Goal: Task Accomplishment & Management: Manage account settings

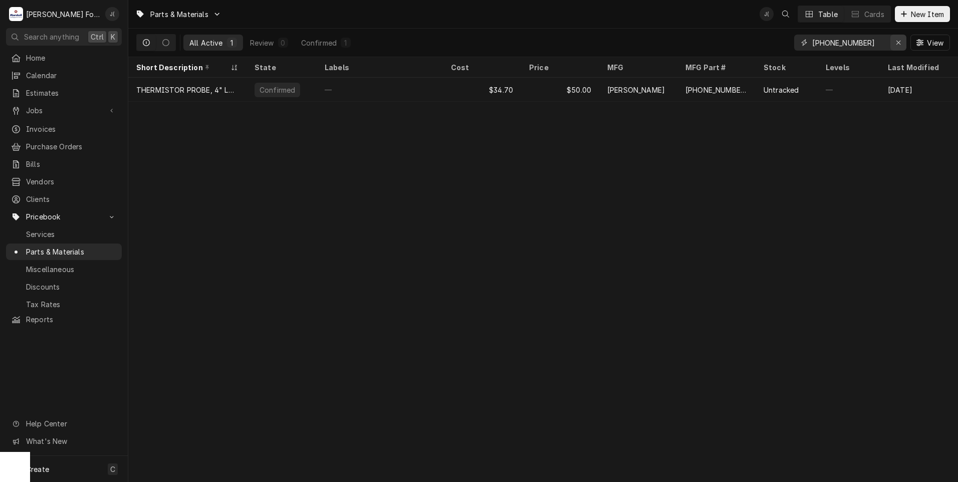
click at [898, 42] on icon "Erase input" at bounding box center [899, 42] width 6 height 7
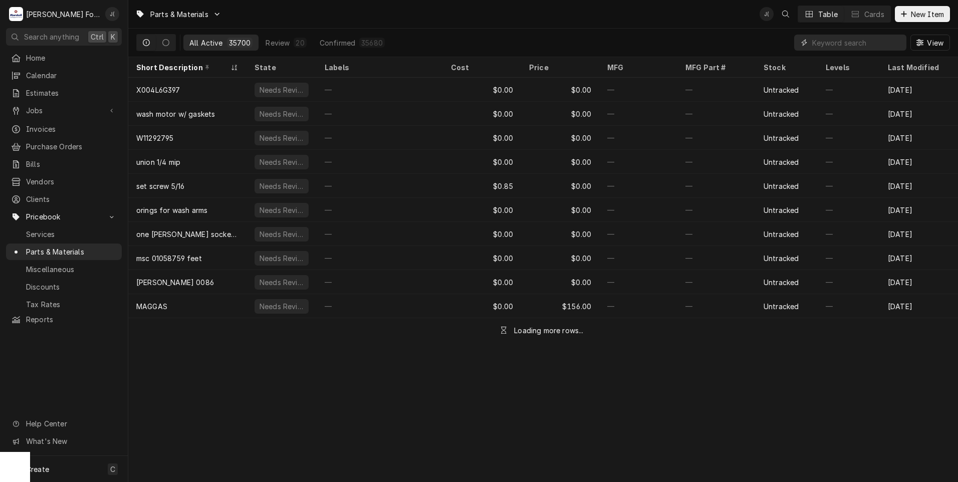
paste input "1182553"
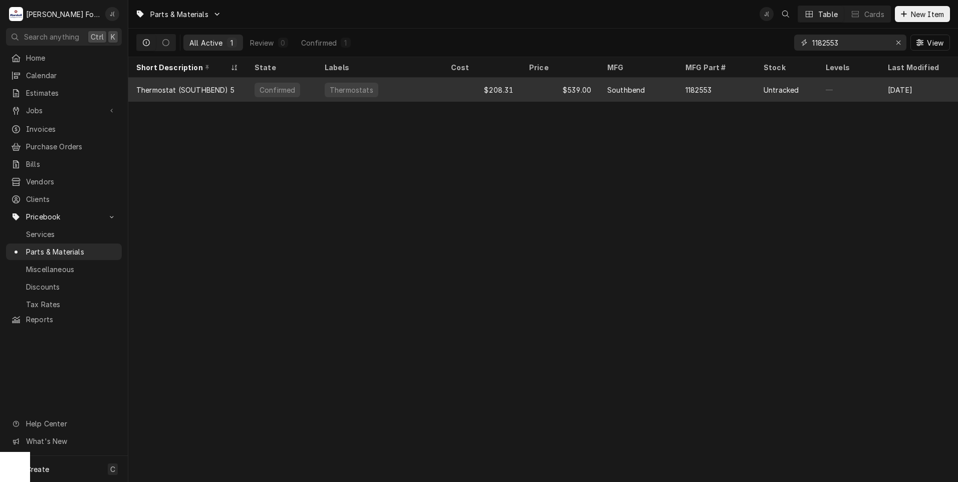
type input "1182553"
click at [428, 96] on div "Thermostats" at bounding box center [380, 90] width 126 height 24
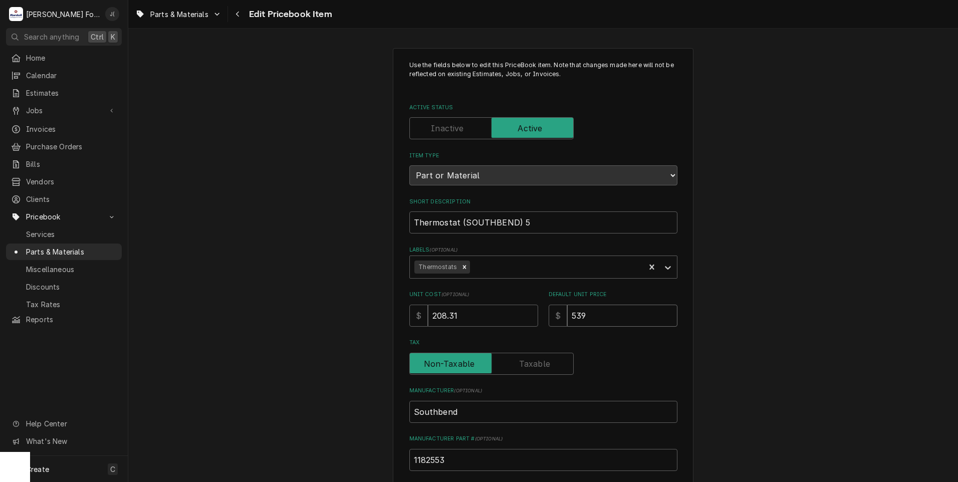
drag, startPoint x: 597, startPoint y: 319, endPoint x: 287, endPoint y: 315, distance: 310.2
click at [351, 317] on div "Use the fields below to edit this PriceBook item. Note that changes made here w…" at bounding box center [543, 392] width 830 height 706
type textarea "x"
type input "6"
type textarea "x"
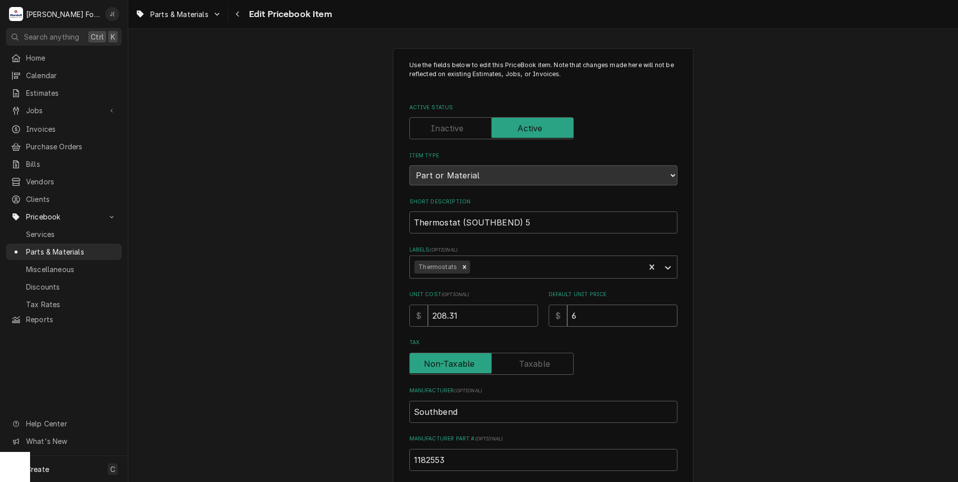
type input "68"
type textarea "x"
type input "683"
type textarea "x"
type input "683.0"
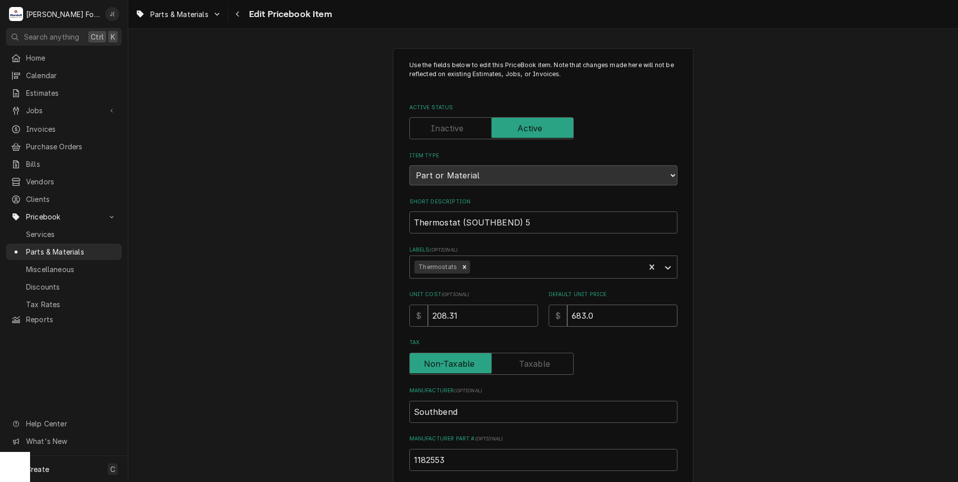
type textarea "x"
type input "683.00"
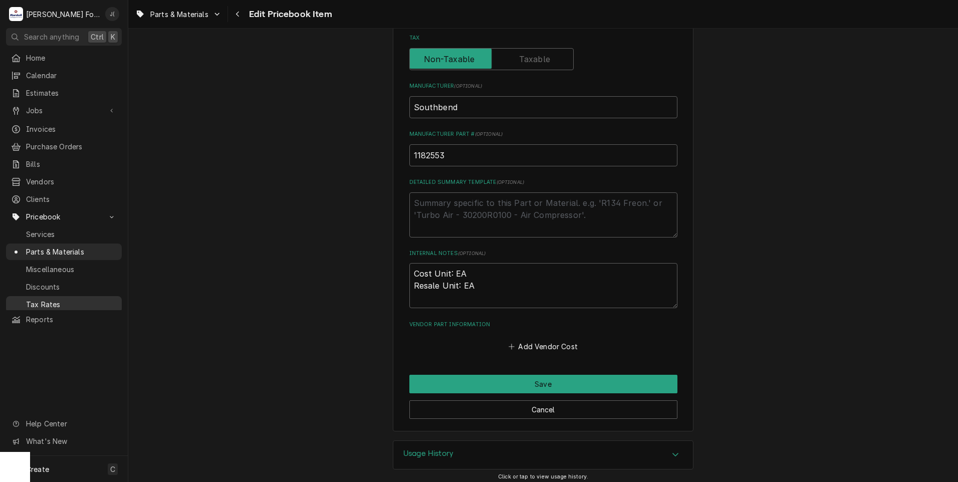
scroll to position [309, 0]
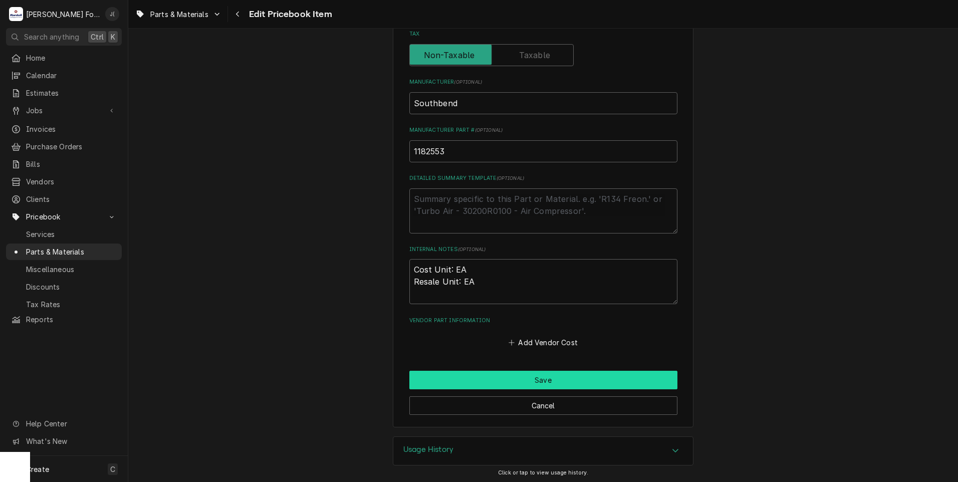
click at [518, 376] on button "Save" at bounding box center [543, 380] width 268 height 19
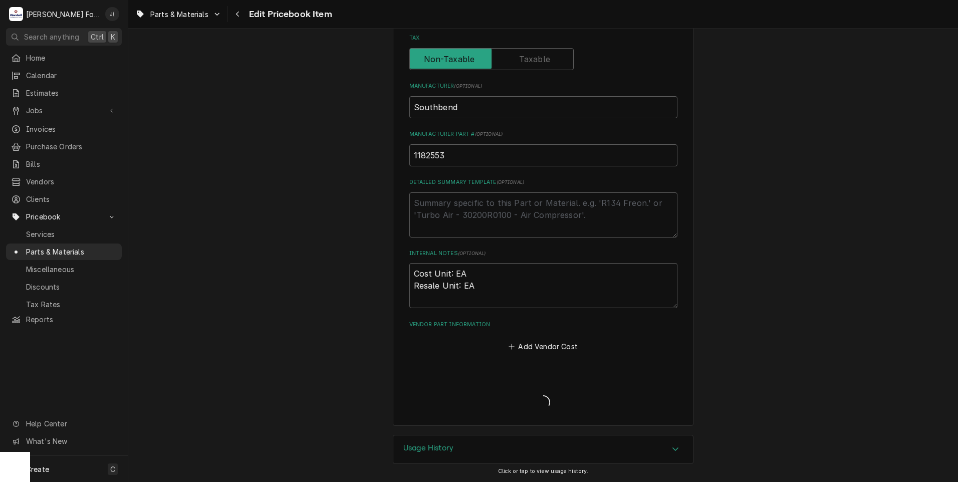
scroll to position [303, 0]
type textarea "x"
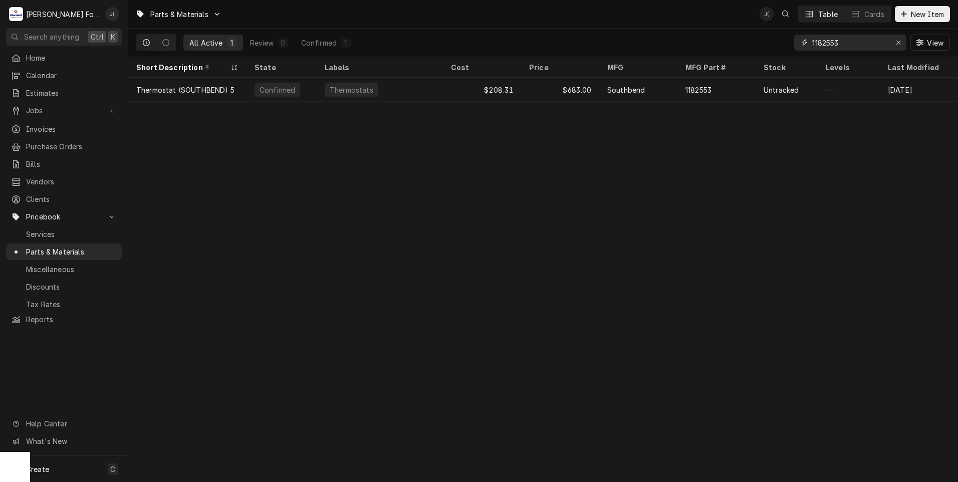
drag, startPoint x: 898, startPoint y: 42, endPoint x: 882, endPoint y: 45, distance: 15.7
click at [898, 43] on icon "Erase input" at bounding box center [899, 42] width 6 height 7
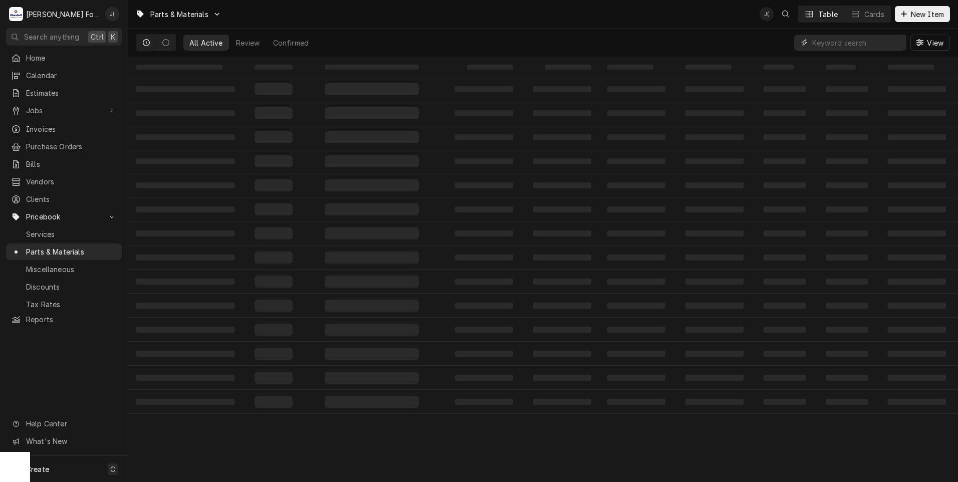
paste input "52946"
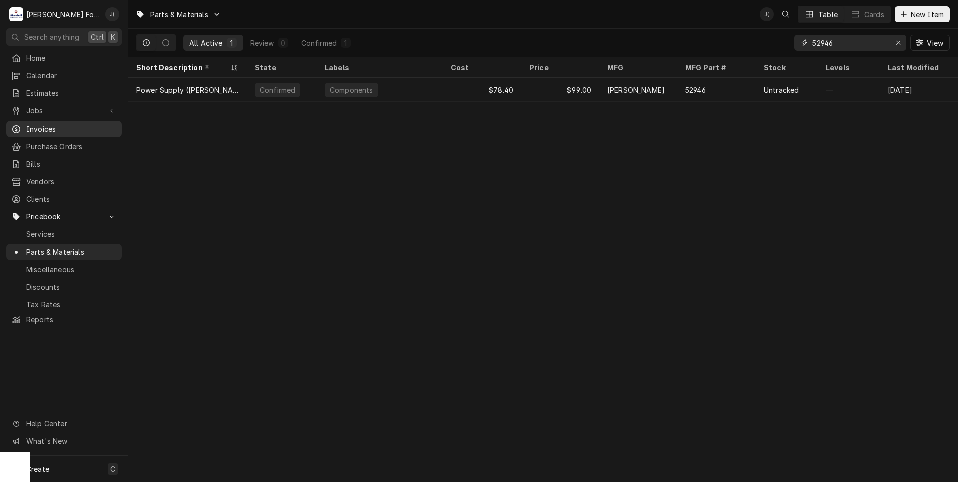
type input "52946"
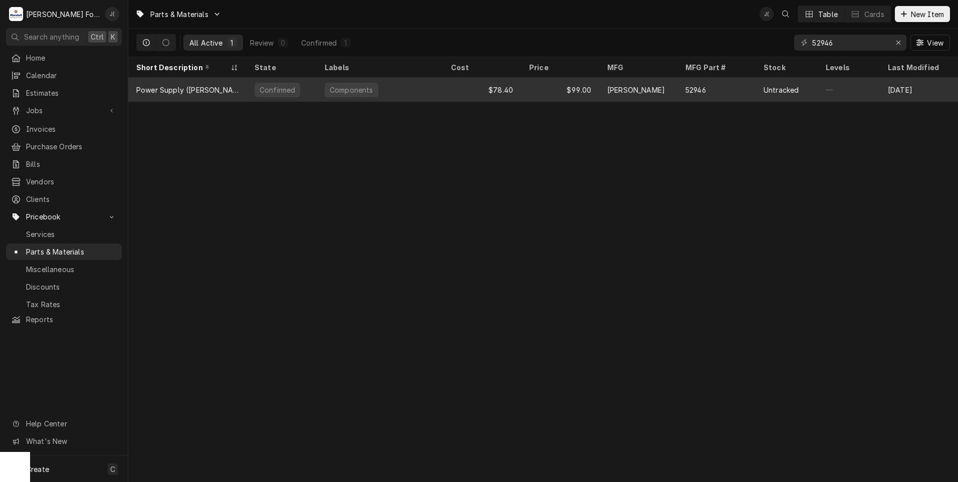
click at [429, 93] on div "Components" at bounding box center [380, 90] width 126 height 24
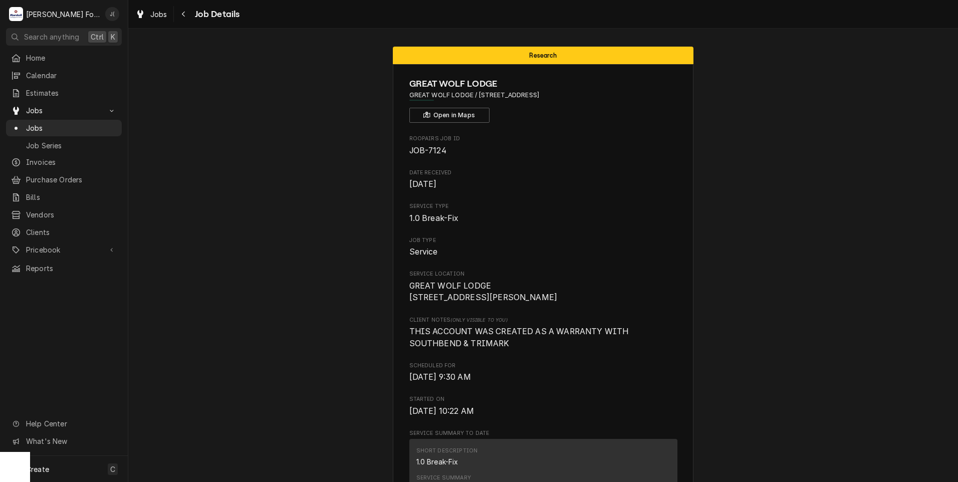
scroll to position [1005, 0]
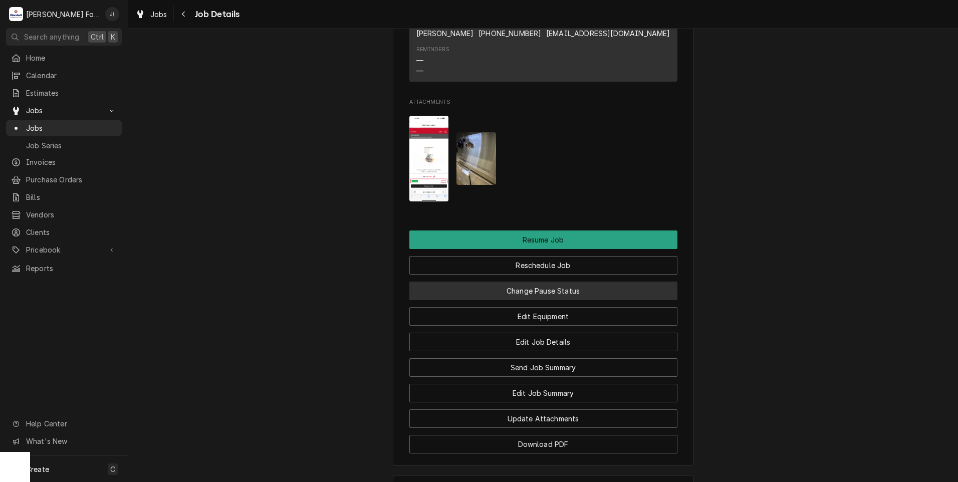
click at [502, 300] on button "Change Pause Status" at bounding box center [543, 291] width 268 height 19
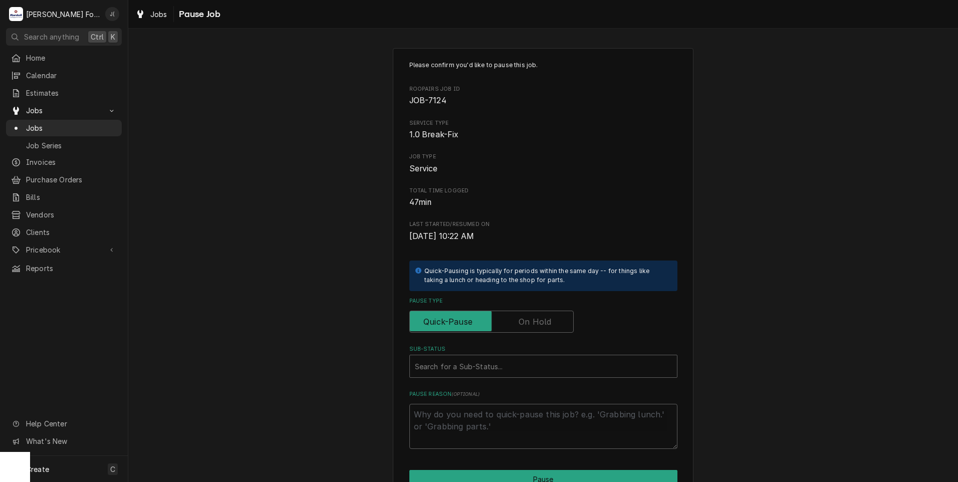
click at [528, 321] on label "Pause Type" at bounding box center [491, 322] width 164 height 22
click at [528, 321] on input "Pause Type" at bounding box center [491, 322] width 155 height 22
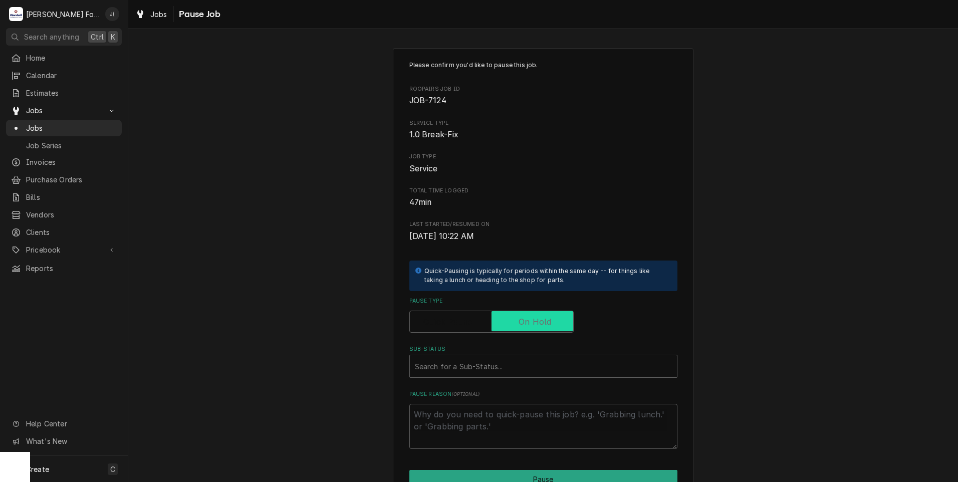
checkbox input "true"
click at [487, 363] on div "Sub-Status" at bounding box center [543, 366] width 257 height 18
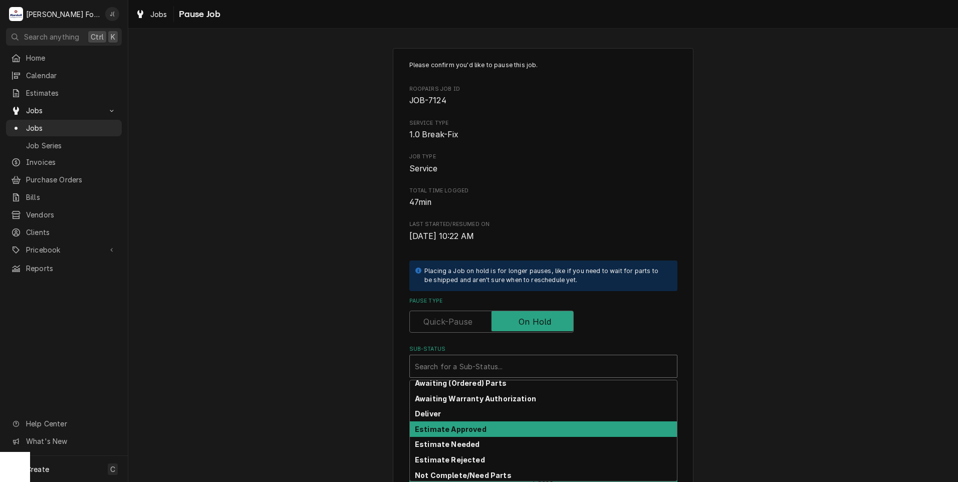
scroll to position [50, 0]
click at [472, 430] on div "Estimate Needed" at bounding box center [543, 430] width 267 height 16
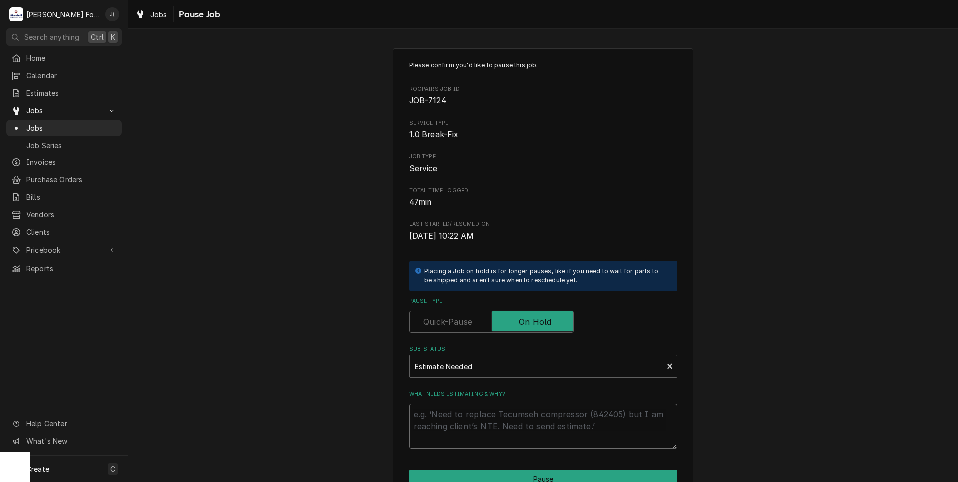
click at [472, 430] on textarea "What needs estimating & why?" at bounding box center [543, 426] width 268 height 45
type textarea "x"
type textarea "p"
type textarea "x"
type textarea "pr"
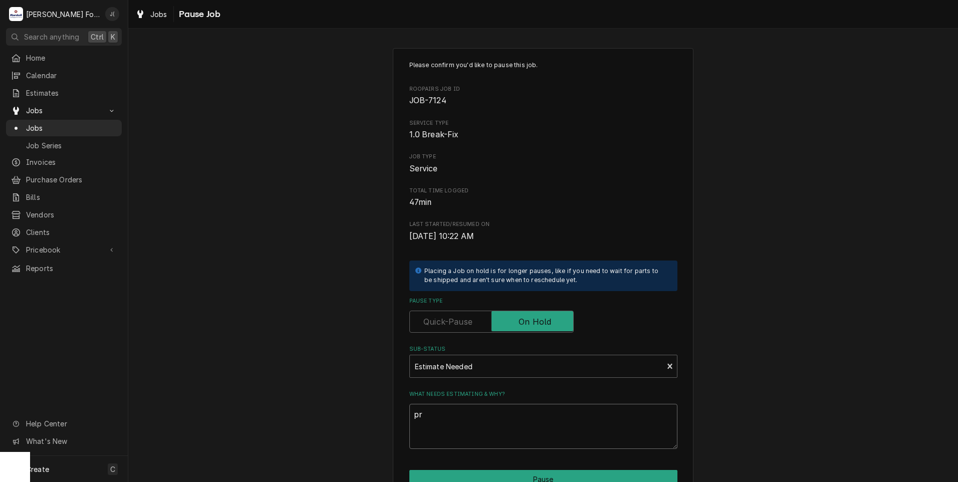
type textarea "x"
type textarea "pri"
type textarea "x"
type textarea "pric"
type textarea "x"
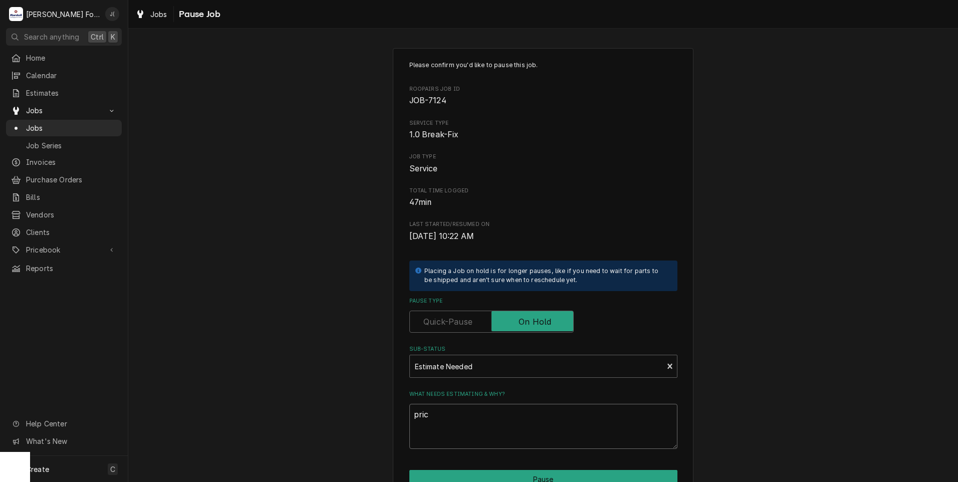
type textarea "price"
type textarea "x"
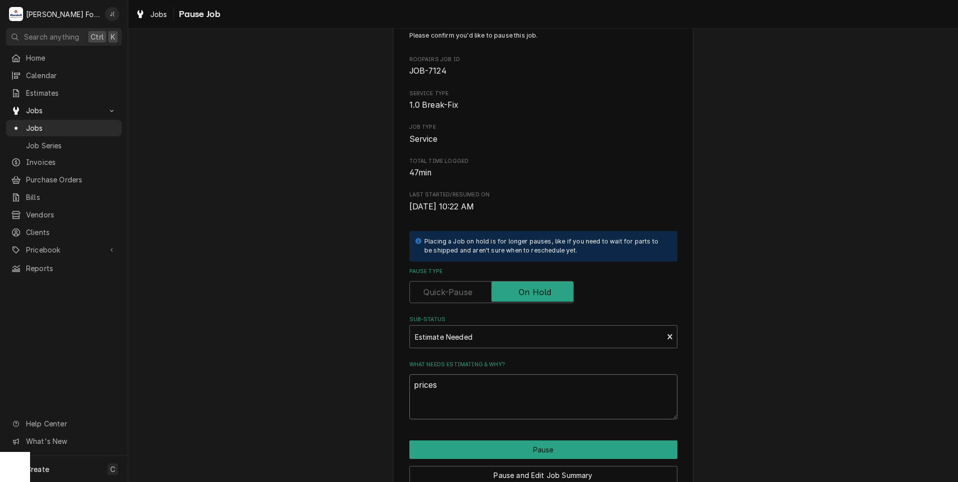
scroll to position [79, 0]
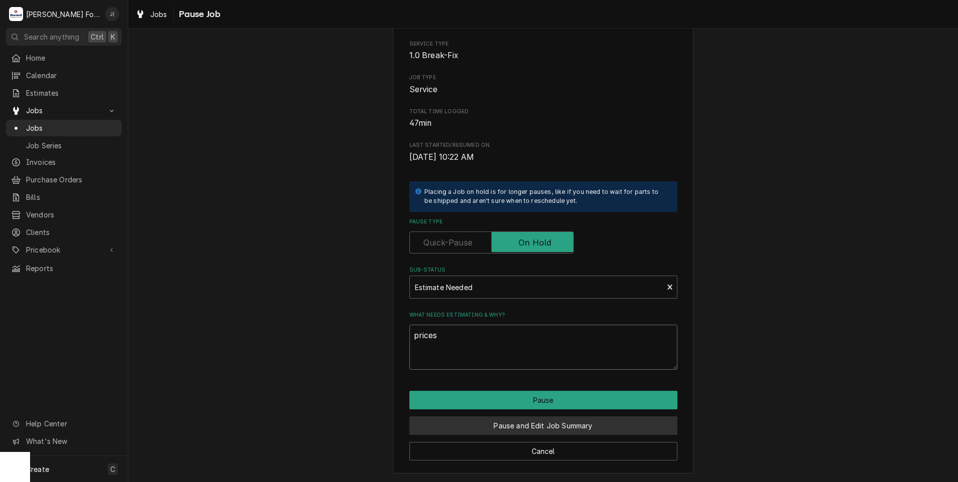
type textarea "prices"
click at [607, 427] on button "Pause and Edit Job Summary" at bounding box center [543, 425] width 268 height 19
type textarea "x"
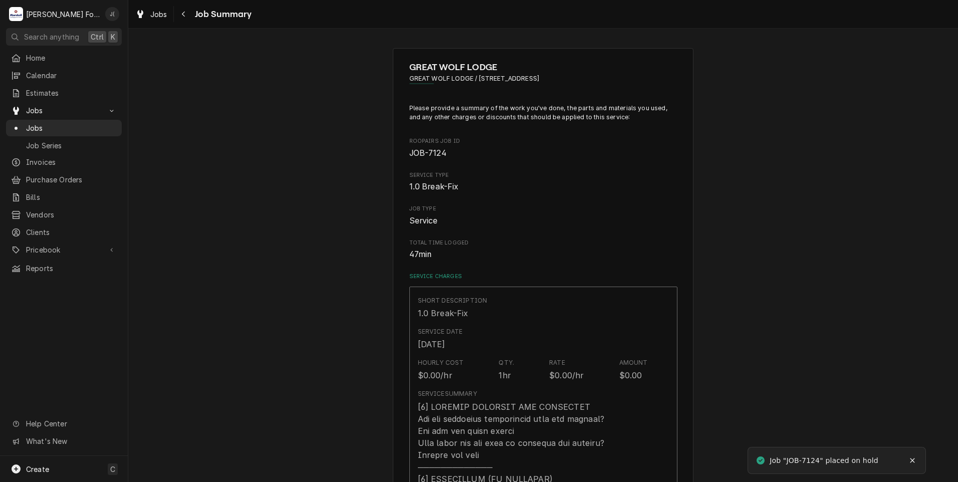
type textarea "x"
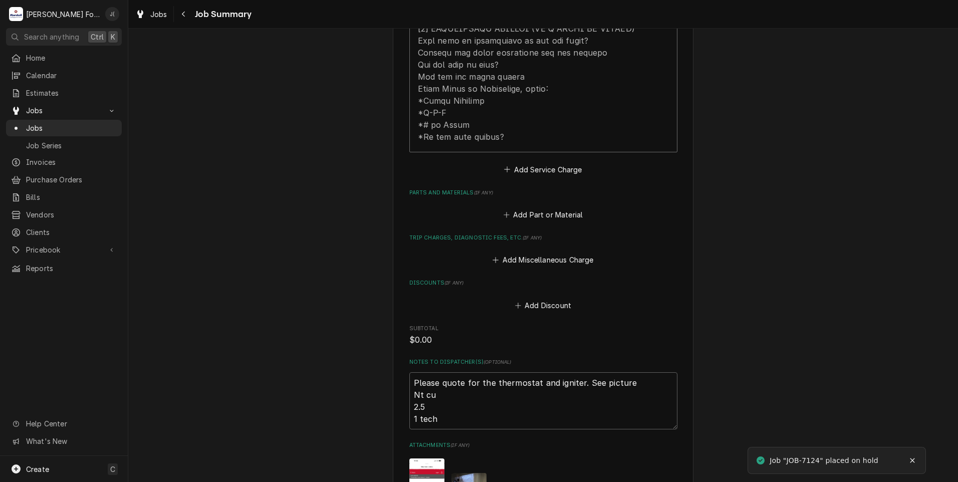
scroll to position [551, 0]
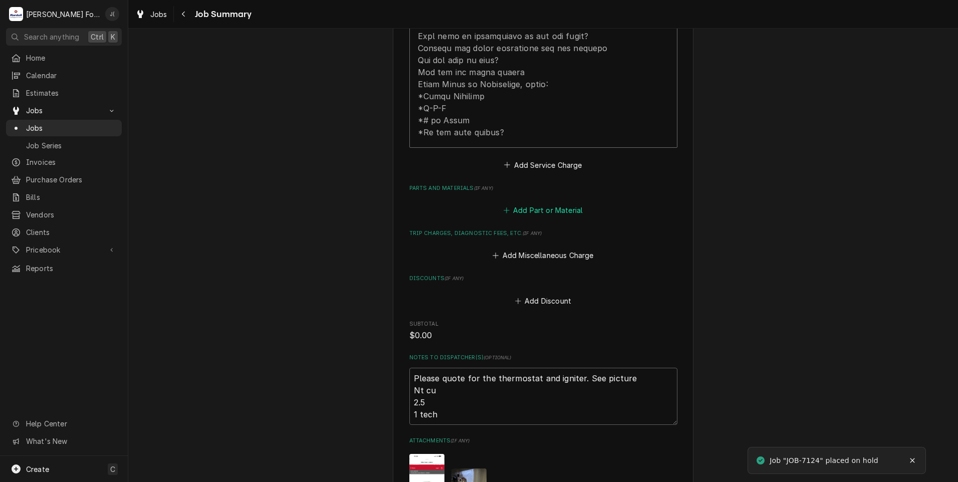
click at [525, 203] on button "Add Part or Material" at bounding box center [543, 210] width 83 height 14
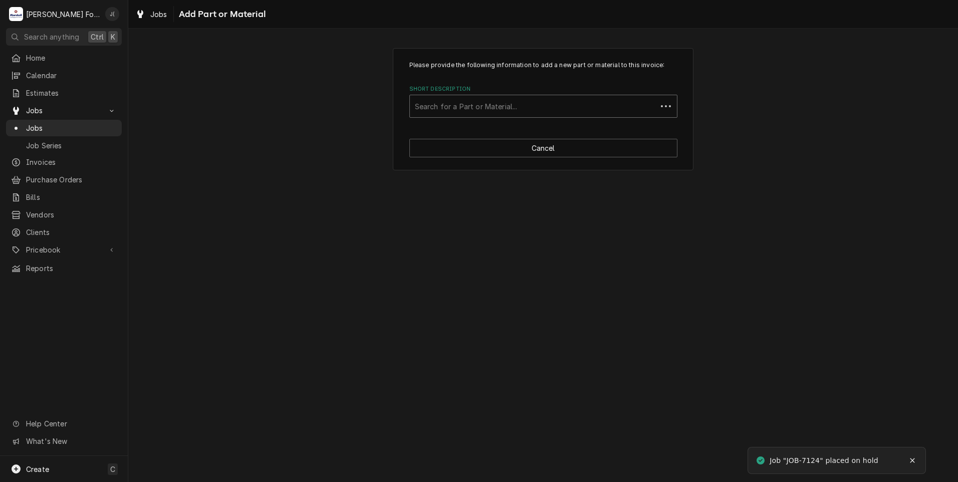
click at [456, 109] on div "Short Description" at bounding box center [533, 106] width 237 height 18
type input "1182553"
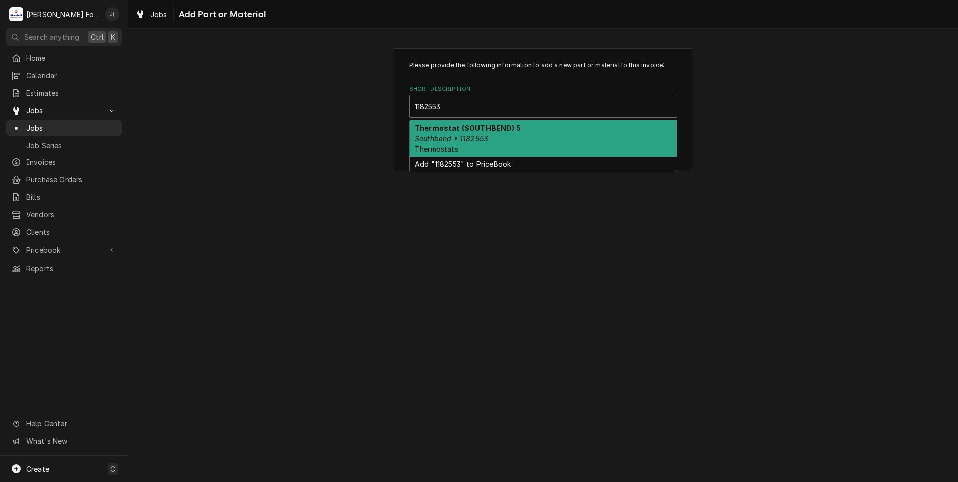
click at [454, 147] on span "Thermostats" at bounding box center [437, 149] width 44 height 9
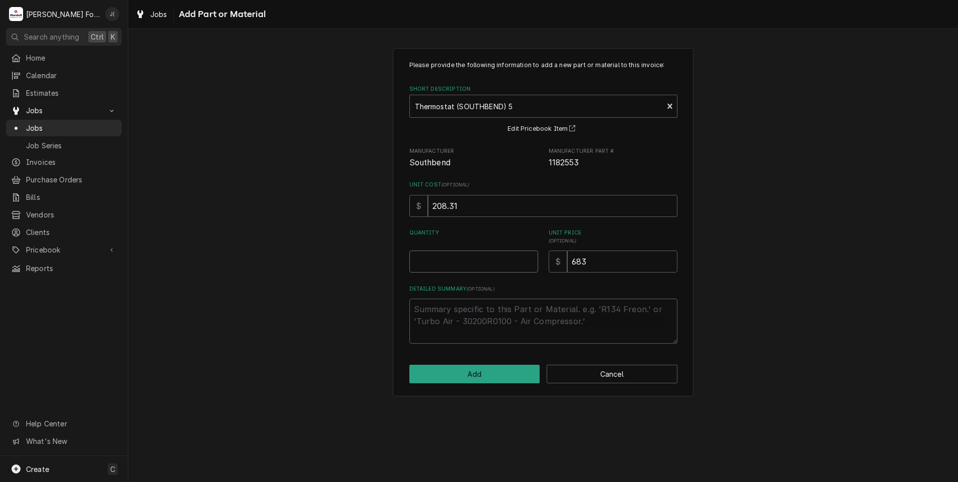
click at [461, 264] on input "Quantity" at bounding box center [473, 262] width 129 height 22
type textarea "x"
type input "1"
click at [485, 377] on button "Add" at bounding box center [474, 374] width 131 height 19
type textarea "x"
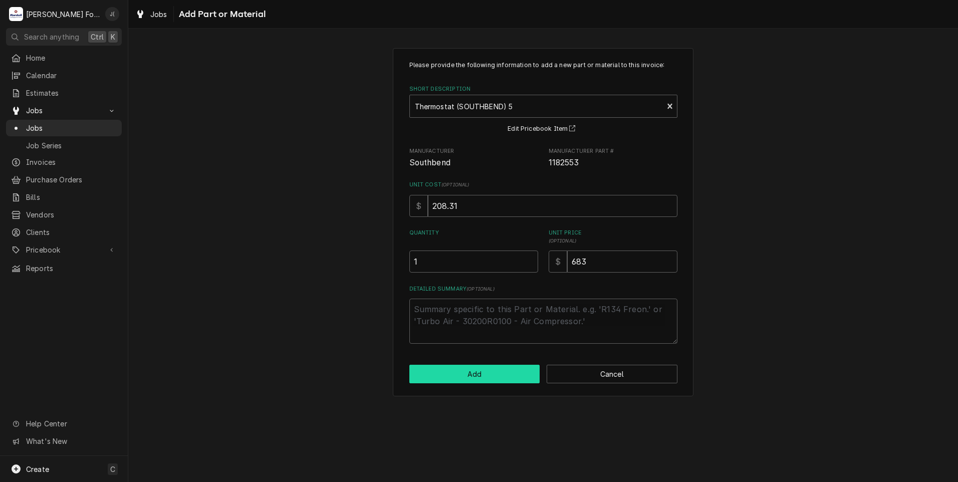
scroll to position [551, 0]
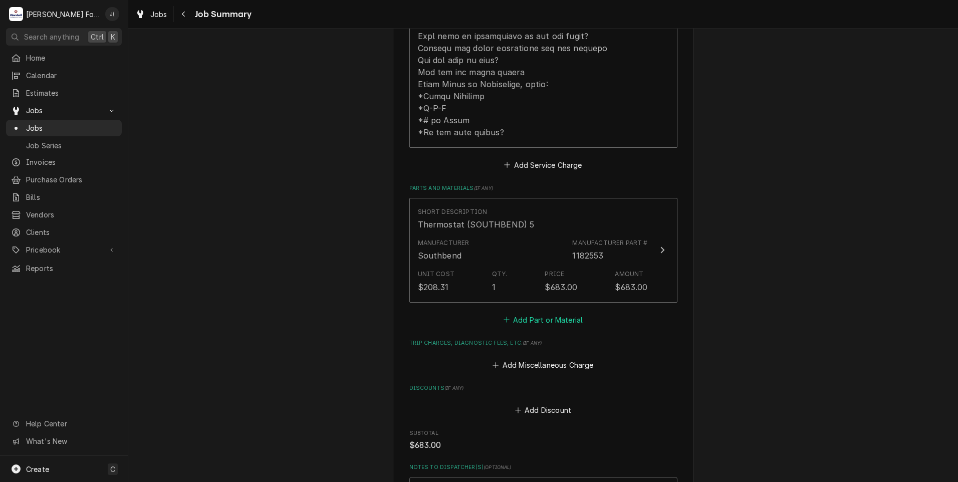
click at [546, 313] on button "Add Part or Material" at bounding box center [543, 320] width 83 height 14
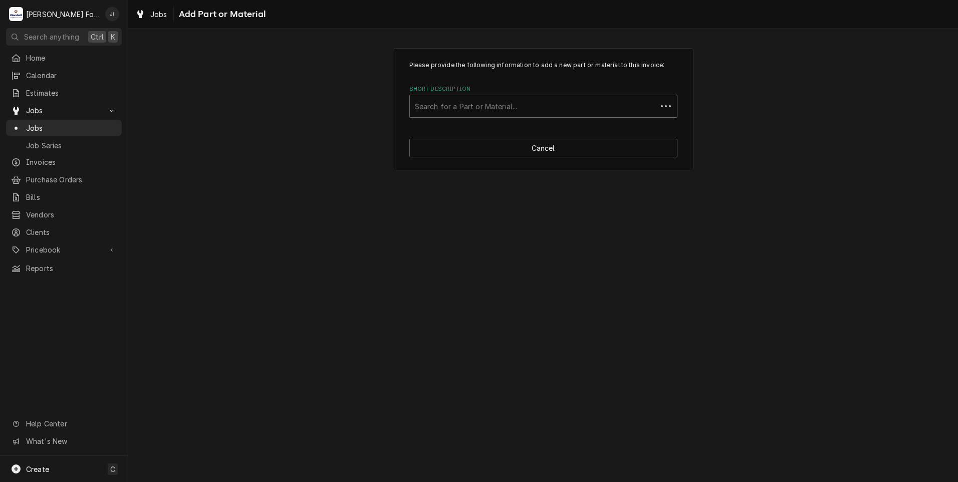
click at [516, 102] on div "Short Description" at bounding box center [533, 106] width 237 height 18
type input "1189809"
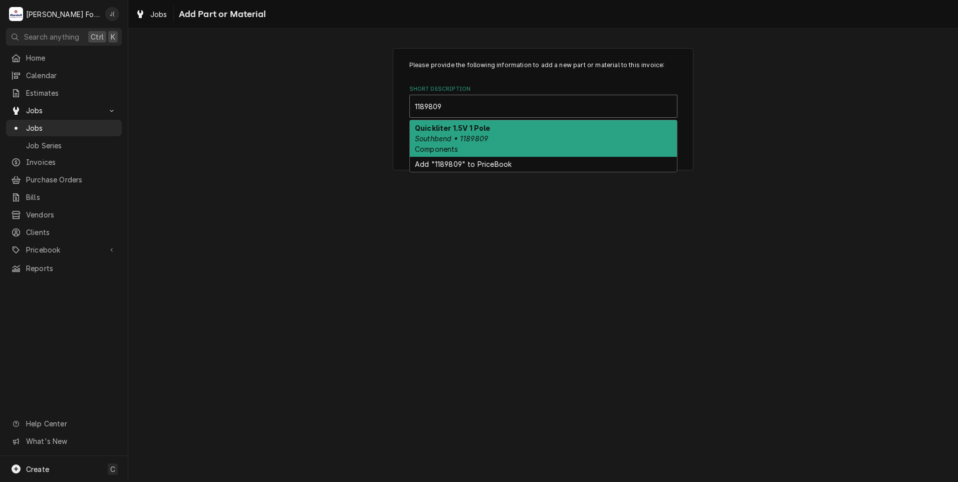
click at [533, 143] on div "Quickliter 1.5V 1 Pole Southbend • 1189809 Components" at bounding box center [543, 138] width 267 height 37
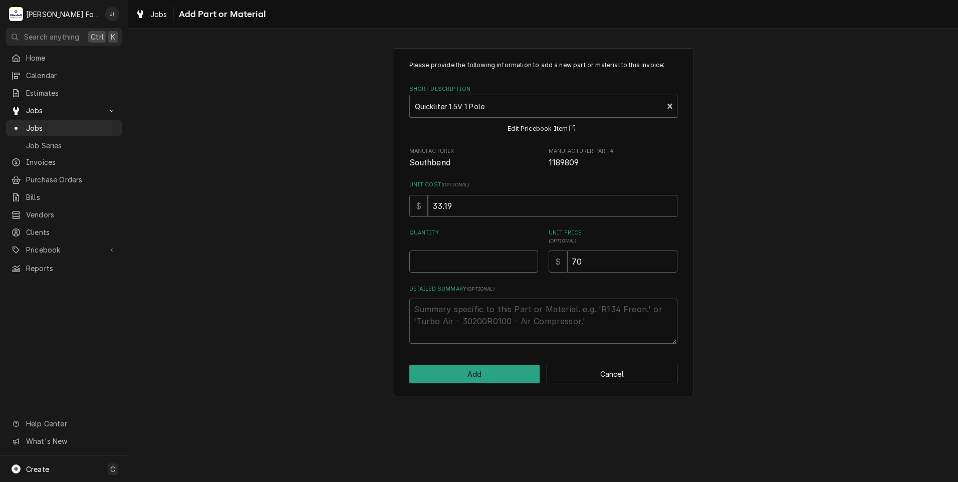
click at [450, 257] on input "Quantity" at bounding box center [473, 262] width 129 height 22
type textarea "x"
type input "1"
click at [459, 380] on button "Add" at bounding box center [474, 374] width 131 height 19
type textarea "x"
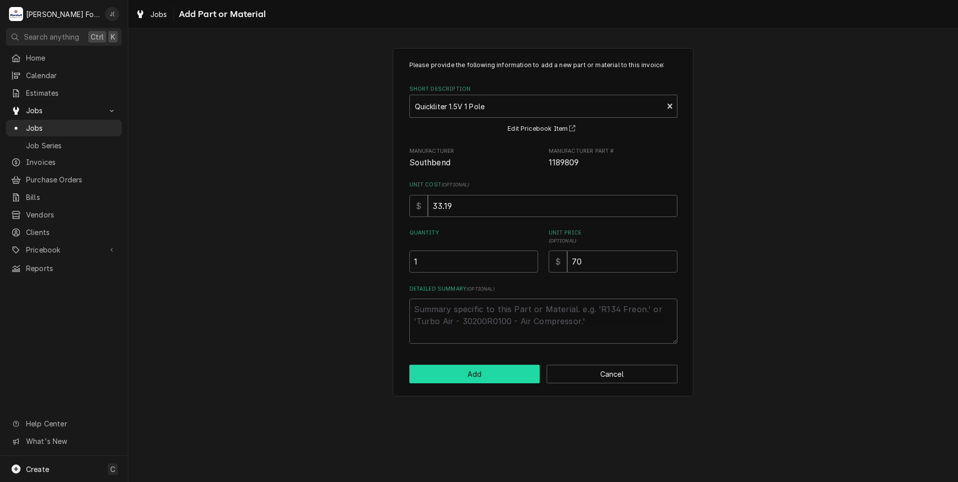
scroll to position [551, 0]
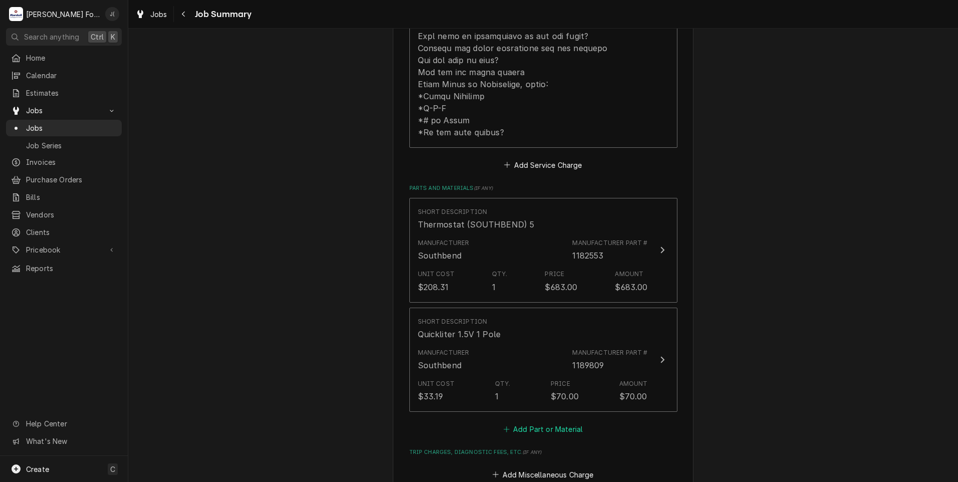
click at [569, 422] on button "Add Part or Material" at bounding box center [543, 429] width 83 height 14
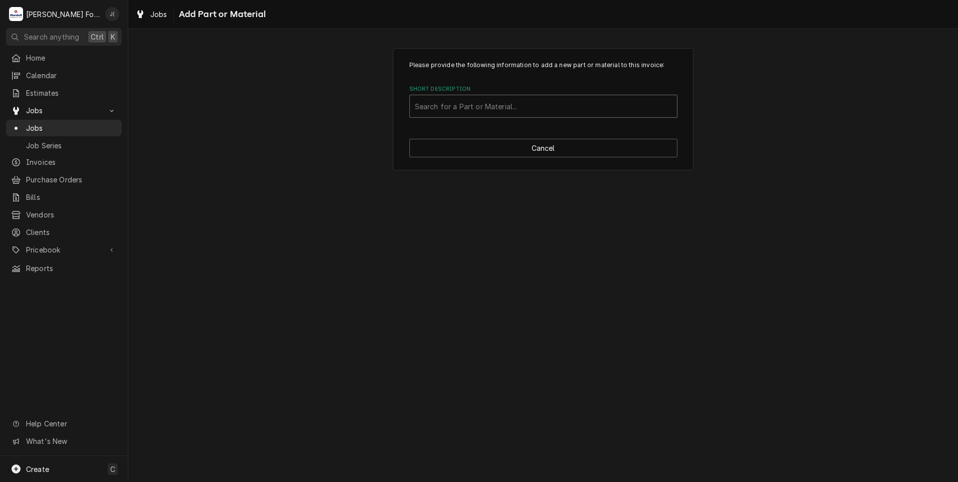
click at [441, 104] on div "Short Description" at bounding box center [543, 106] width 257 height 18
type input "ssdt"
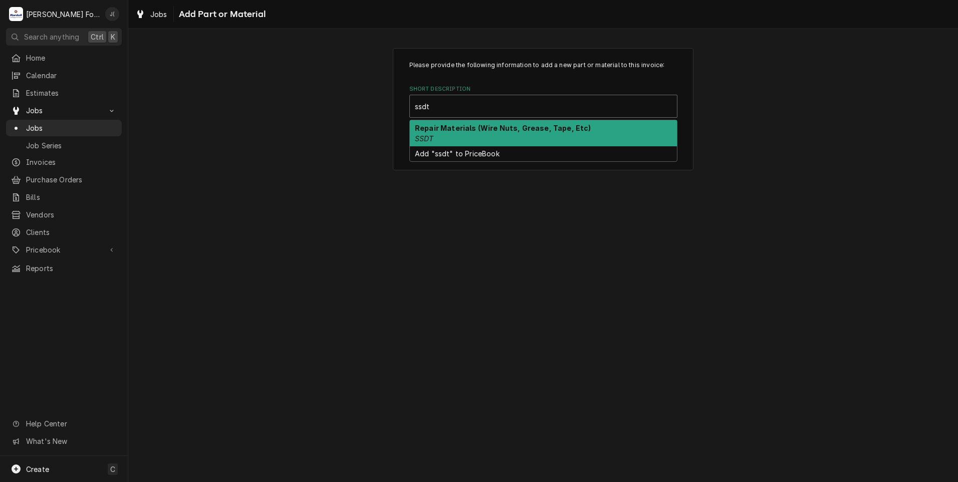
click at [433, 128] on strong "Repair Materials (Wire Nuts, Grease, Tape, Etc)" at bounding box center [503, 128] width 176 height 9
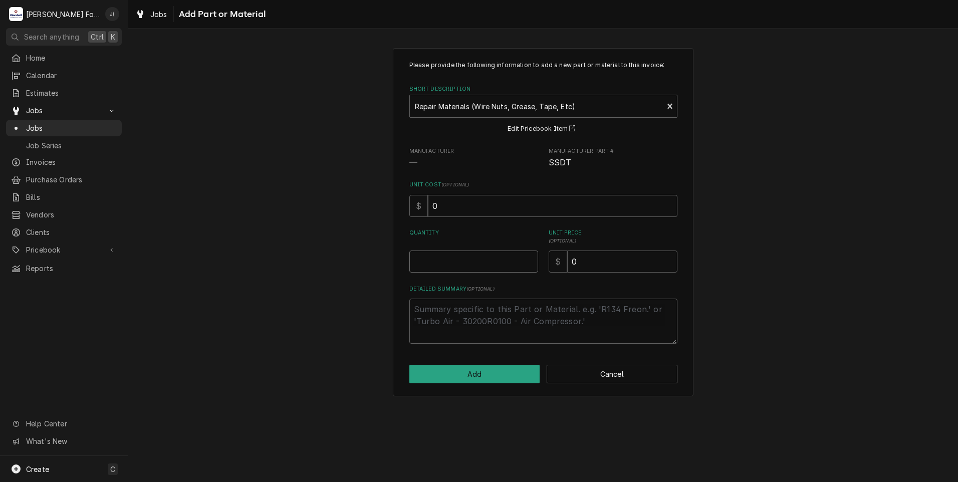
click at [446, 259] on input "Quantity" at bounding box center [473, 262] width 129 height 22
type textarea "x"
type input "1"
click at [612, 266] on input "0" at bounding box center [622, 262] width 110 height 22
type textarea "x"
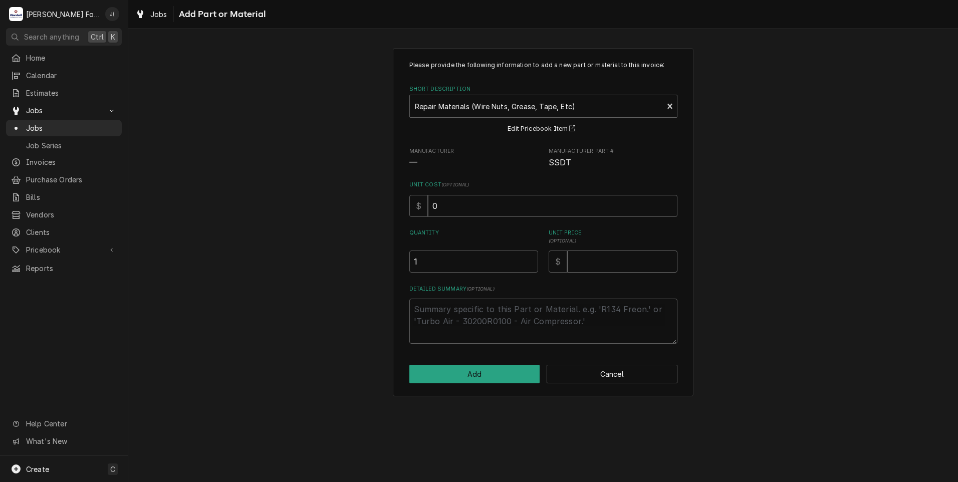
type textarea "x"
type input "1"
type textarea "x"
type input "16"
click at [497, 373] on button "Add" at bounding box center [474, 374] width 131 height 19
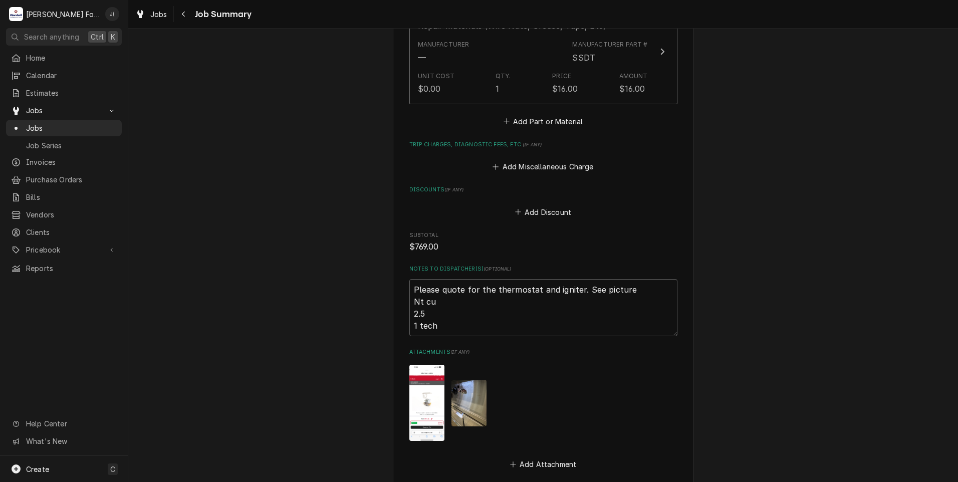
scroll to position [1102, 0]
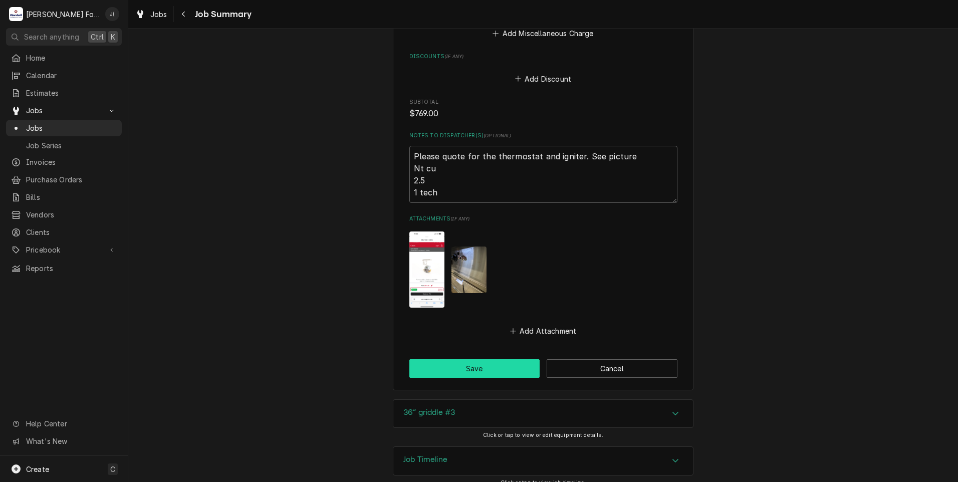
click at [472, 359] on button "Save" at bounding box center [474, 368] width 131 height 19
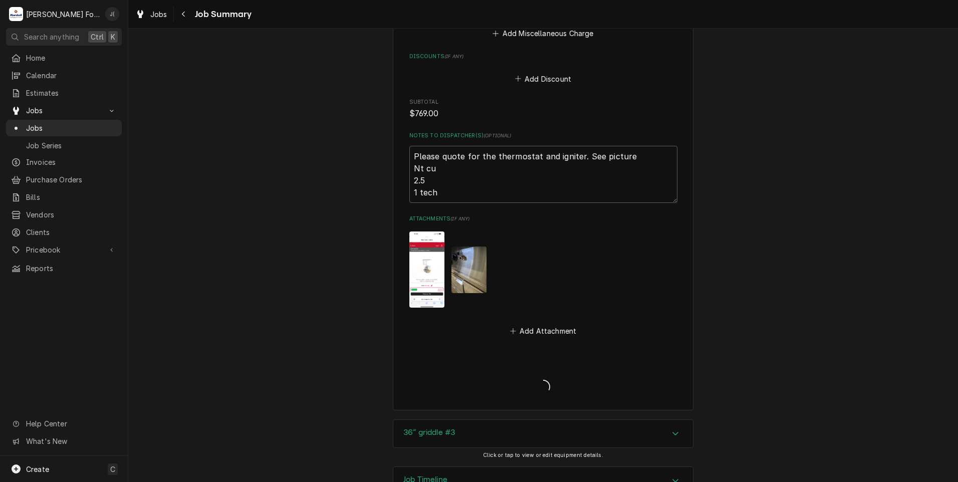
type textarea "x"
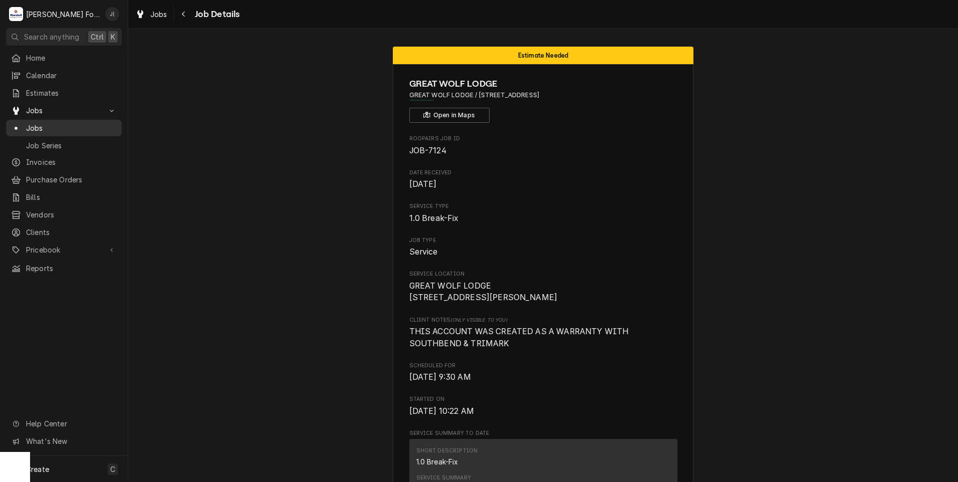
click at [61, 123] on span "Jobs" at bounding box center [71, 128] width 91 height 11
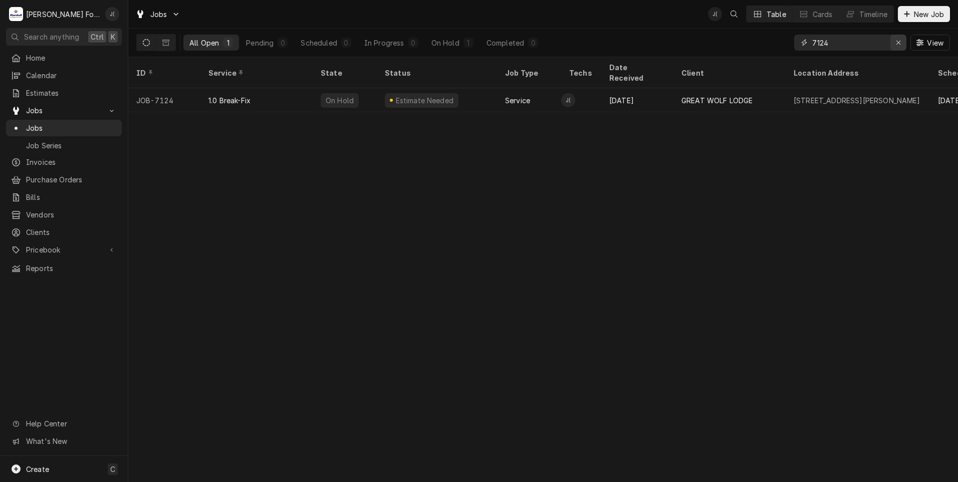
click at [897, 44] on div "Erase input" at bounding box center [899, 43] width 10 height 10
click at [877, 37] on input "Dynamic Content Wrapper" at bounding box center [859, 43] width 94 height 16
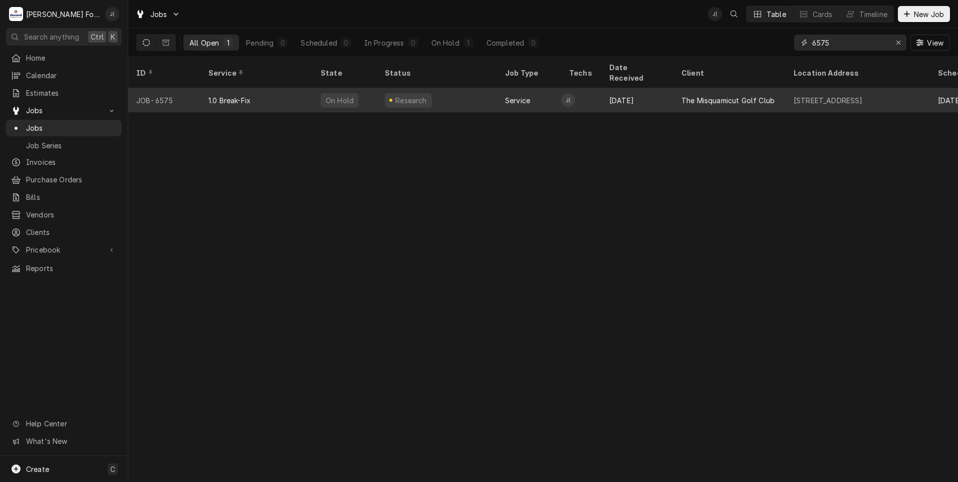
type input "6575"
click at [258, 92] on div "1.0 Break-Fix" at bounding box center [256, 100] width 112 height 24
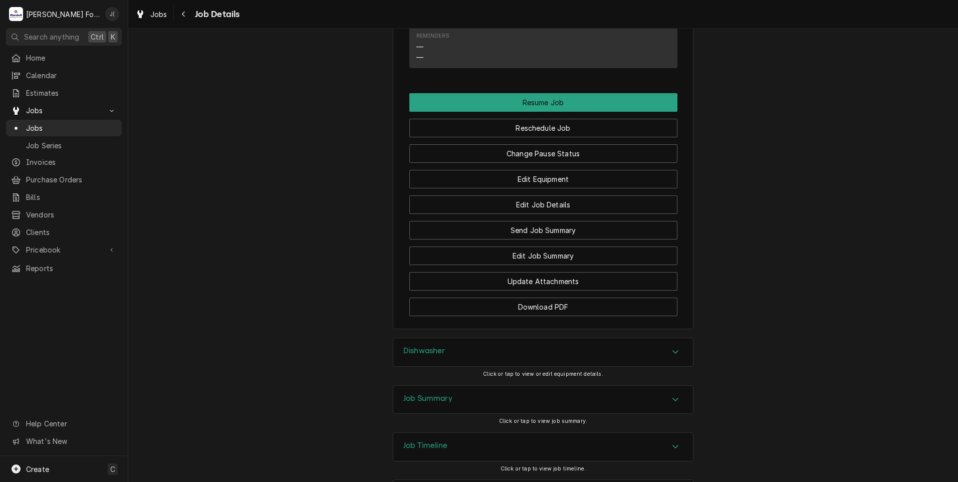
scroll to position [1209, 0]
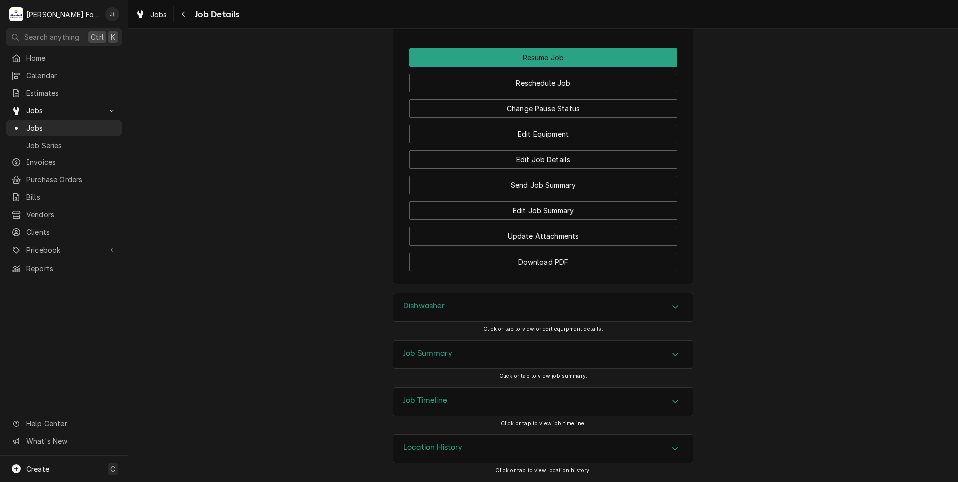
click at [420, 353] on h3 "Job Summary" at bounding box center [427, 354] width 49 height 10
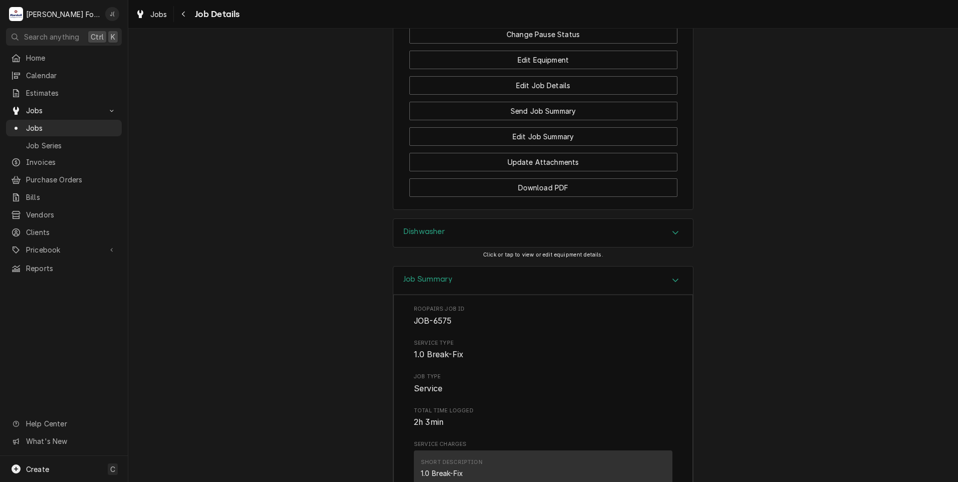
scroll to position [1271, 0]
click at [412, 248] on div "Dishwasher" at bounding box center [543, 233] width 300 height 28
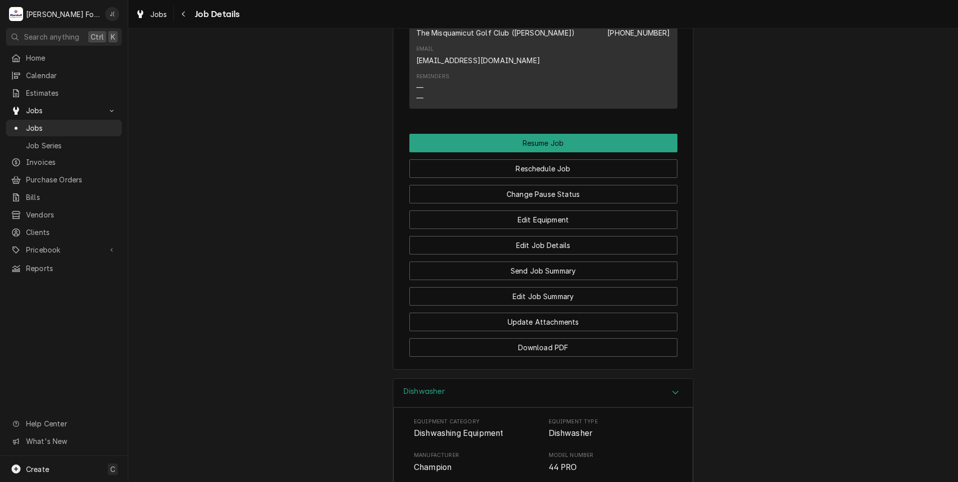
scroll to position [1087, 0]
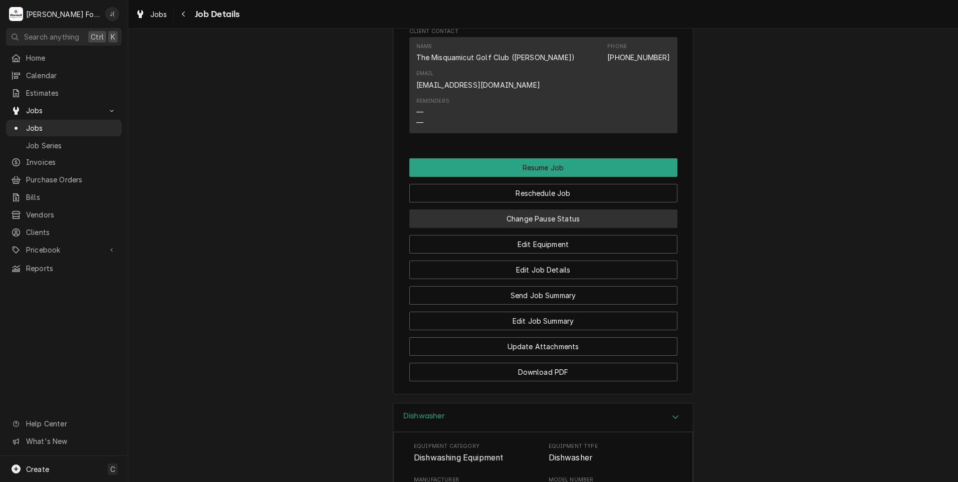
click at [583, 228] on button "Change Pause Status" at bounding box center [543, 218] width 268 height 19
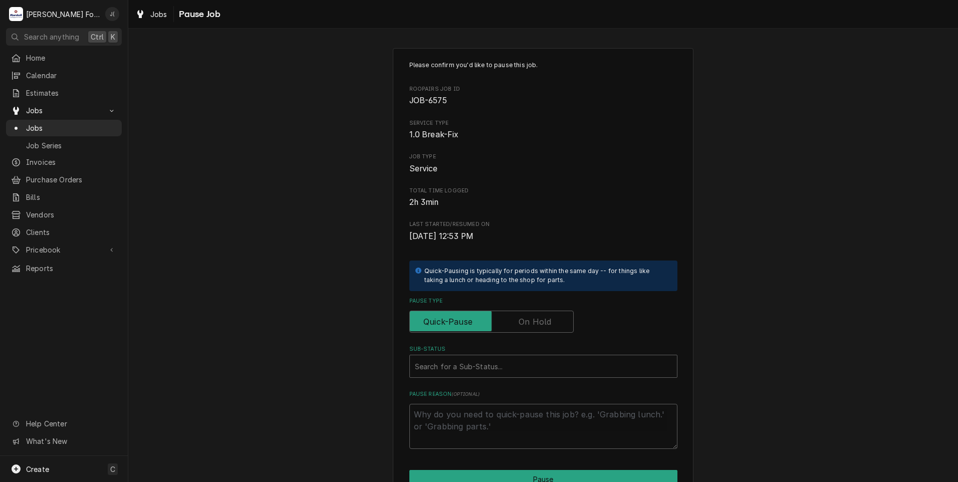
click at [531, 322] on label "Pause Type" at bounding box center [491, 322] width 164 height 22
click at [531, 322] on input "Pause Type" at bounding box center [491, 322] width 155 height 22
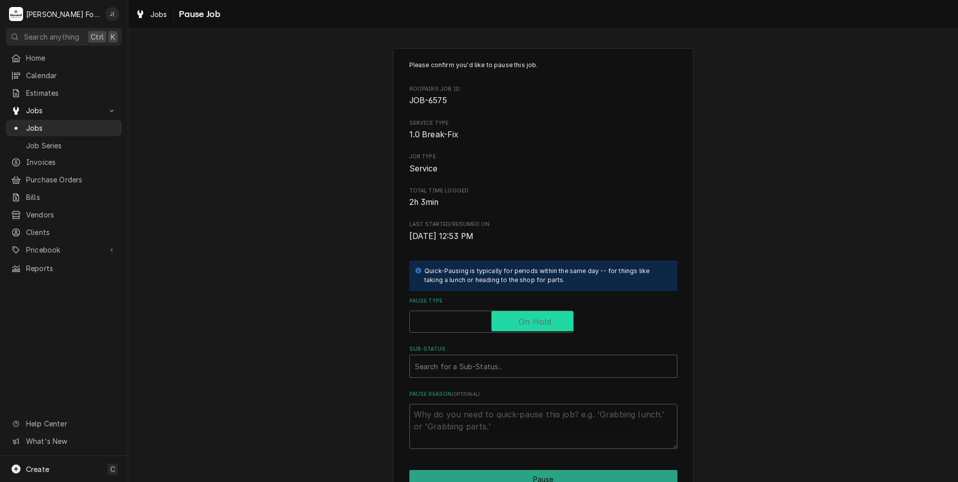
checkbox input "true"
click at [486, 364] on div "Sub-Status" at bounding box center [543, 366] width 257 height 18
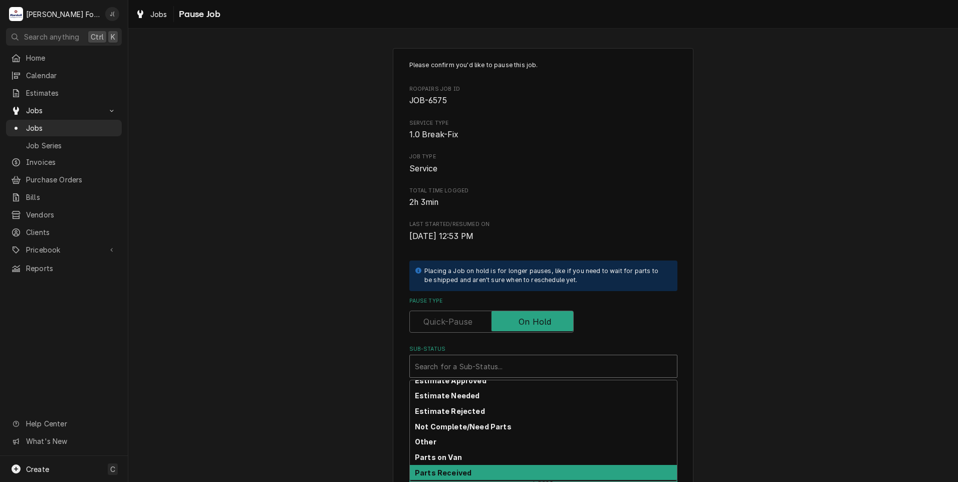
scroll to position [160, 0]
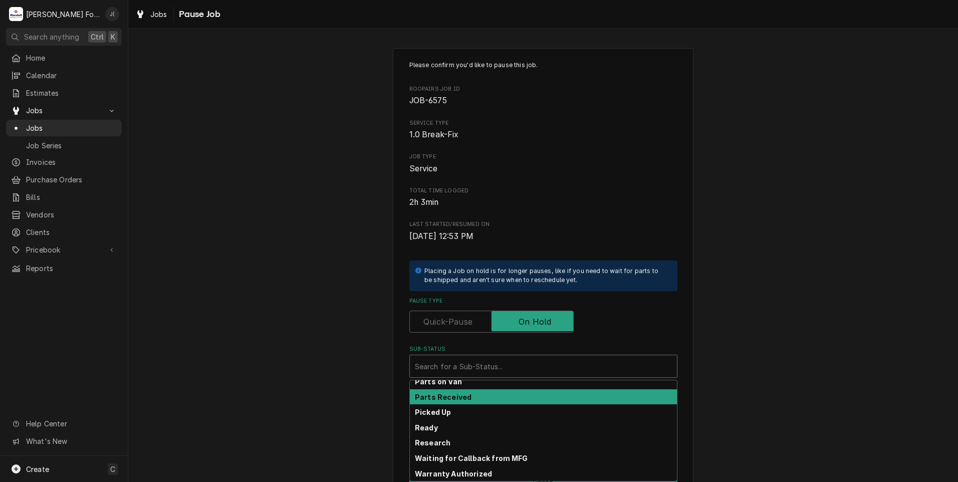
click at [436, 402] on div "Parts Received" at bounding box center [543, 397] width 267 height 16
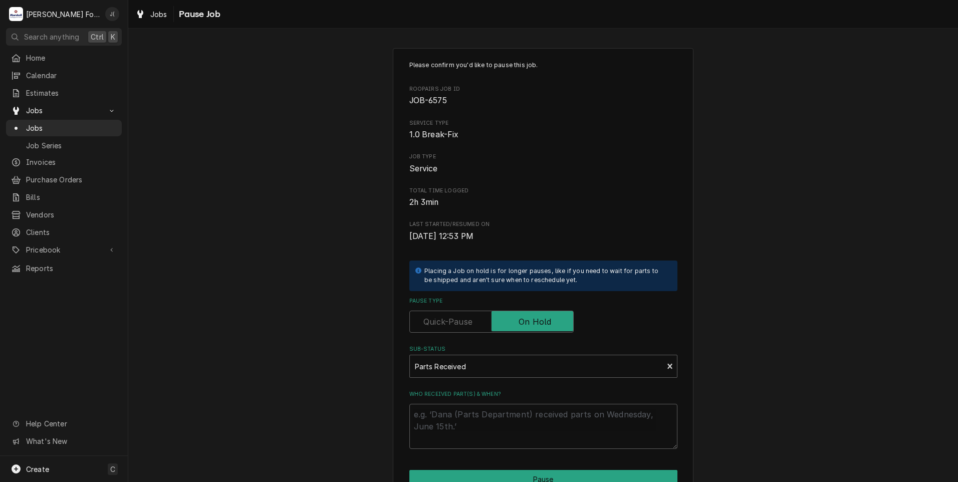
click at [436, 403] on div "Who received part(s) & when?" at bounding box center [543, 419] width 268 height 59
drag, startPoint x: 436, startPoint y: 403, endPoint x: 430, endPoint y: 419, distance: 17.4
click at [431, 419] on textarea "Who received part(s) & when?" at bounding box center [543, 426] width 268 height 45
click at [468, 363] on div "Sub-Status" at bounding box center [537, 366] width 244 height 18
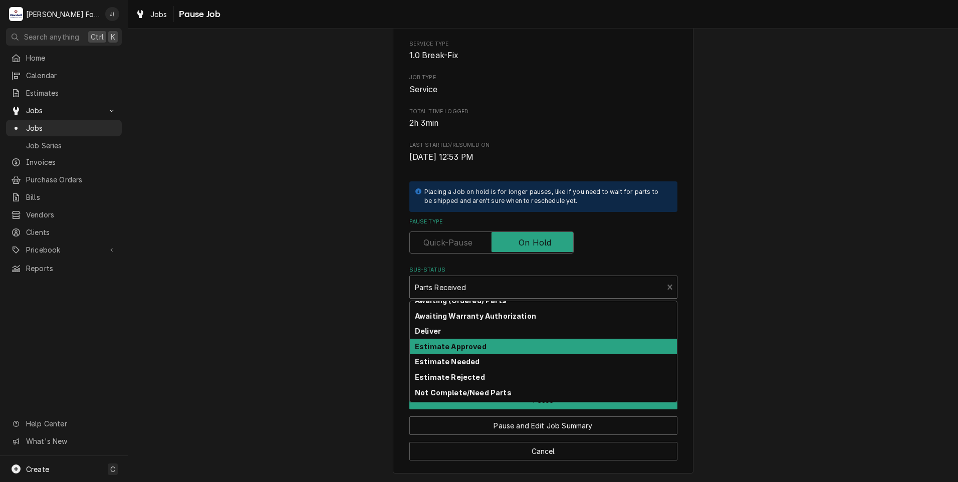
scroll to position [0, 0]
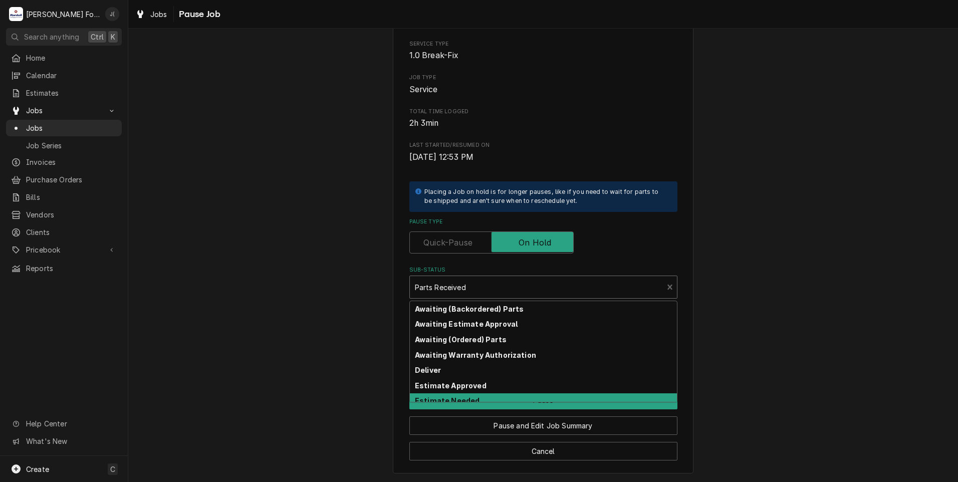
click at [467, 397] on strong "Estimate Needed" at bounding box center [447, 400] width 65 height 9
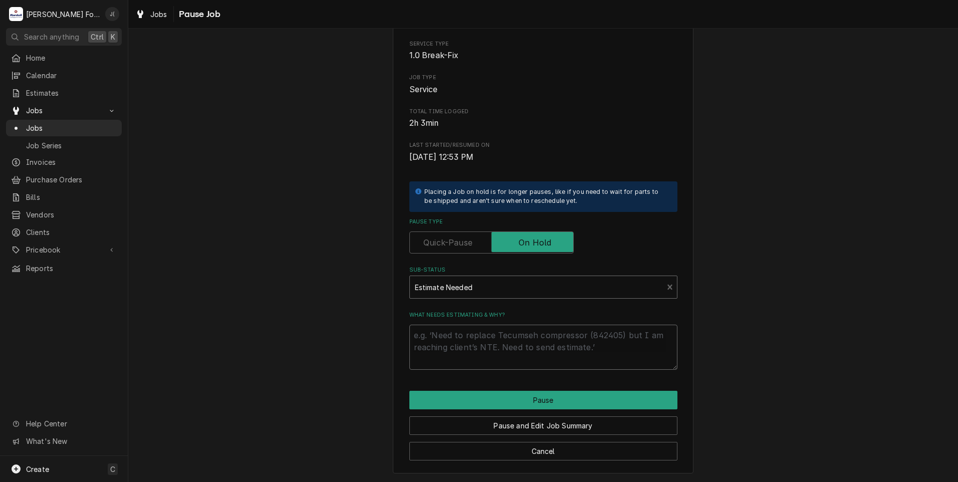
click at [461, 345] on textarea "What needs estimating & why?" at bounding box center [543, 347] width 268 height 45
type textarea "x"
type textarea "p"
type textarea "x"
type textarea "pr"
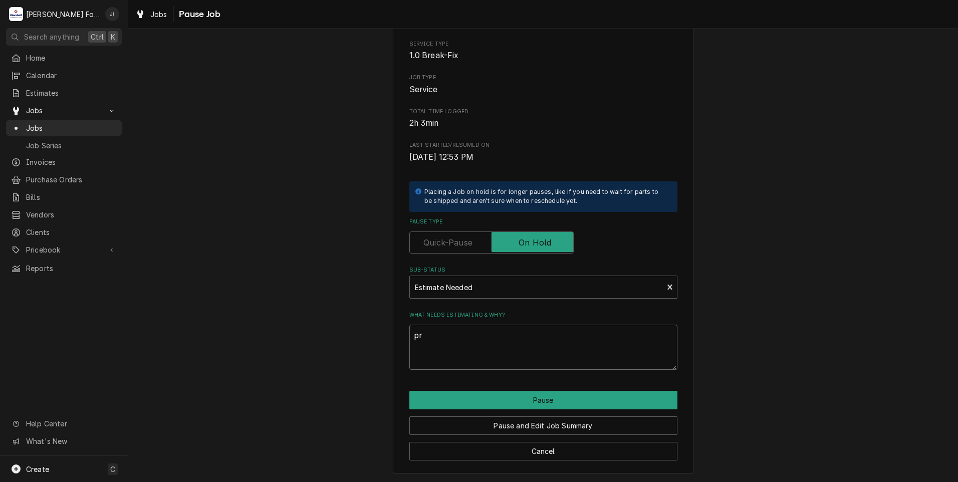
type textarea "x"
type textarea "pri"
type textarea "x"
type textarea "pric"
type textarea "x"
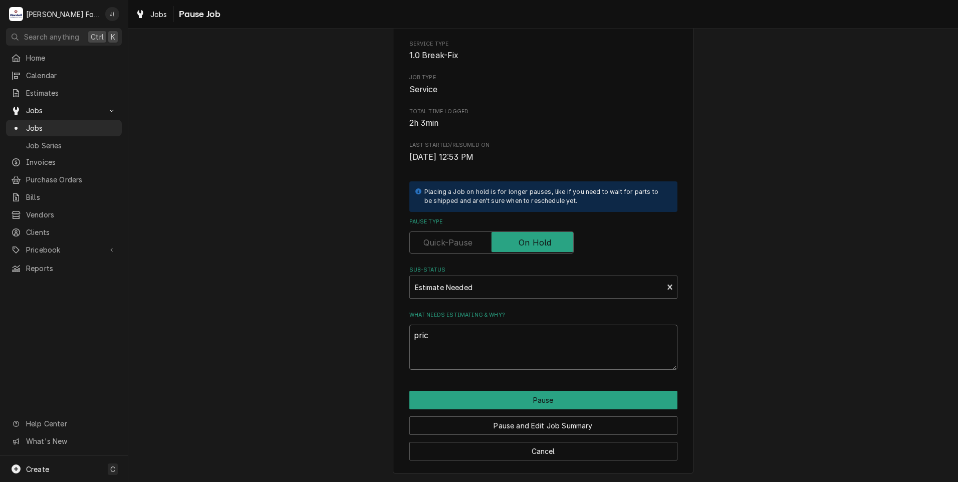
type textarea "price"
type textarea "x"
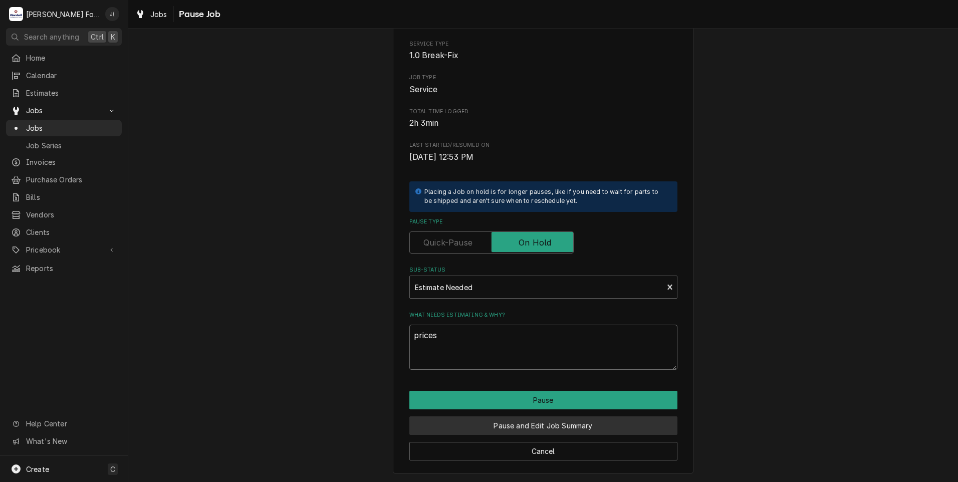
type textarea "prices"
click at [487, 423] on button "Pause and Edit Job Summary" at bounding box center [543, 425] width 268 height 19
type textarea "x"
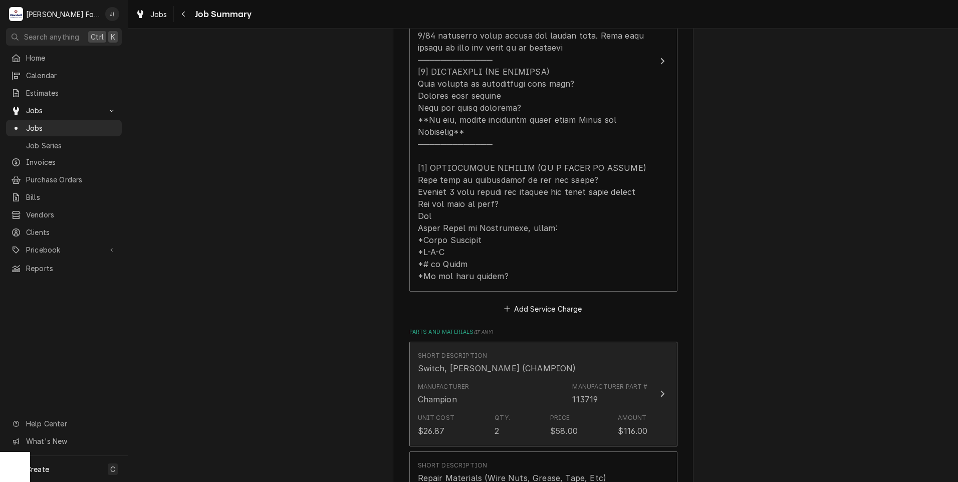
scroll to position [551, 0]
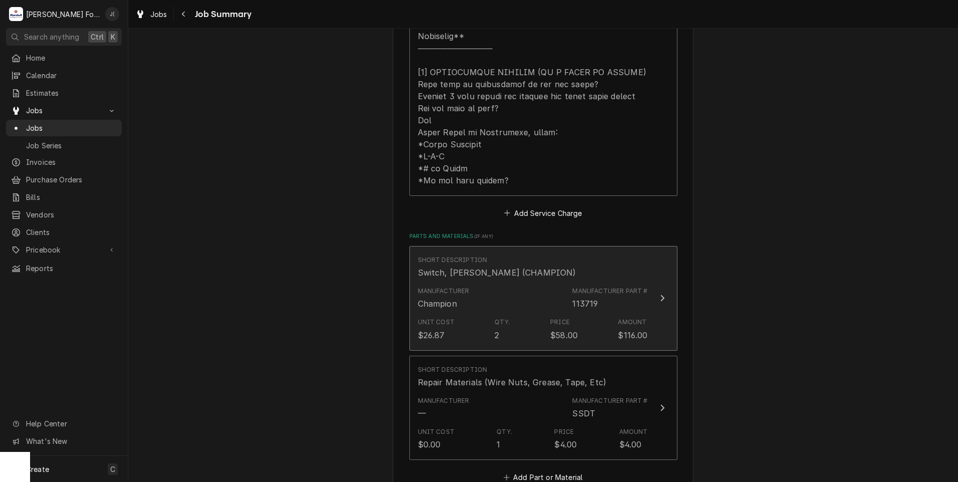
click at [511, 295] on div "Manufacturer Champion Manufacturer Part # 113719" at bounding box center [533, 298] width 230 height 31
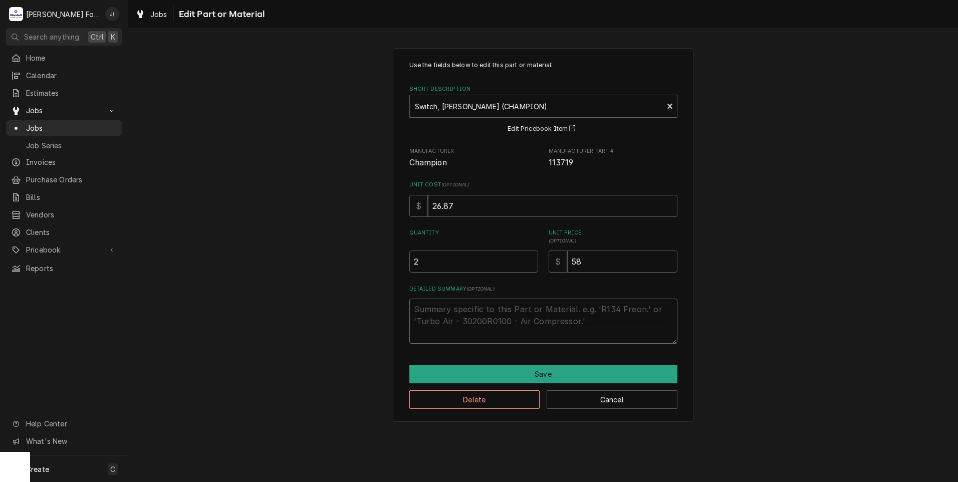
click at [469, 308] on textarea "Detailed Summary ( optional )" at bounding box center [543, 321] width 268 height 45
type textarea "x"
type textarea "("
type textarea "x"
type textarea "(i"
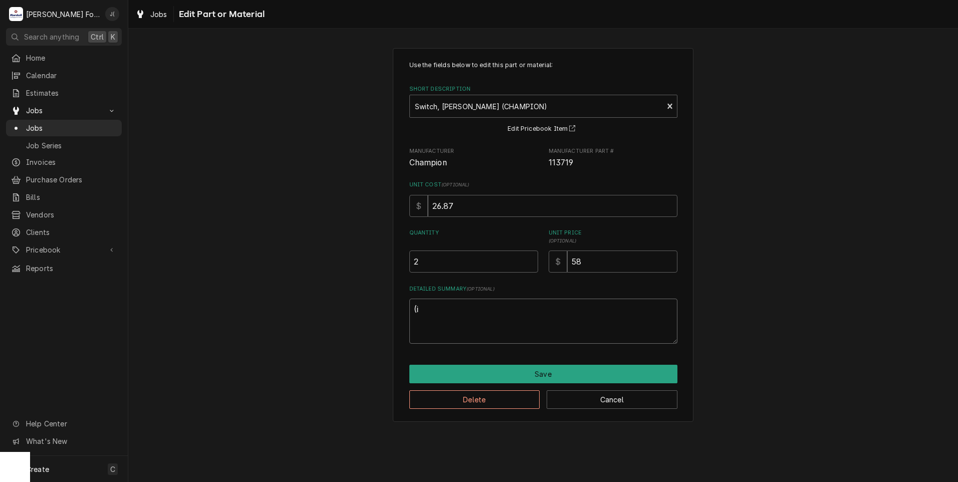
type textarea "x"
type textarea "(in"
type textarea "x"
type textarea "(i"
type textarea "x"
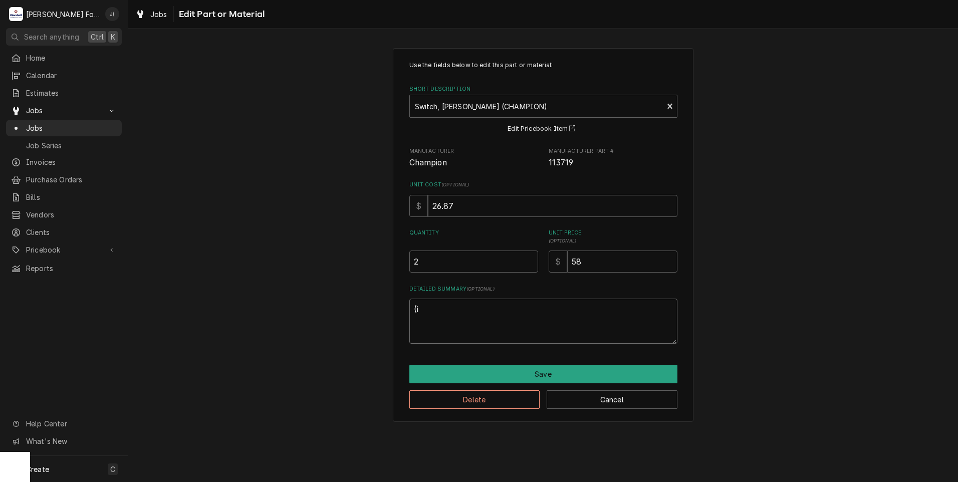
type textarea "("
type textarea "x"
type textarea "i"
type textarea "x"
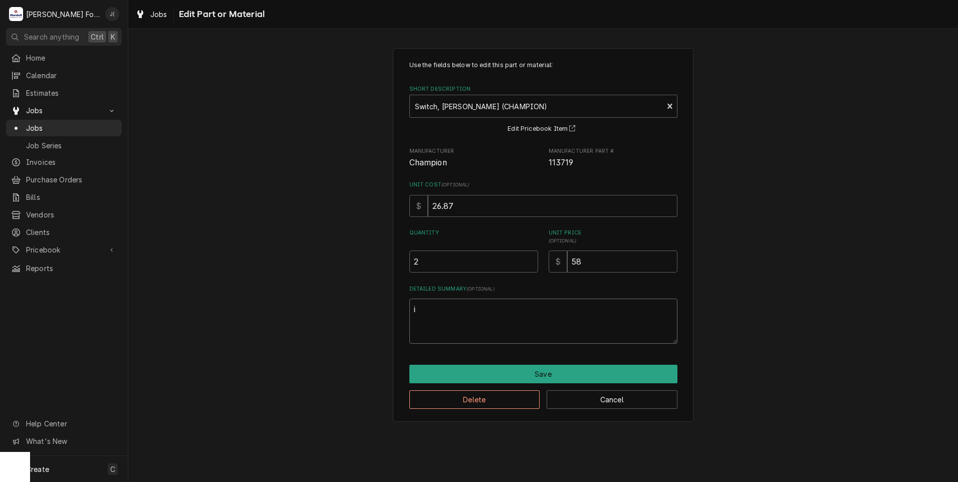
type textarea "in"
type textarea "x"
type textarea "i"
type textarea "x"
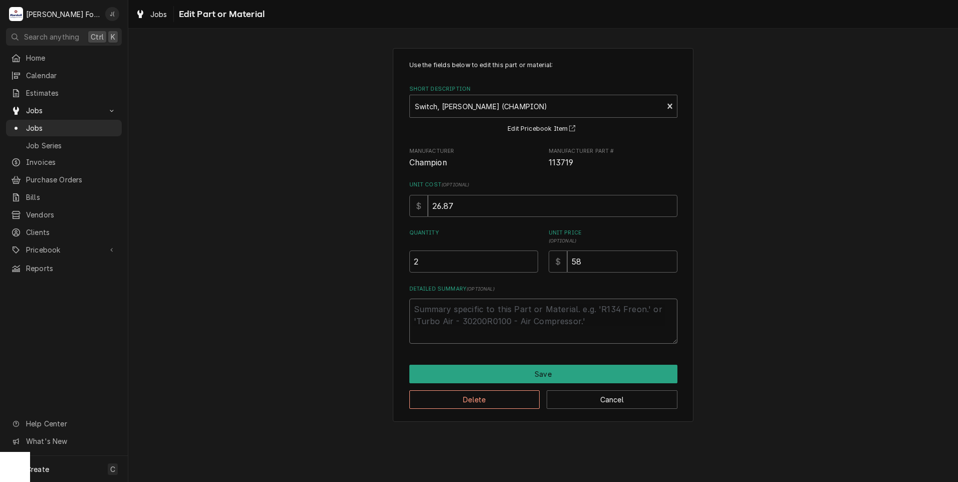
type textarea "I"
type textarea "x"
type textarea "IN"
type textarea "x"
type textarea "I"
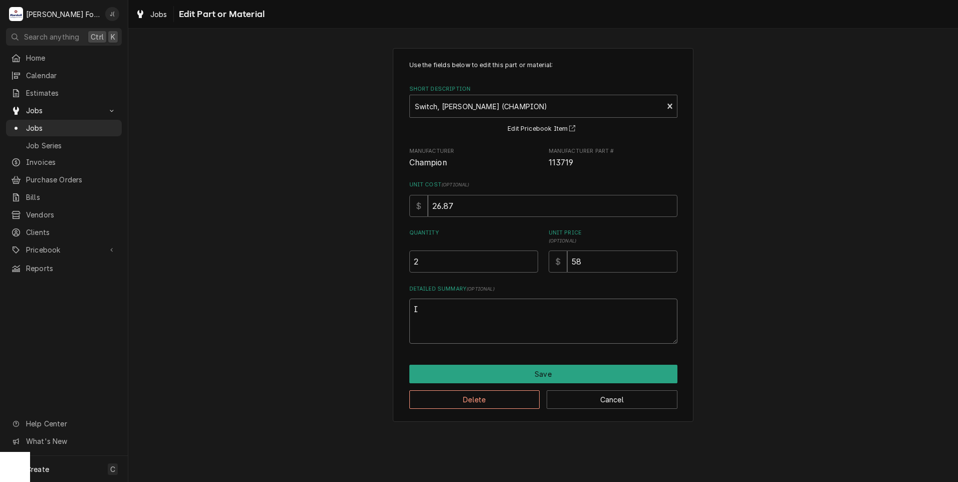
type textarea "x"
type textarea "("
type textarea "x"
type textarea "(I"
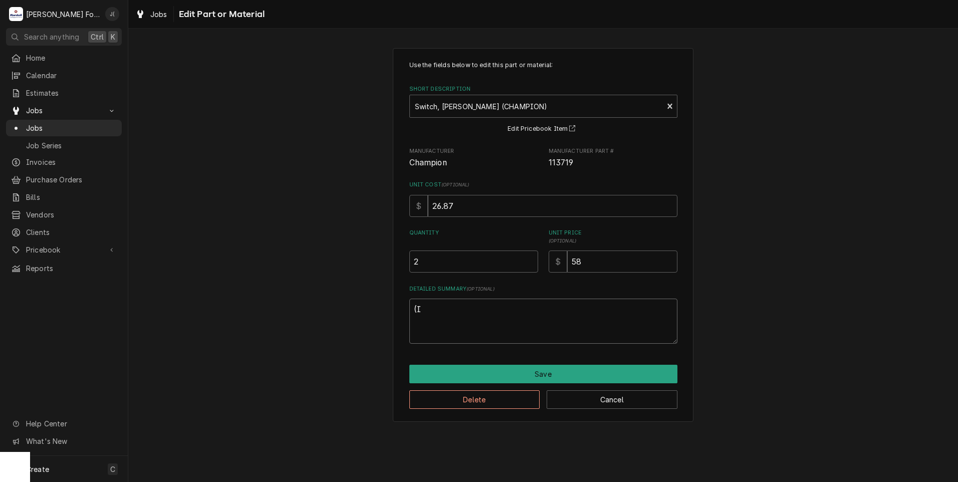
type textarea "x"
type textarea "(IN"
type textarea "x"
type textarea "(INS"
type textarea "x"
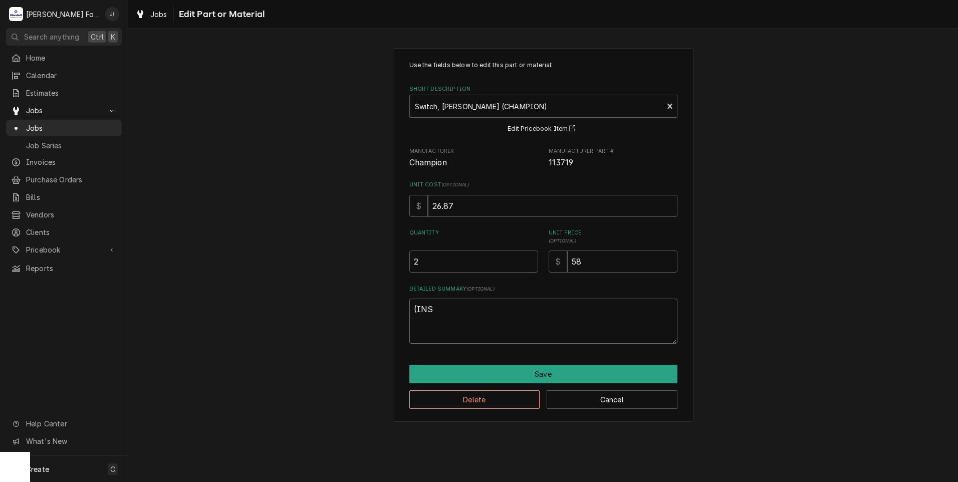
type textarea "(INST"
type textarea "x"
type textarea "(INSTA"
type textarea "x"
type textarea "(INSTAL"
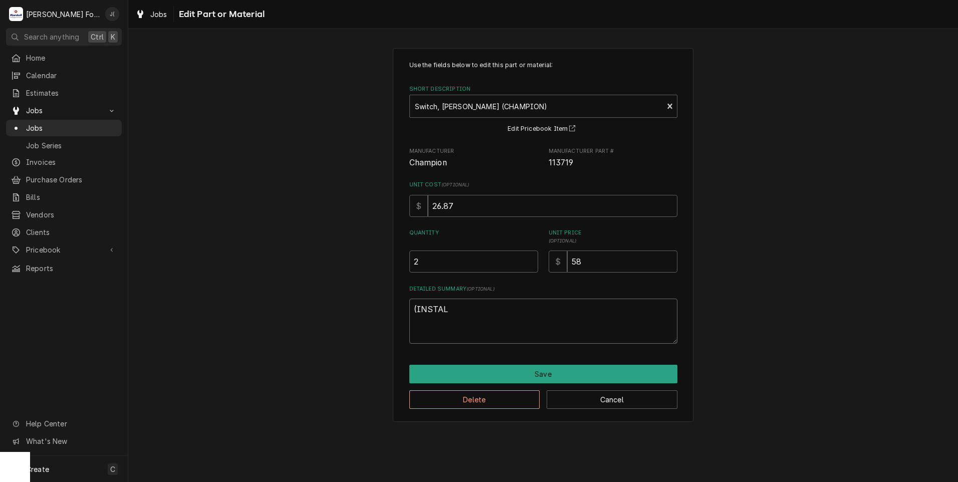
type textarea "x"
type textarea "(INSTALL"
type textarea "x"
type textarea "(INSTALLE"
type textarea "x"
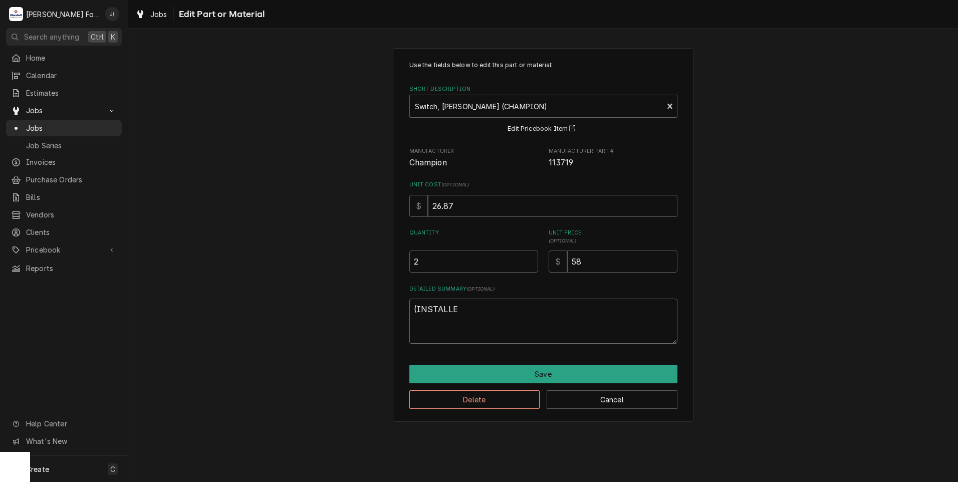
type textarea "(INSTALLED"
type textarea "x"
drag, startPoint x: 468, startPoint y: 310, endPoint x: 379, endPoint y: 313, distance: 89.3
click at [384, 312] on div "Use the fields below to edit this part or material: Short Description Switch, R…" at bounding box center [543, 234] width 830 height 391
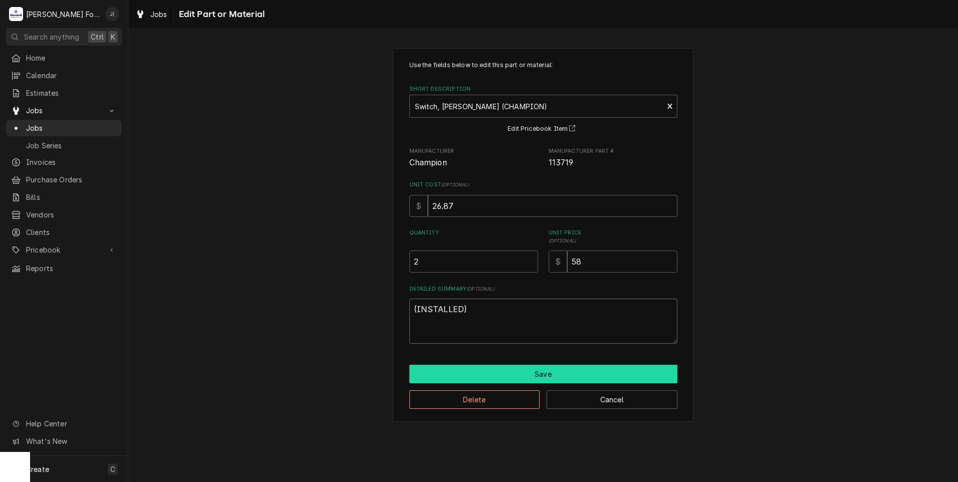
type textarea "(INSTALLED)"
click at [493, 376] on button "Save" at bounding box center [543, 374] width 268 height 19
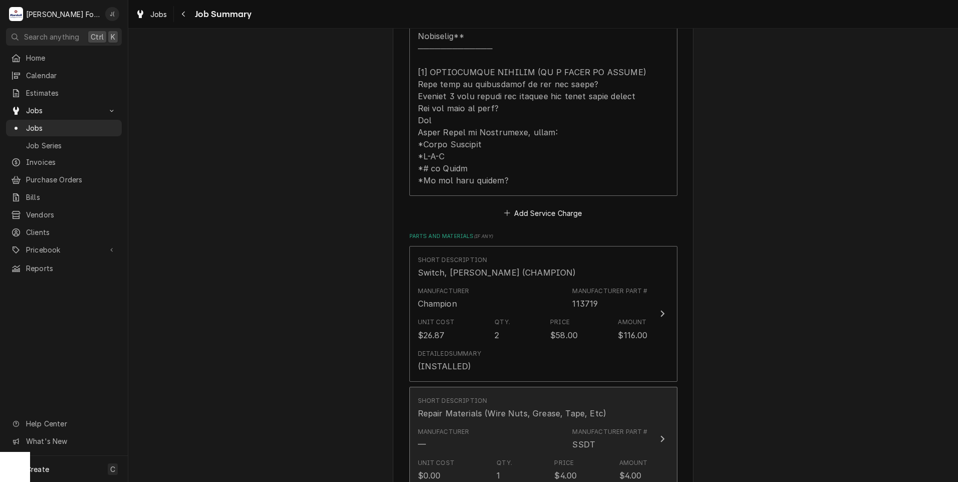
click at [484, 407] on div "Repair Materials (Wire Nuts, Grease, Tape, Etc)" at bounding box center [512, 413] width 189 height 12
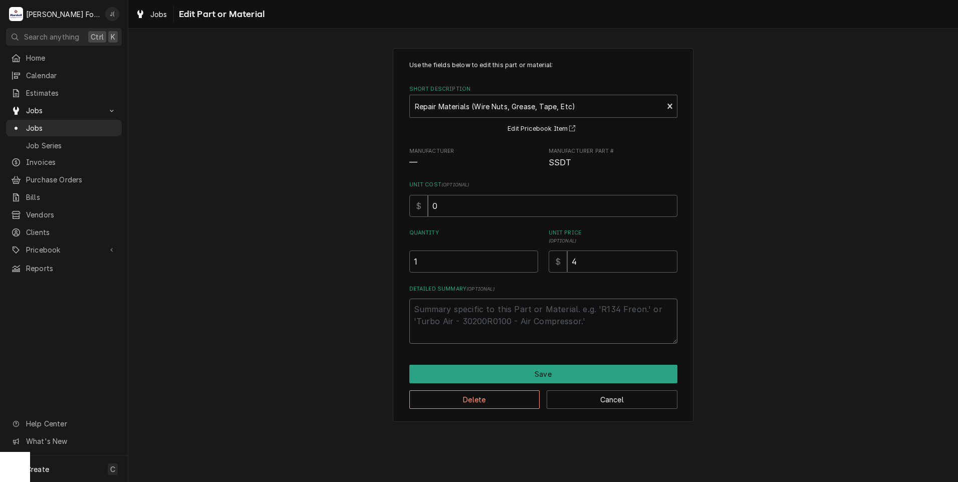
click at [448, 308] on textarea "Detailed Summary ( optional )" at bounding box center [543, 321] width 268 height 45
paste textarea "(INSTALLED)"
type textarea "x"
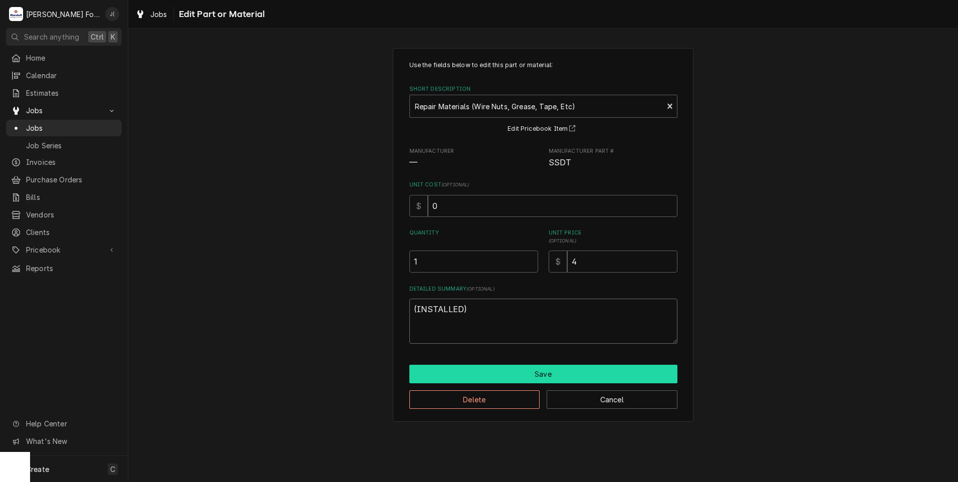
type textarea "(INSTALLED)"
click at [470, 370] on button "Save" at bounding box center [543, 374] width 268 height 19
type textarea "x"
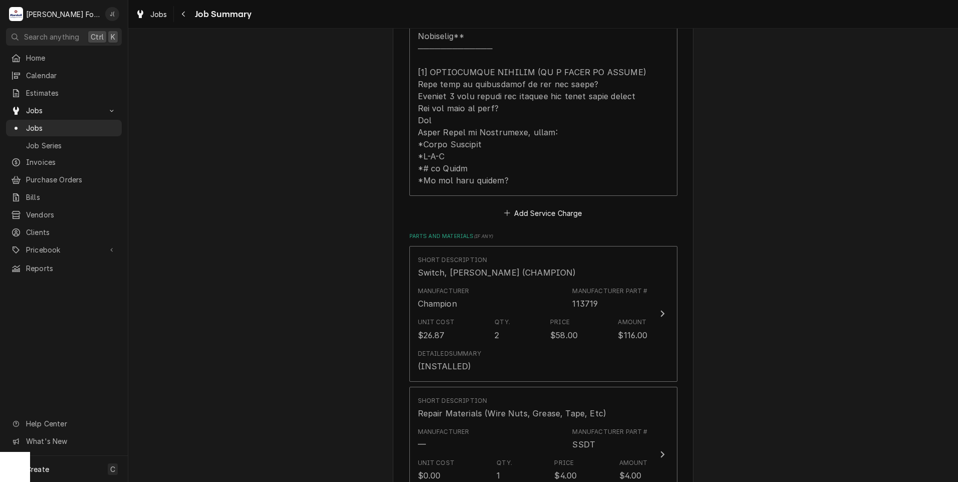
scroll to position [651, 0]
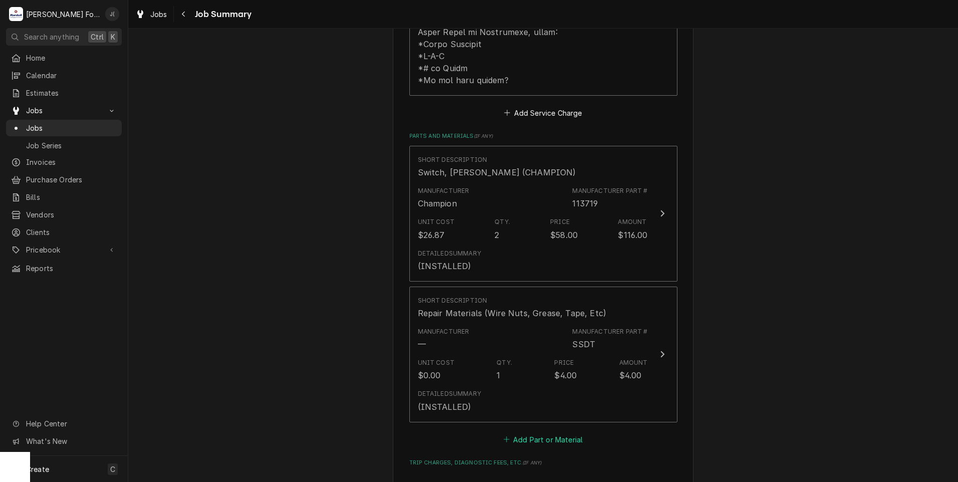
click at [549, 432] on button "Add Part or Material" at bounding box center [543, 439] width 83 height 14
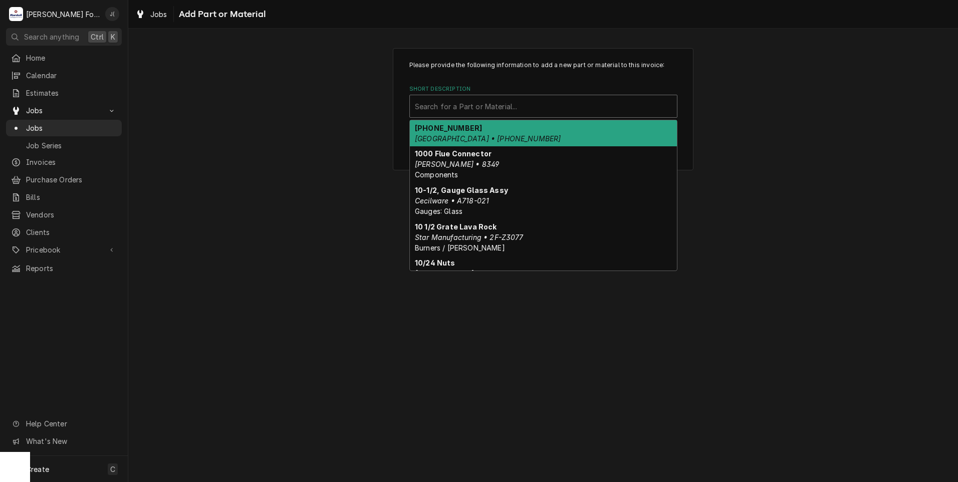
click at [452, 110] on div "Short Description" at bounding box center [543, 106] width 257 height 18
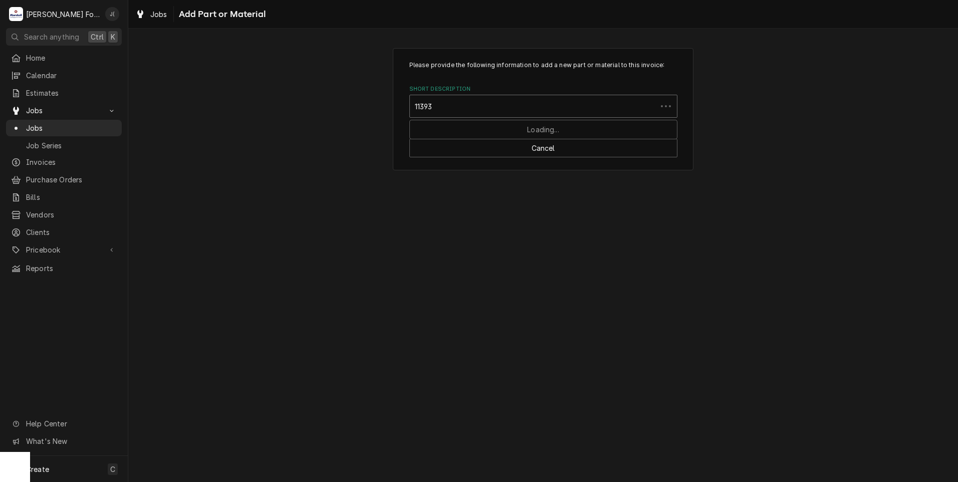
type input "113937"
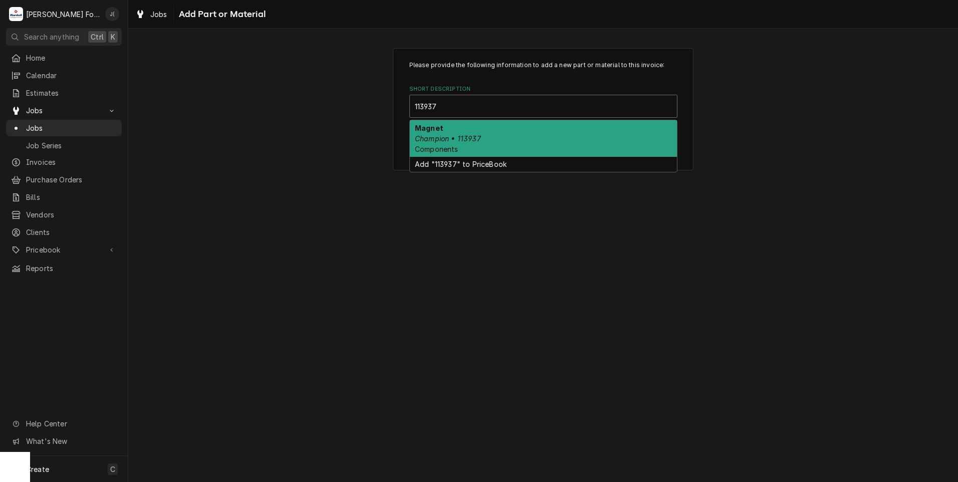
click at [467, 133] on div "Magnet Champion • 113937 Components" at bounding box center [543, 138] width 267 height 37
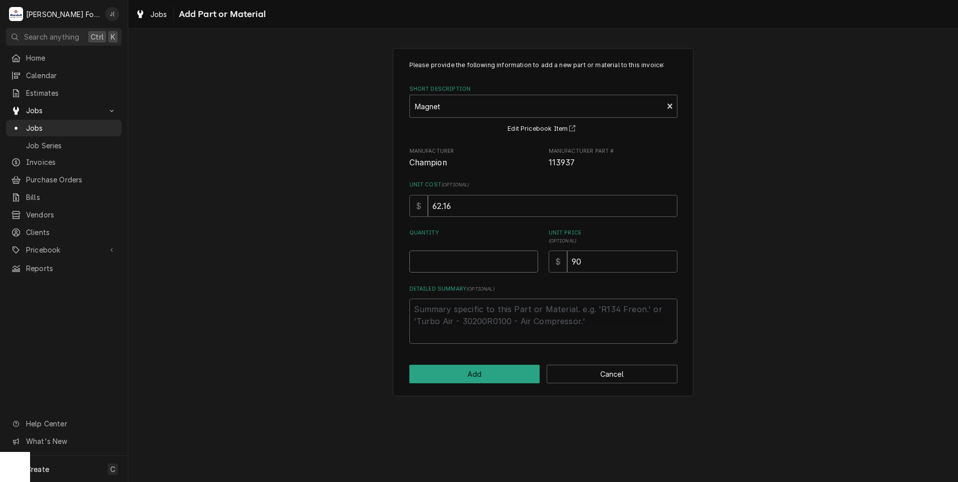
click at [459, 273] on input "Quantity" at bounding box center [473, 262] width 129 height 22
type textarea "x"
type input "1"
click at [472, 380] on button "Add" at bounding box center [474, 374] width 131 height 19
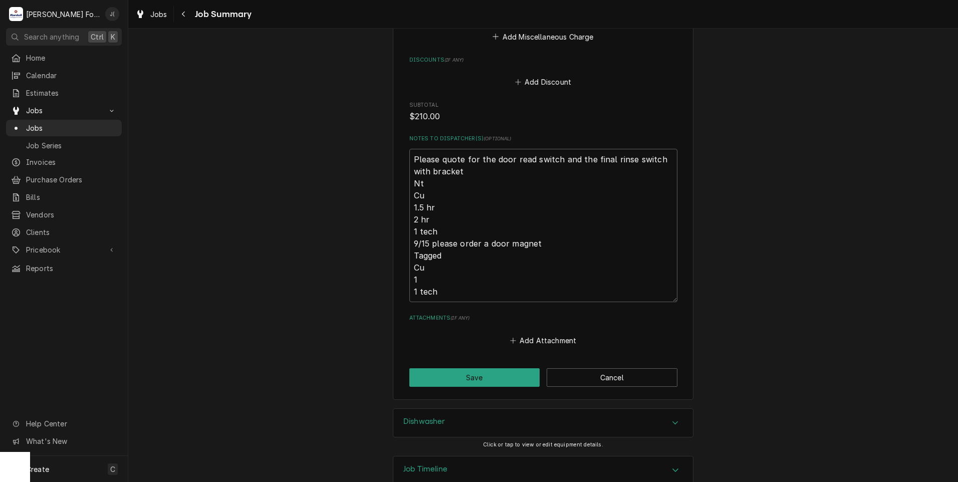
scroll to position [1218, 0]
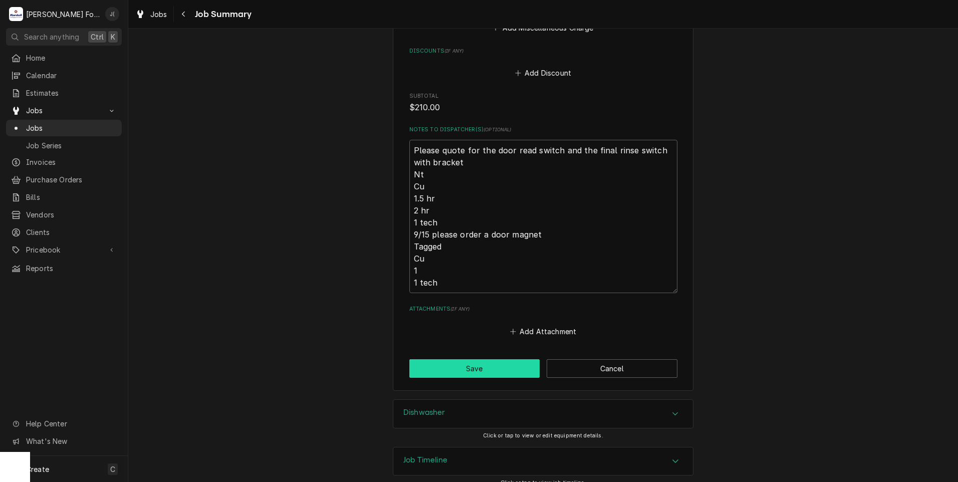
click at [434, 359] on button "Save" at bounding box center [474, 368] width 131 height 19
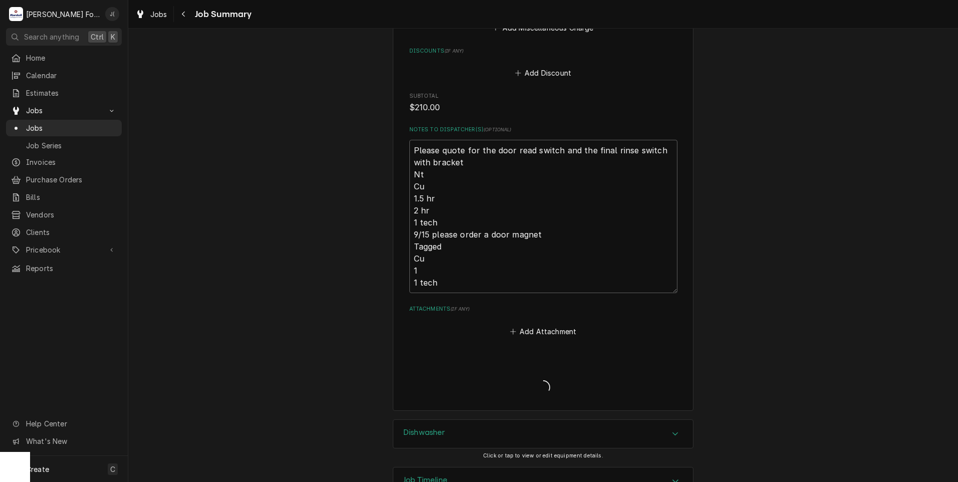
type textarea "x"
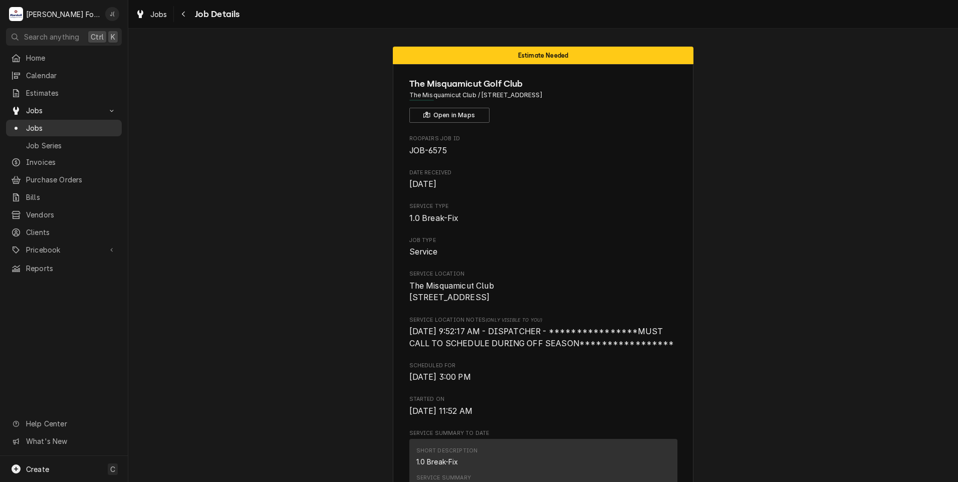
click at [69, 123] on span "Jobs" at bounding box center [71, 128] width 91 height 11
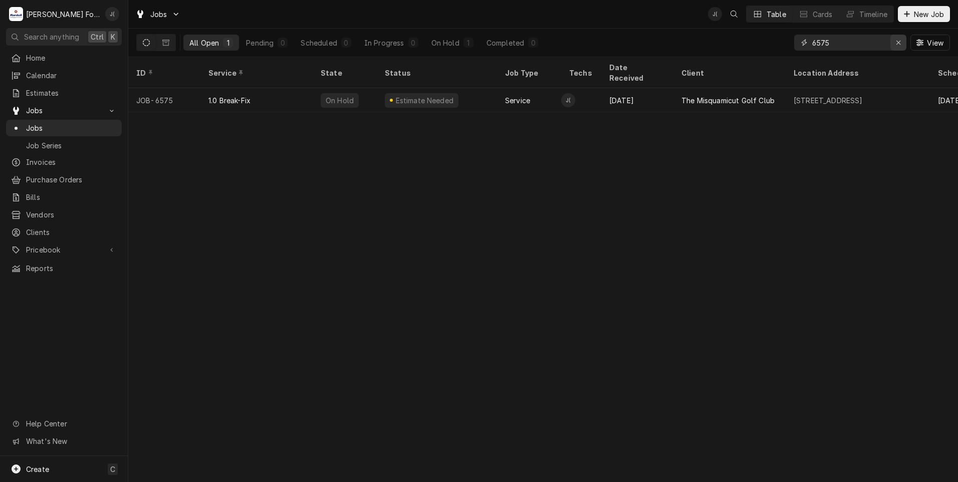
click at [897, 43] on div "Erase input" at bounding box center [899, 43] width 10 height 10
click at [884, 42] on input "Dynamic Content Wrapper" at bounding box center [859, 43] width 94 height 16
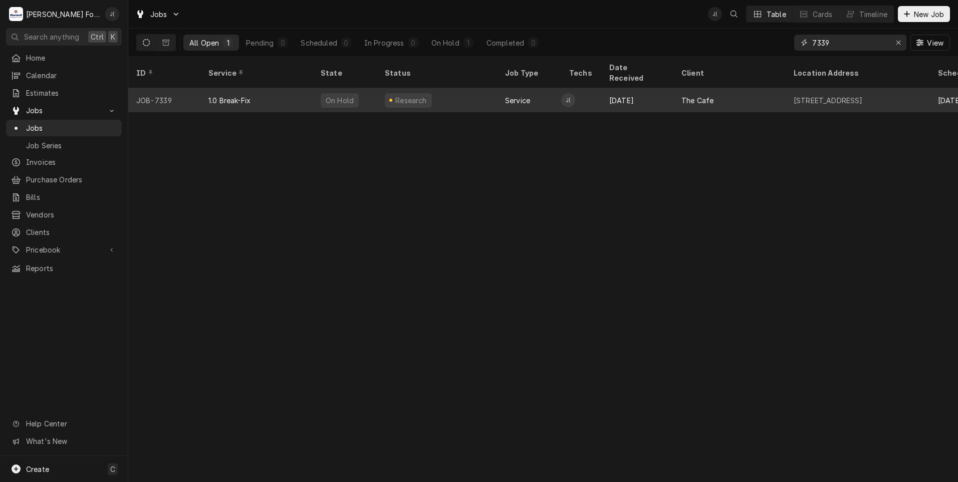
type input "7339"
click at [253, 90] on div "1.0 Break-Fix" at bounding box center [256, 100] width 112 height 24
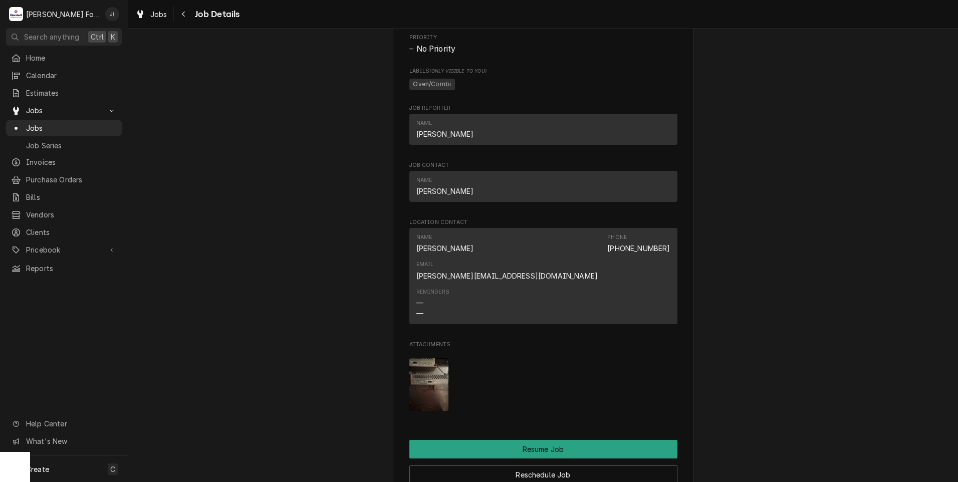
scroll to position [902, 0]
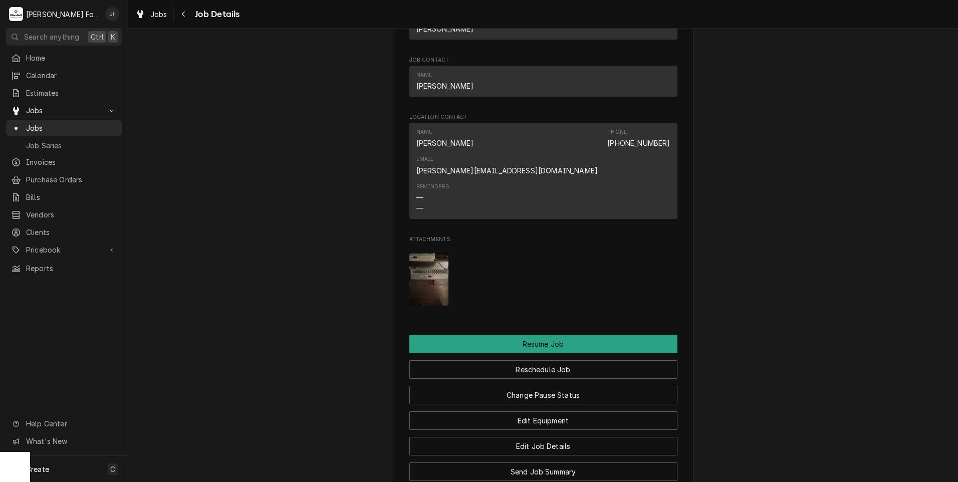
click at [427, 271] on img "Attachments" at bounding box center [429, 279] width 40 height 53
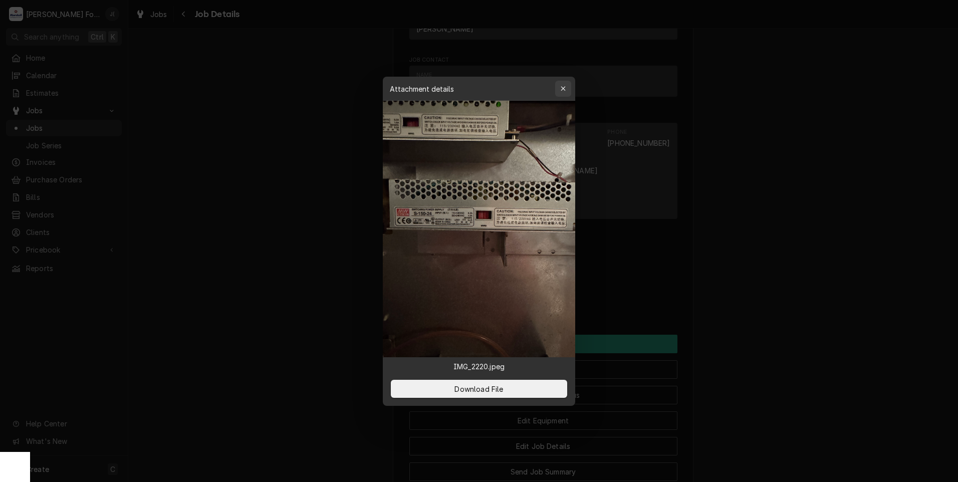
click at [563, 86] on icon "button" at bounding box center [564, 88] width 6 height 7
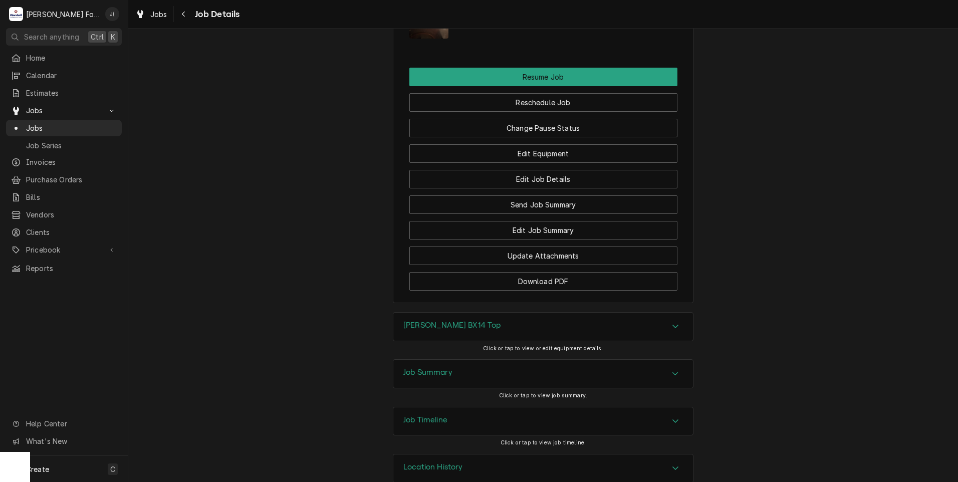
scroll to position [1173, 0]
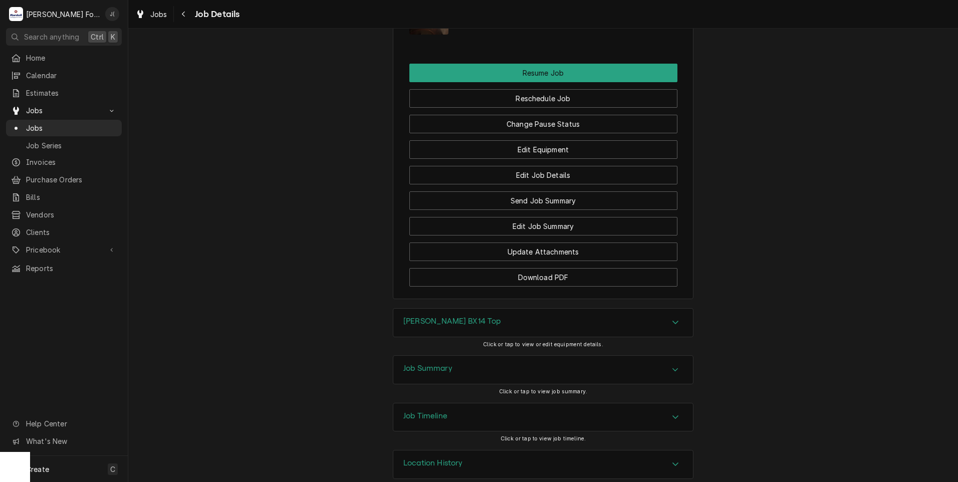
click at [458, 317] on h3 "Blodgett BX14 Top" at bounding box center [452, 322] width 98 height 10
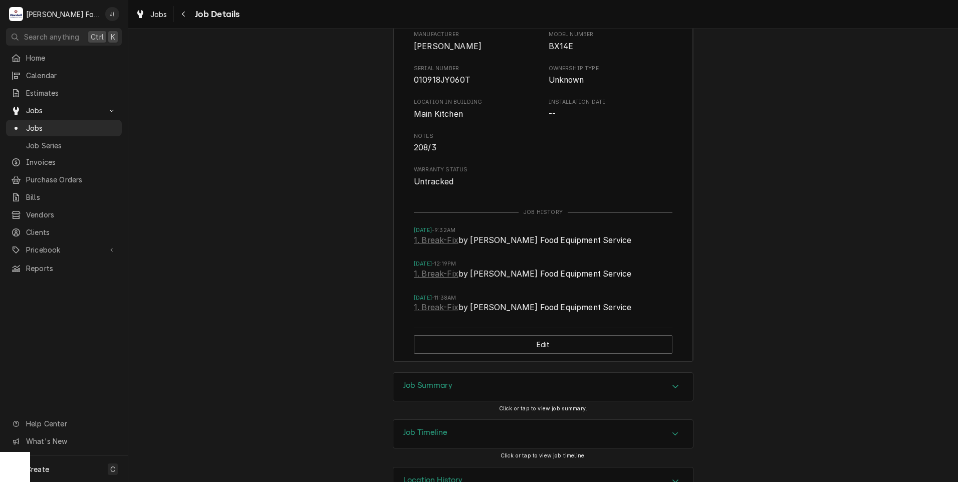
click at [413, 381] on h3 "Job Summary" at bounding box center [427, 386] width 49 height 10
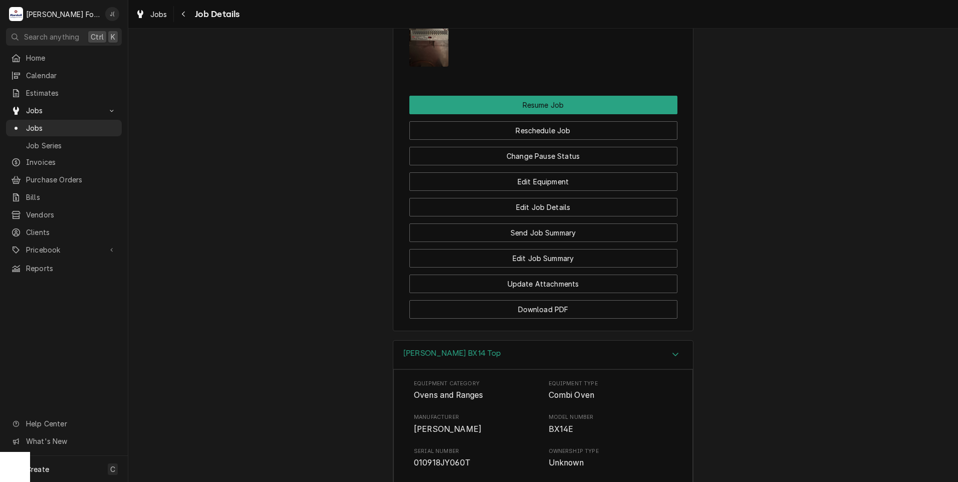
scroll to position [1068, 0]
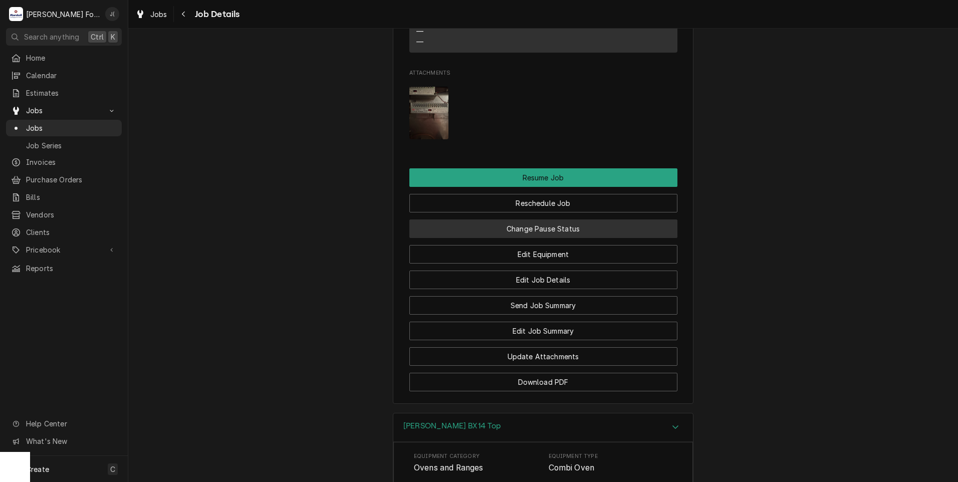
click at [486, 219] on button "Change Pause Status" at bounding box center [543, 228] width 268 height 19
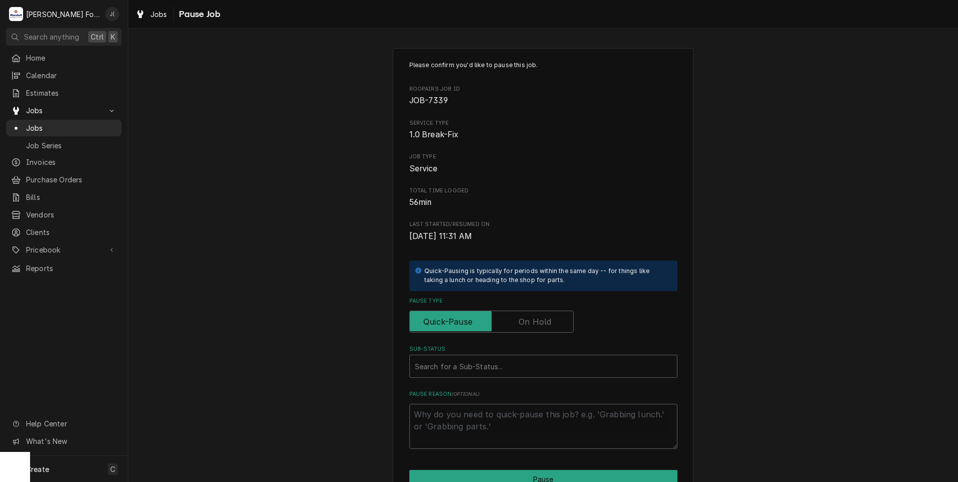
click at [531, 323] on label "Pause Type" at bounding box center [491, 322] width 164 height 22
click at [531, 323] on input "Pause Type" at bounding box center [491, 322] width 155 height 22
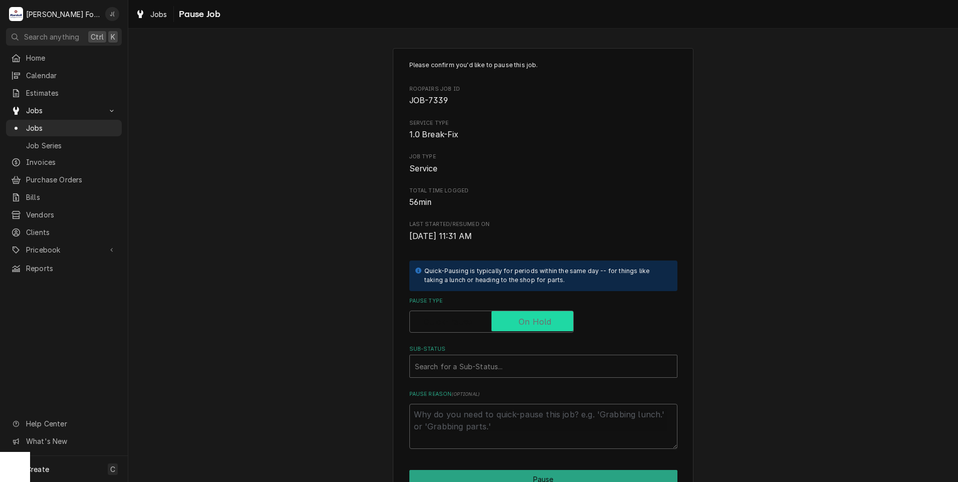
checkbox input "true"
click at [502, 364] on div "Sub-Status" at bounding box center [543, 366] width 257 height 18
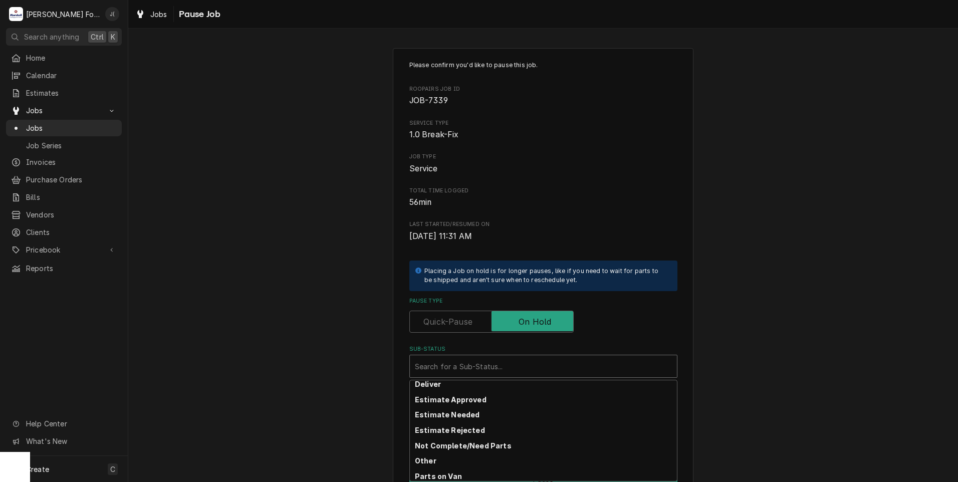
scroll to position [50, 0]
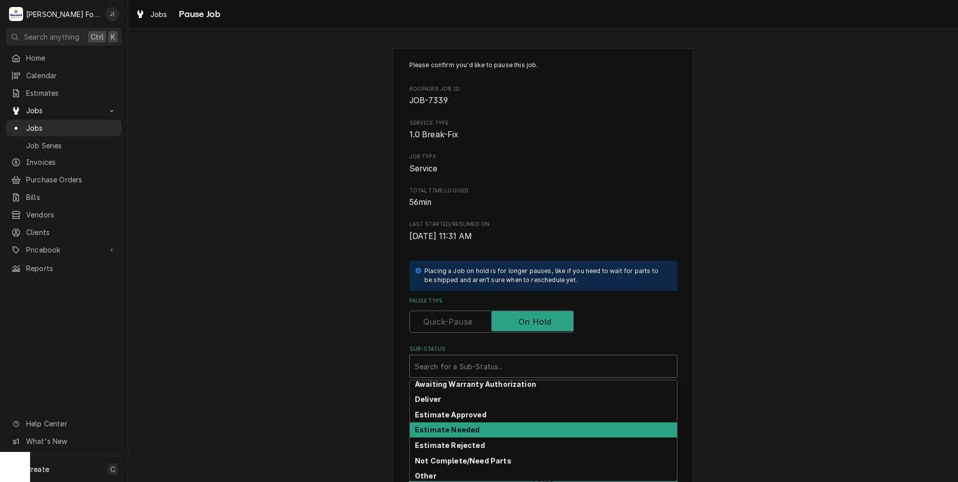
click at [460, 425] on div "Estimate Needed" at bounding box center [543, 430] width 267 height 16
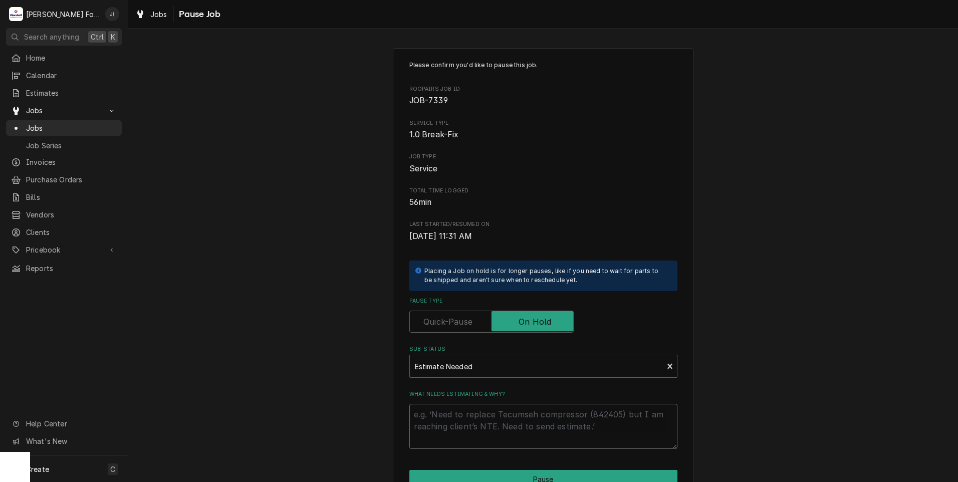
click at [460, 425] on textarea "What needs estimating & why?" at bounding box center [543, 426] width 268 height 45
type textarea "x"
type textarea "P"
type textarea "x"
type textarea "PR"
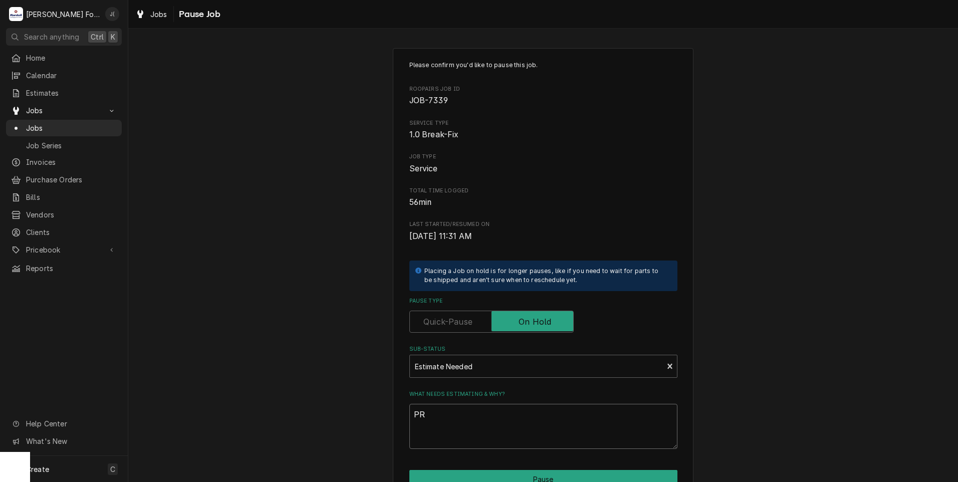
type textarea "x"
type textarea "PRI"
type textarea "x"
type textarea "PRIC"
type textarea "x"
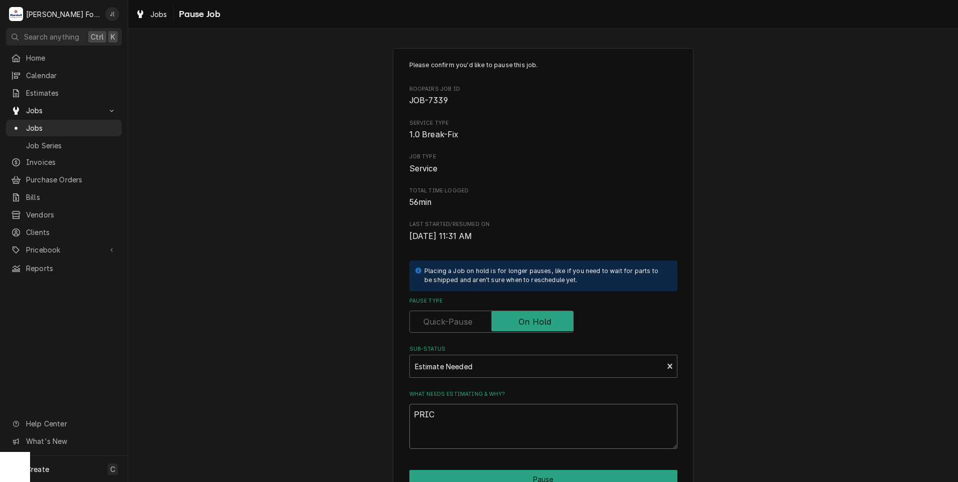
type textarea "PRICE"
type textarea "x"
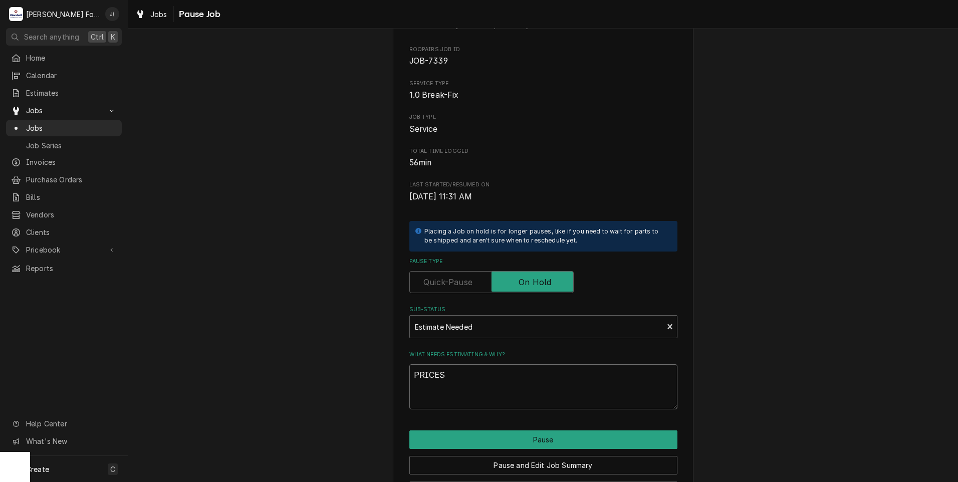
scroll to position [79, 0]
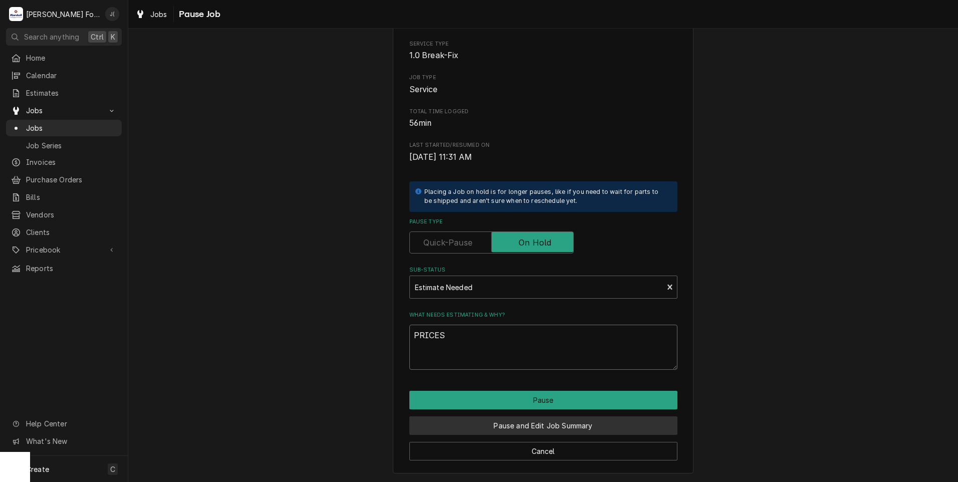
type textarea "PRICES"
click at [481, 430] on button "Pause and Edit Job Summary" at bounding box center [543, 425] width 268 height 19
type textarea "x"
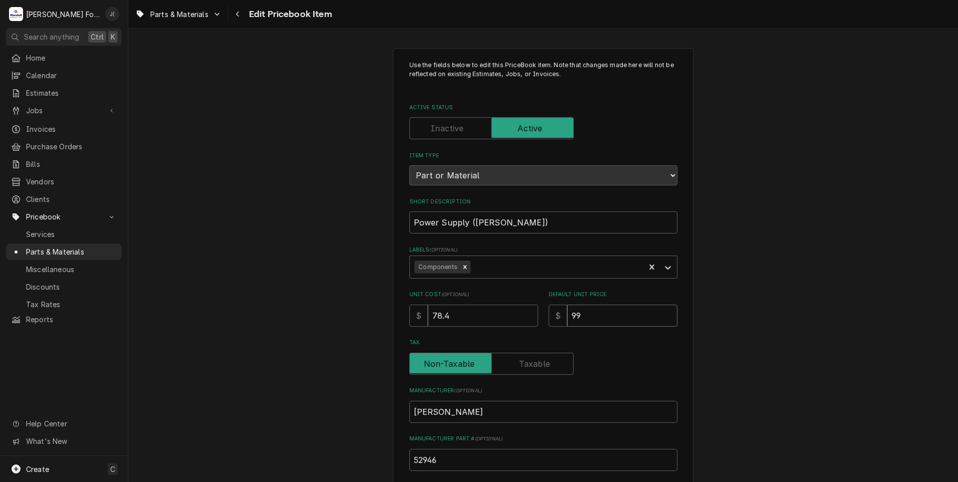
drag, startPoint x: 585, startPoint y: 317, endPoint x: 458, endPoint y: 280, distance: 132.2
click at [468, 281] on div "Use the fields below to edit this PriceBook item. Note that changes made here w…" at bounding box center [543, 360] width 268 height 598
type textarea "x"
type input "1"
type textarea "x"
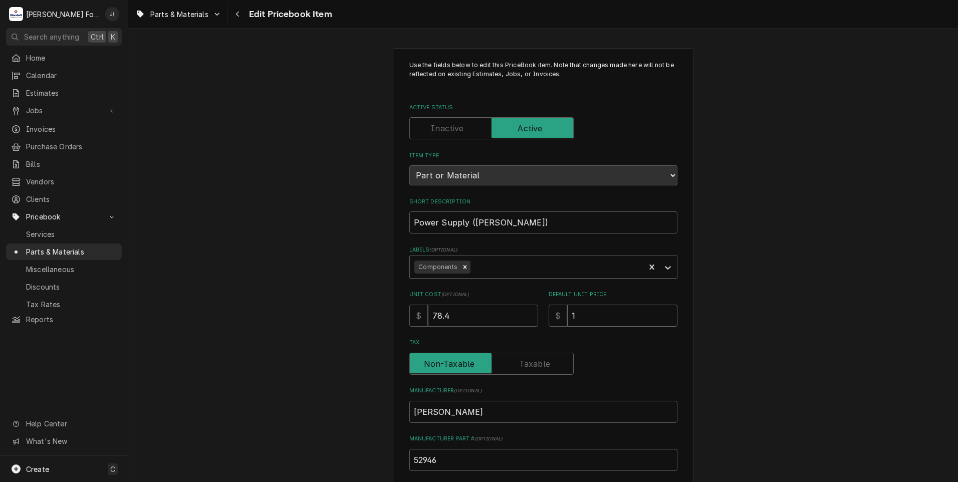
type input "19"
type textarea "x"
type input "195"
type textarea "x"
type input "195.0"
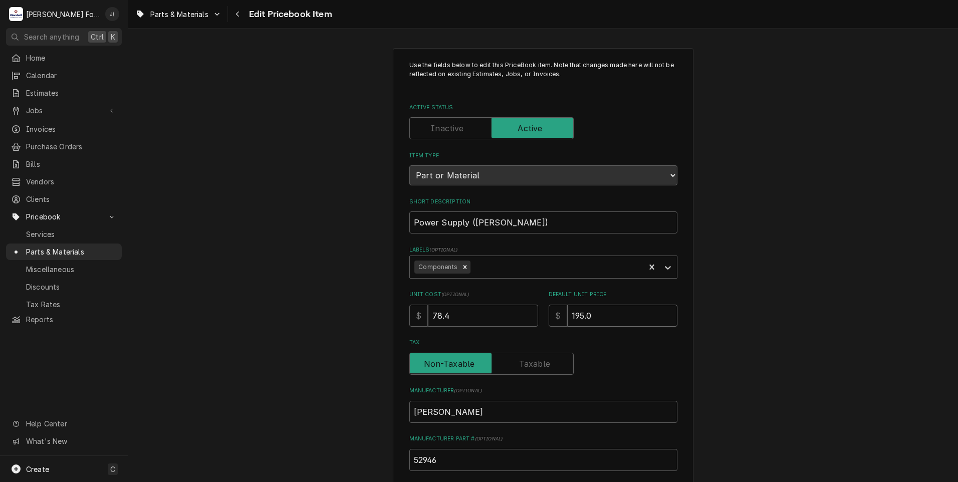
type textarea "x"
type input "195.00"
drag, startPoint x: 477, startPoint y: 316, endPoint x: 215, endPoint y: 276, distance: 264.2
click at [227, 277] on div "Use the fields below to edit this PriceBook item. Note that changes made here w…" at bounding box center [543, 392] width 830 height 706
type textarea "x"
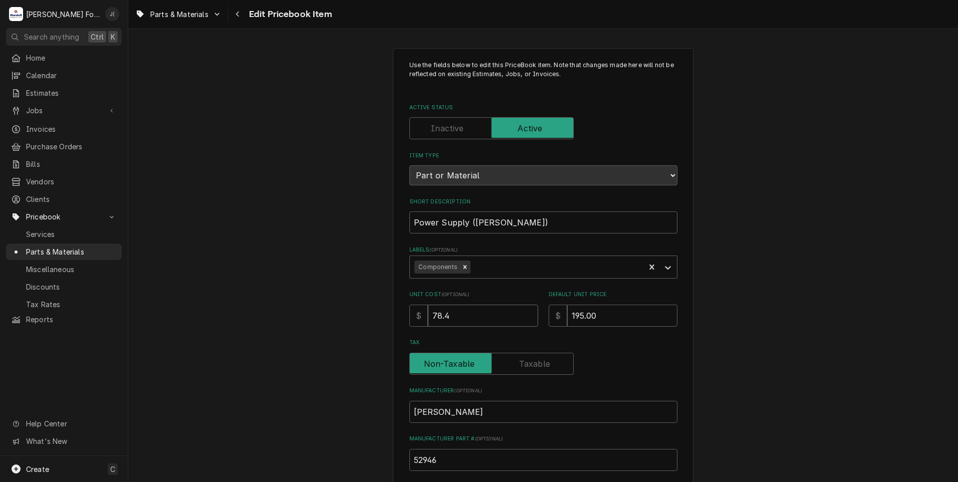
type input "1"
type textarea "x"
type input "13"
type textarea "x"
type input "136"
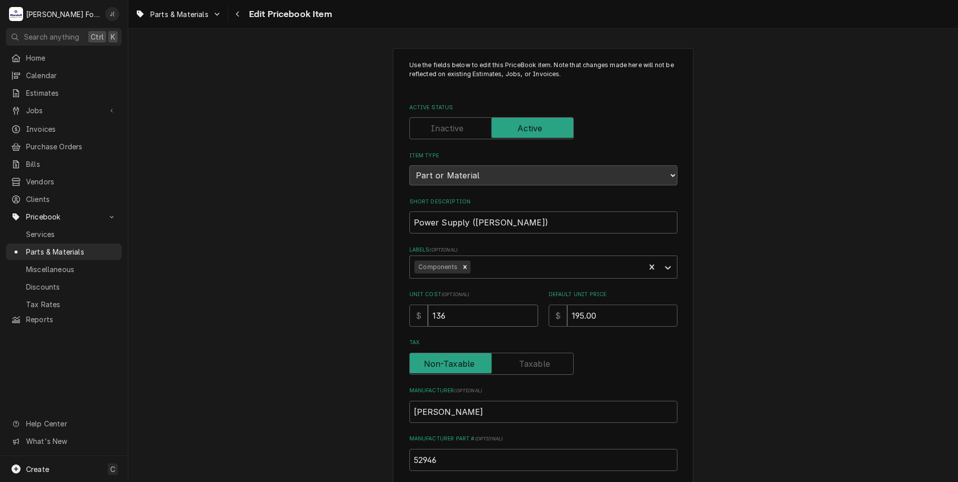
type textarea "x"
type input "136.4"
type textarea "x"
type input "136.48"
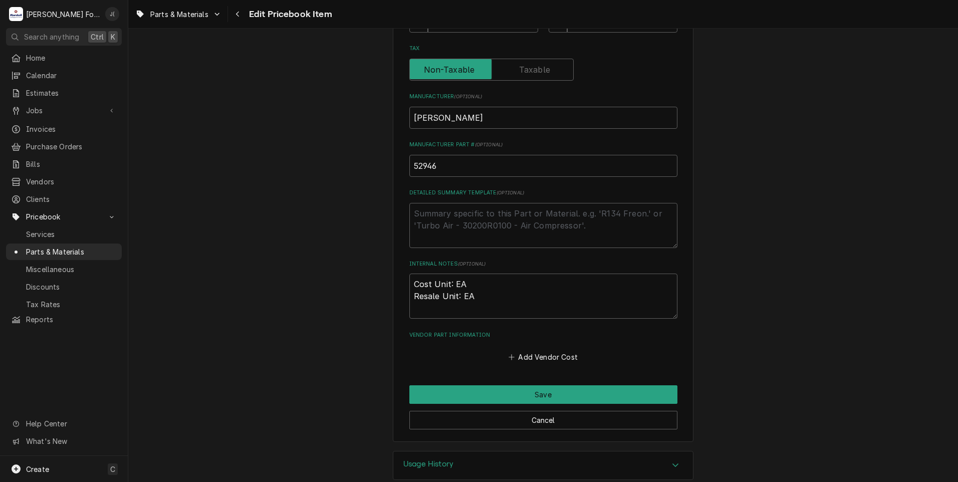
scroll to position [301, 0]
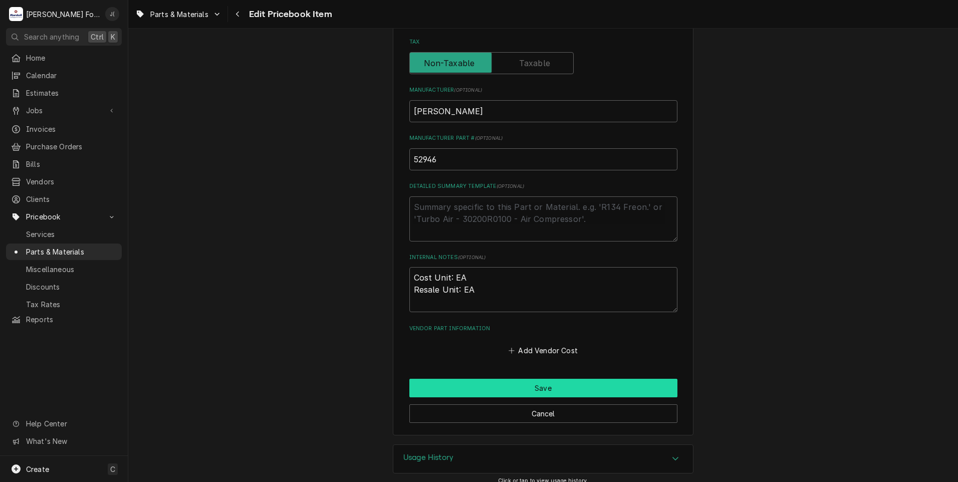
click at [507, 389] on button "Save" at bounding box center [543, 388] width 268 height 19
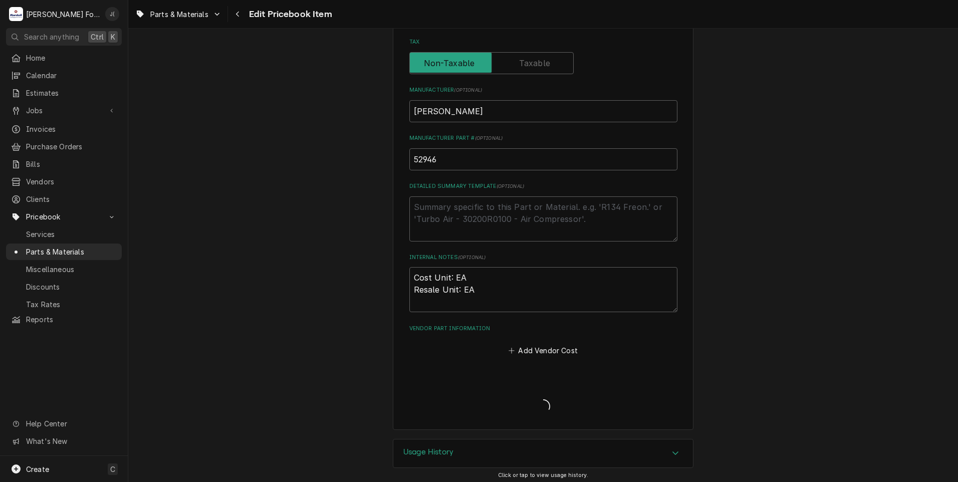
type textarea "x"
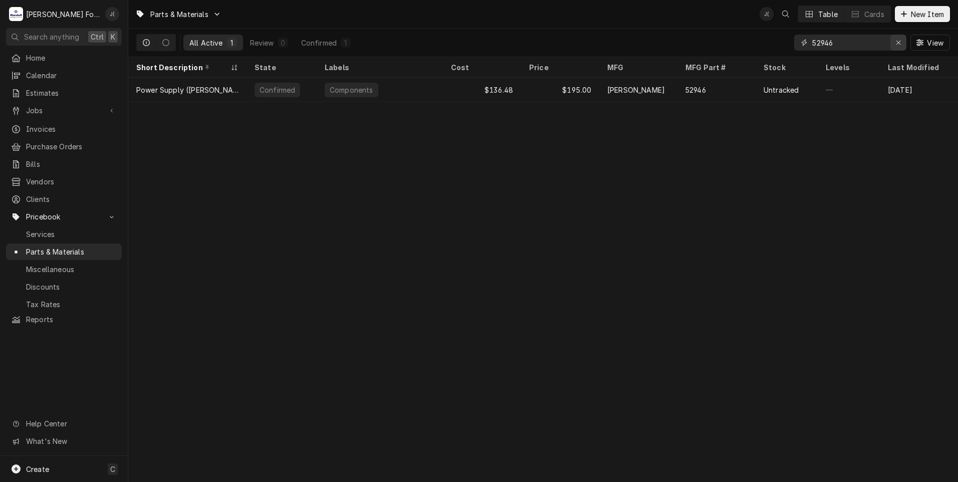
click at [898, 45] on icon "Erase input" at bounding box center [899, 42] width 6 height 7
click at [883, 46] on input "Dynamic Content Wrapper" at bounding box center [859, 43] width 94 height 16
type input "54273"
drag, startPoint x: 903, startPoint y: 46, endPoint x: 844, endPoint y: 38, distance: 58.7
click at [902, 46] on div "Erase input" at bounding box center [899, 43] width 10 height 10
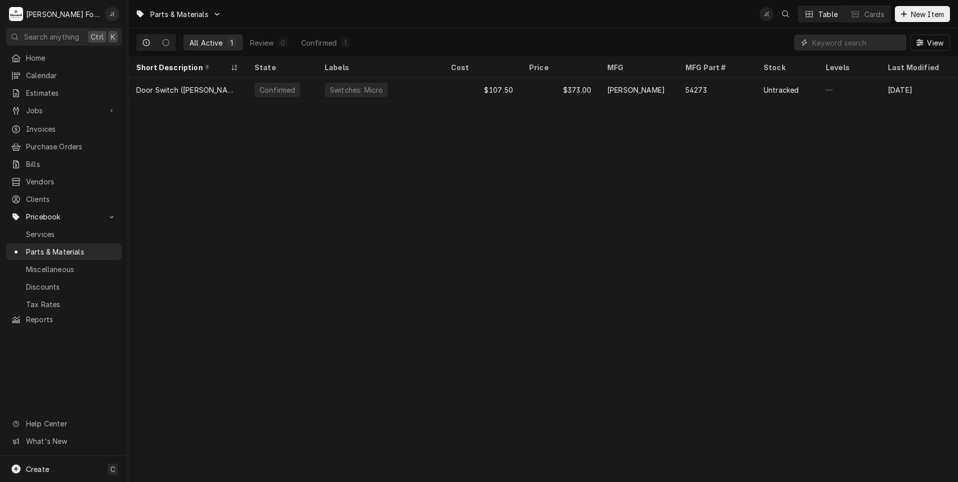
click at [842, 37] on input "Dynamic Content Wrapper" at bounding box center [859, 43] width 94 height 16
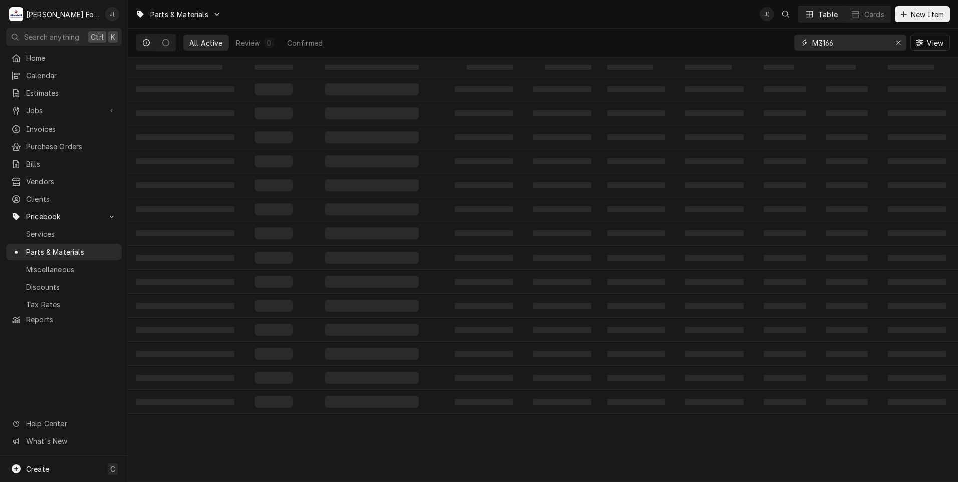
drag, startPoint x: 847, startPoint y: 46, endPoint x: 814, endPoint y: 44, distance: 33.6
click at [814, 45] on input "M3166" at bounding box center [849, 43] width 75 height 16
type input "M3166"
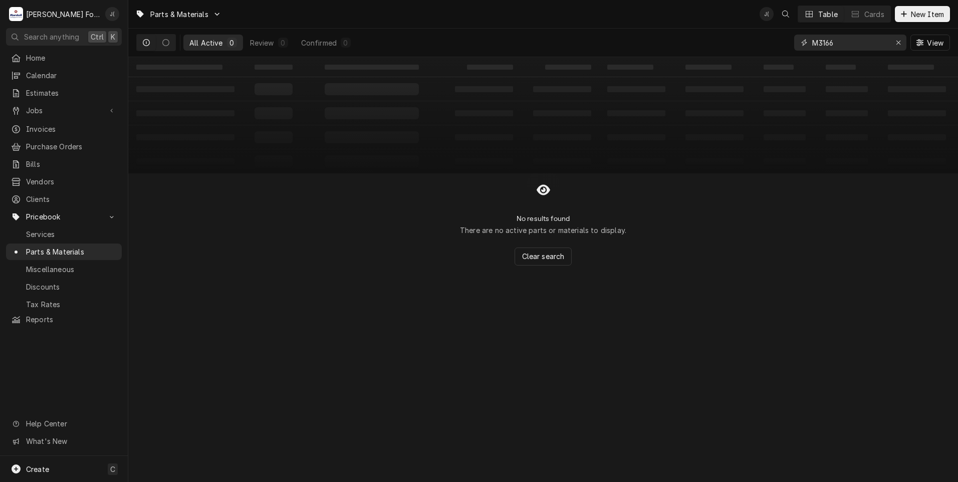
click at [899, 40] on icon "Erase input" at bounding box center [899, 42] width 6 height 7
click at [913, 23] on div "Parts & Materials J( Table Cards New Item" at bounding box center [543, 14] width 830 height 28
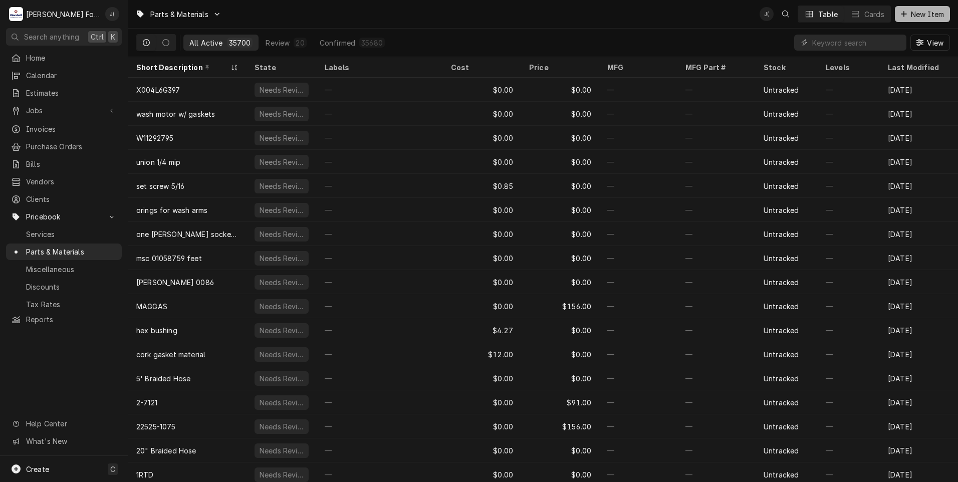
click at [913, 18] on span "New Item" at bounding box center [927, 14] width 37 height 11
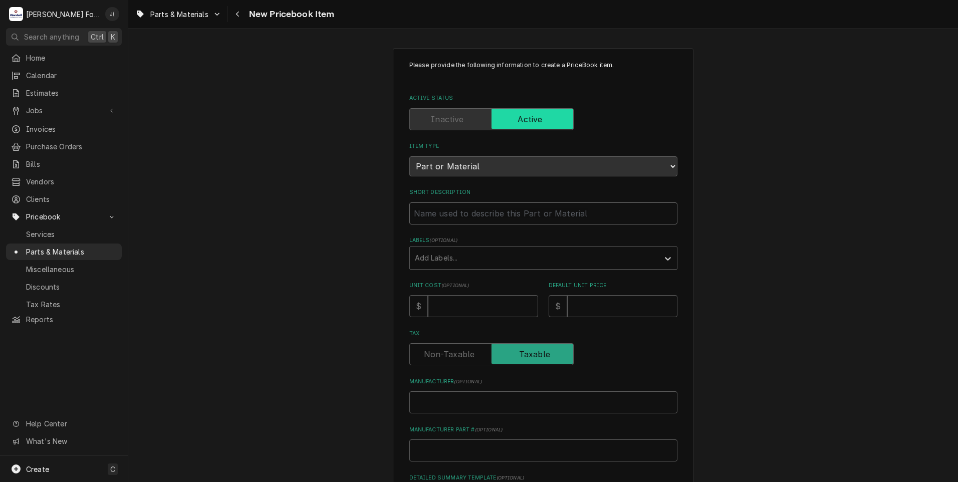
click at [452, 204] on input "Short Description" at bounding box center [543, 213] width 268 height 22
paste input "FUSE, 4 AMP, 250 VOLT"
type textarea "x"
type input "FUSE, 4 AMP, 250 VOLT"
click at [446, 455] on input "Manufacturer Part # ( optional )" at bounding box center [543, 450] width 268 height 22
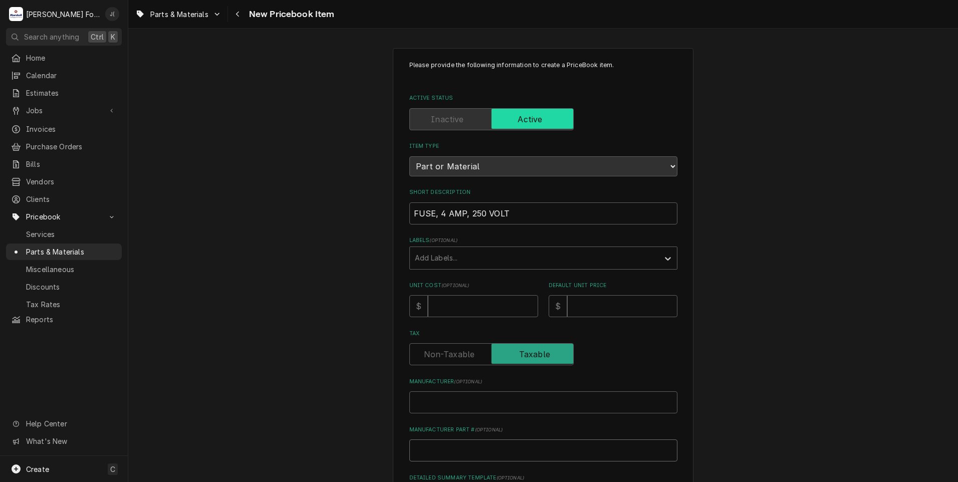
type textarea "x"
type input "M"
type textarea "x"
type input "M3"
type textarea "x"
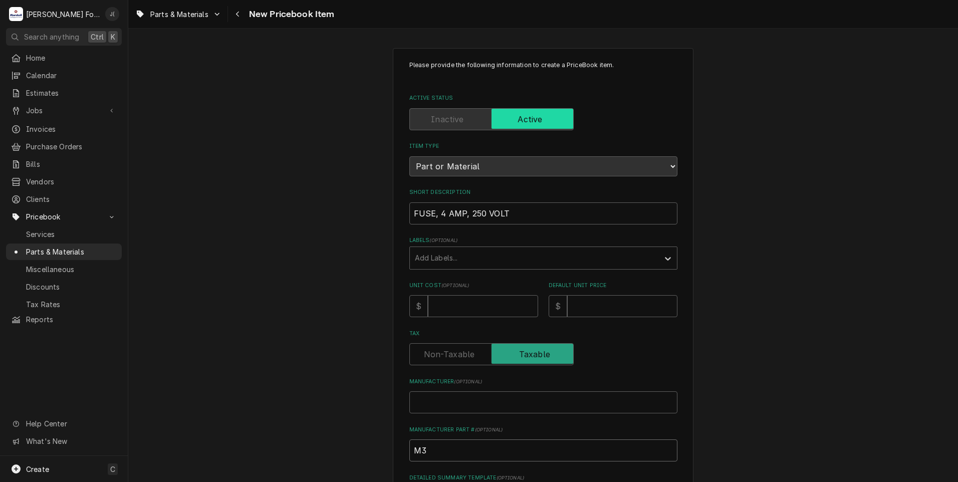
type input "M31"
type textarea "x"
type input "M316"
type textarea "x"
type input "M3166"
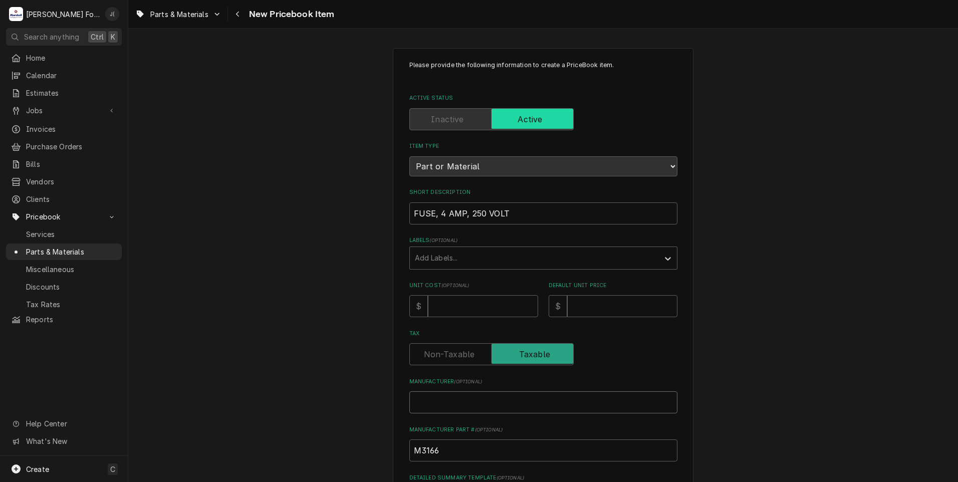
click at [445, 392] on input "Manufacturer ( optional )" at bounding box center [543, 402] width 268 height 22
type textarea "x"
type input "B"
type textarea "x"
type input "BL"
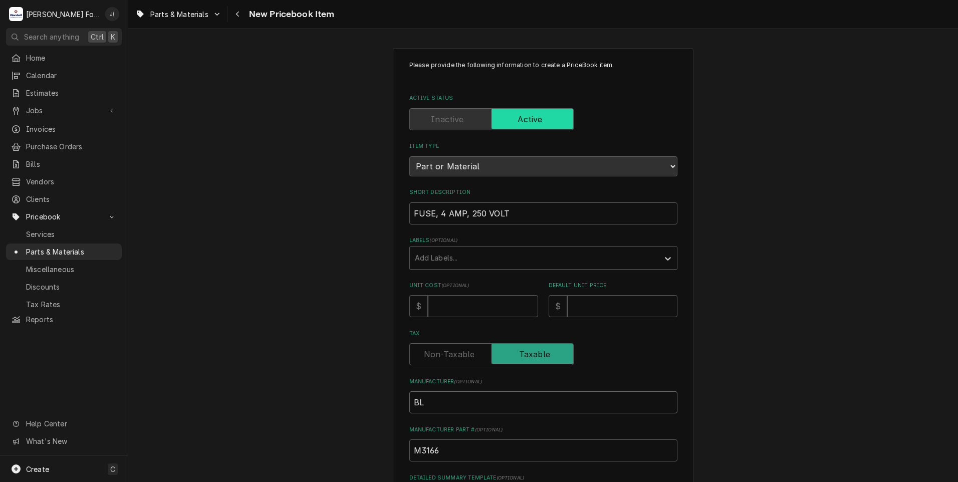
type textarea "x"
type input "BLO"
type textarea "x"
type input "BLOD"
type textarea "x"
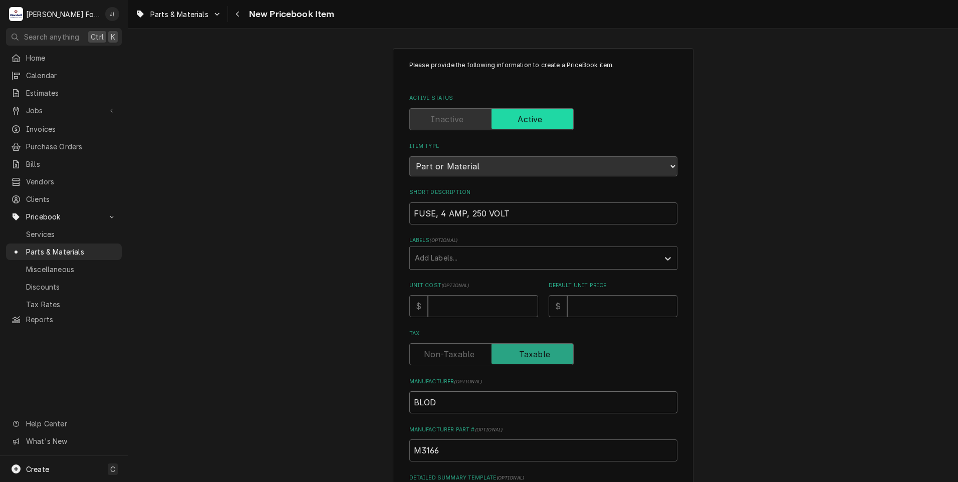
type input "BLODG"
type textarea "x"
type input "BLODGE"
type textarea "x"
type input "BLODGET"
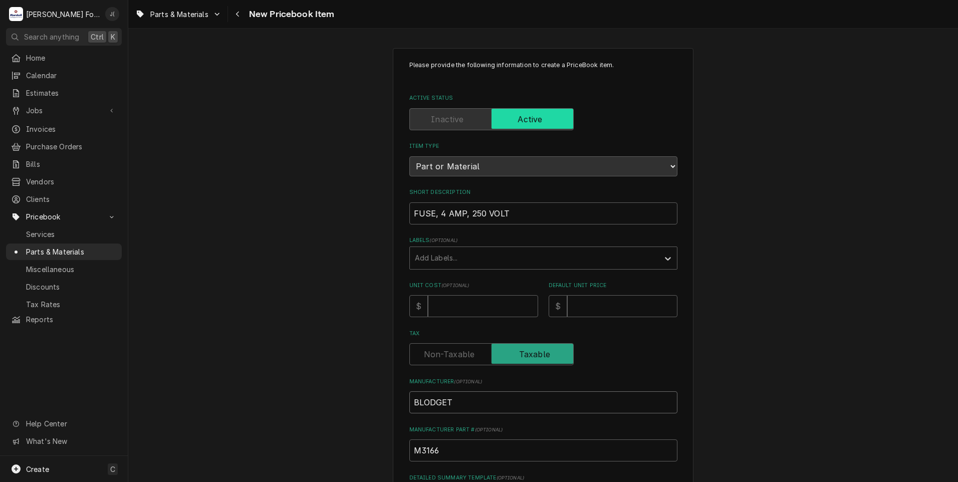
type textarea "x"
type input "[PERSON_NAME]"
click at [464, 308] on input "Unit Cost ( optional )" at bounding box center [483, 306] width 110 height 22
type textarea "x"
type input "8"
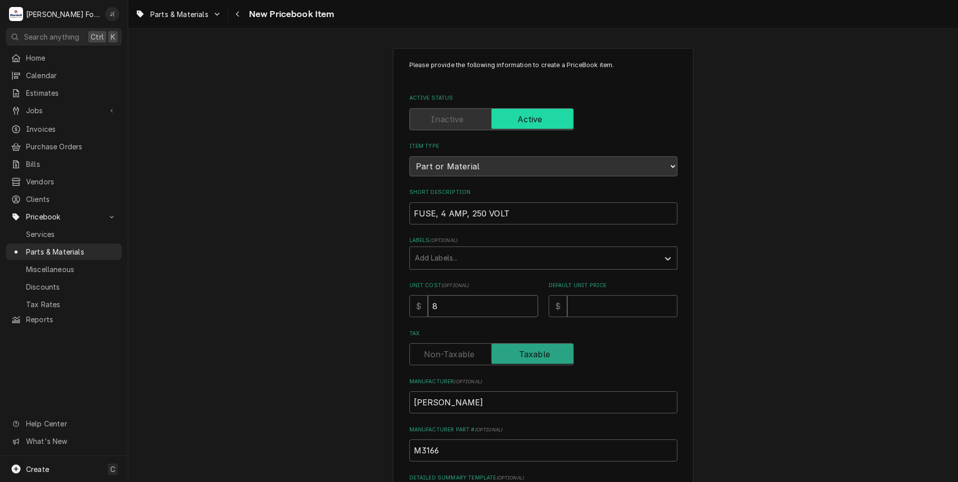
type textarea "x"
type input "8.5"
type textarea "x"
type input "8.50"
type textarea "x"
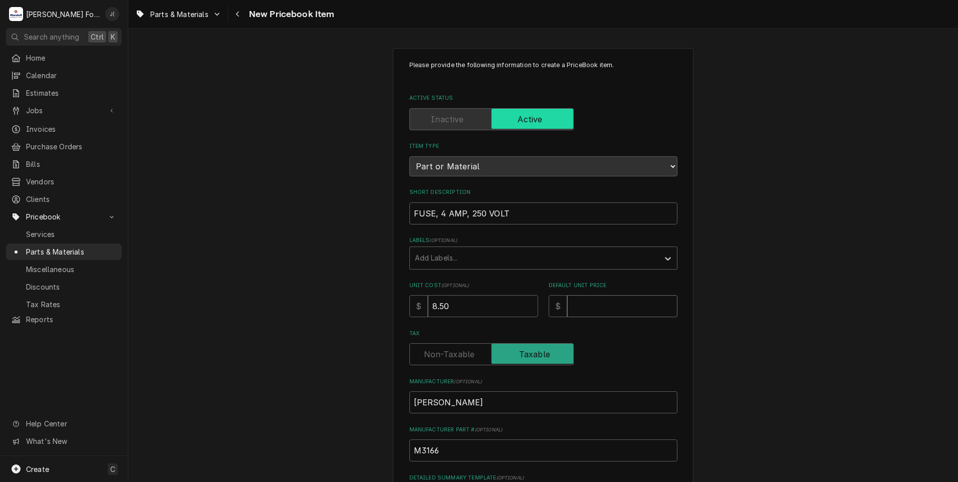
type input "1"
type textarea "x"
type input "17"
type textarea "x"
type input "17.0"
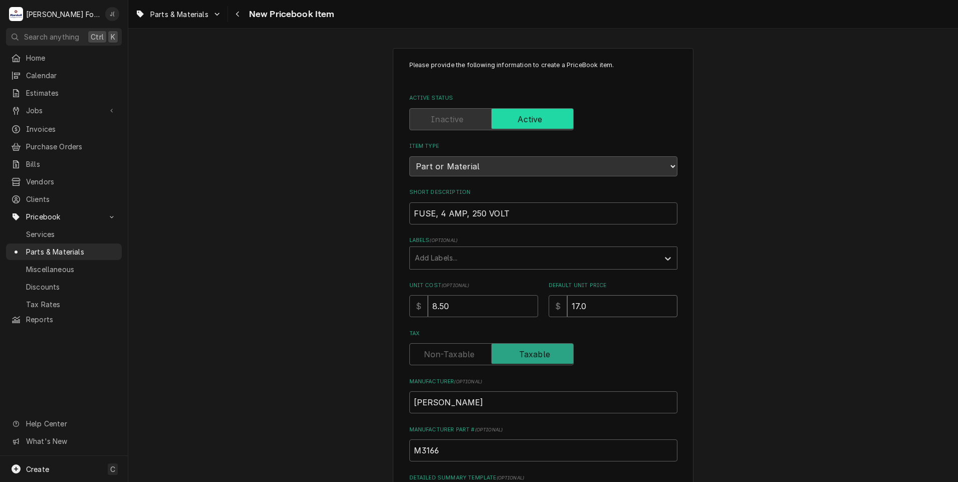
type textarea "x"
type input "17.00"
click at [449, 260] on div "Labels" at bounding box center [534, 258] width 239 height 18
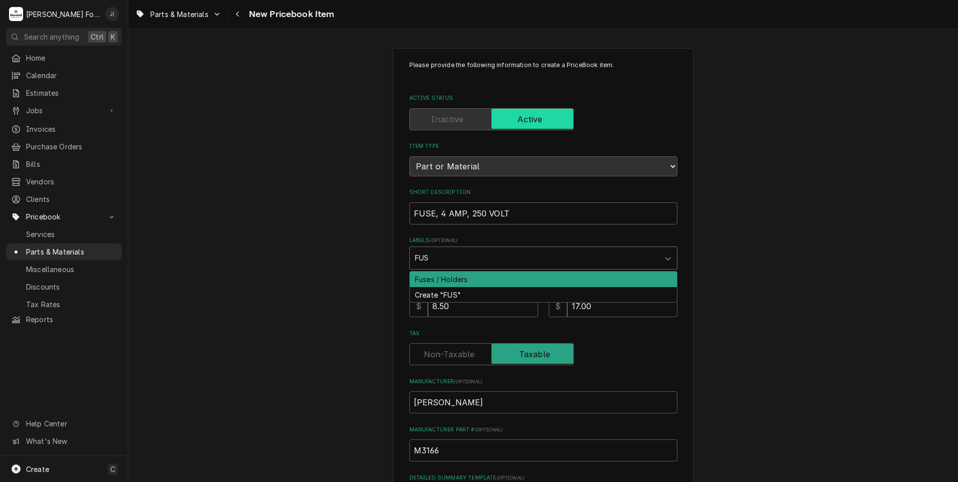
type input "FUSE"
click at [463, 282] on div "Fuses / Holders" at bounding box center [543, 280] width 267 height 16
type textarea "x"
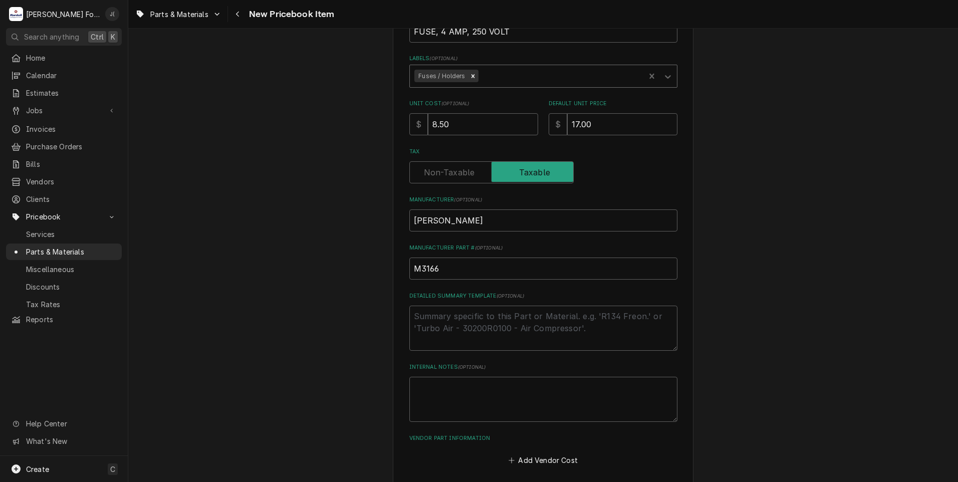
scroll to position [200, 0]
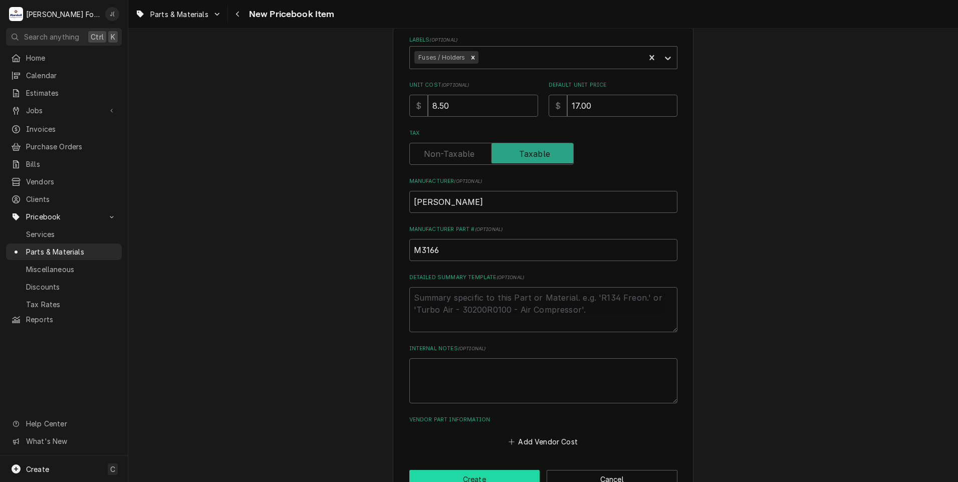
click at [481, 478] on button "Create" at bounding box center [474, 479] width 131 height 19
type textarea "x"
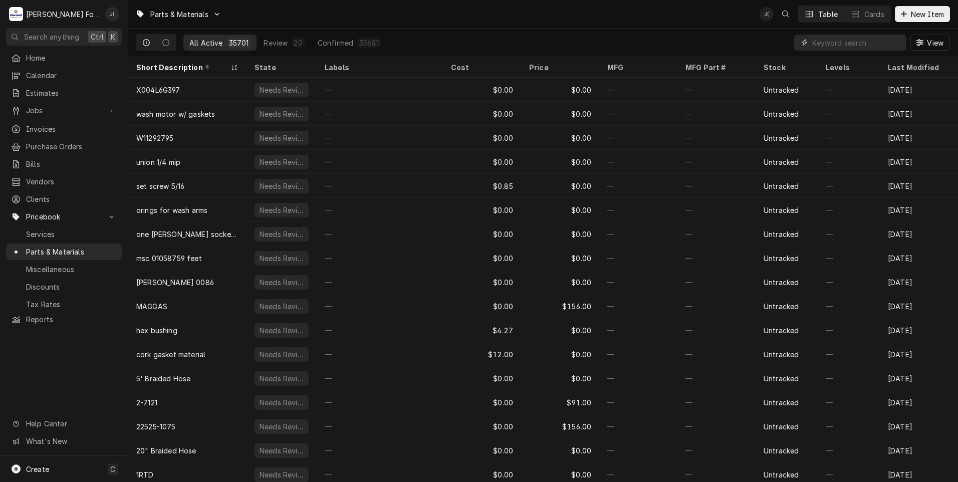
click at [838, 44] on input "Dynamic Content Wrapper" at bounding box center [856, 43] width 89 height 16
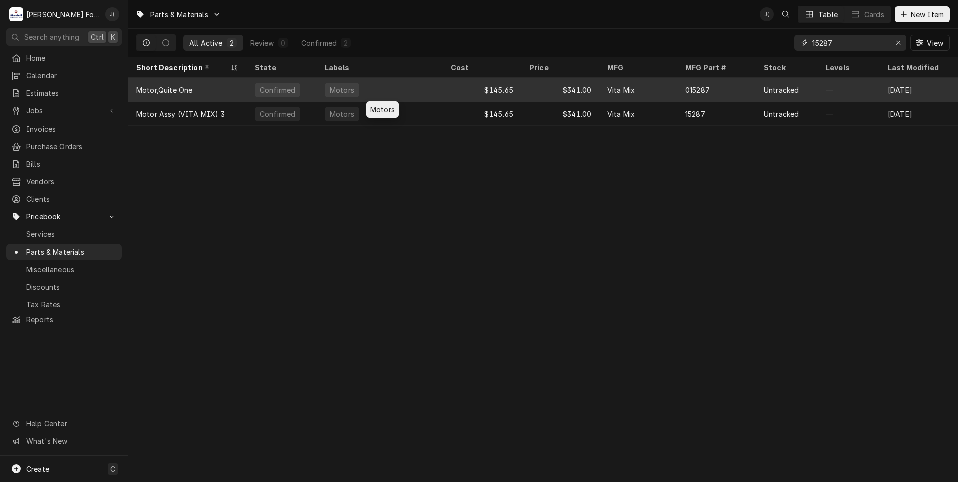
type input "15287"
click at [416, 85] on div "Motors" at bounding box center [380, 90] width 126 height 24
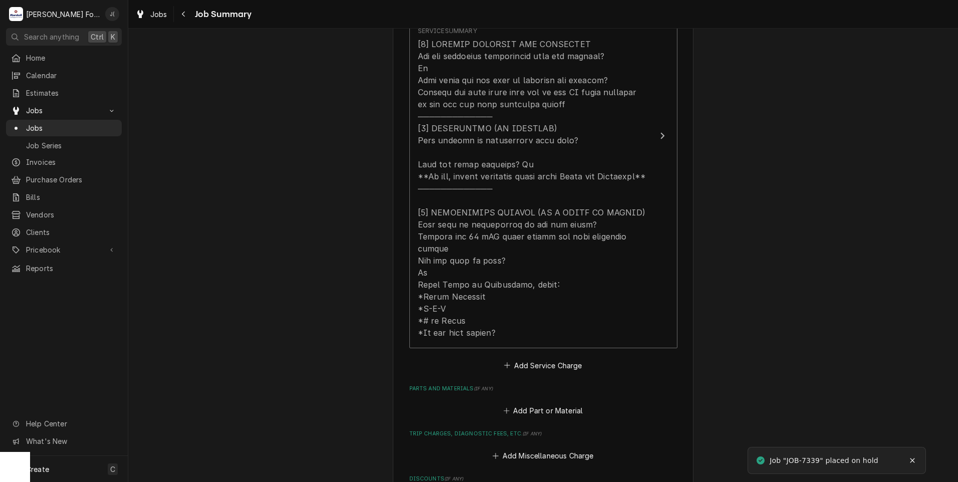
scroll to position [501, 0]
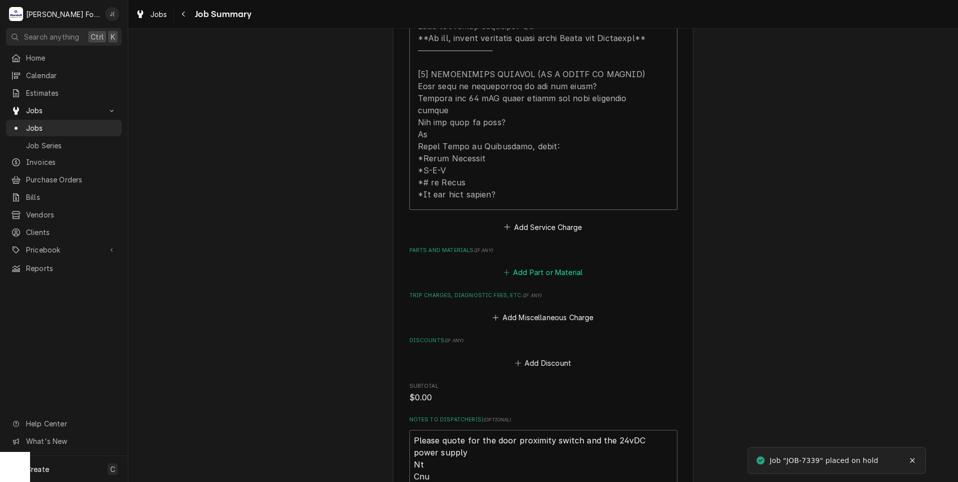
click at [551, 266] on button "Add Part or Material" at bounding box center [543, 273] width 83 height 14
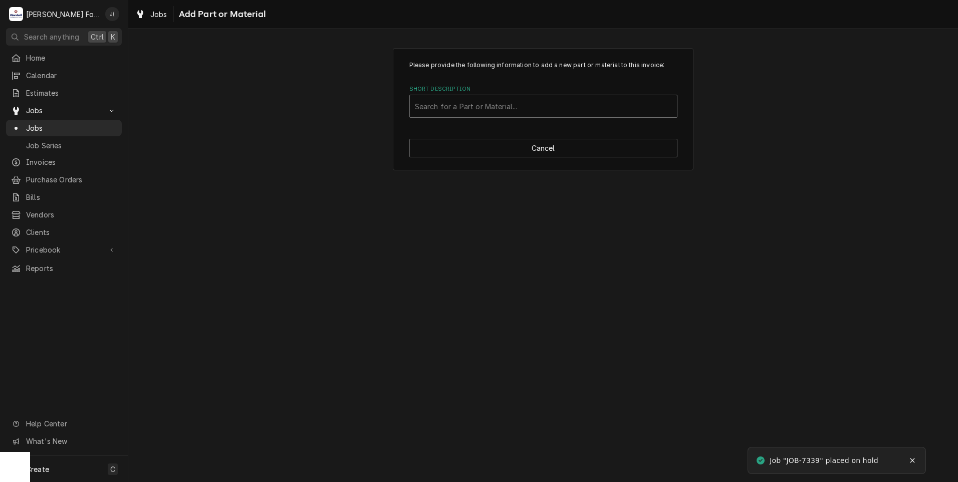
click at [437, 109] on div "Short Description" at bounding box center [543, 106] width 257 height 18
type input "54273"
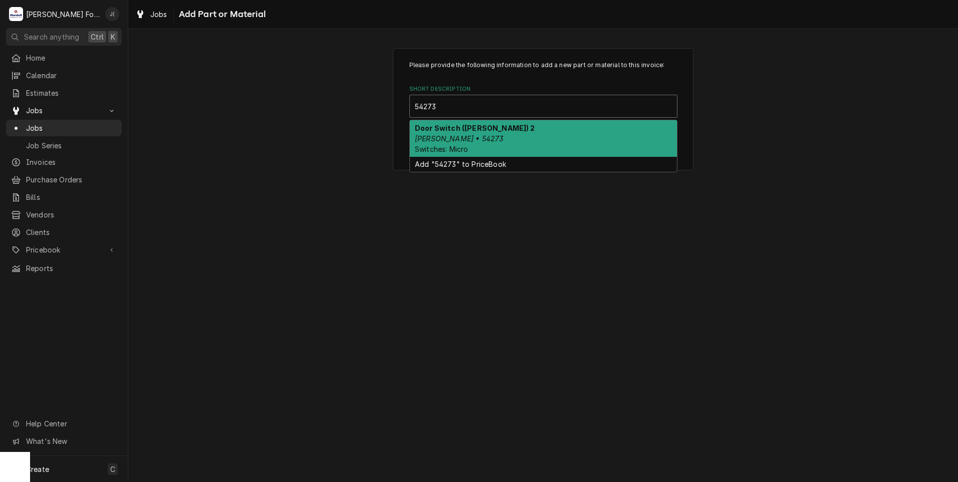
click at [443, 138] on em "Blodgett • 54273" at bounding box center [459, 138] width 89 height 9
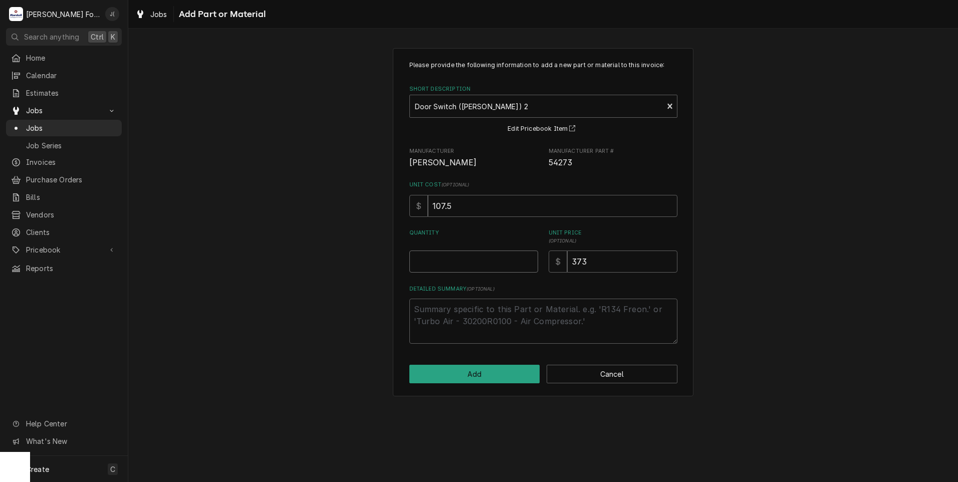
click at [449, 262] on input "Quantity" at bounding box center [473, 262] width 129 height 22
type textarea "x"
type input "1"
click at [478, 373] on button "Add" at bounding box center [474, 374] width 131 height 19
type textarea "x"
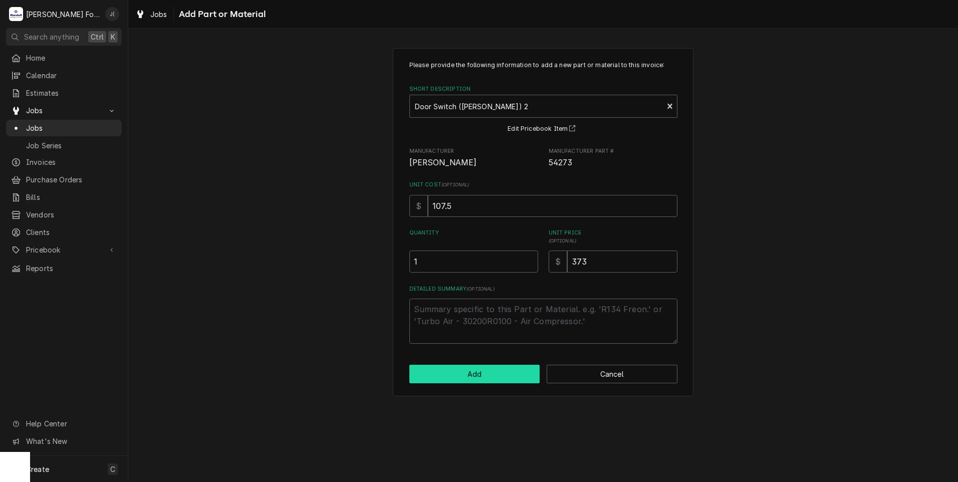
scroll to position [501, 0]
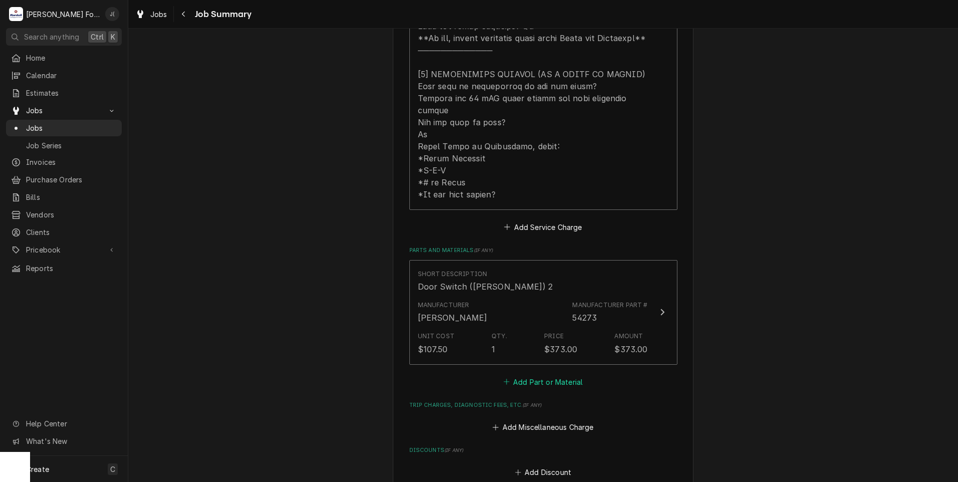
click at [527, 376] on button "Add Part or Material" at bounding box center [543, 382] width 83 height 14
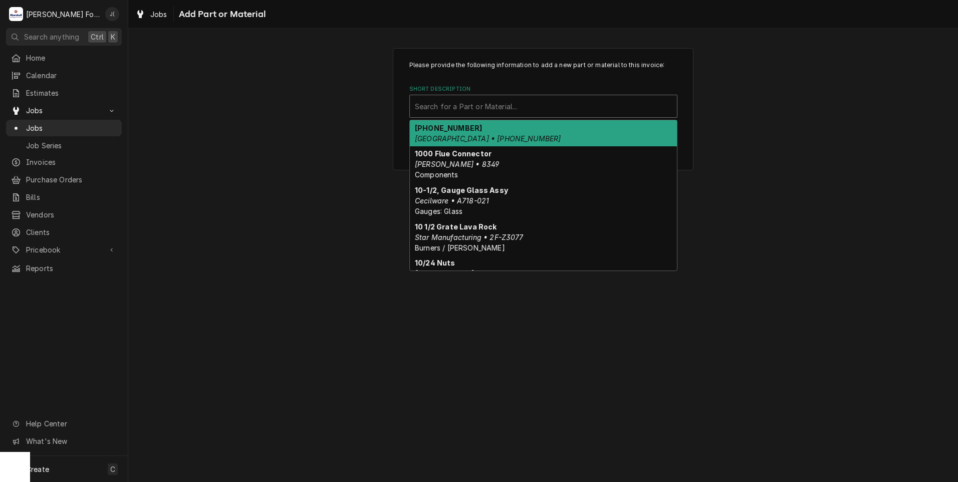
click at [486, 111] on div "Short Description" at bounding box center [543, 106] width 257 height 18
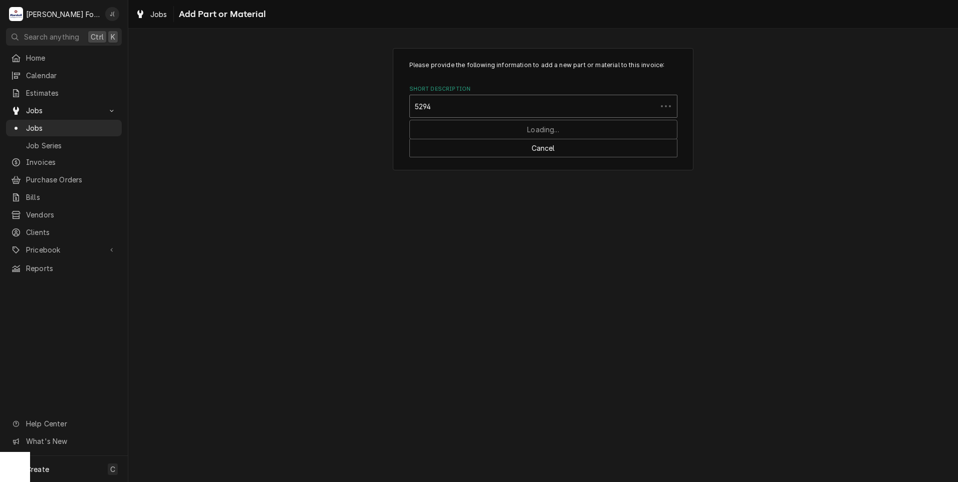
type input "52946"
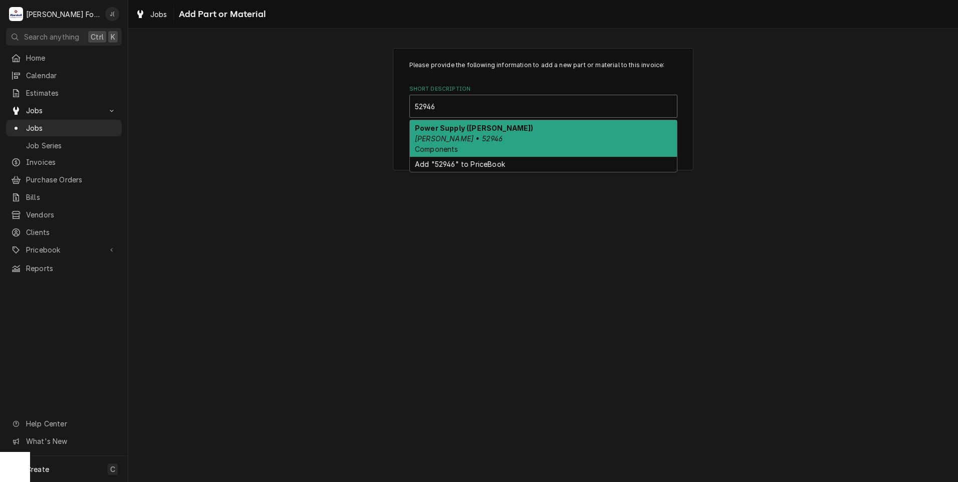
click at [477, 136] on div "Power Supply (BLODGETT) Blodgett • 52946 Components" at bounding box center [543, 138] width 267 height 37
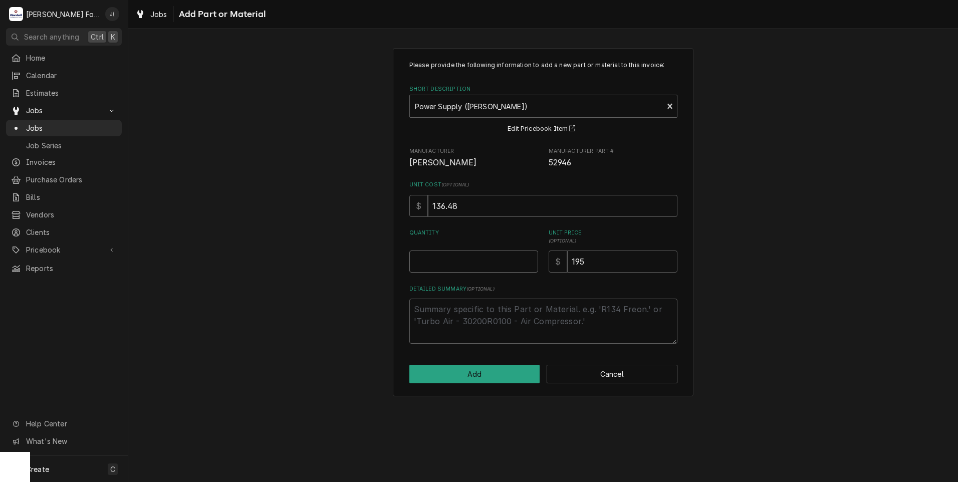
click at [491, 272] on input "Quantity" at bounding box center [473, 262] width 129 height 22
type textarea "x"
type input "1"
click at [483, 374] on button "Add" at bounding box center [474, 374] width 131 height 19
type textarea "x"
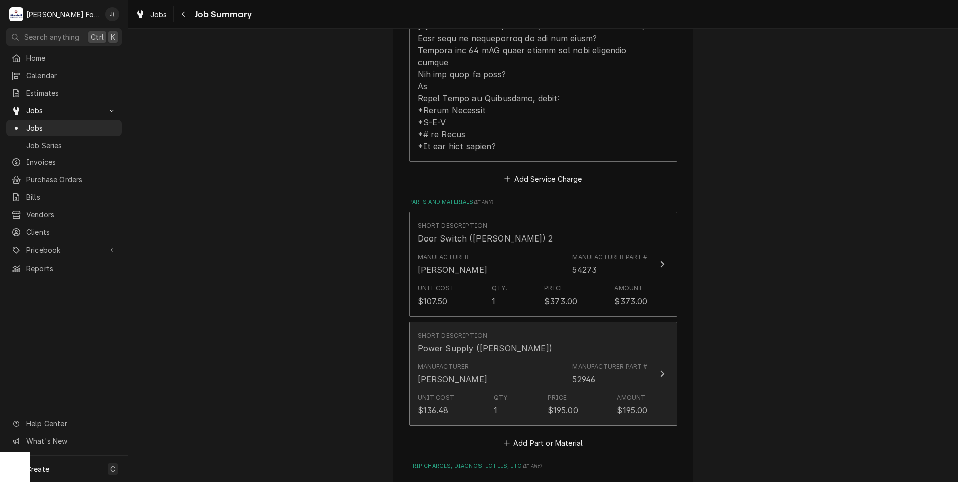
scroll to position [601, 0]
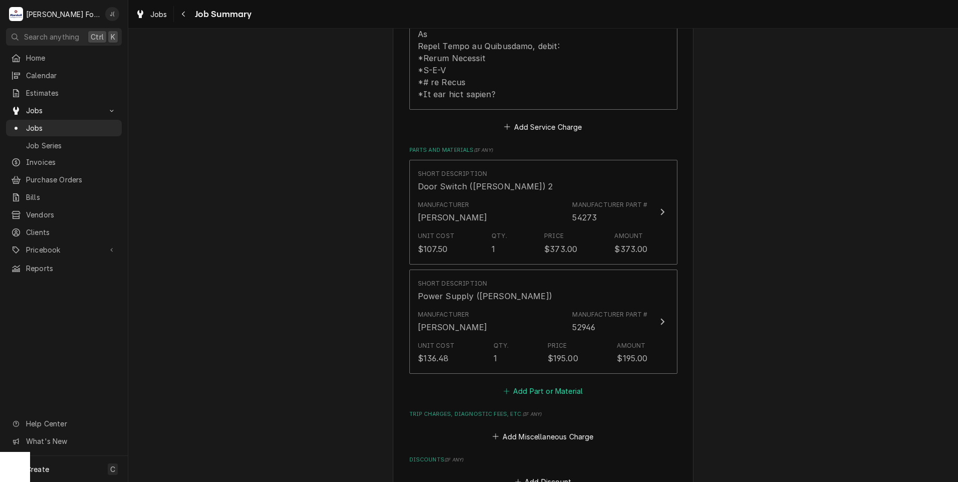
click at [529, 384] on button "Add Part or Material" at bounding box center [543, 391] width 83 height 14
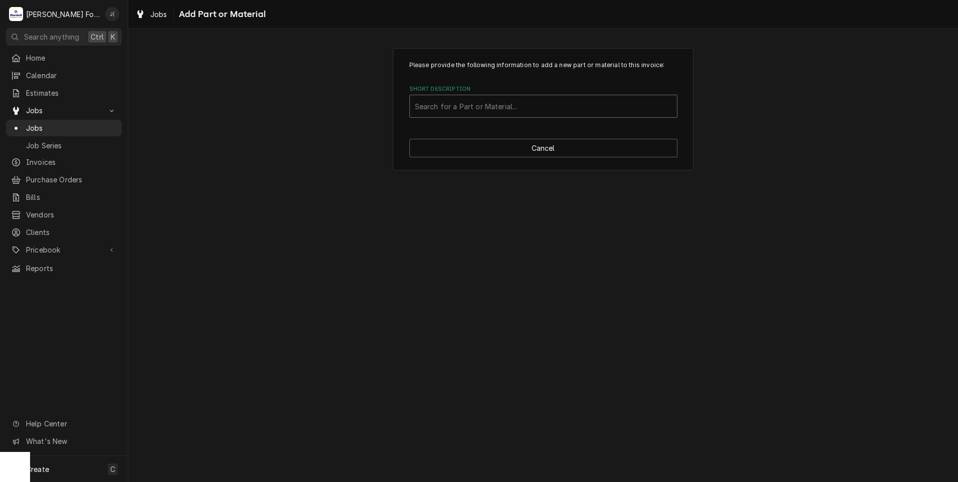
click at [483, 107] on div "Short Description" at bounding box center [543, 106] width 257 height 18
type input "M3166"
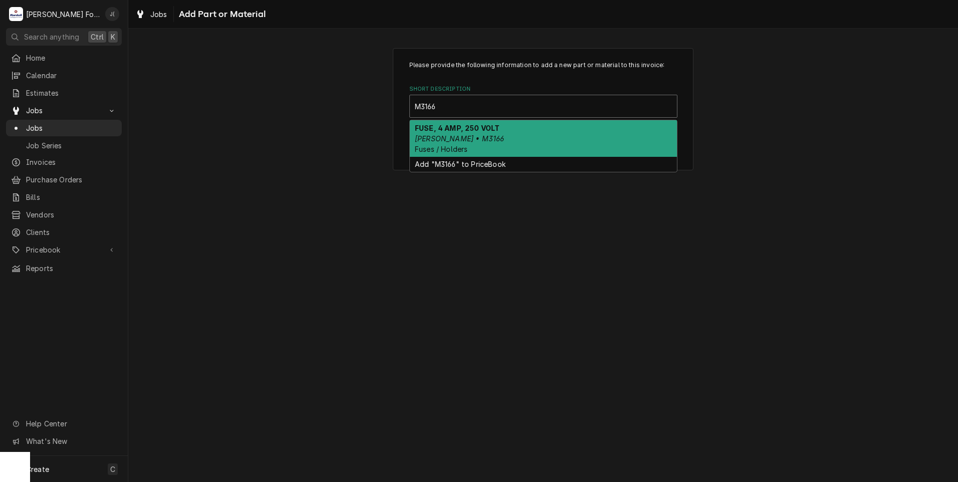
click at [482, 135] on em "BLODGETT • M3166" at bounding box center [459, 138] width 89 height 9
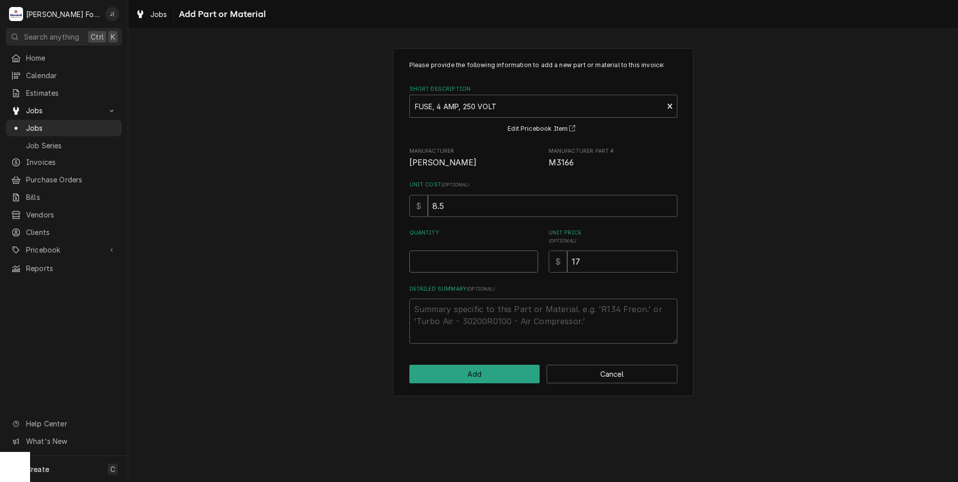
click at [478, 268] on input "Quantity" at bounding box center [473, 262] width 129 height 22
type textarea "x"
type input "1"
click at [496, 375] on button "Add" at bounding box center [474, 374] width 131 height 19
type textarea "x"
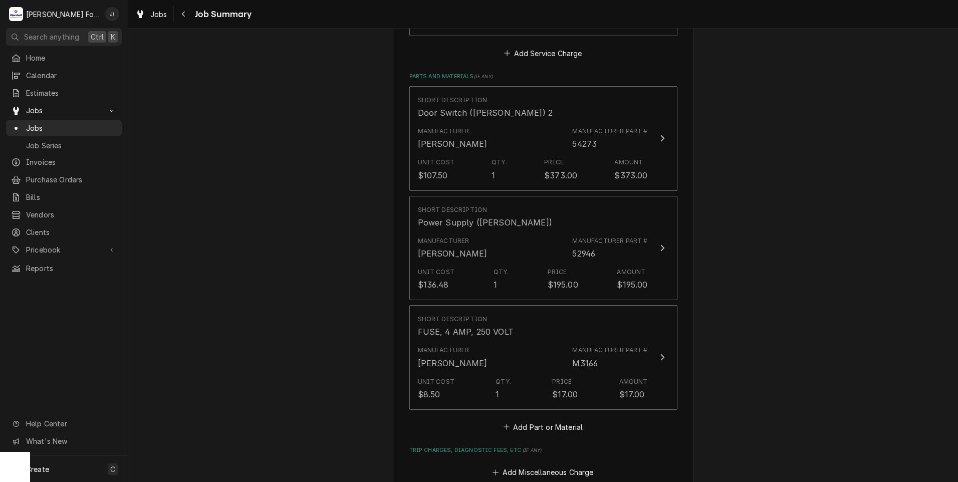
scroll to position [752, 0]
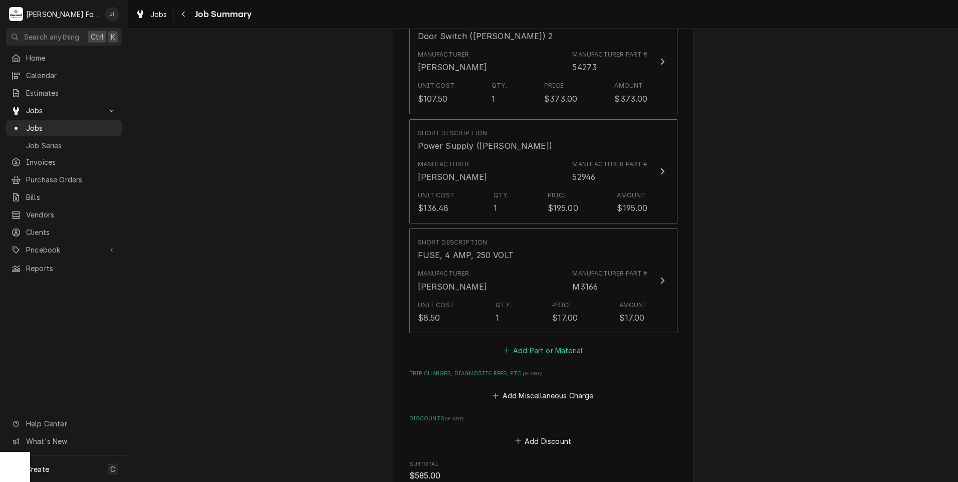
click at [531, 343] on button "Add Part or Material" at bounding box center [543, 350] width 83 height 14
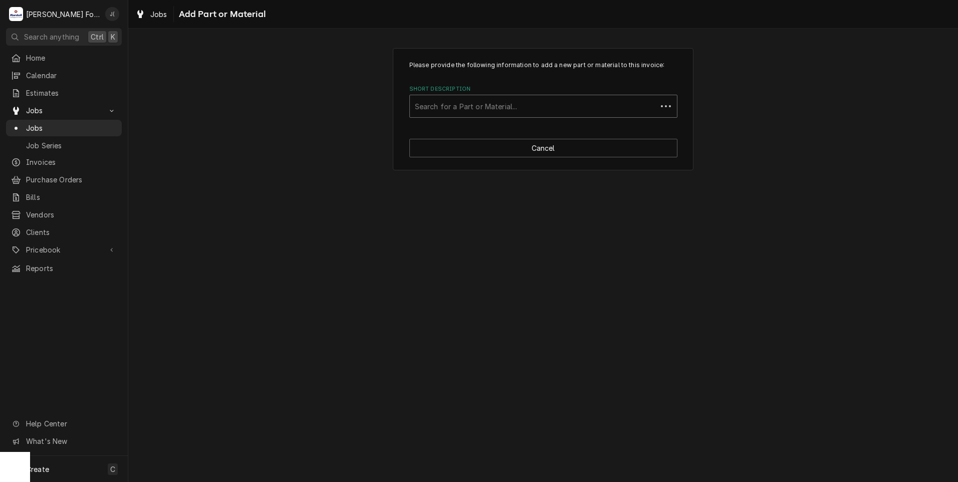
click at [497, 106] on div "Short Description" at bounding box center [533, 106] width 237 height 18
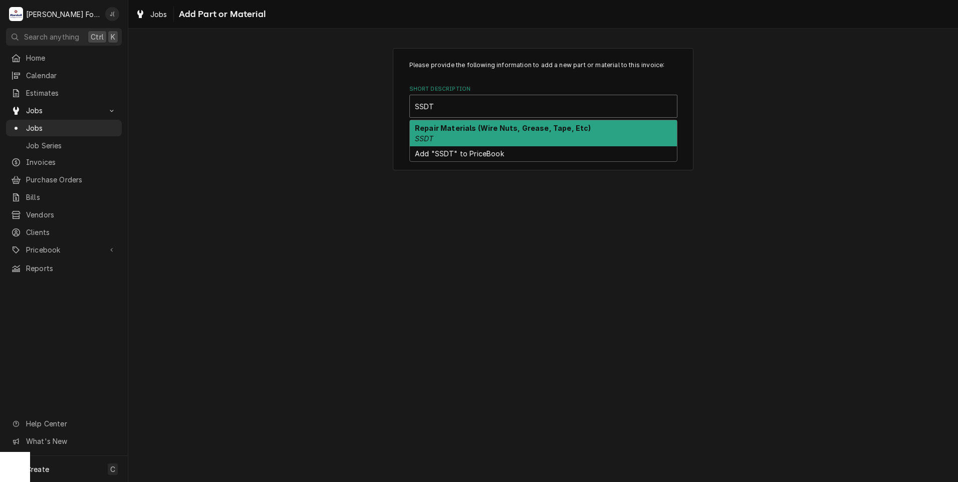
type input "SSDT"
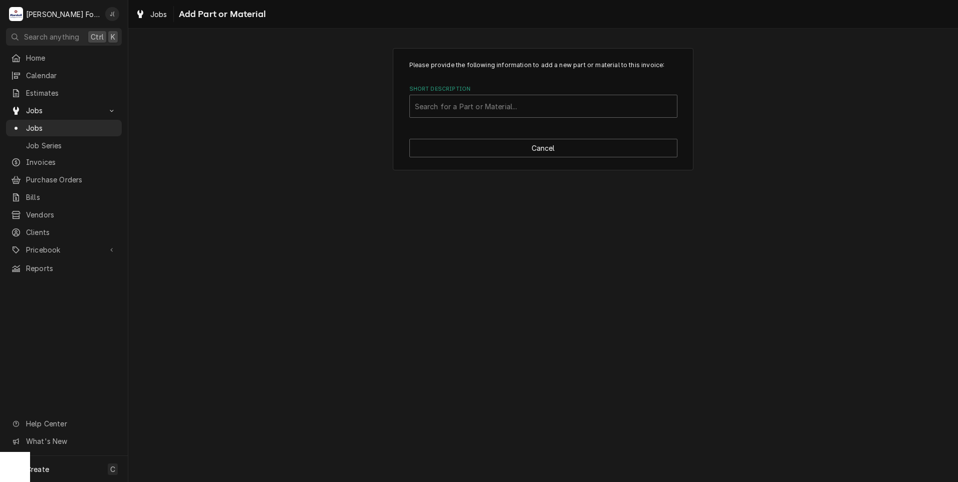
click at [393, 200] on div "Please provide the following information to add a new part or material to this …" at bounding box center [543, 256] width 830 height 454
click at [542, 147] on button "Cancel" at bounding box center [543, 148] width 268 height 19
type textarea "x"
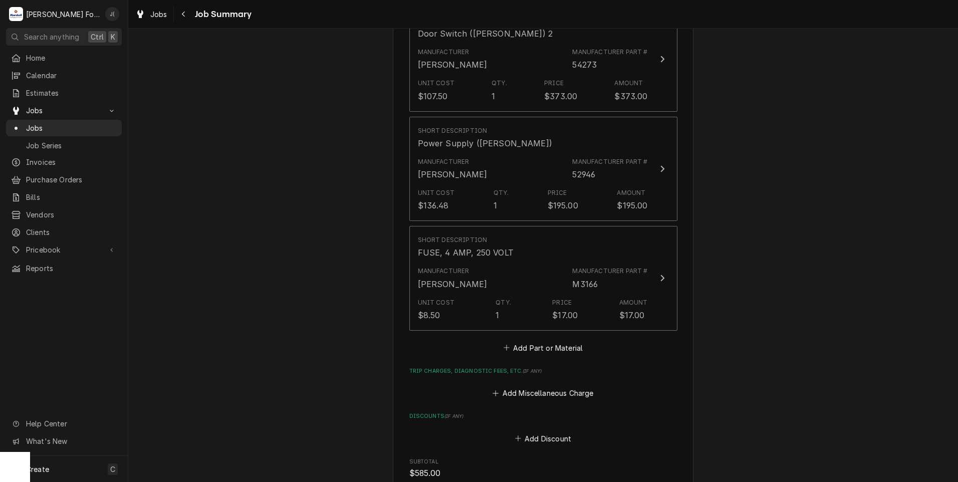
scroll to position [752, 0]
click at [540, 343] on button "Add Part or Material" at bounding box center [543, 350] width 83 height 14
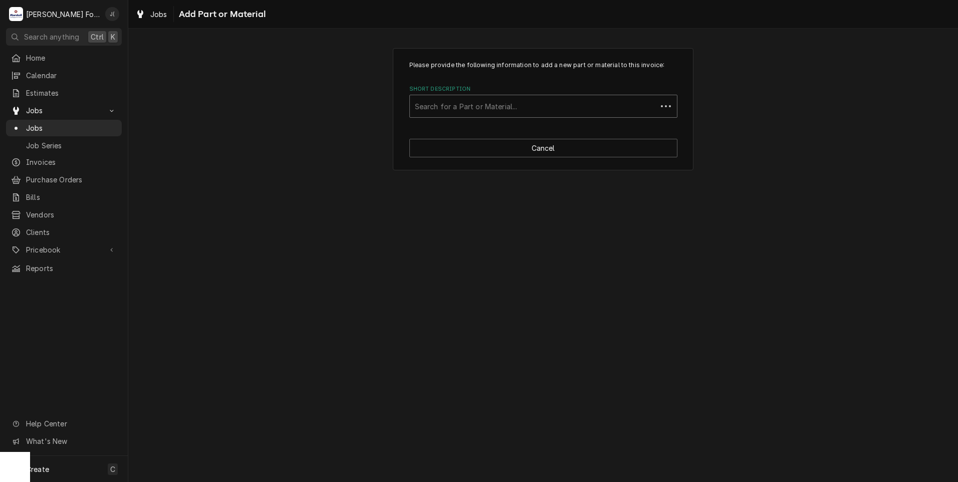
click at [481, 104] on div "Short Description" at bounding box center [533, 106] width 237 height 18
type input "SSDT"
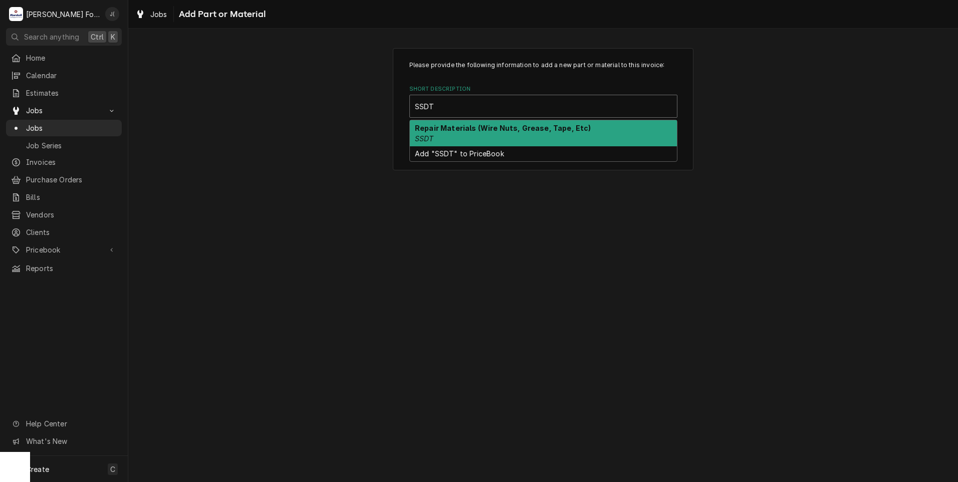
click at [466, 133] on div "Repair Materials (Wire Nuts, Grease, Tape, Etc) SSDT" at bounding box center [543, 133] width 267 height 26
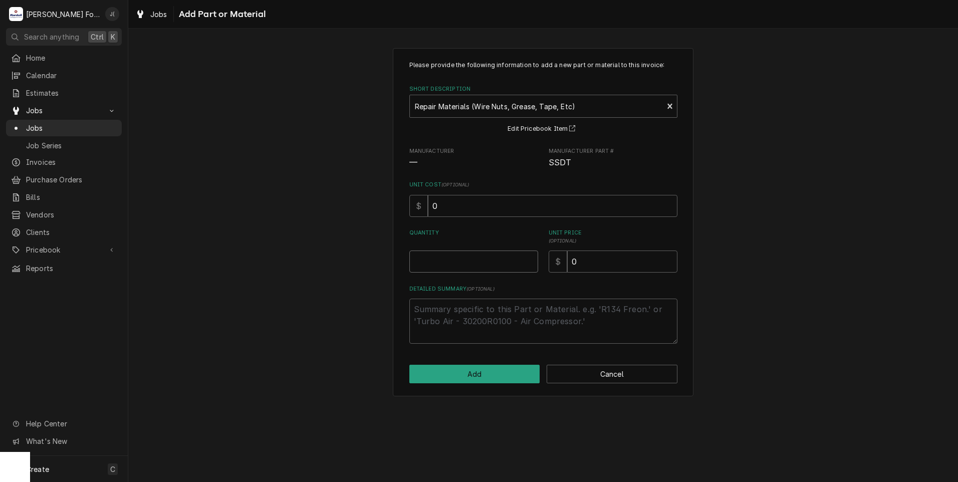
click at [486, 259] on input "Quantity" at bounding box center [473, 262] width 129 height 22
type textarea "x"
type input "1"
type textarea "x"
type input "1"
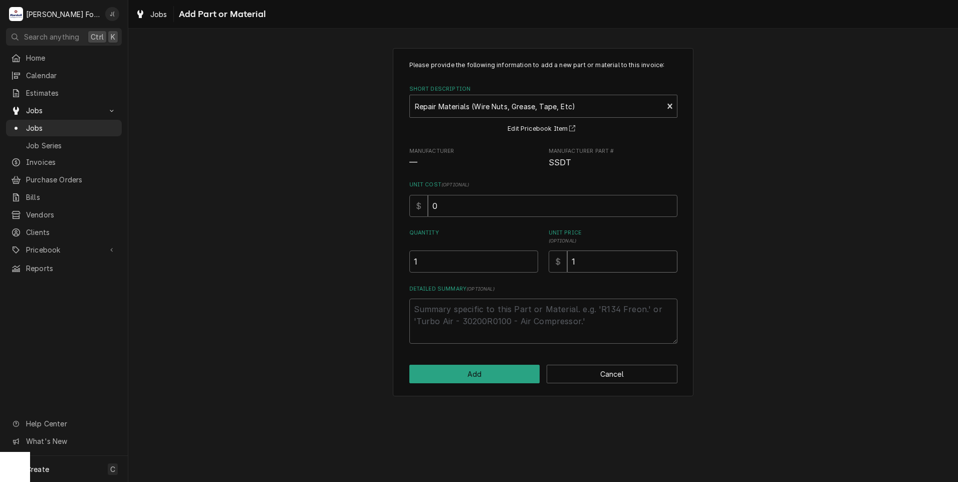
type textarea "x"
type input "12"
click at [486, 371] on button "Add" at bounding box center [474, 374] width 131 height 19
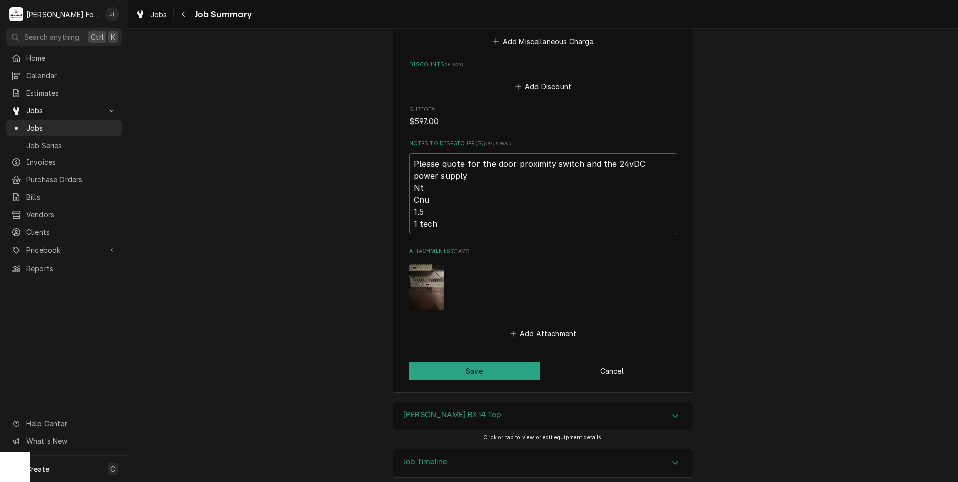
scroll to position [1218, 0]
click at [449, 359] on button "Save" at bounding box center [474, 368] width 131 height 19
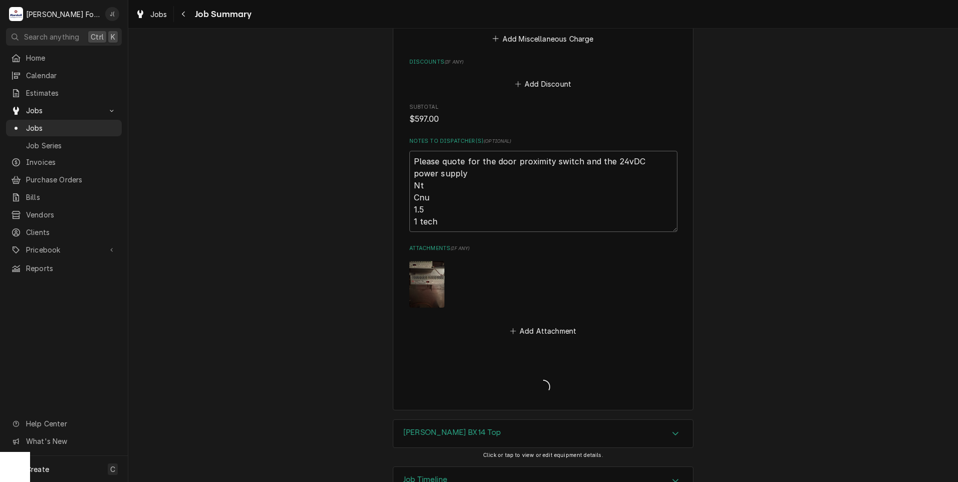
type textarea "x"
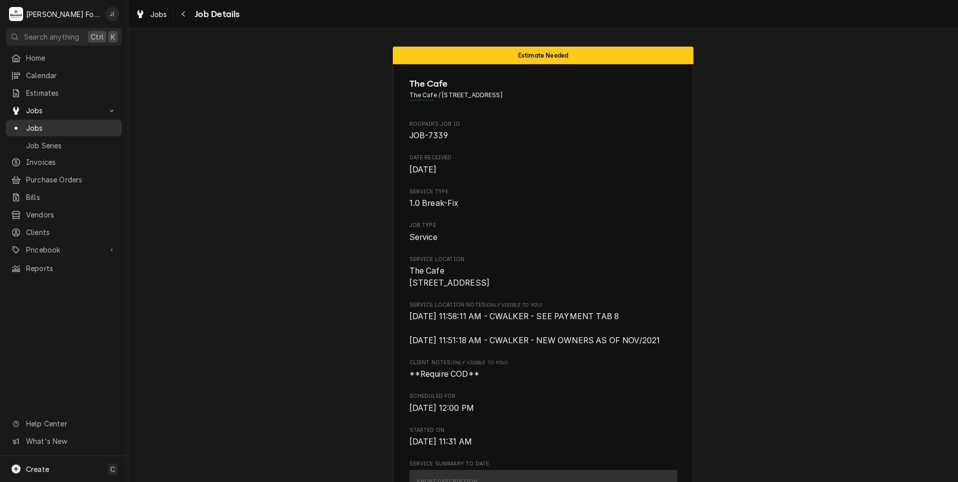
click at [44, 123] on span "Jobs" at bounding box center [71, 128] width 91 height 11
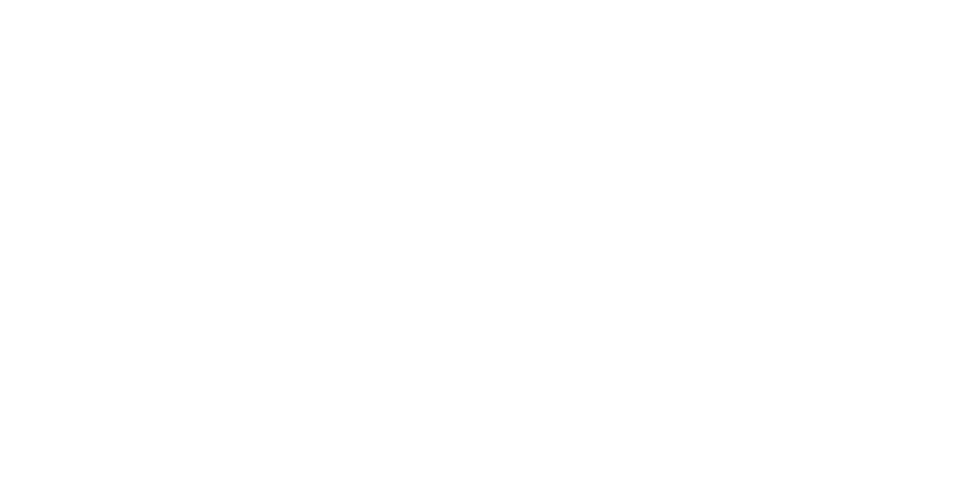
click at [426, 88] on div "Dynamic Content Wrapper" at bounding box center [479, 241] width 958 height 482
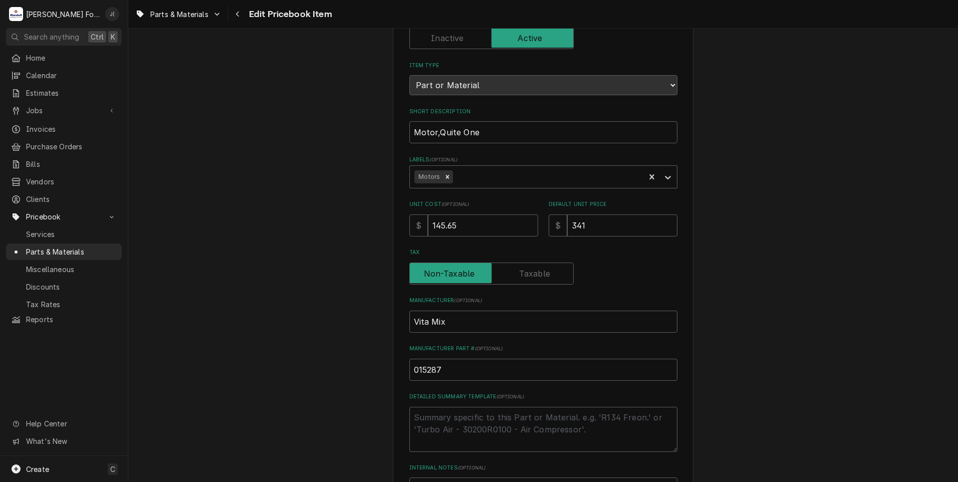
scroll to position [100, 0]
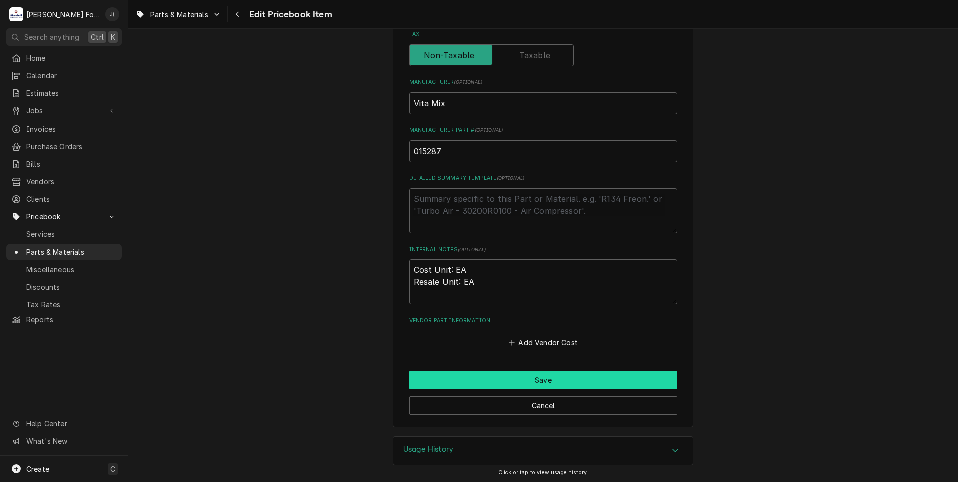
click at [551, 383] on button "Save" at bounding box center [543, 380] width 268 height 19
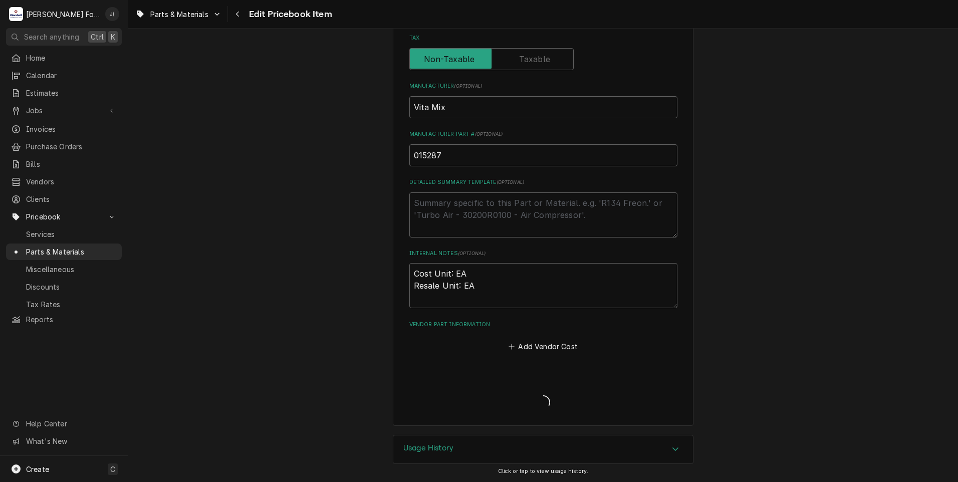
scroll to position [303, 0]
type textarea "x"
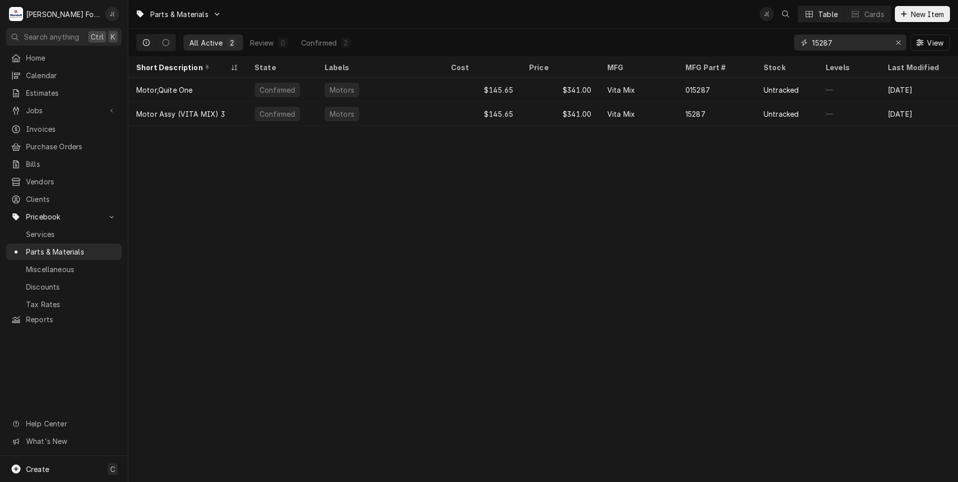
drag, startPoint x: 900, startPoint y: 43, endPoint x: 886, endPoint y: 44, distance: 13.6
click at [900, 43] on icon "Erase input" at bounding box center [899, 42] width 6 height 7
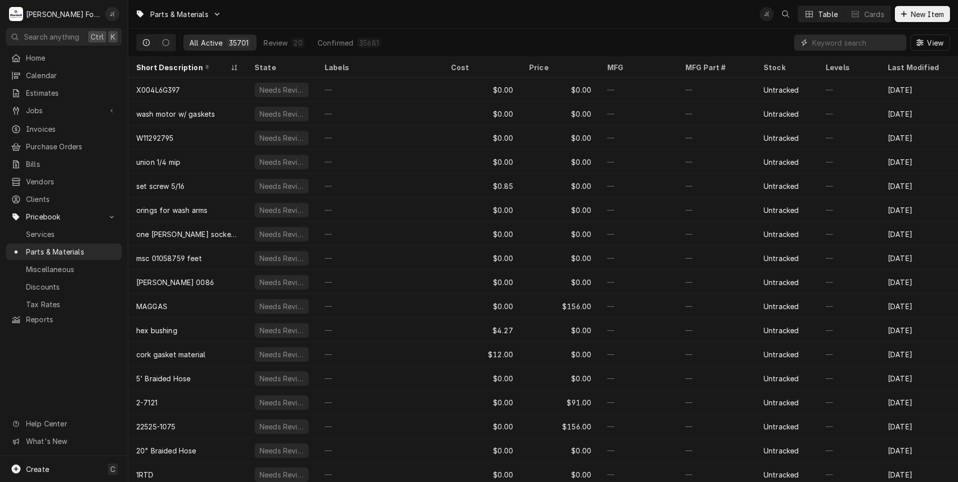
drag, startPoint x: 852, startPoint y: 47, endPoint x: 847, endPoint y: 44, distance: 6.1
click at [852, 47] on input "Dynamic Content Wrapper" at bounding box center [856, 43] width 89 height 16
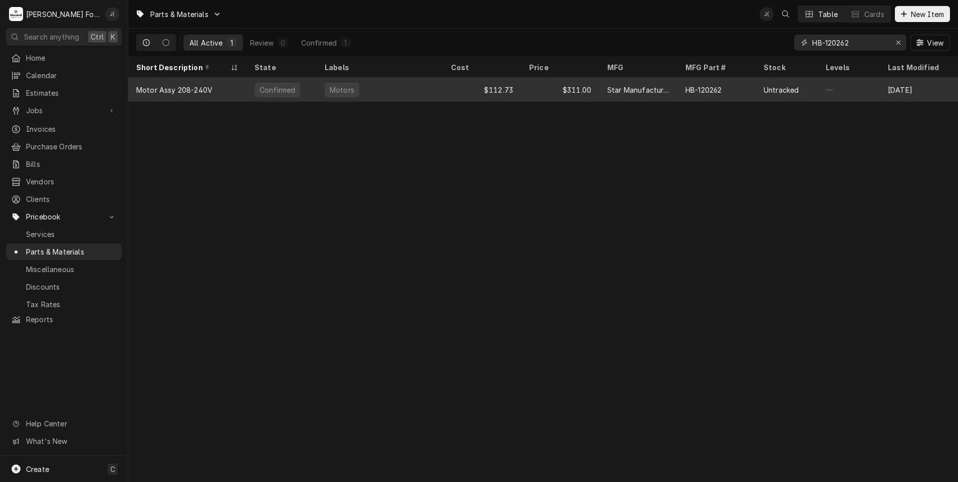
type input "HB-120262"
click at [534, 95] on div "$311.00" at bounding box center [560, 90] width 78 height 24
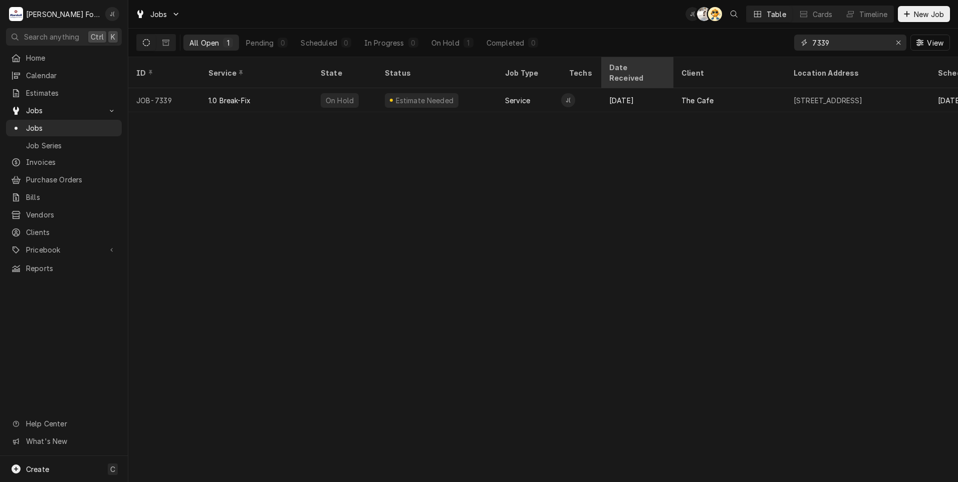
drag, startPoint x: 855, startPoint y: 44, endPoint x: 638, endPoint y: 64, distance: 217.9
click at [672, 62] on div "Jobs J( K( AT Table Cards Timeline New Job All Open 1 Pending 0 Scheduled 0 In …" at bounding box center [543, 241] width 830 height 482
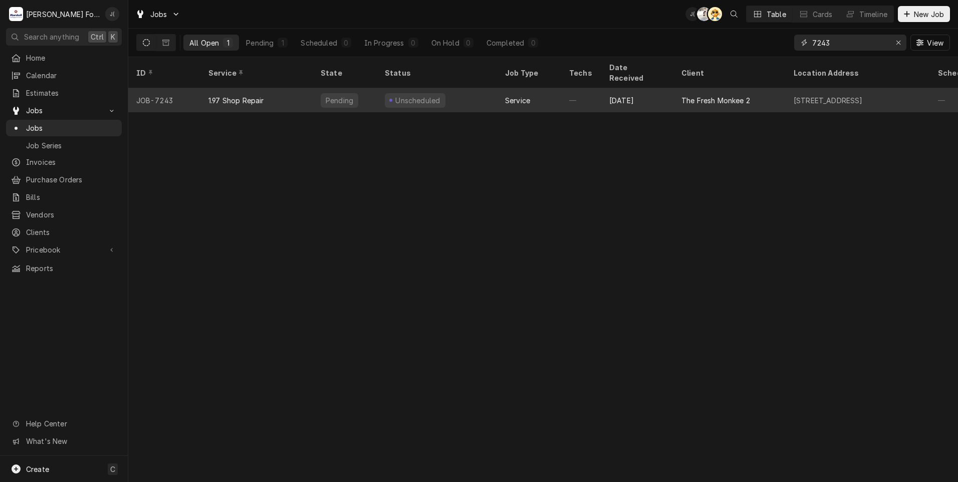
type input "7243"
click at [275, 88] on div "1.97 Shop Repair" at bounding box center [256, 100] width 112 height 24
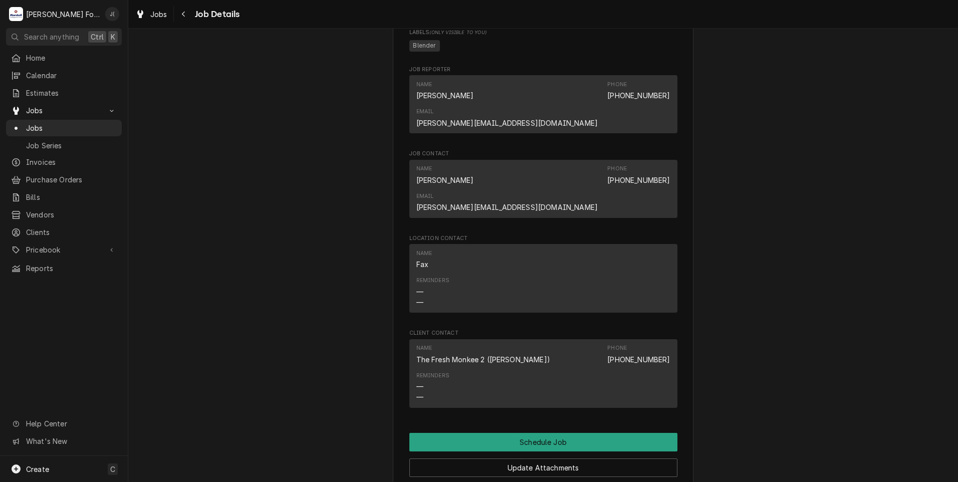
scroll to position [595, 0]
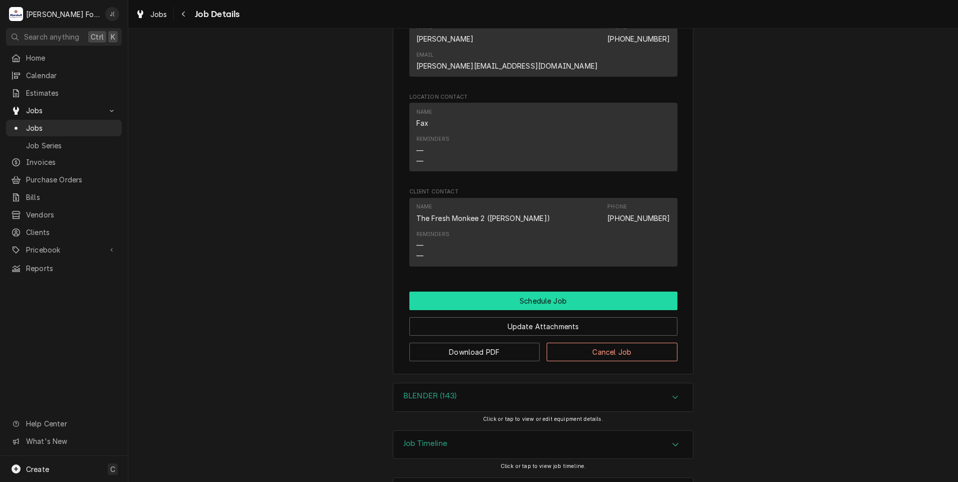
click at [533, 292] on button "Schedule Job" at bounding box center [543, 301] width 268 height 19
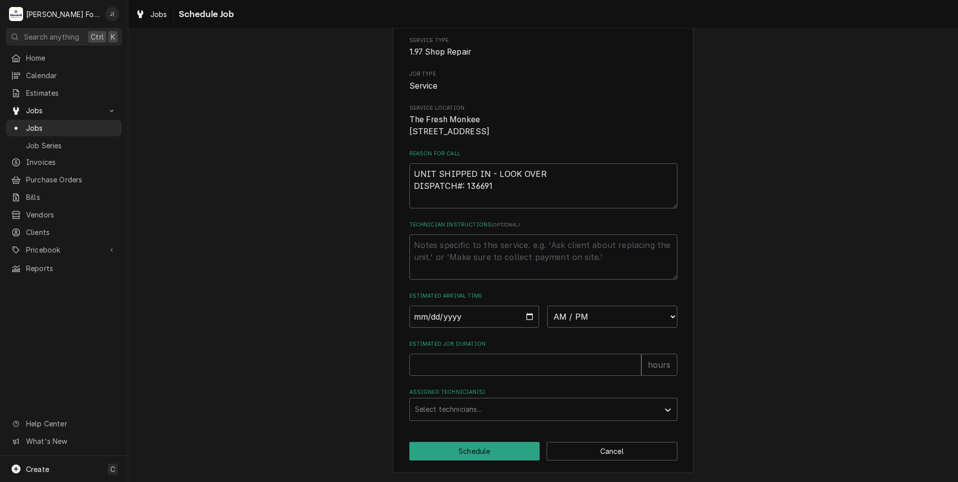
scroll to position [95, 0]
click at [505, 320] on input "Date" at bounding box center [474, 317] width 130 height 22
click at [522, 315] on input "Date" at bounding box center [474, 317] width 130 height 22
type textarea "x"
click at [615, 317] on select "AM / PM 6:00 AM 6:15 AM 6:30 AM 6:45 AM 7:00 AM 7:15 AM 7:30 AM 7:45 AM 8:00 AM…" at bounding box center [612, 317] width 130 height 22
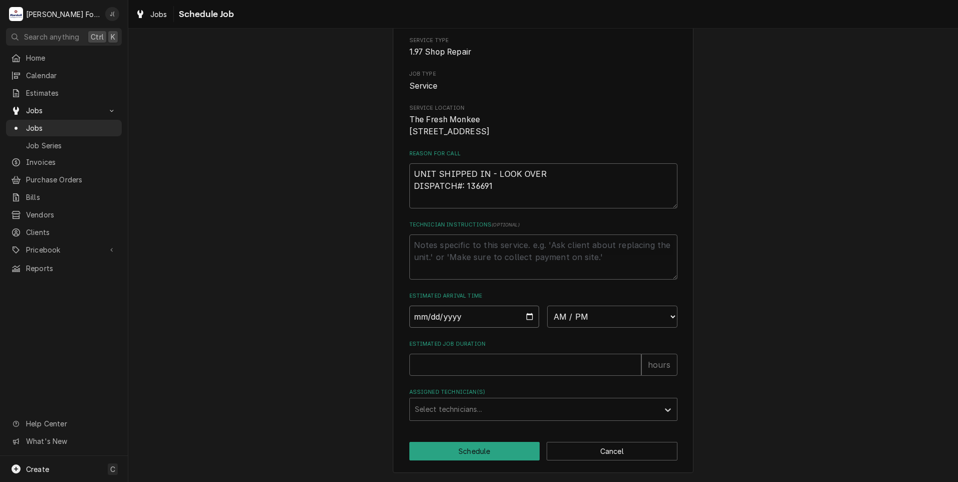
drag, startPoint x: 504, startPoint y: 320, endPoint x: 514, endPoint y: 318, distance: 10.6
click at [505, 319] on input "2025-09-16" at bounding box center [474, 317] width 130 height 22
click at [521, 318] on input "2025-09-16" at bounding box center [474, 317] width 130 height 22
click at [526, 316] on input "2025-09-16" at bounding box center [474, 317] width 130 height 22
type input "2025-09-15"
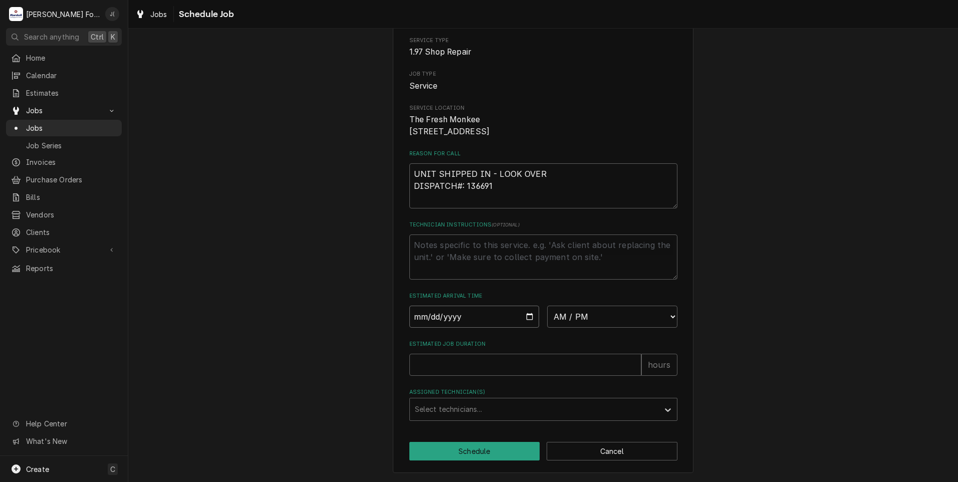
type textarea "x"
click at [660, 319] on select "AM / PM 6:00 AM 6:15 AM 6:30 AM 6:45 AM 7:00 AM 7:15 AM 7:30 AM 7:45 AM 8:00 AM…" at bounding box center [612, 317] width 130 height 22
select select "14:45:00"
click at [547, 306] on select "AM / PM 6:00 AM 6:15 AM 6:30 AM 6:45 AM 7:00 AM 7:15 AM 7:30 AM 7:45 AM 8:00 AM…" at bounding box center [612, 317] width 130 height 22
click at [457, 368] on input "Estimated Job Duration" at bounding box center [525, 365] width 232 height 22
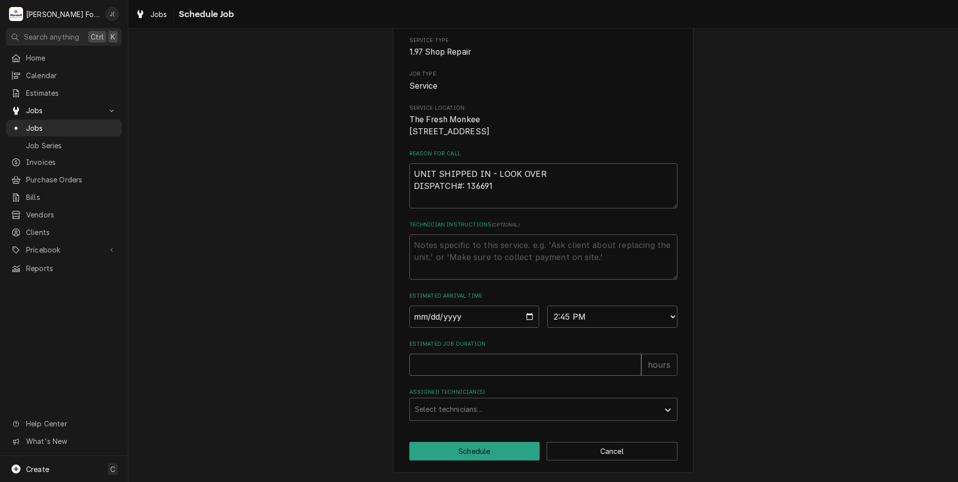
type textarea "x"
type input "1"
type textarea "x"
type input "1.5"
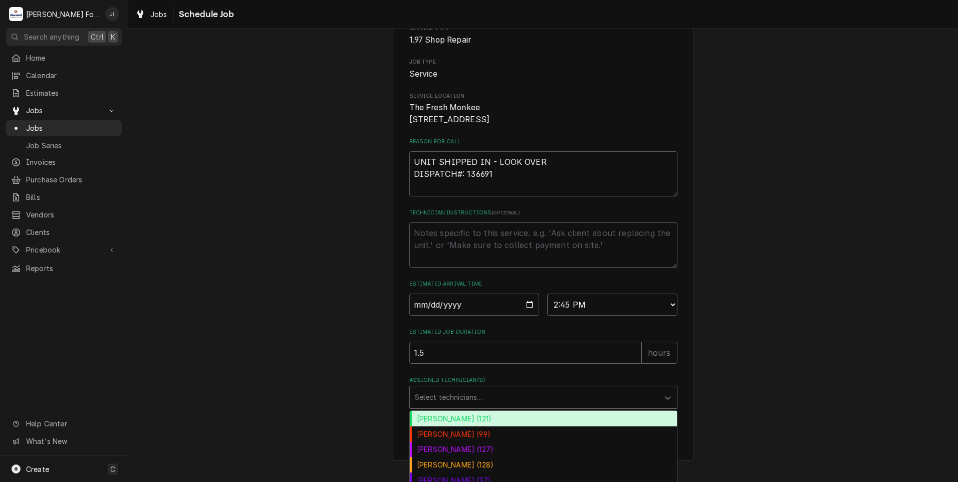
click at [465, 406] on div "Assigned Technician(s)" at bounding box center [534, 397] width 239 height 18
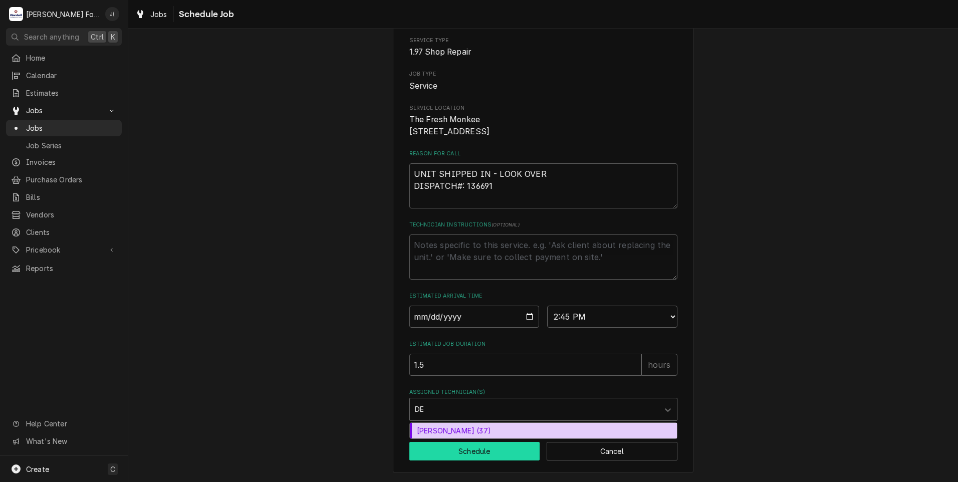
type input "D"
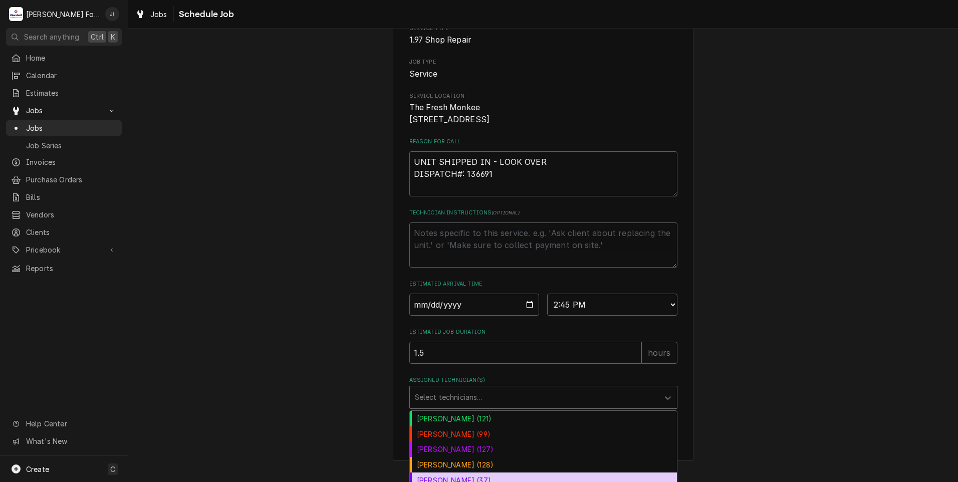
type textarea "x"
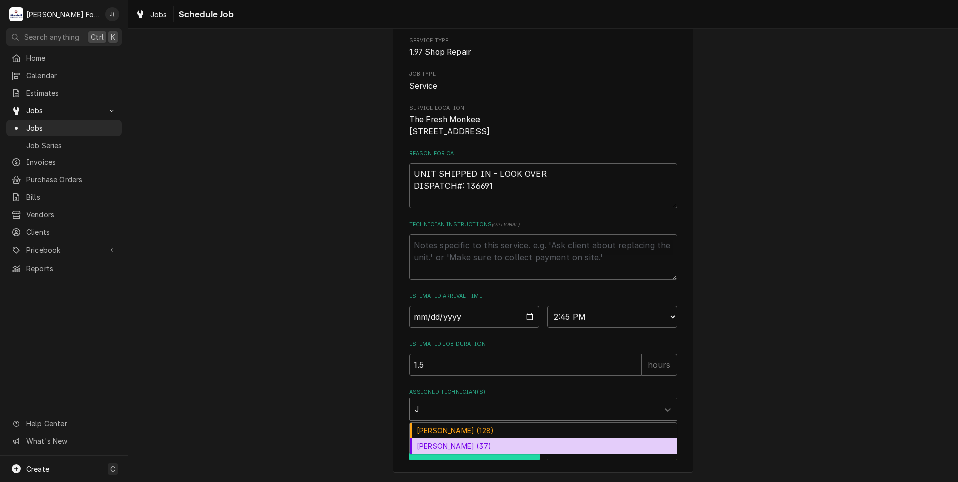
type input "JO"
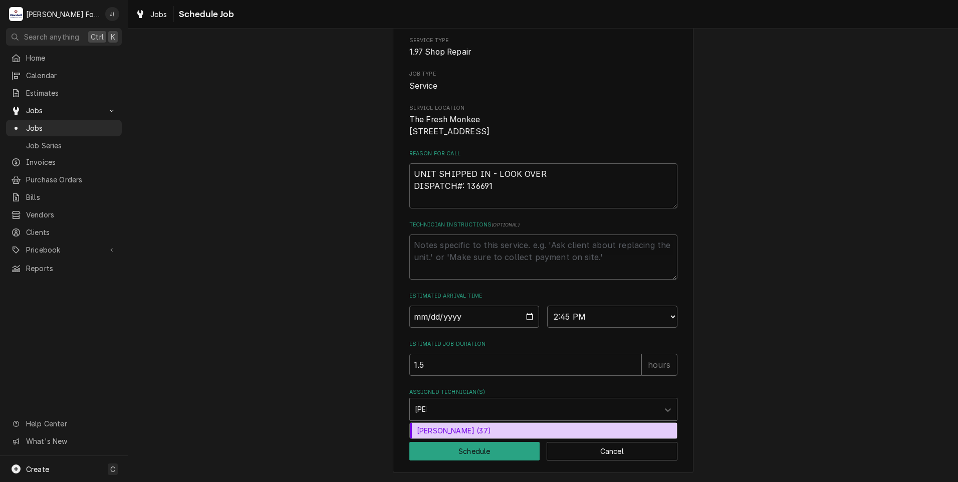
click at [438, 426] on div "Jose DeMelo (37)" at bounding box center [543, 431] width 267 height 16
type textarea "x"
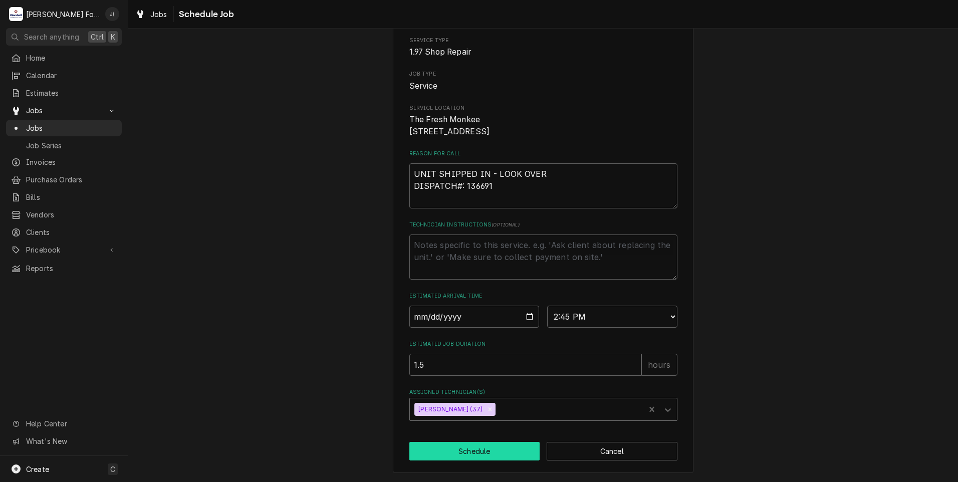
click at [458, 450] on button "Schedule" at bounding box center [474, 451] width 131 height 19
type textarea "x"
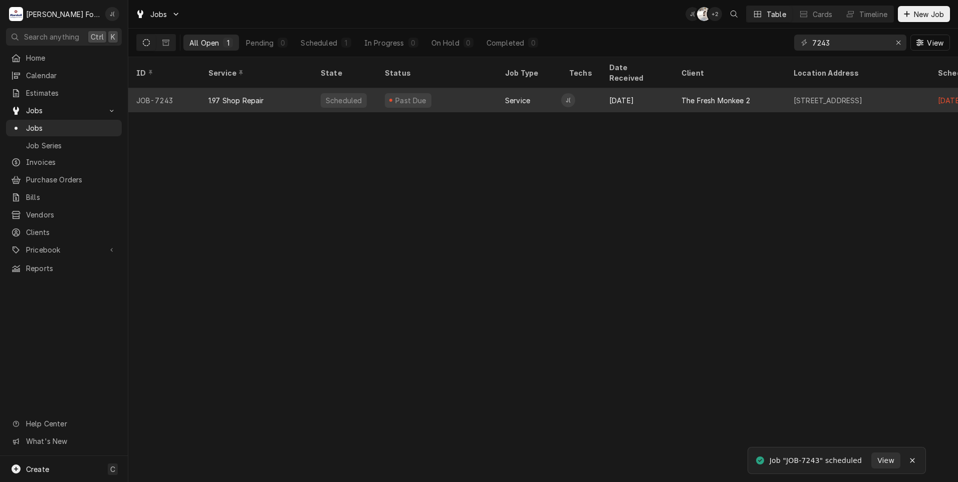
click at [311, 88] on div "1.97 Shop Repair" at bounding box center [256, 100] width 112 height 24
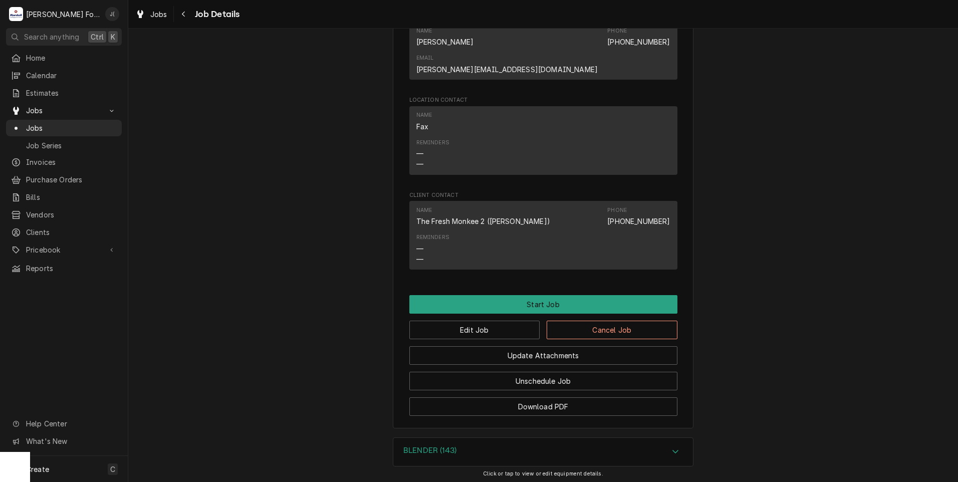
scroll to position [702, 0]
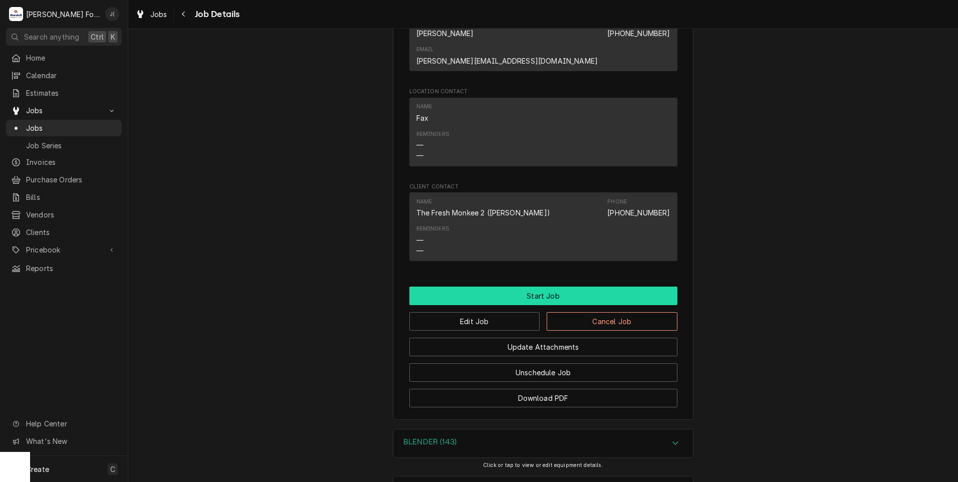
click at [498, 287] on button "Start Job" at bounding box center [543, 296] width 268 height 19
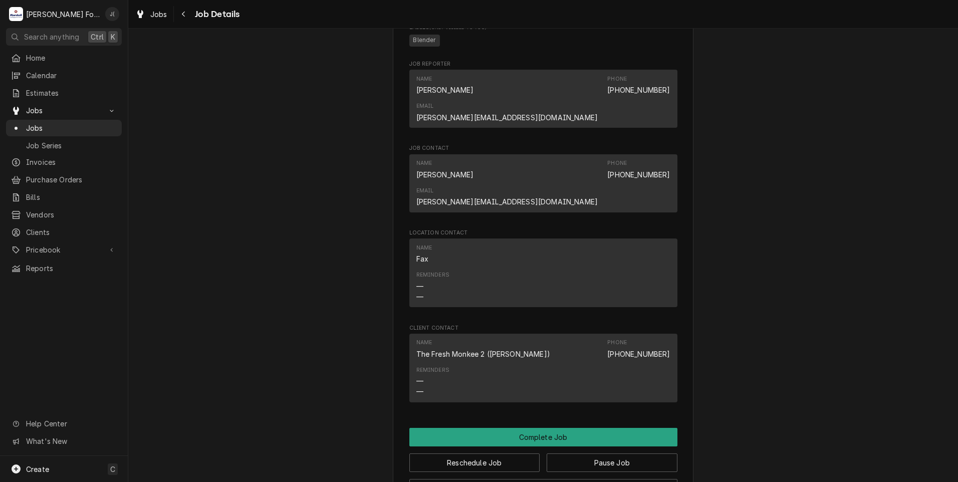
scroll to position [651, 0]
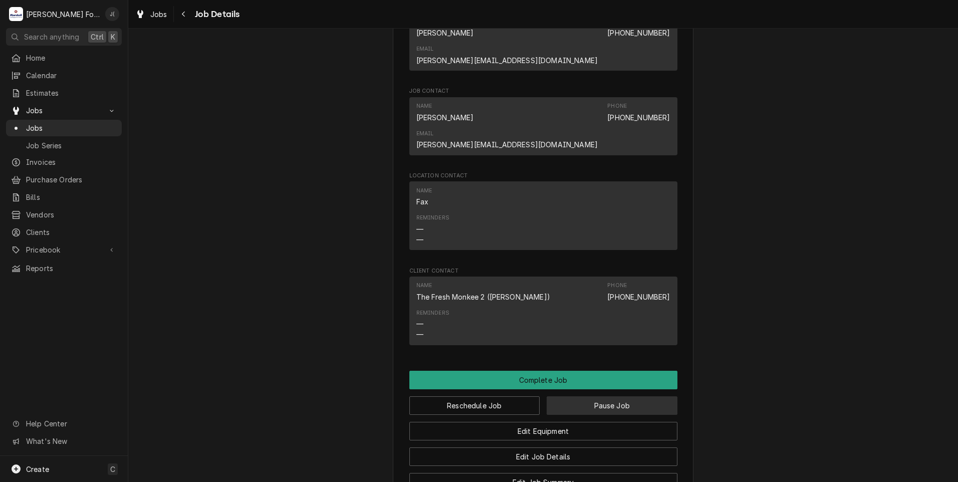
click at [571, 396] on button "Pause Job" at bounding box center [612, 405] width 131 height 19
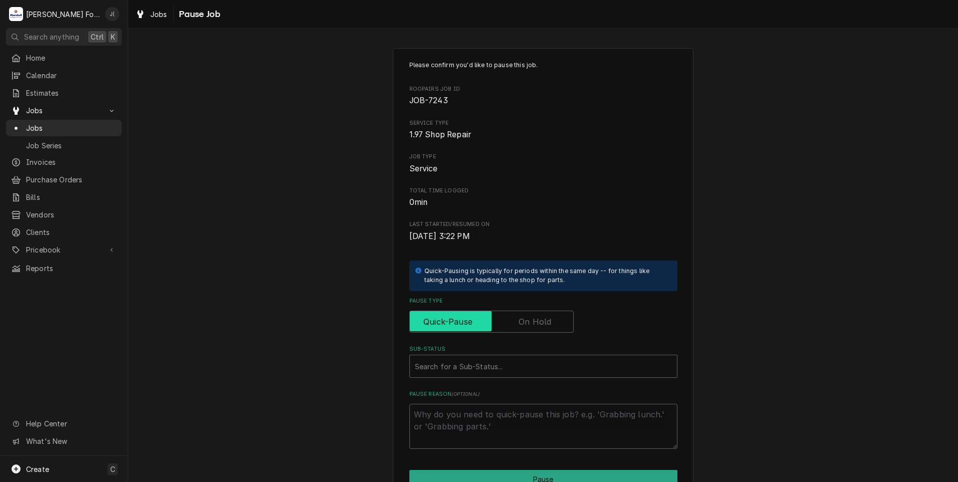
drag, startPoint x: 527, startPoint y: 316, endPoint x: 523, endPoint y: 329, distance: 14.1
click at [527, 317] on label "Pause Type" at bounding box center [491, 322] width 164 height 22
click at [527, 317] on input "Pause Type" at bounding box center [491, 322] width 155 height 22
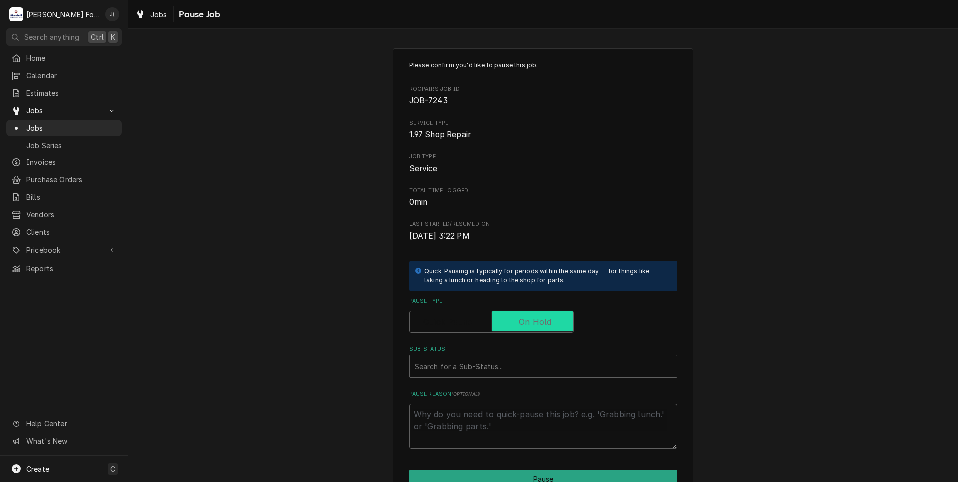
checkbox input "true"
click at [478, 362] on div "Sub-Status" at bounding box center [543, 366] width 257 height 18
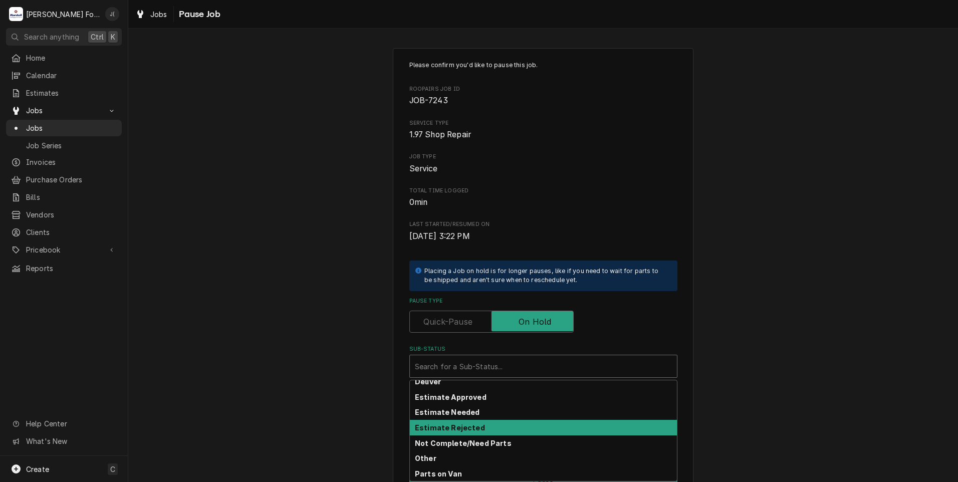
scroll to position [50, 0]
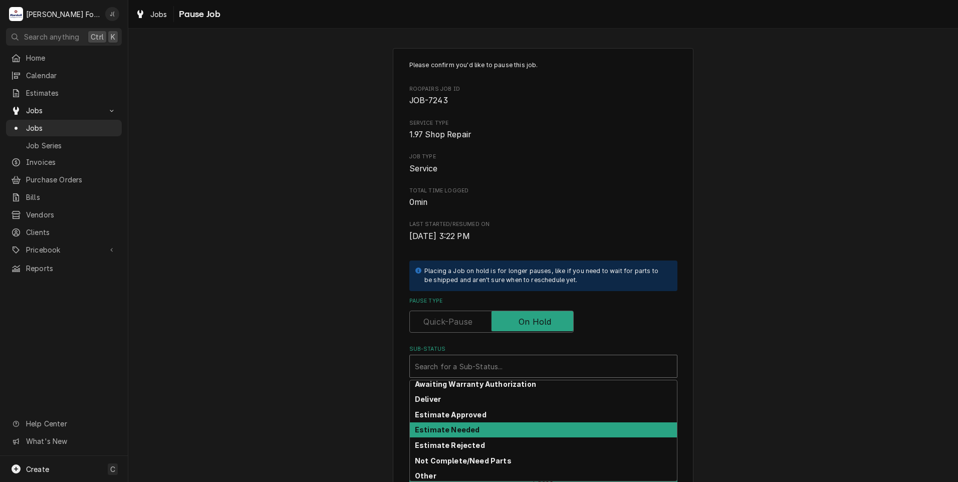
click at [464, 426] on strong "Estimate Needed" at bounding box center [447, 429] width 65 height 9
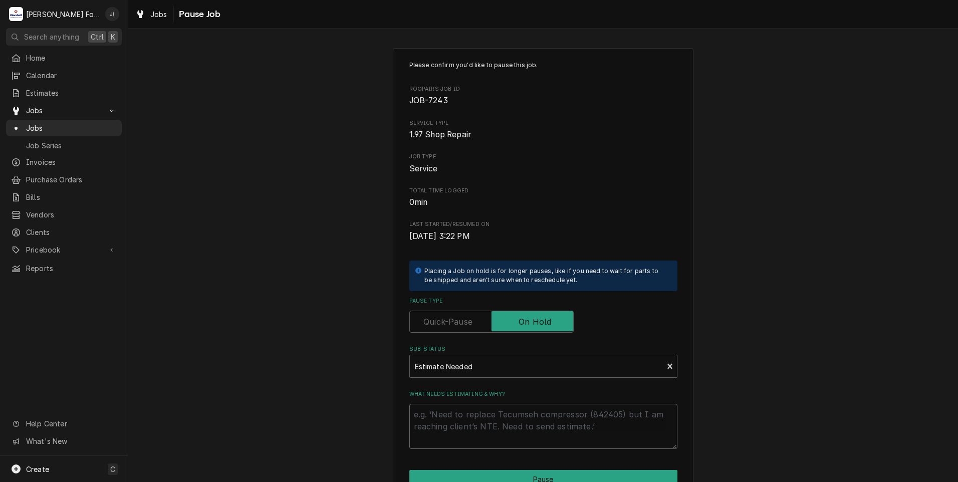
click at [462, 429] on textarea "What needs estimating & why?" at bounding box center [543, 426] width 268 height 45
type textarea "x"
type textarea "P"
type textarea "x"
type textarea "PR"
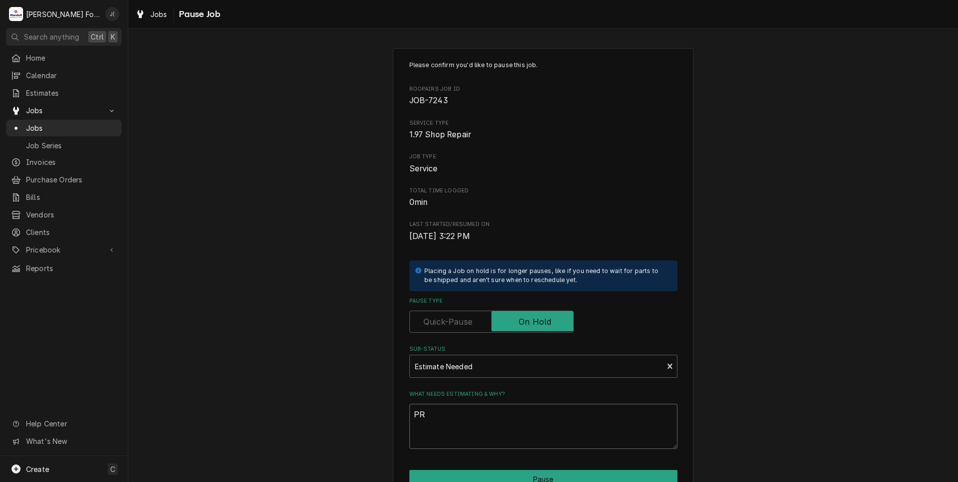
type textarea "x"
type textarea "PRI"
type textarea "x"
type textarea "PRIC"
type textarea "x"
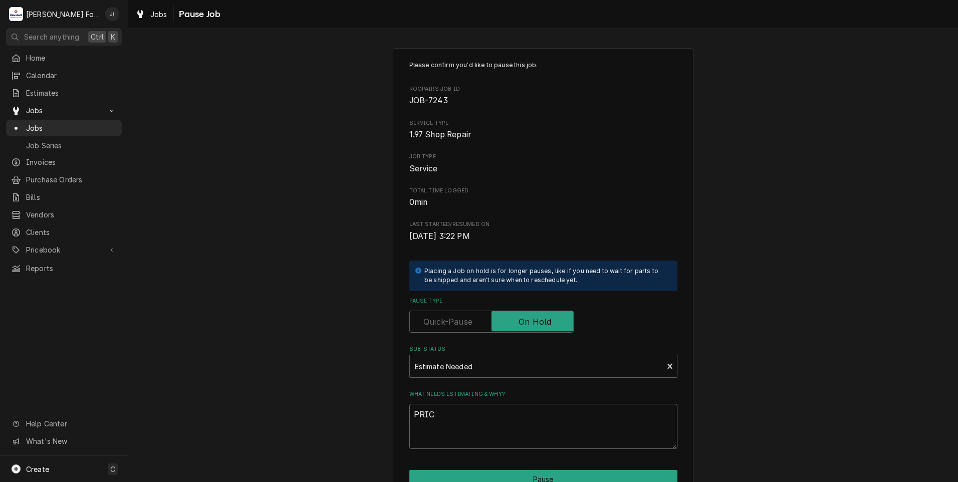
type textarea "PRICE"
type textarea "x"
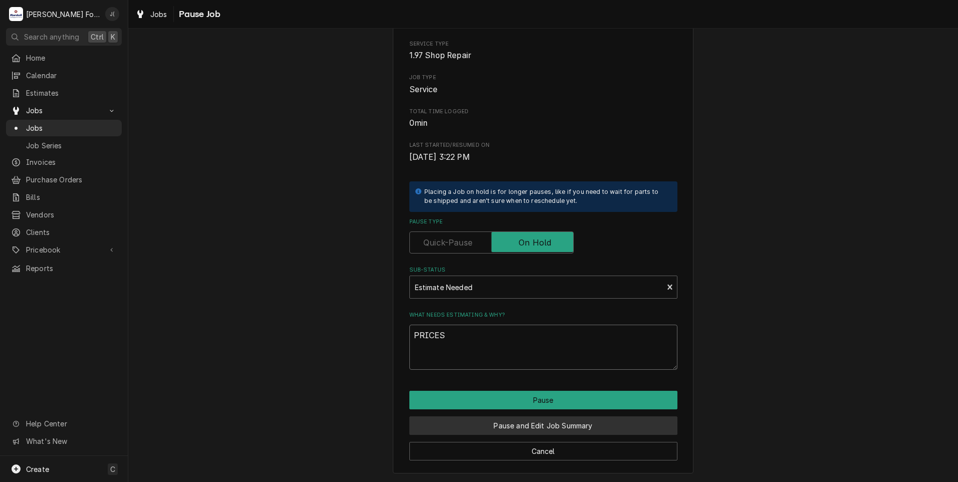
type textarea "PRICES"
click at [519, 427] on button "Pause and Edit Job Summary" at bounding box center [543, 425] width 268 height 19
type textarea "x"
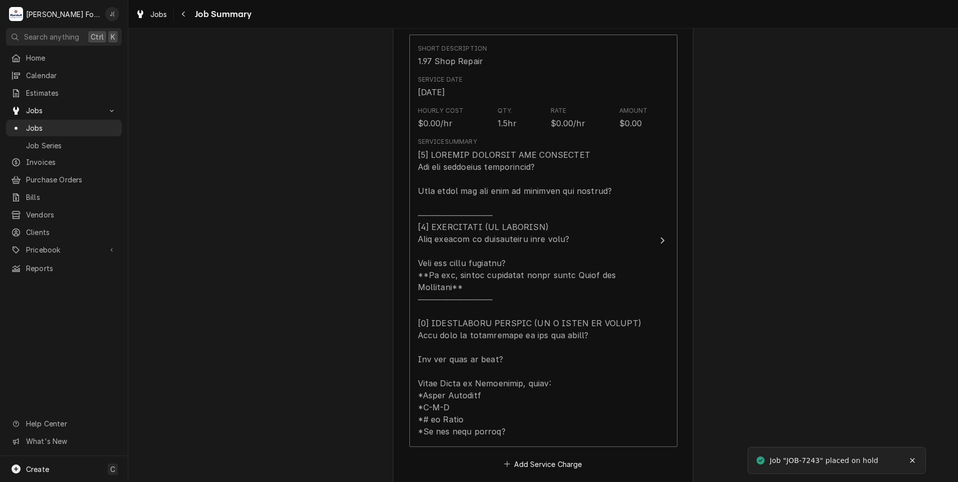
scroll to position [401, 0]
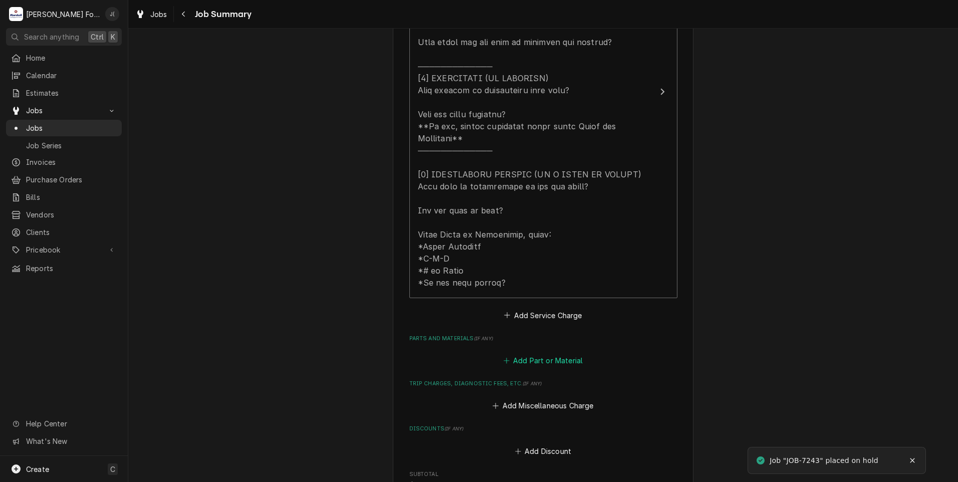
click at [566, 354] on button "Add Part or Material" at bounding box center [543, 361] width 83 height 14
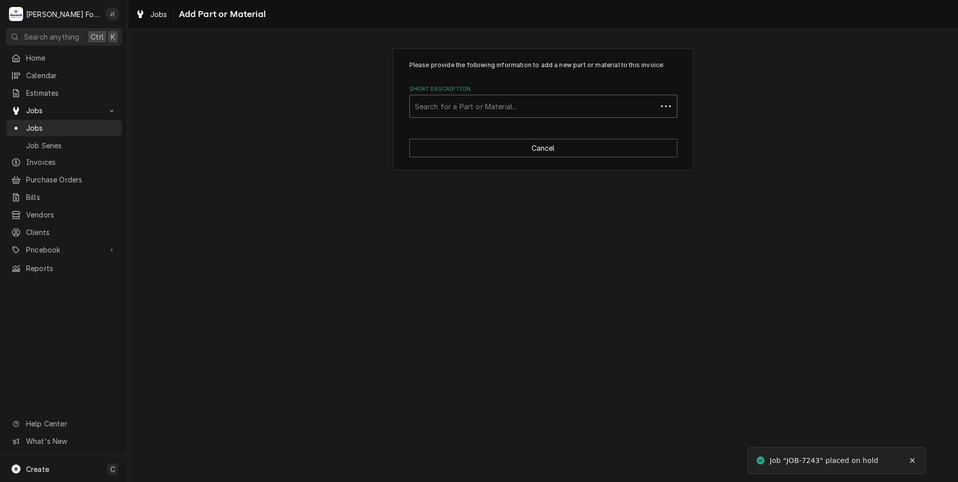
click at [481, 107] on div "Short Description" at bounding box center [533, 106] width 237 height 18
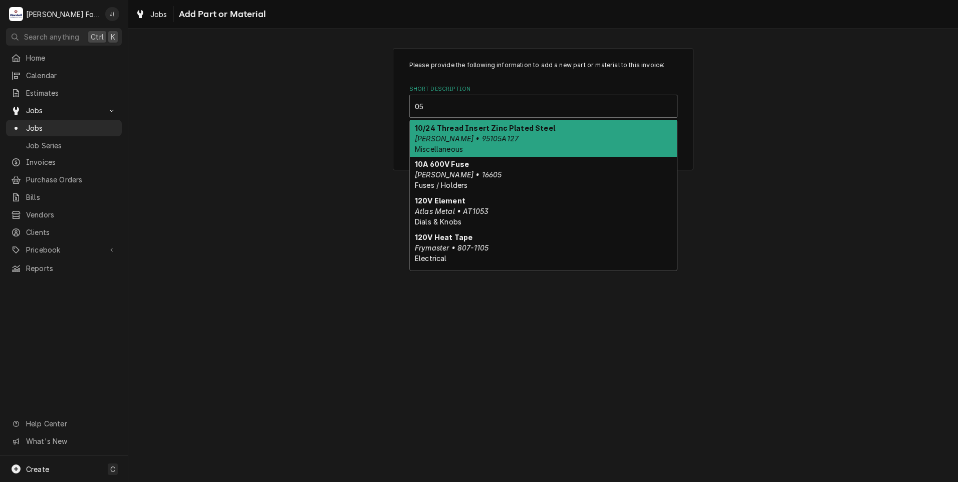
type input "0"
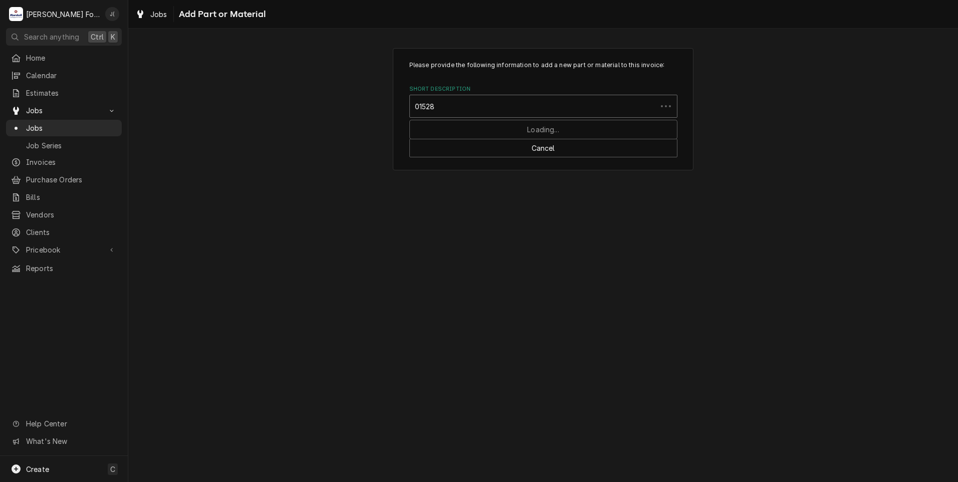
type input "015287"
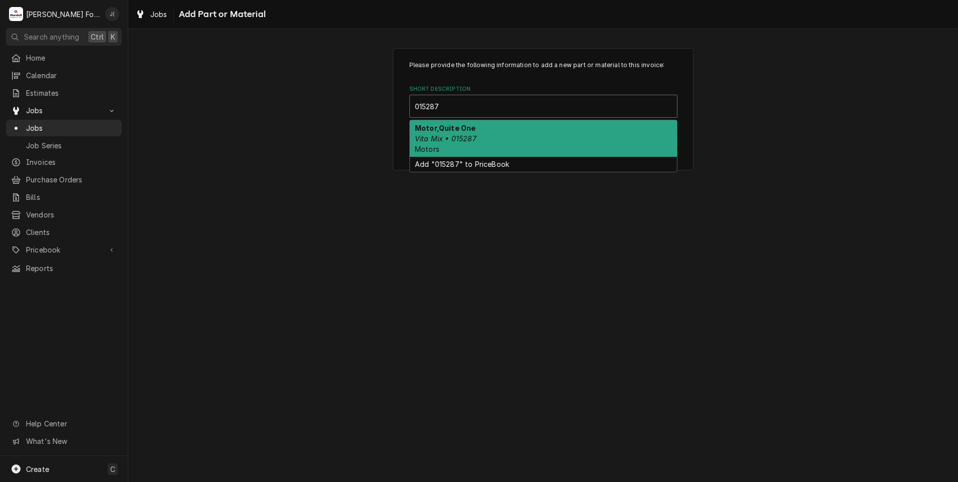
click at [500, 128] on div "Motor,Quite One Vita Mix • 015287 Motors" at bounding box center [543, 138] width 267 height 37
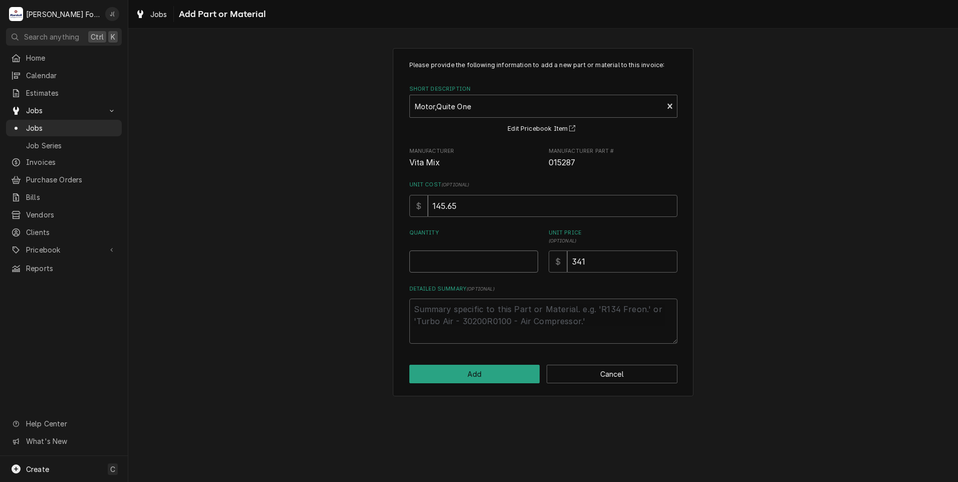
click at [499, 266] on input "Quantity" at bounding box center [473, 262] width 129 height 22
type textarea "x"
type input "1"
click at [486, 374] on button "Add" at bounding box center [474, 374] width 131 height 19
type textarea "x"
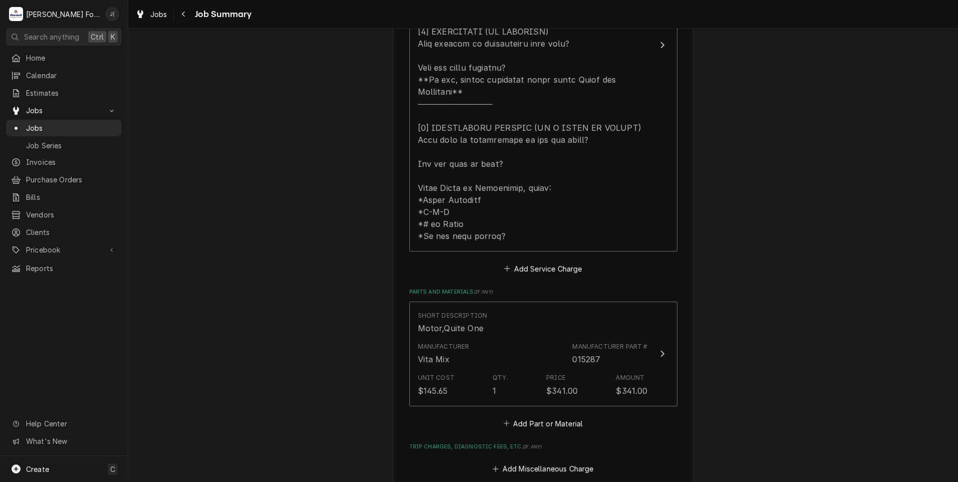
scroll to position [501, 0]
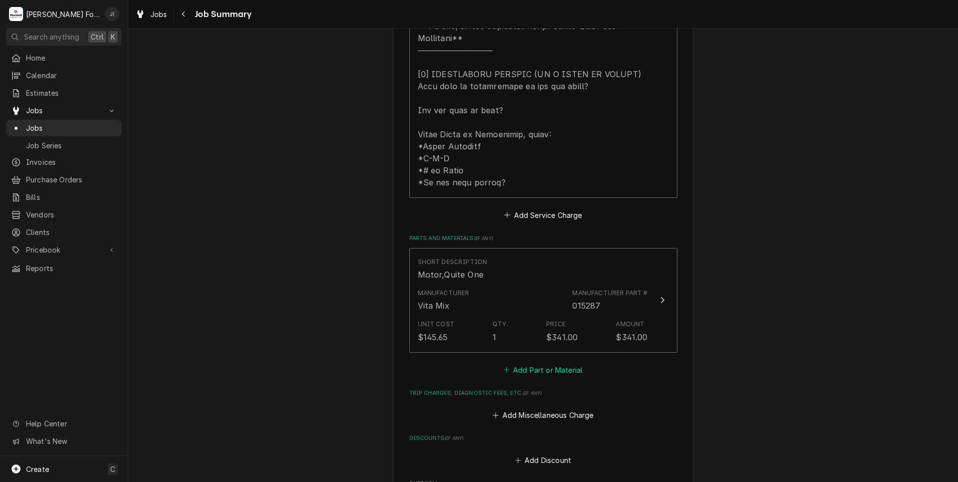
click at [527, 363] on button "Add Part or Material" at bounding box center [543, 370] width 83 height 14
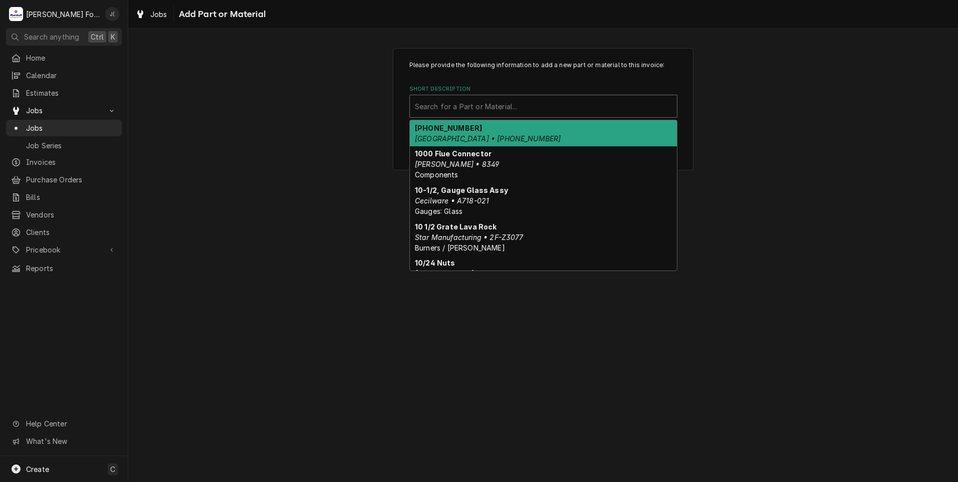
click at [532, 108] on div "Short Description" at bounding box center [543, 106] width 257 height 18
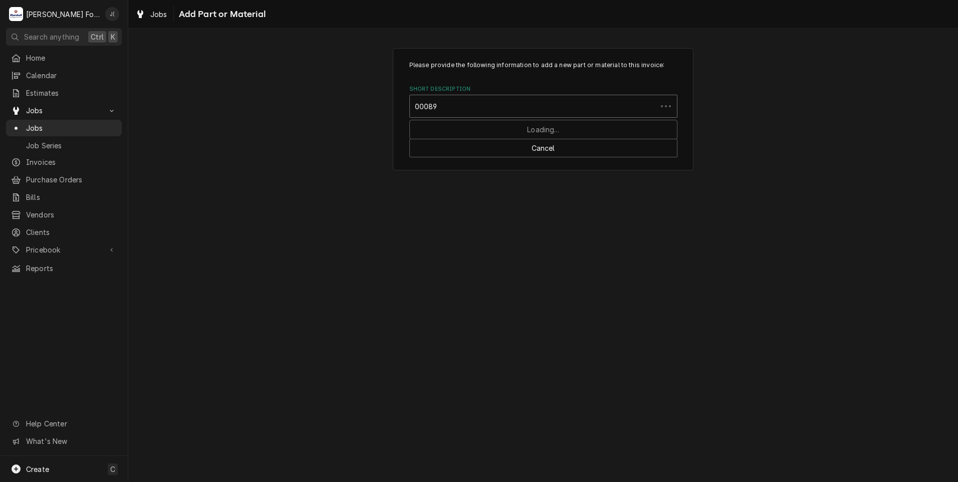
type input "000891"
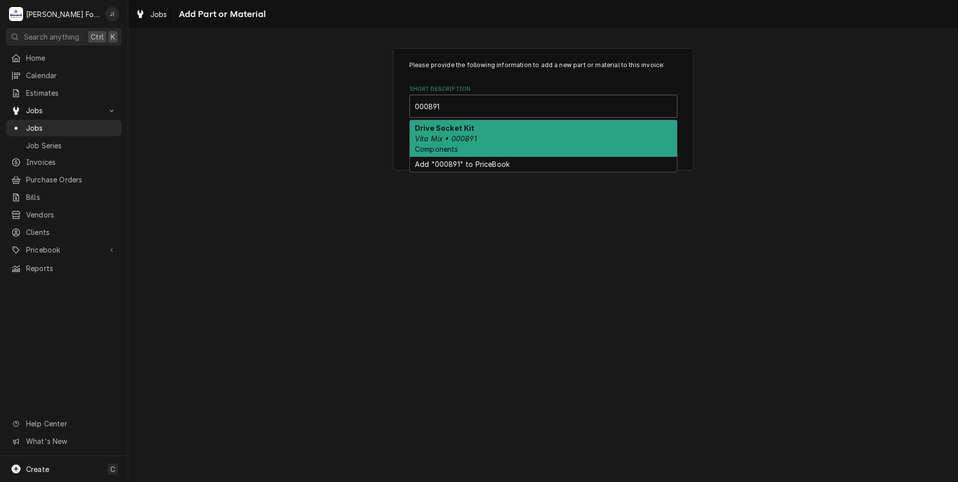
click at [470, 145] on div "Drive Socket Kit Vita Mix • 000891 Components" at bounding box center [543, 138] width 267 height 37
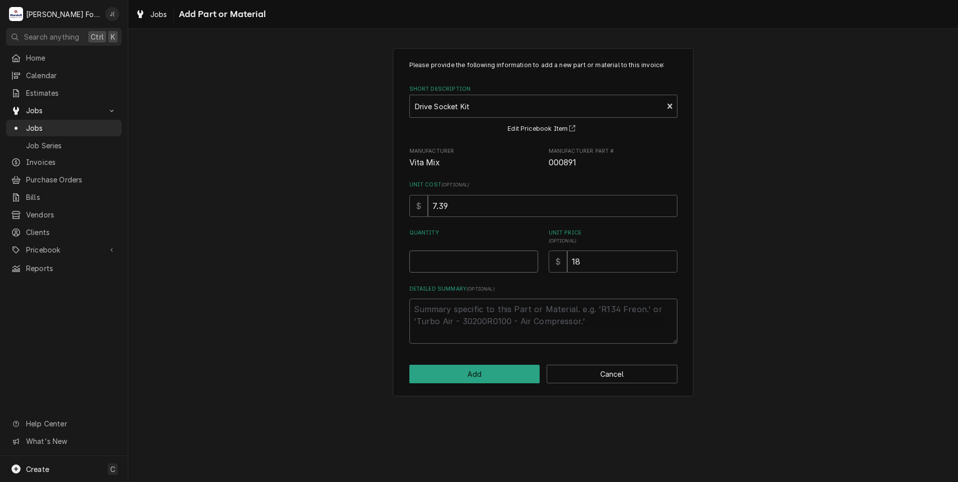
click at [476, 254] on input "Quantity" at bounding box center [473, 262] width 129 height 22
type textarea "x"
type input "1"
click at [477, 372] on button "Add" at bounding box center [474, 374] width 131 height 19
type textarea "x"
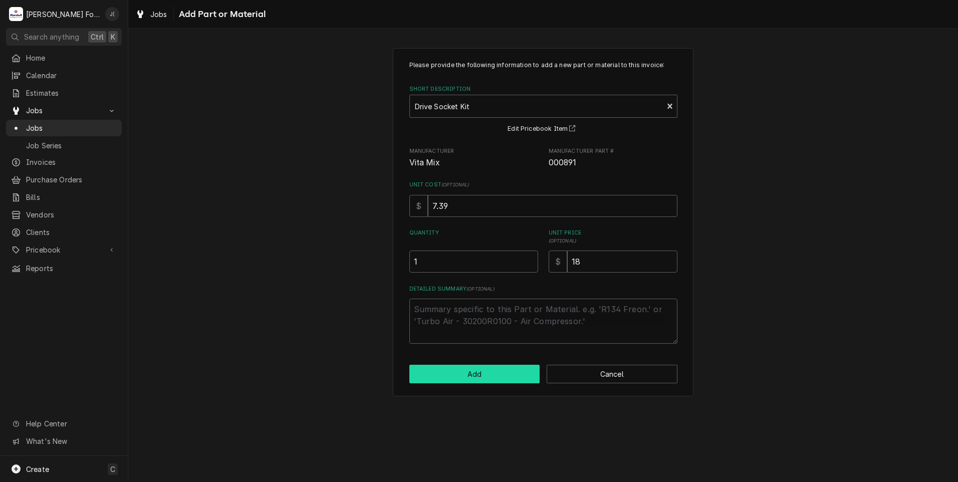
scroll to position [501, 0]
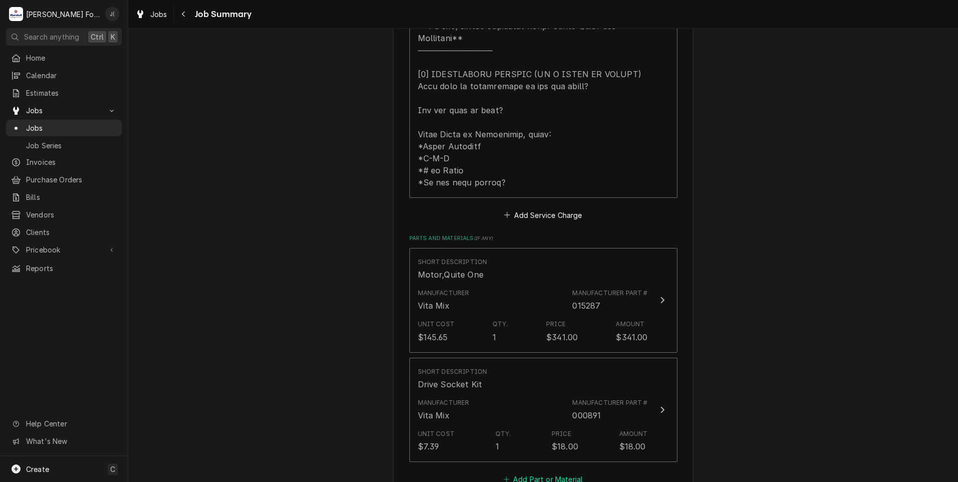
click at [525, 473] on button "Add Part or Material" at bounding box center [543, 480] width 83 height 14
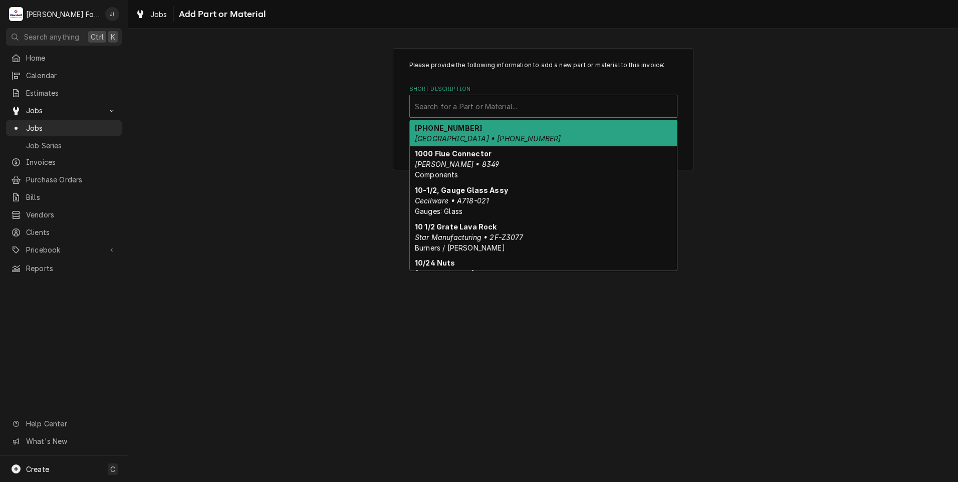
click at [506, 109] on div "Short Description" at bounding box center [543, 106] width 257 height 18
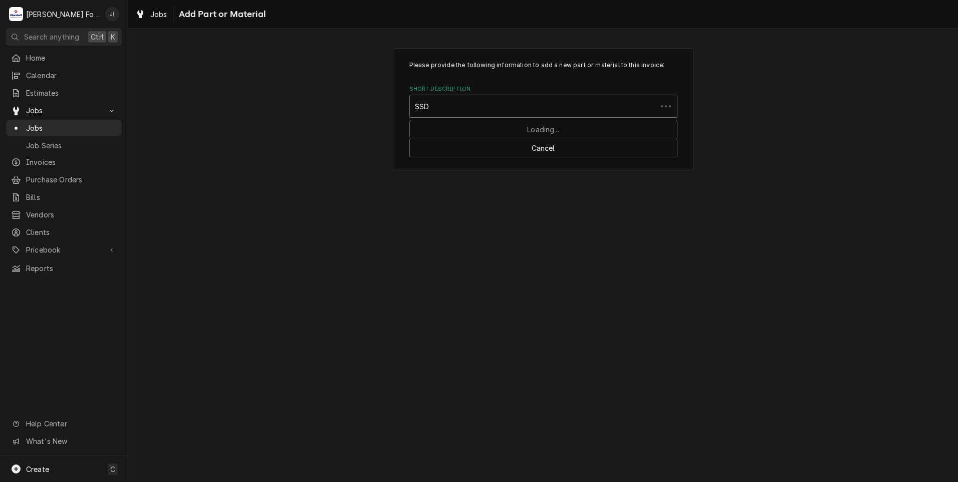
type input "SSDT"
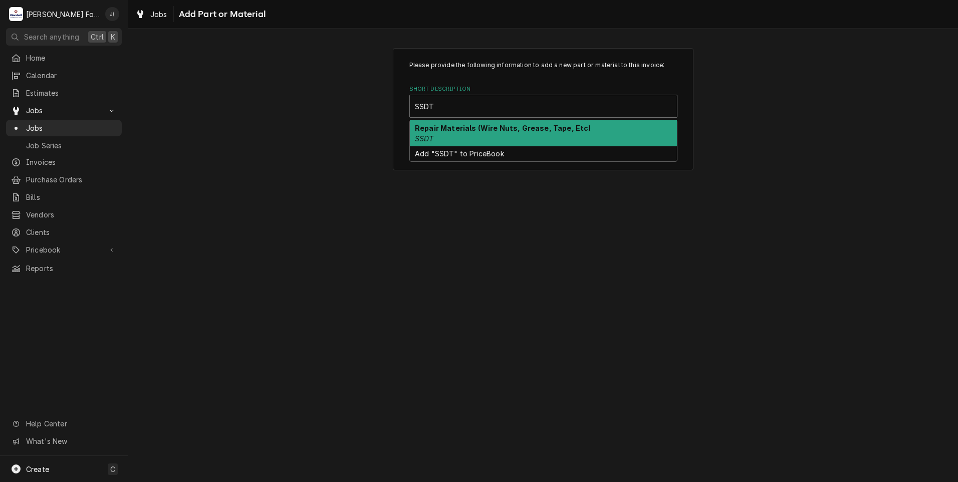
click at [507, 136] on div "Repair Materials (Wire Nuts, Grease, Tape, Etc) SSDT" at bounding box center [543, 133] width 267 height 26
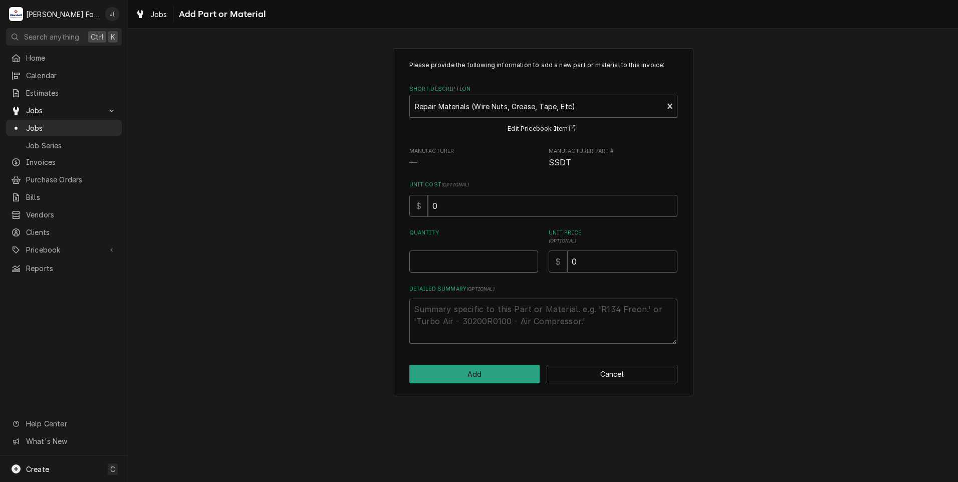
click at [444, 270] on input "Quantity" at bounding box center [473, 262] width 129 height 22
type textarea "x"
type input "1"
type textarea "x"
type input "8"
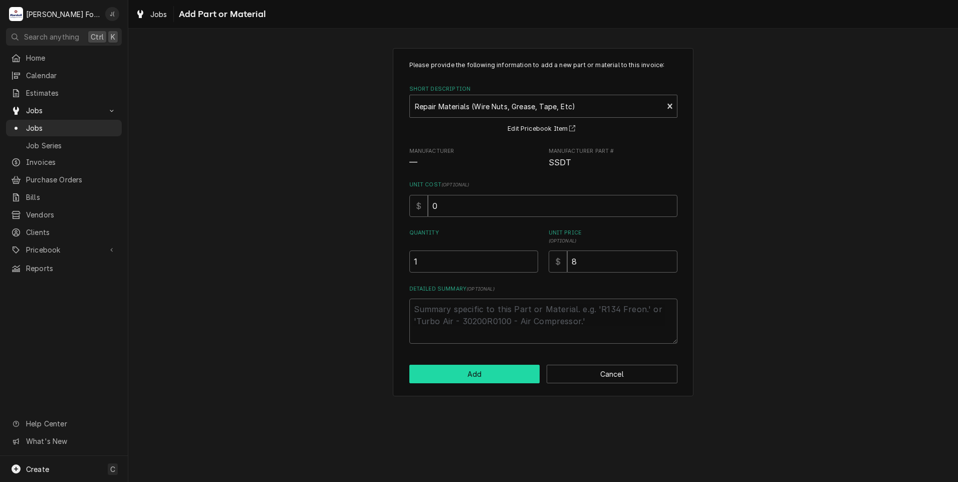
click at [490, 378] on button "Add" at bounding box center [474, 374] width 131 height 19
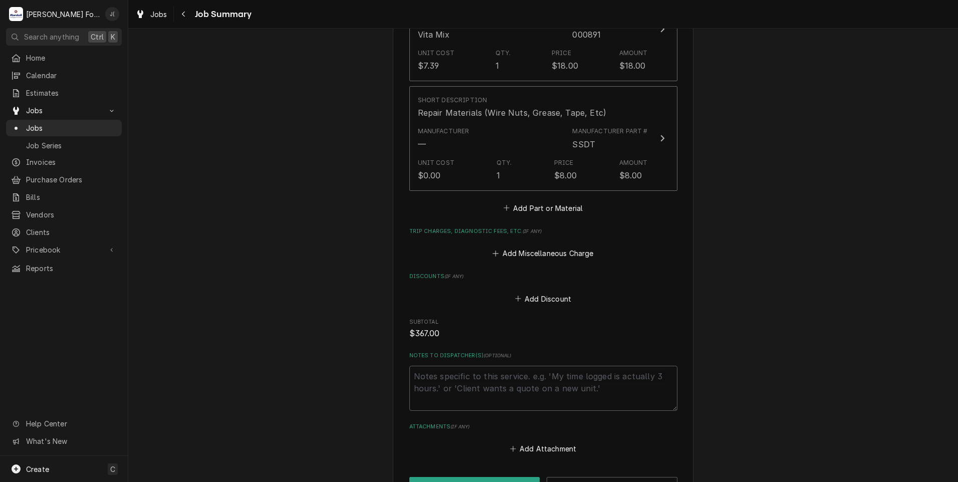
scroll to position [1000, 0]
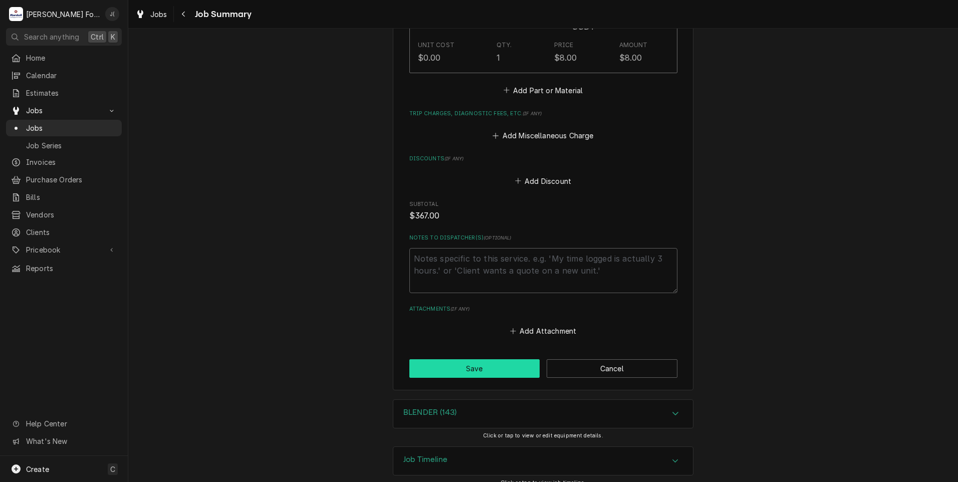
click at [461, 360] on button "Save" at bounding box center [474, 368] width 131 height 19
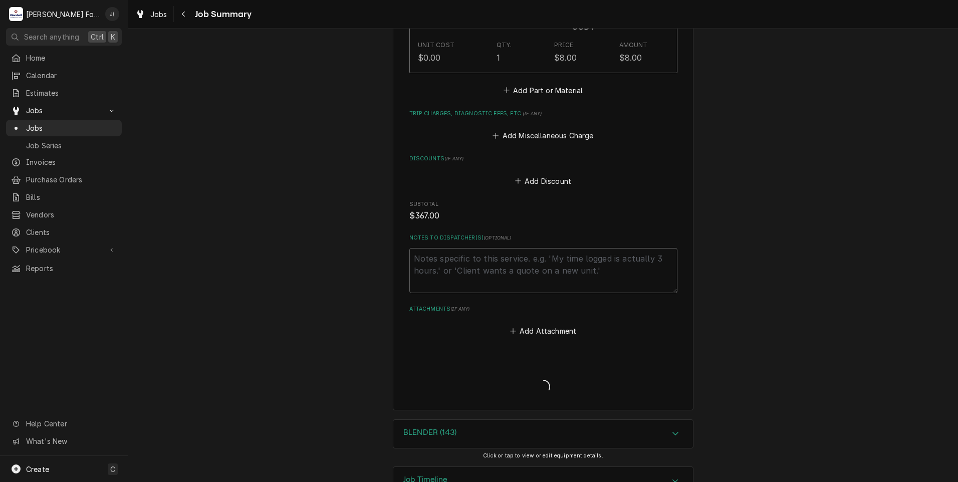
type textarea "x"
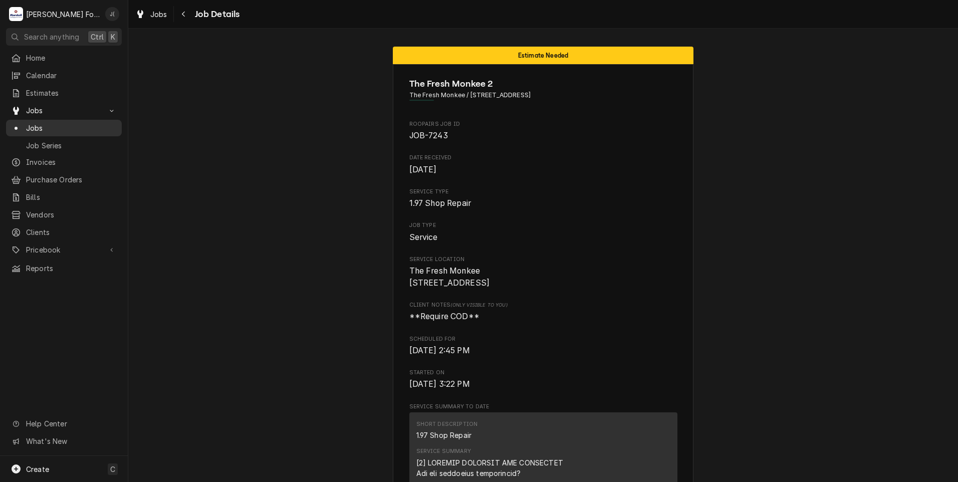
click at [72, 123] on span "Jobs" at bounding box center [71, 128] width 91 height 11
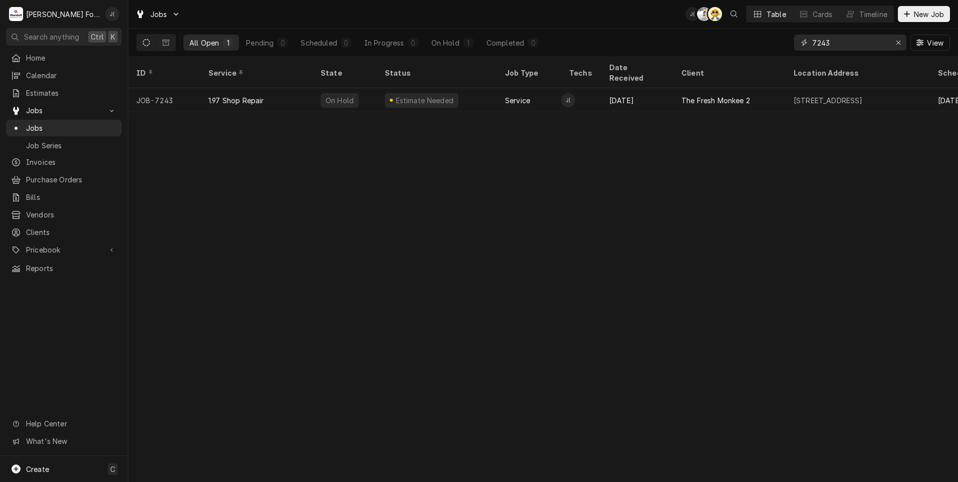
click at [900, 45] on icon "Erase input" at bounding box center [899, 42] width 6 height 7
click at [884, 46] on input "Dynamic Content Wrapper" at bounding box center [859, 43] width 94 height 16
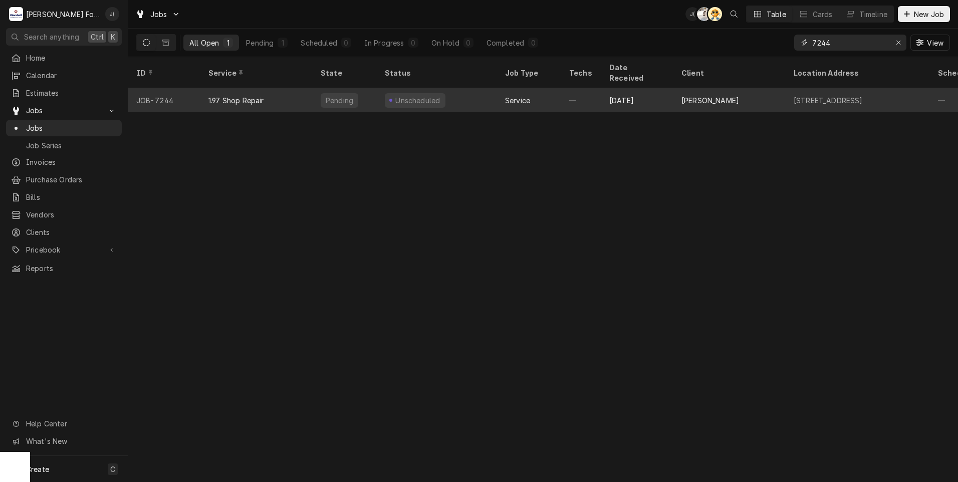
type input "7244"
click at [348, 93] on div "Pending" at bounding box center [340, 100] width 38 height 15
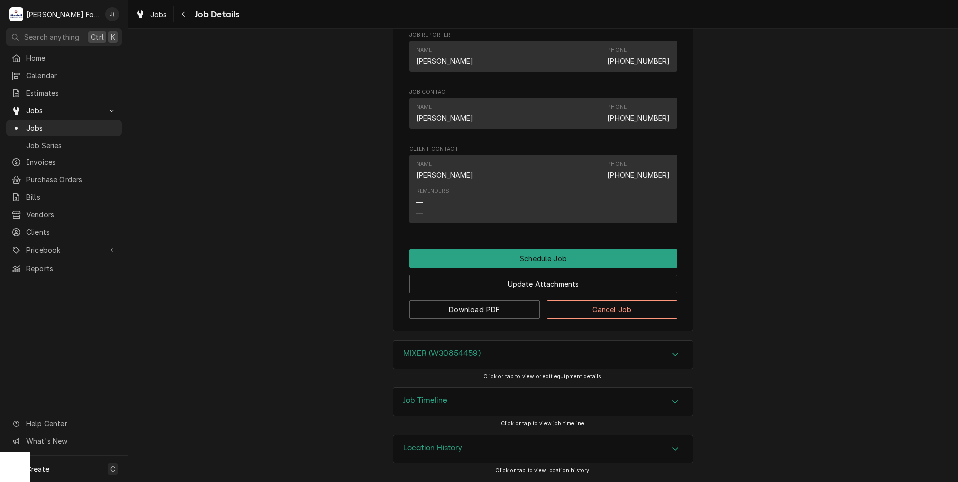
scroll to position [481, 0]
click at [416, 403] on h3 "Job Timeline" at bounding box center [425, 401] width 44 height 10
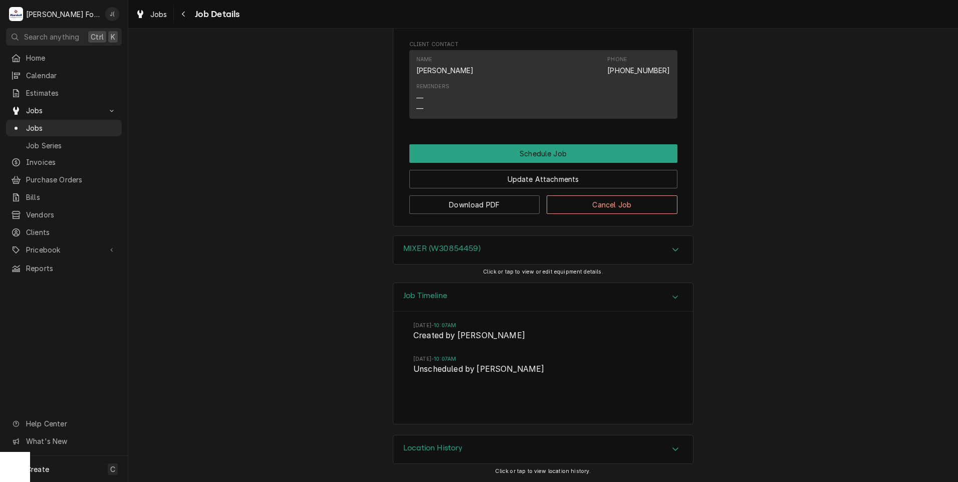
scroll to position [586, 0]
click at [405, 249] on h3 "MIXER (W30854459)" at bounding box center [441, 249] width 77 height 10
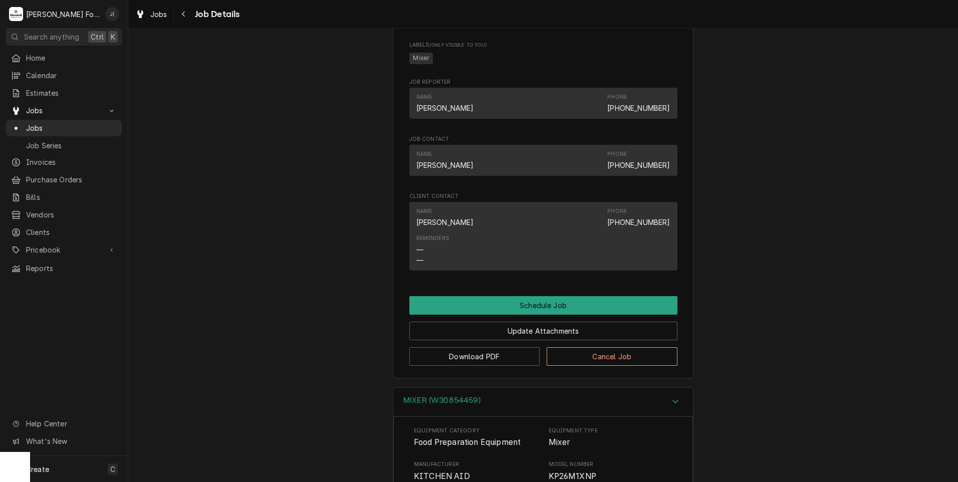
scroll to position [522, 0]
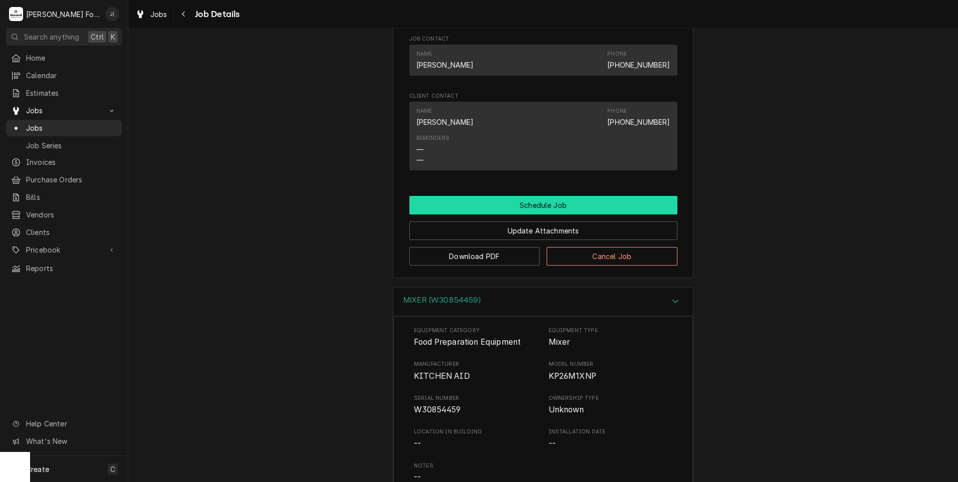
click at [503, 214] on button "Schedule Job" at bounding box center [543, 205] width 268 height 19
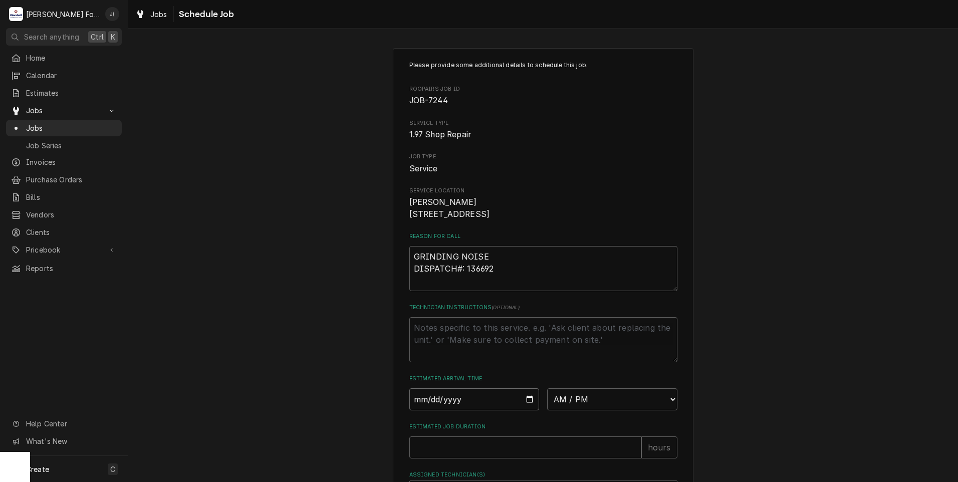
click at [493, 410] on input "Date" at bounding box center [474, 399] width 130 height 22
click at [527, 410] on input "Date" at bounding box center [474, 399] width 130 height 22
type input "[DATE]"
type textarea "x"
click at [622, 410] on select "AM / PM 6:00 AM 6:15 AM 6:30 AM 6:45 AM 7:00 AM 7:15 AM 7:30 AM 7:45 AM 8:00 AM…" at bounding box center [612, 399] width 130 height 22
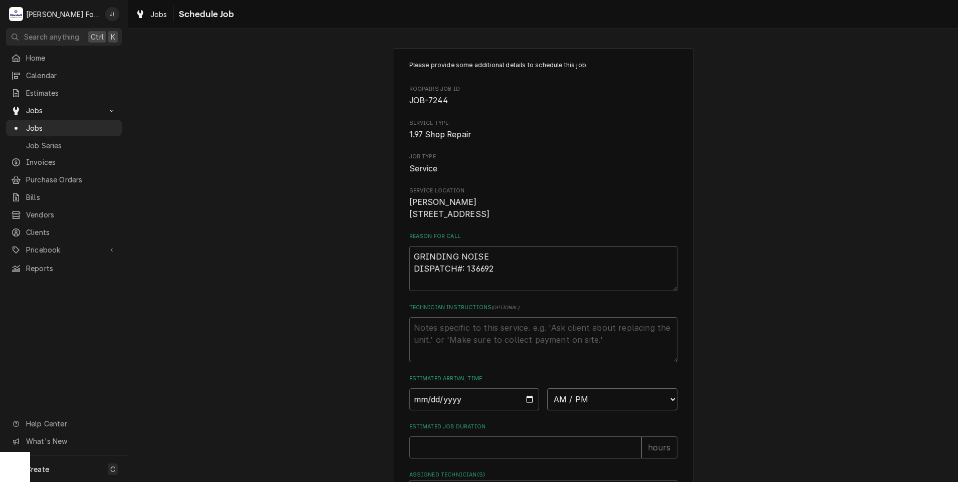
select select "14:00:00"
click at [547, 400] on select "AM / PM 6:00 AM 6:15 AM 6:30 AM 6:45 AM 7:00 AM 7:15 AM 7:30 AM 7:45 AM 8:00 AM…" at bounding box center [612, 399] width 130 height 22
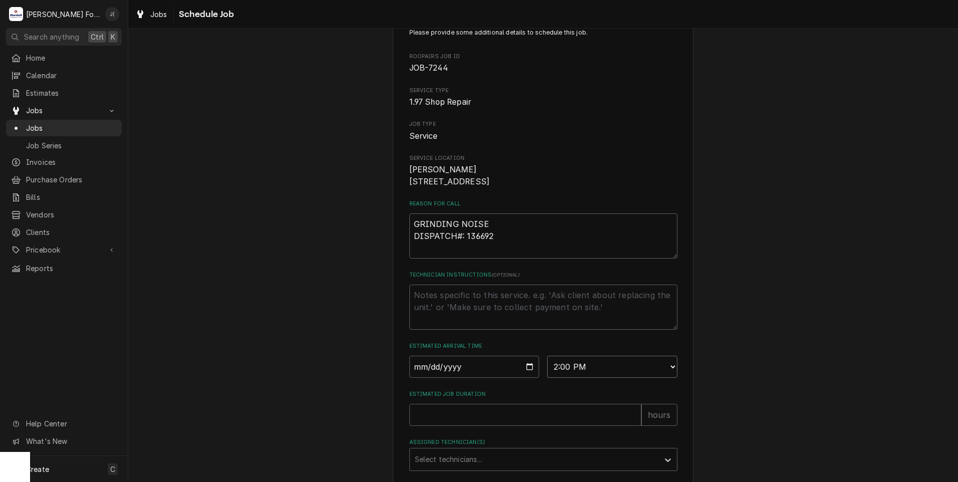
scroll to position [50, 0]
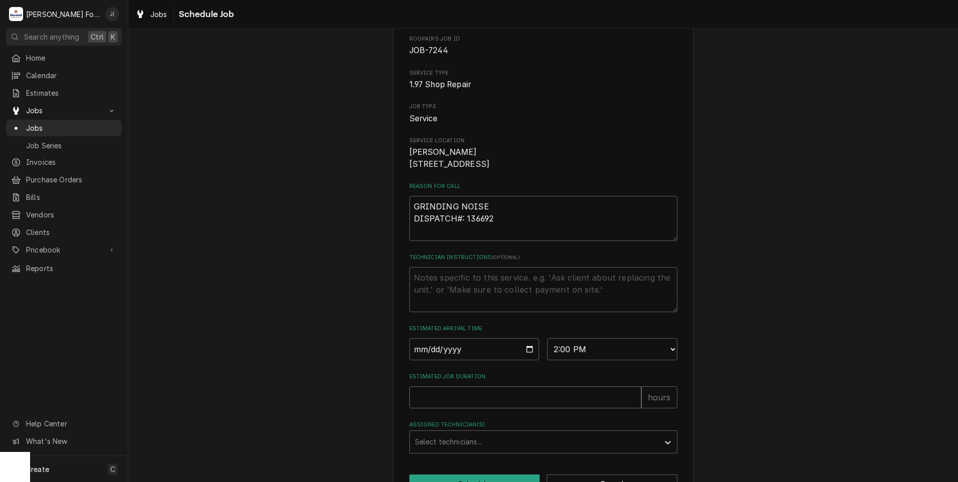
click at [440, 405] on input "Estimated Job Duration" at bounding box center [525, 397] width 232 height 22
type textarea "x"
type input "1"
type textarea "x"
type input "1.5"
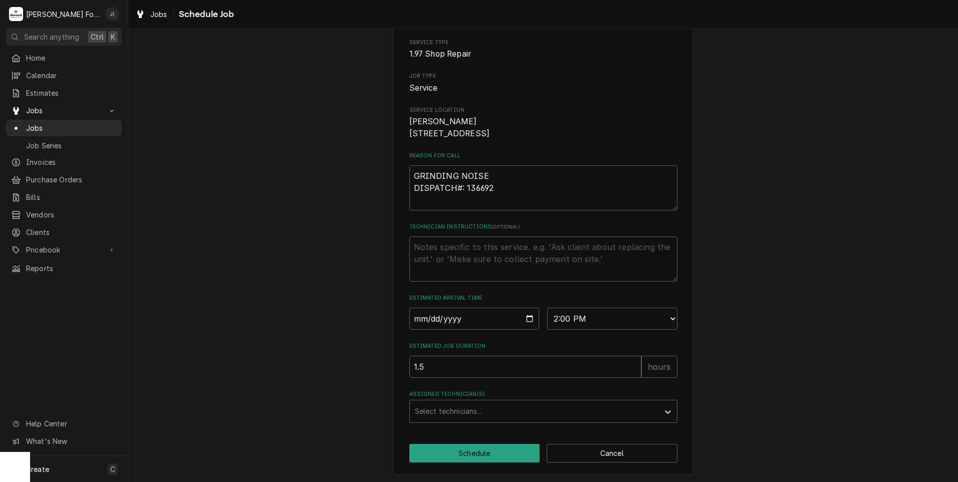
scroll to position [95, 0]
click at [468, 452] on button "Schedule" at bounding box center [474, 451] width 131 height 19
type textarea "x"
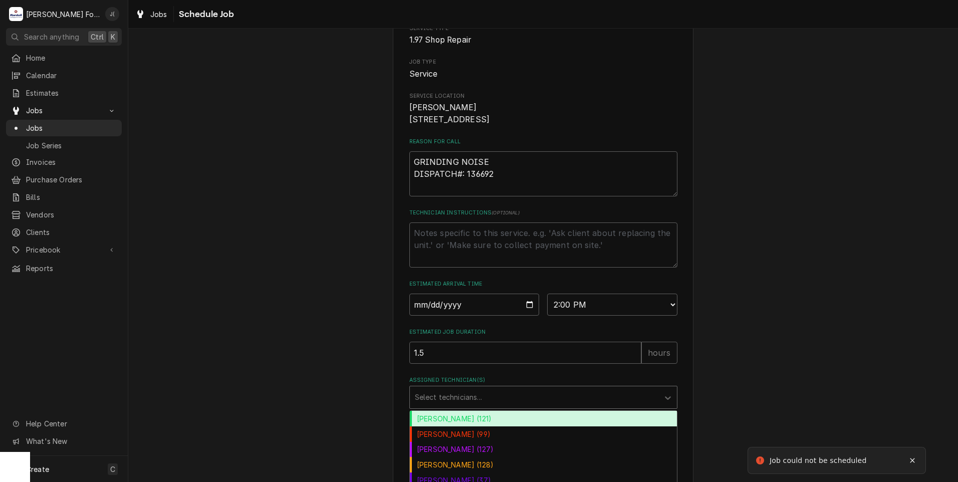
click at [459, 406] on div "Assigned Technician(s)" at bounding box center [534, 397] width 239 height 18
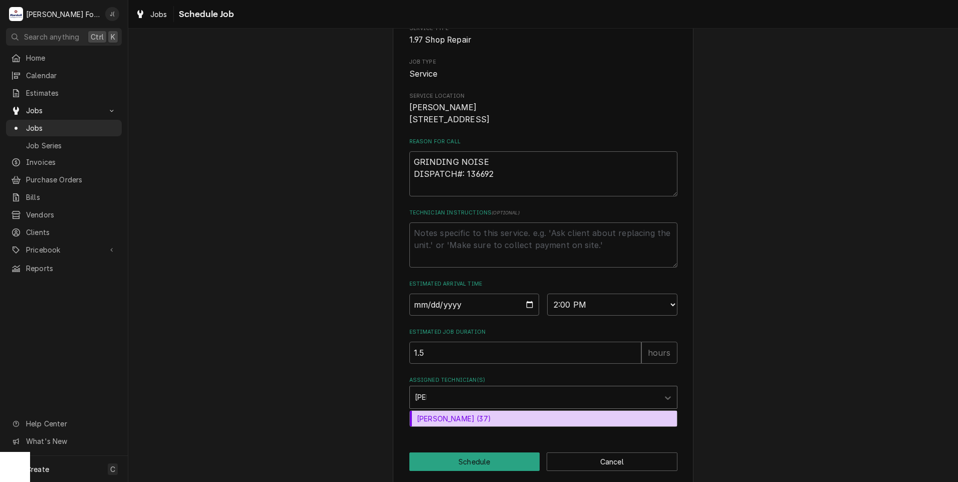
type input "JOS"
click at [463, 426] on div "Jose DeMelo (37)" at bounding box center [543, 419] width 267 height 16
type textarea "x"
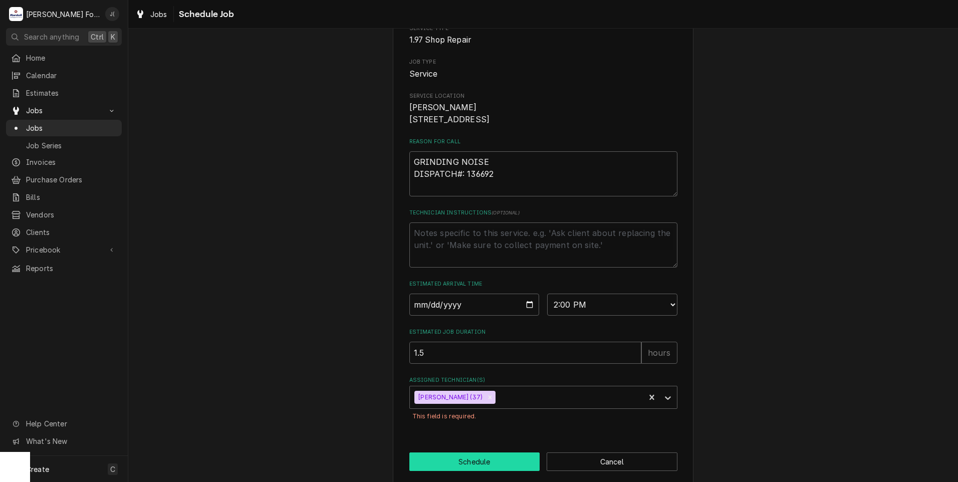
click at [500, 471] on button "Schedule" at bounding box center [474, 462] width 131 height 19
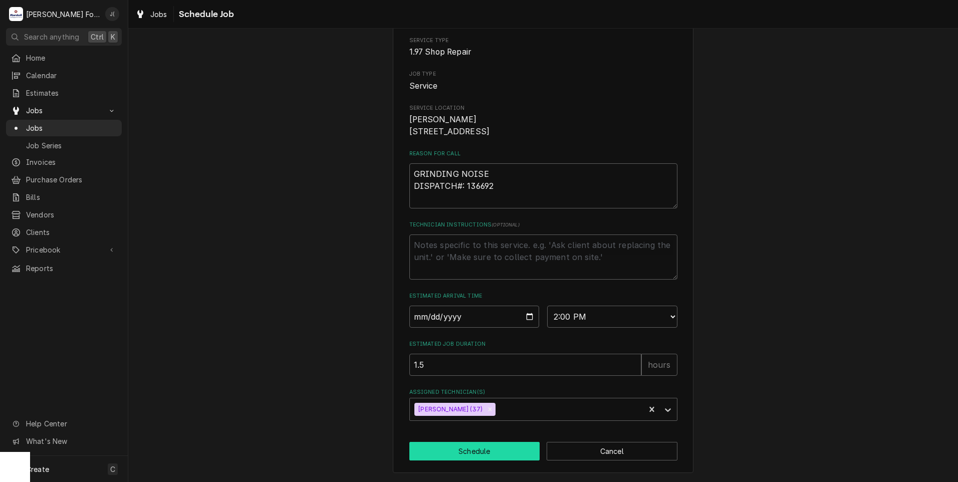
type textarea "x"
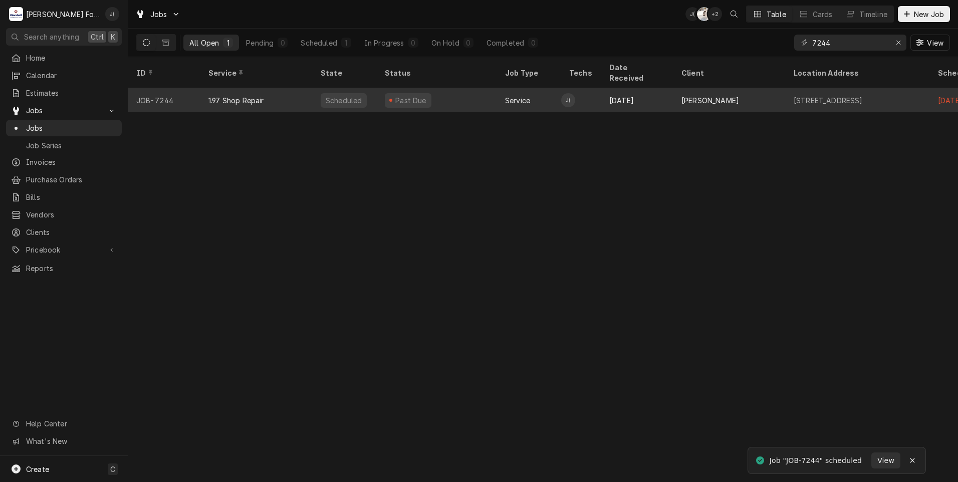
click at [355, 94] on div "Scheduled" at bounding box center [345, 100] width 64 height 24
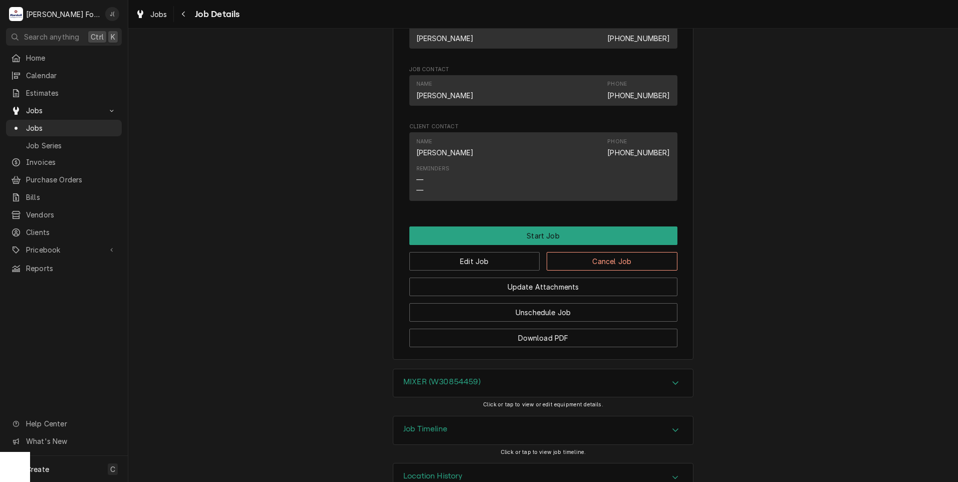
scroll to position [601, 0]
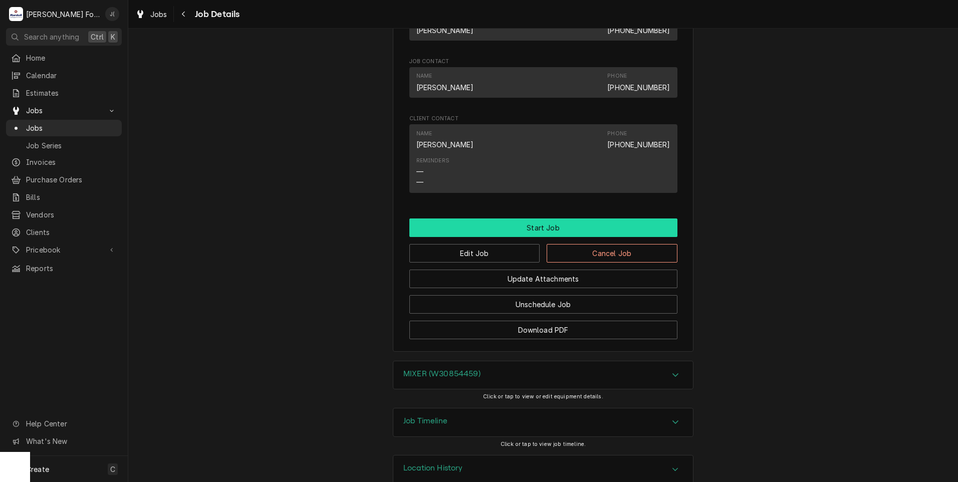
click at [500, 237] on button "Start Job" at bounding box center [543, 227] width 268 height 19
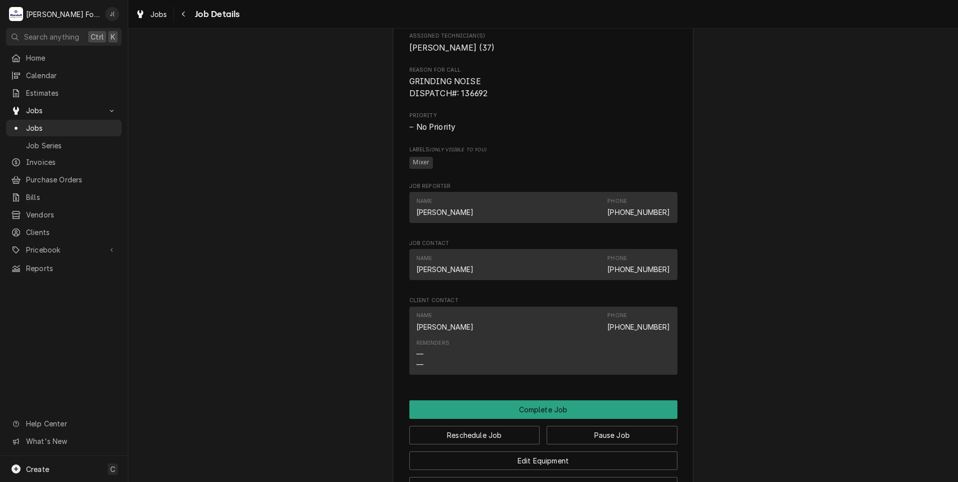
scroll to position [651, 0]
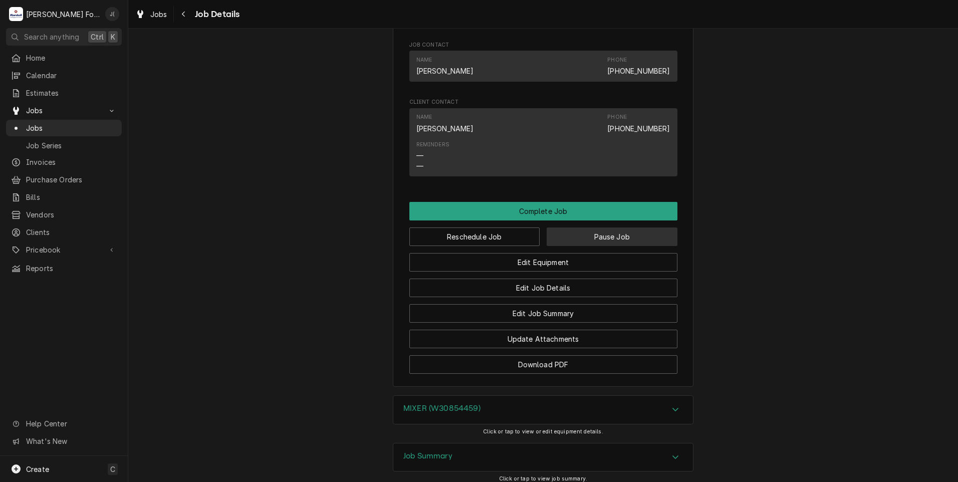
click at [595, 246] on button "Pause Job" at bounding box center [612, 237] width 131 height 19
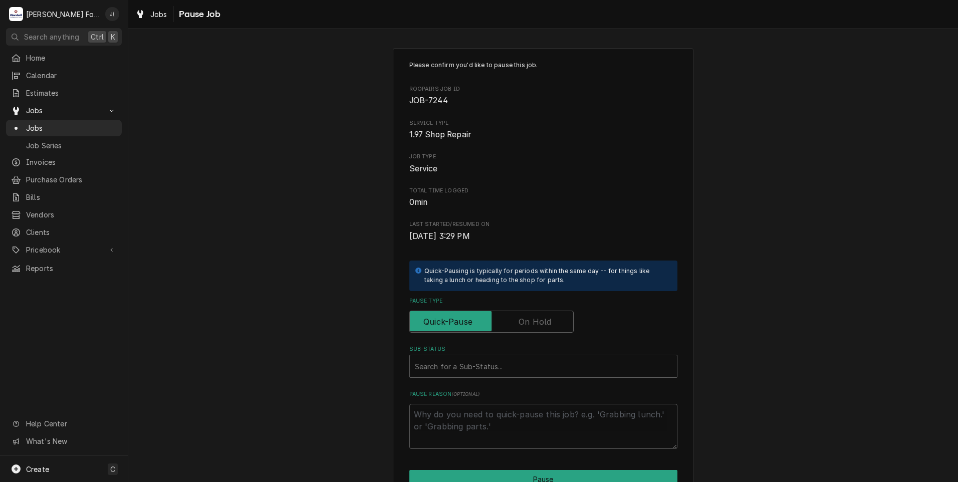
click at [534, 323] on label "Pause Type" at bounding box center [491, 322] width 164 height 22
click at [534, 323] on input "Pause Type" at bounding box center [491, 322] width 155 height 22
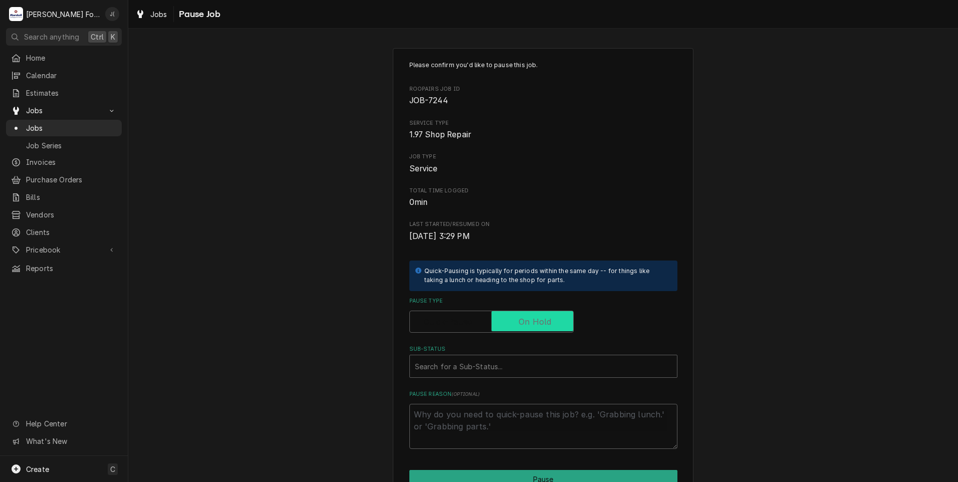
checkbox input "true"
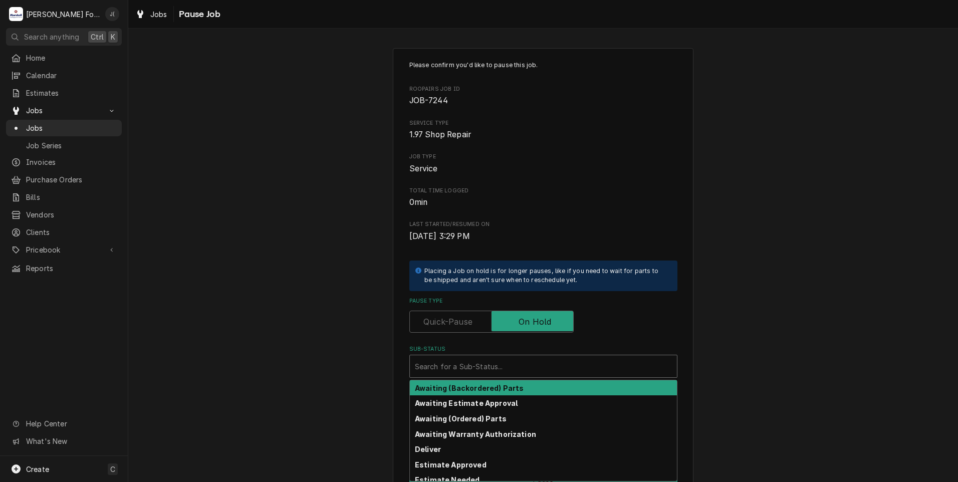
click at [481, 364] on div "Sub-Status" at bounding box center [543, 366] width 257 height 18
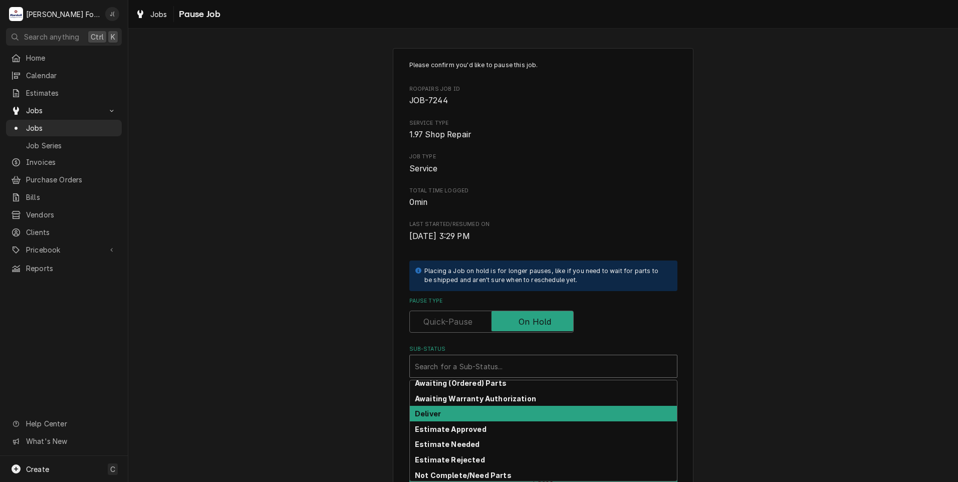
scroll to position [50, 0]
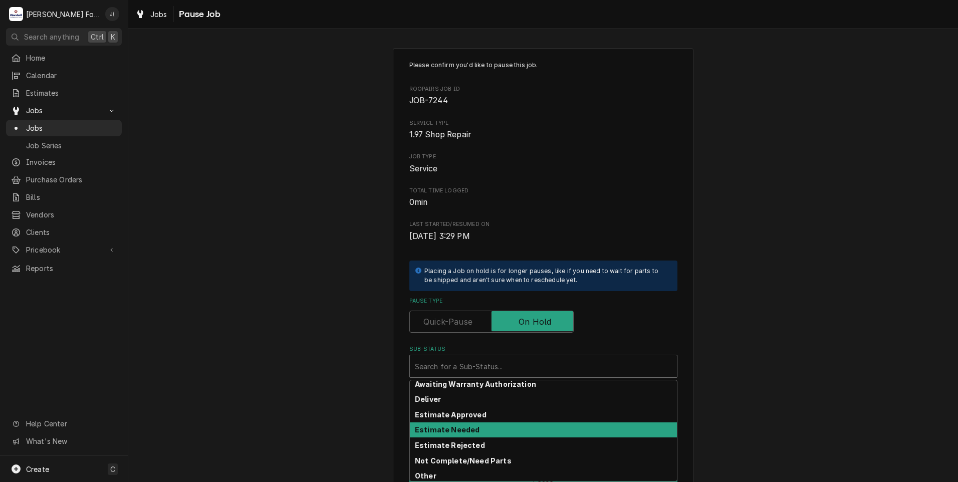
click at [467, 427] on strong "Estimate Needed" at bounding box center [447, 429] width 65 height 9
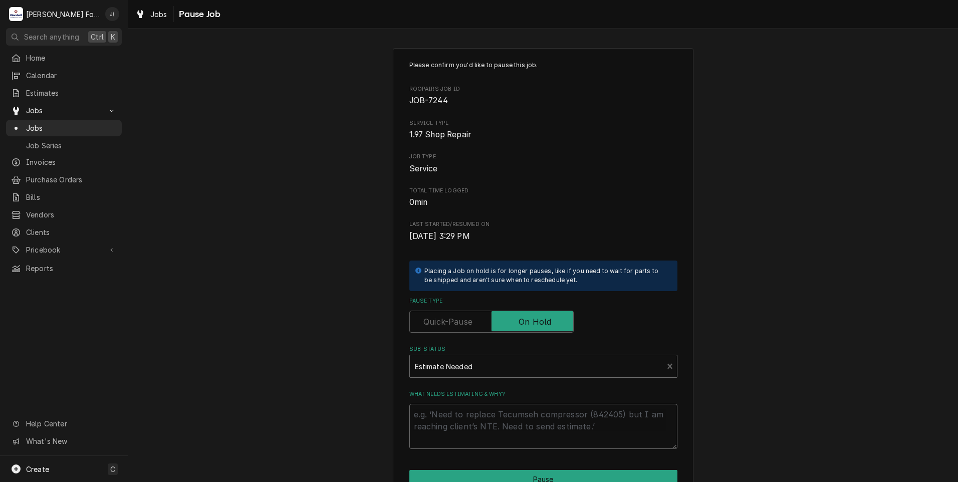
click at [467, 427] on textarea "What needs estimating & why?" at bounding box center [543, 426] width 268 height 45
type textarea "x"
type textarea "P"
type textarea "x"
type textarea "PR"
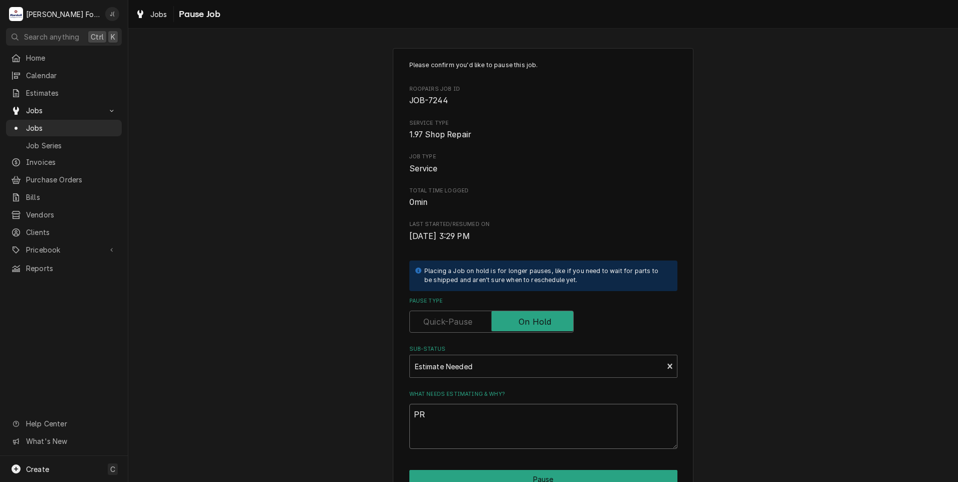
type textarea "x"
type textarea "PRI"
type textarea "x"
type textarea "PRIC"
type textarea "x"
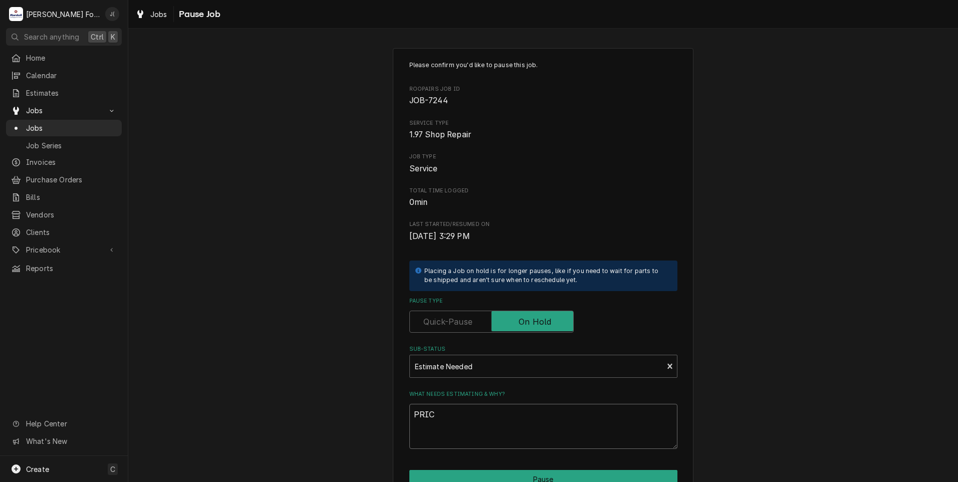
type textarea "PRICE"
type textarea "x"
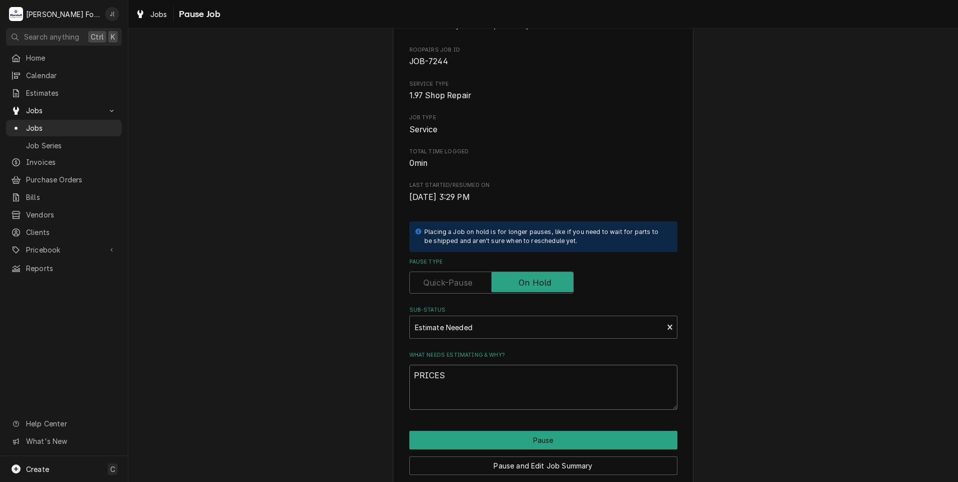
scroll to position [79, 0]
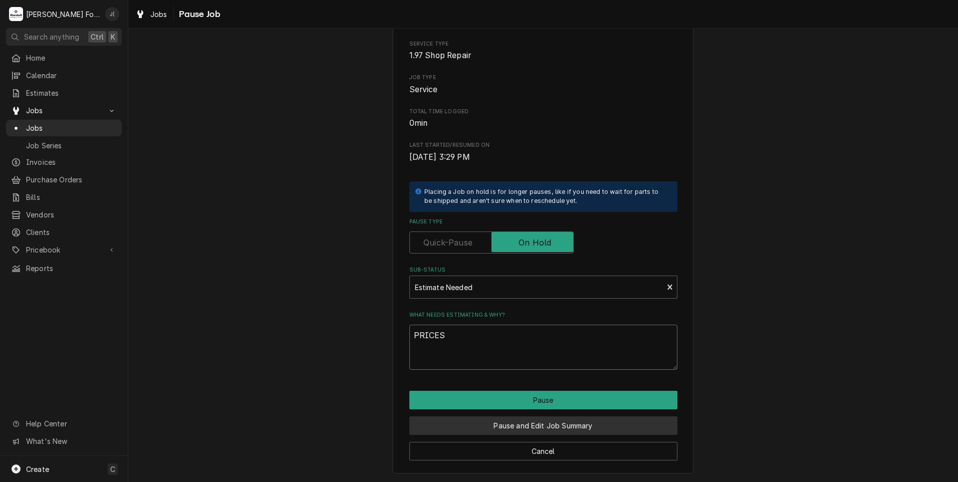
type textarea "PRICES"
click at [531, 426] on button "Pause and Edit Job Summary" at bounding box center [543, 425] width 268 height 19
type textarea "x"
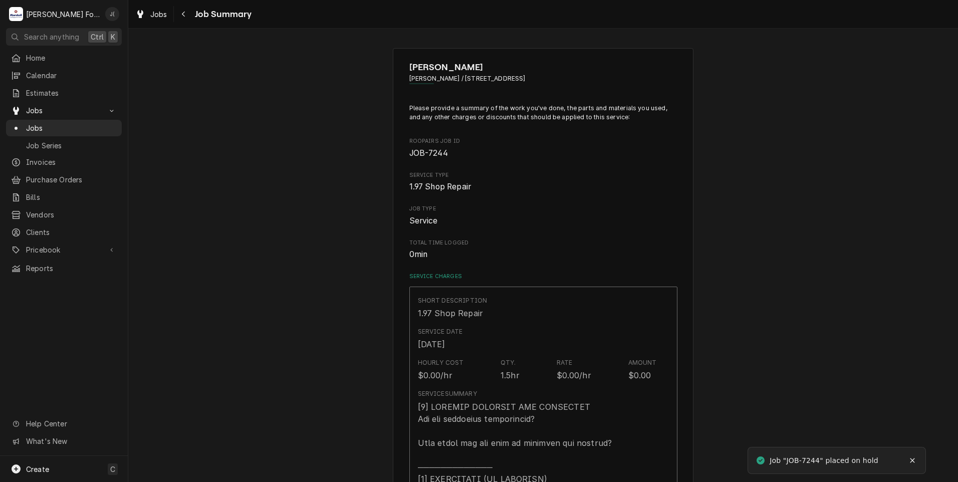
type textarea "x"
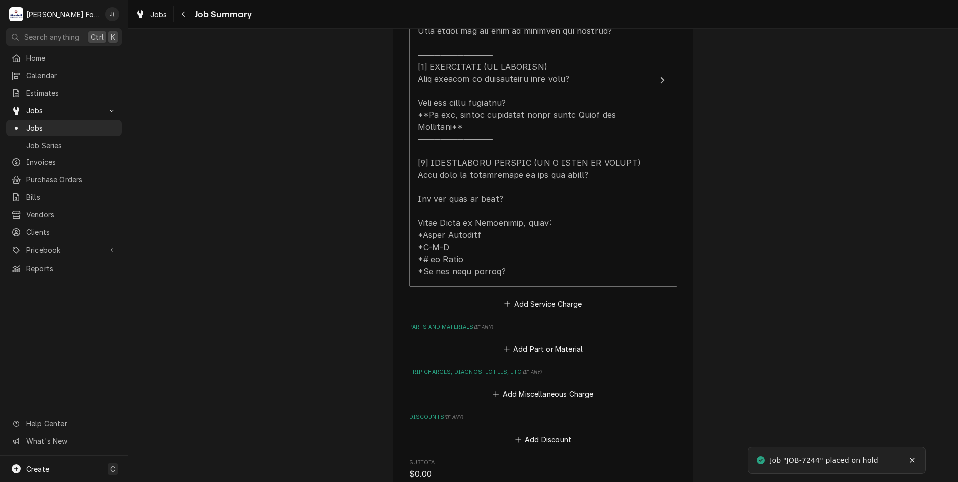
scroll to position [451, 0]
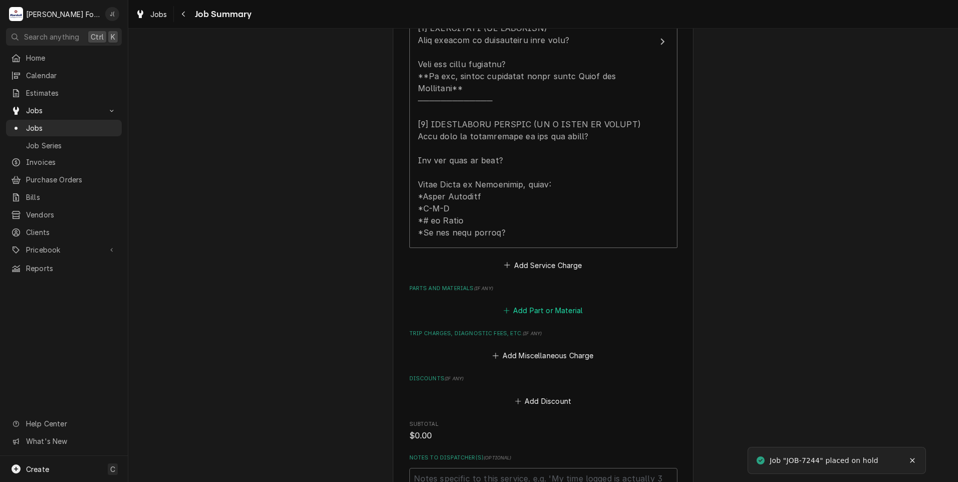
click at [533, 304] on button "Add Part or Material" at bounding box center [543, 311] width 83 height 14
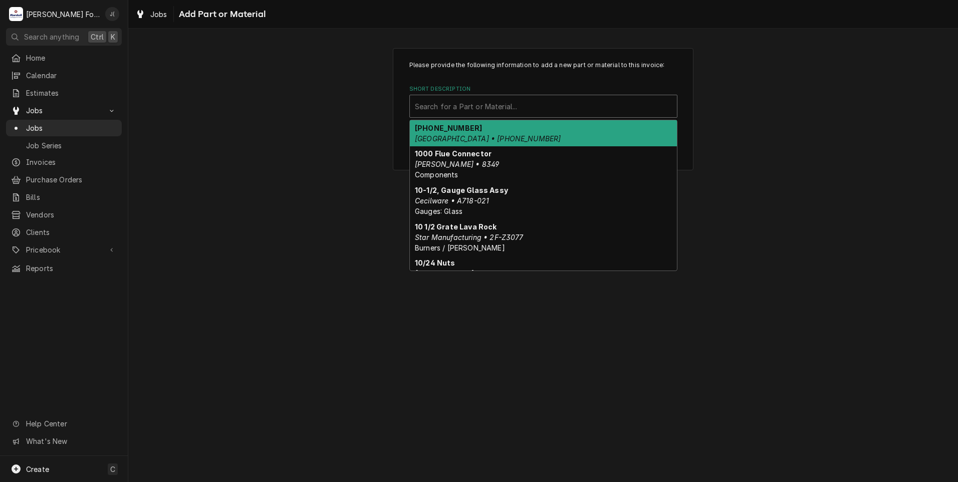
click at [451, 105] on div "Short Description" at bounding box center [543, 106] width 257 height 18
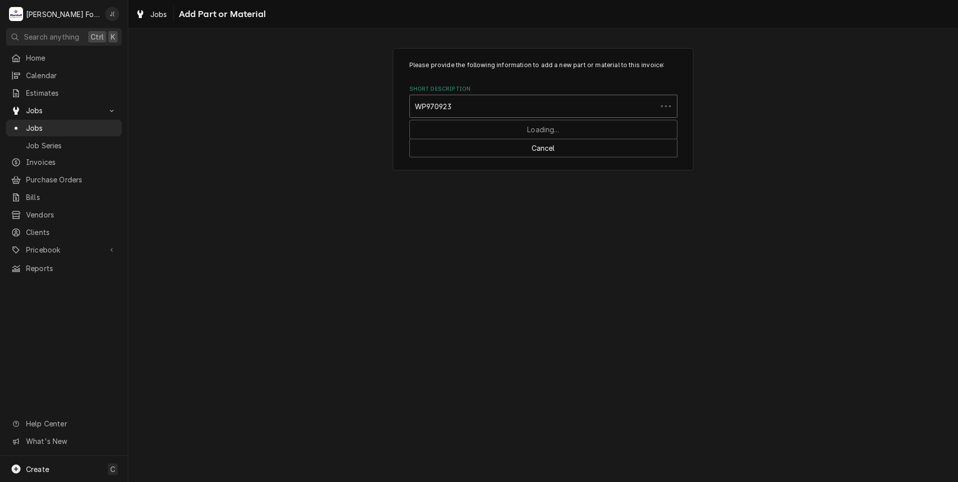
type input "WP9709231"
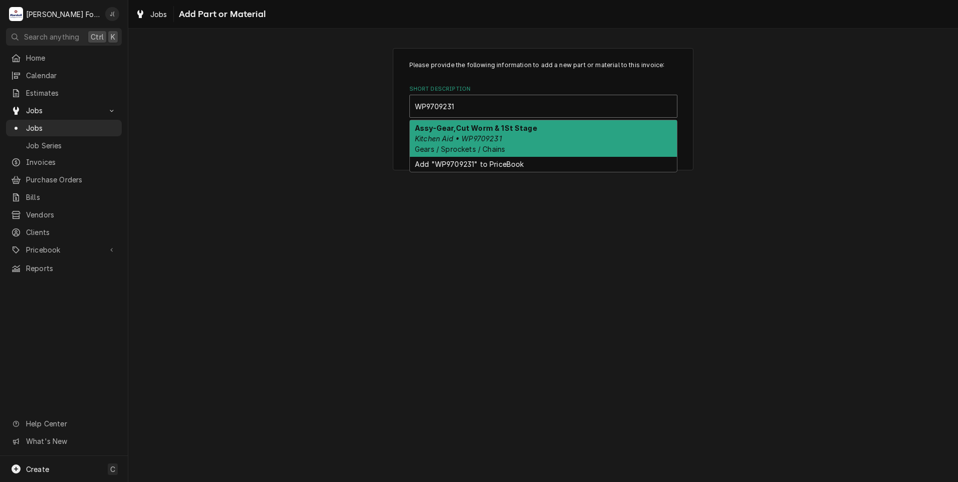
click at [486, 143] on div "Assy-Gear,Cut Worm & 1St Stage Kitchen Aid • WP9709231 Gears / Sprockets / Chai…" at bounding box center [543, 138] width 267 height 37
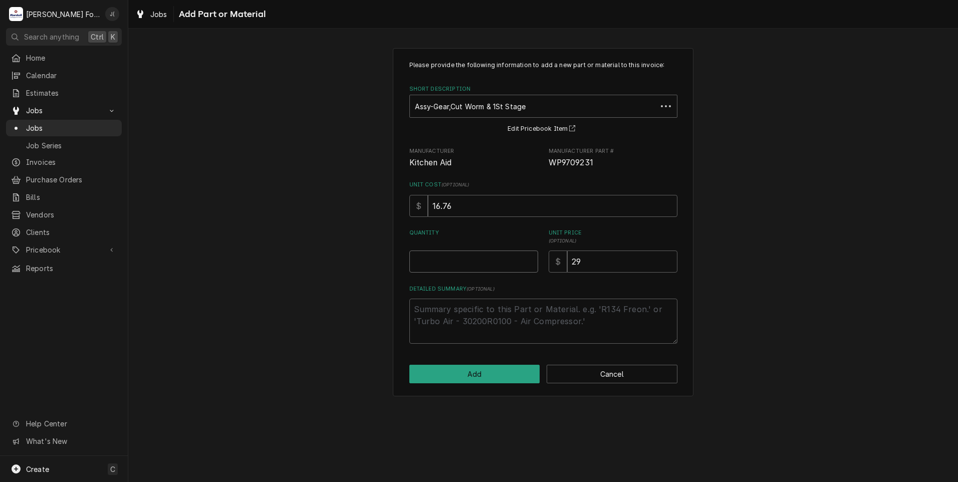
click at [494, 265] on input "Quantity" at bounding box center [473, 262] width 129 height 22
type textarea "x"
type input "1"
click at [489, 376] on button "Add" at bounding box center [474, 374] width 131 height 19
type textarea "x"
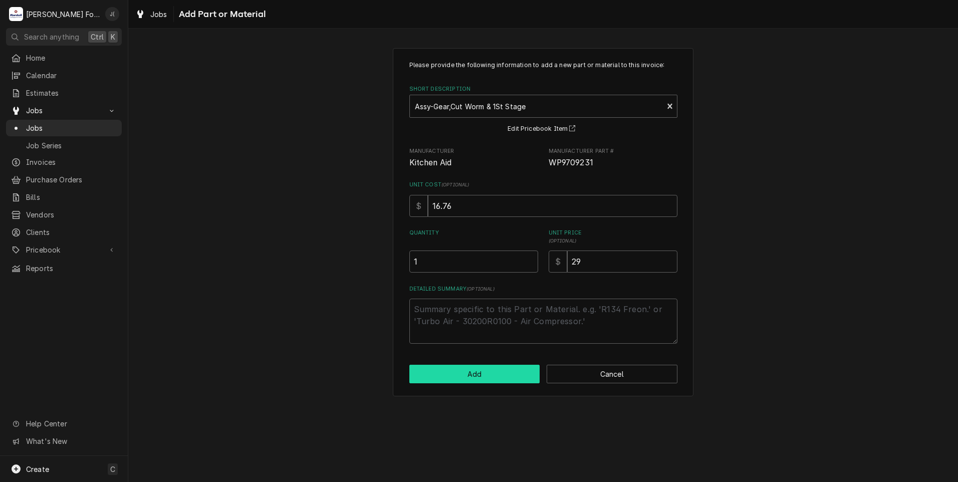
scroll to position [451, 0]
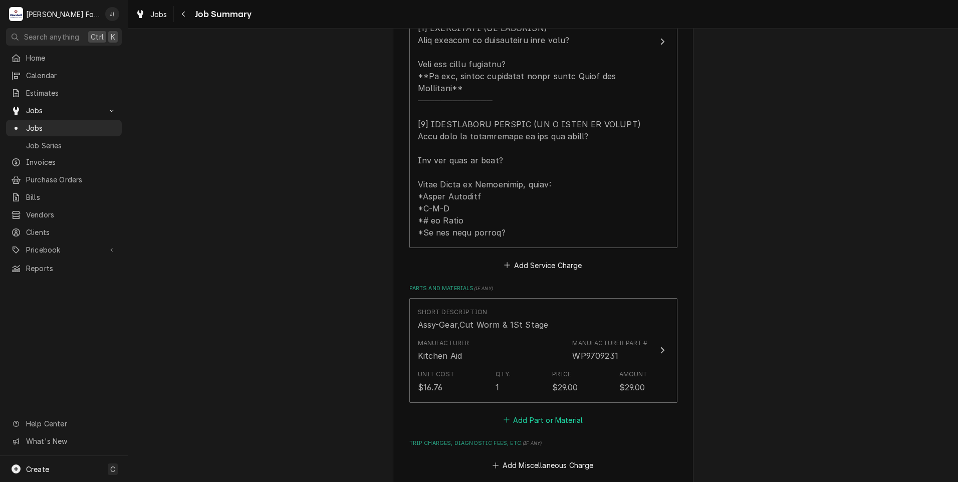
click at [527, 413] on button "Add Part or Material" at bounding box center [543, 420] width 83 height 14
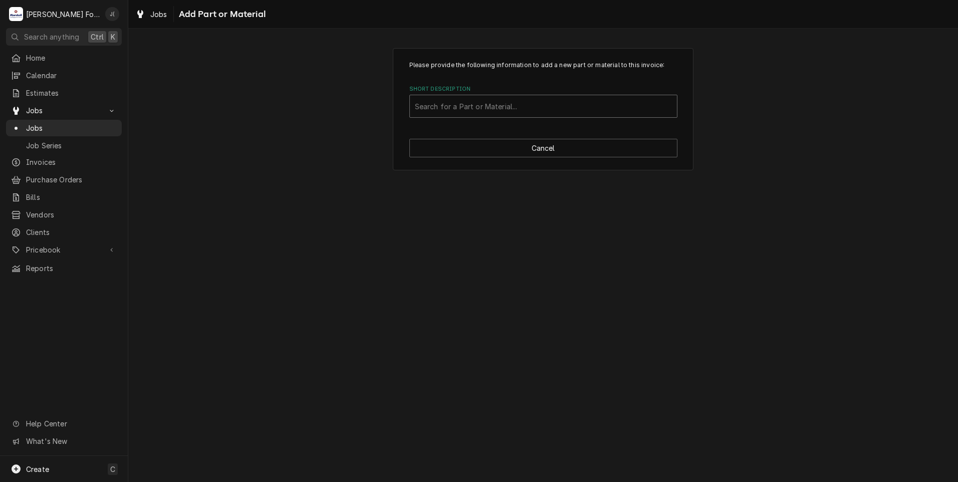
click at [458, 105] on div "Short Description" at bounding box center [543, 106] width 257 height 18
type input "W11086780"
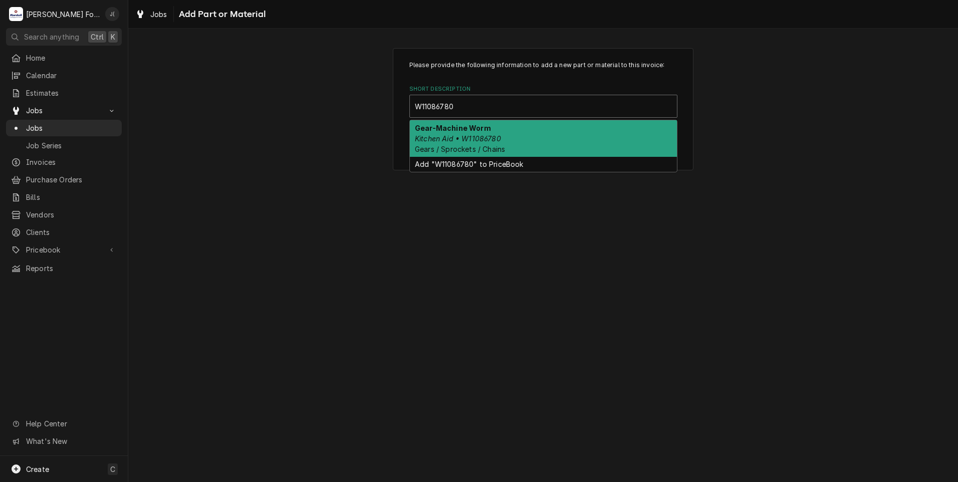
click at [457, 141] on em "Kitchen Aid • W11086780" at bounding box center [458, 138] width 86 height 9
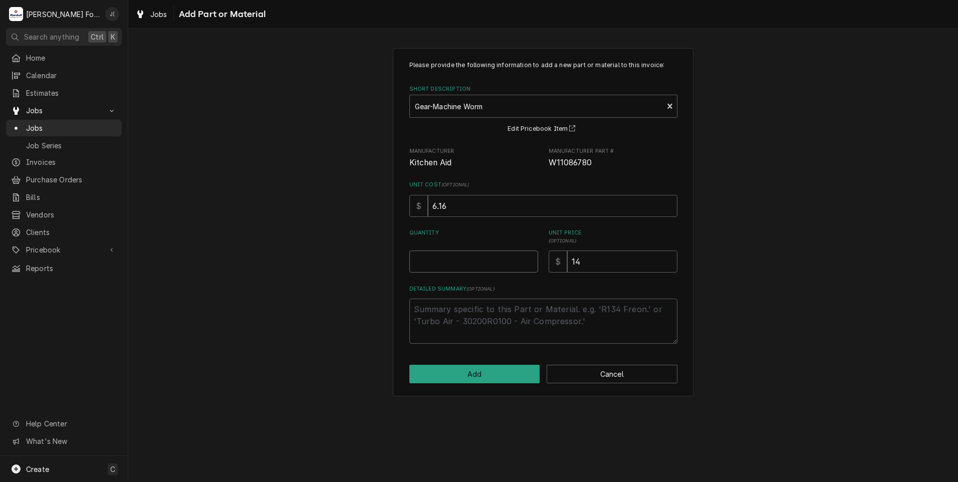
click at [478, 265] on input "Quantity" at bounding box center [473, 262] width 129 height 22
type textarea "x"
type input "1"
click at [491, 372] on button "Add" at bounding box center [474, 374] width 131 height 19
type textarea "x"
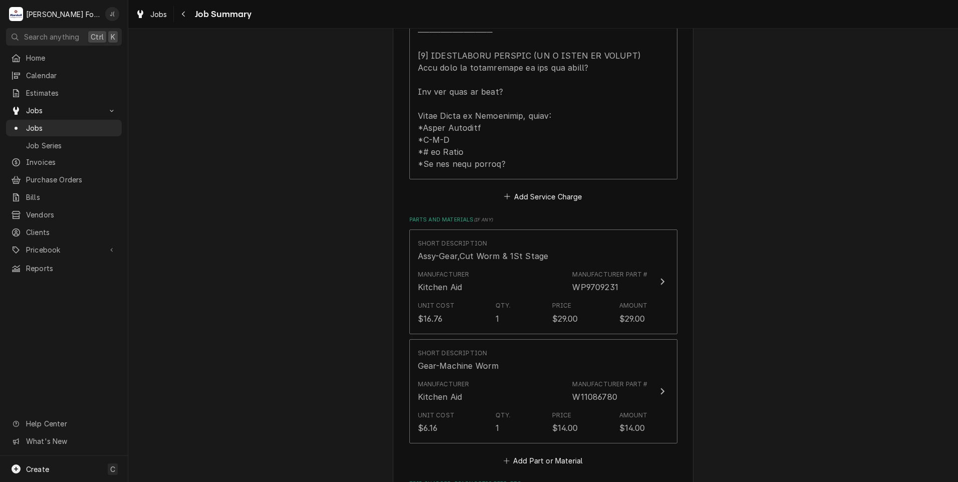
scroll to position [601, 0]
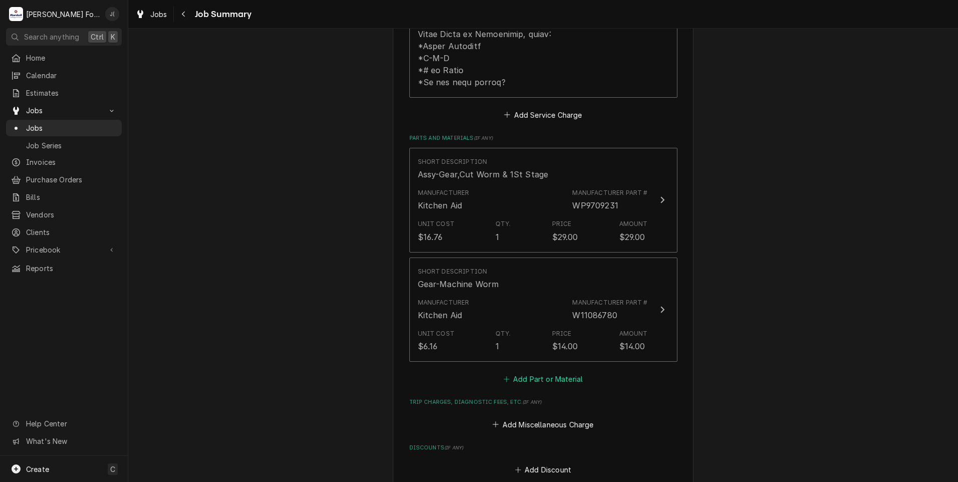
click at [508, 376] on icon "Parts and Materials" at bounding box center [507, 379] width 6 height 6
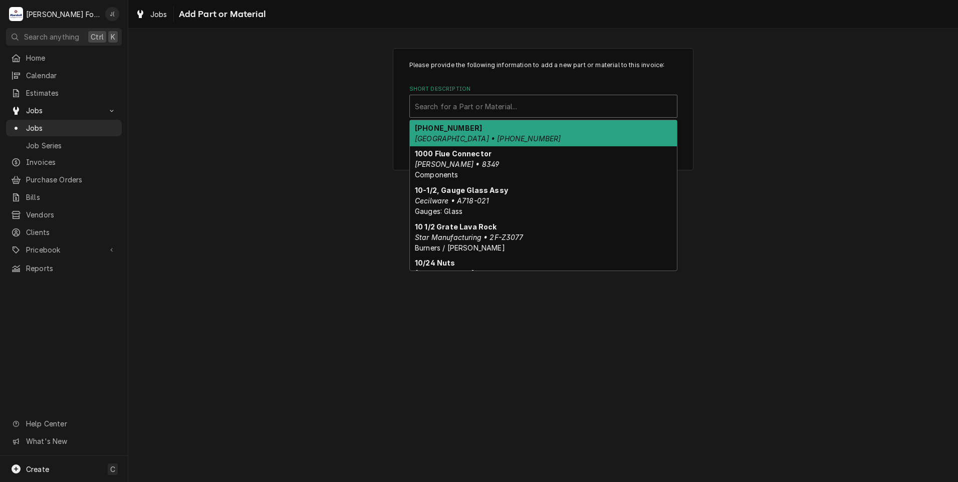
click at [456, 104] on div "Short Description" at bounding box center [543, 106] width 257 height 18
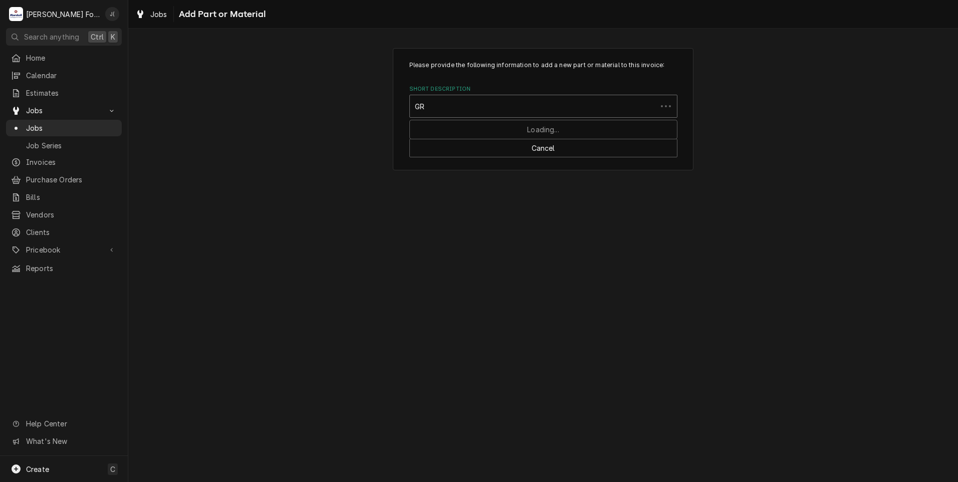
type input "GRE"
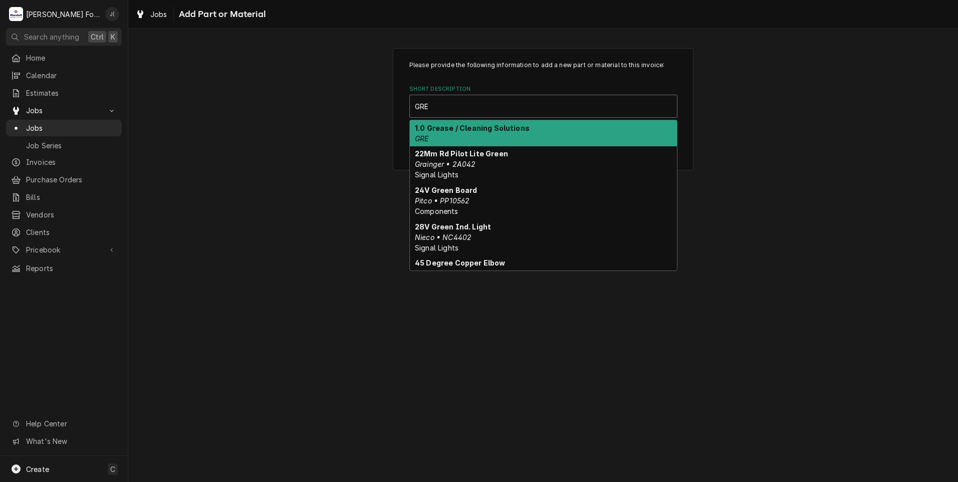
click at [461, 130] on strong "1.0 Grease / Cleaning Solutions" at bounding box center [472, 128] width 115 height 9
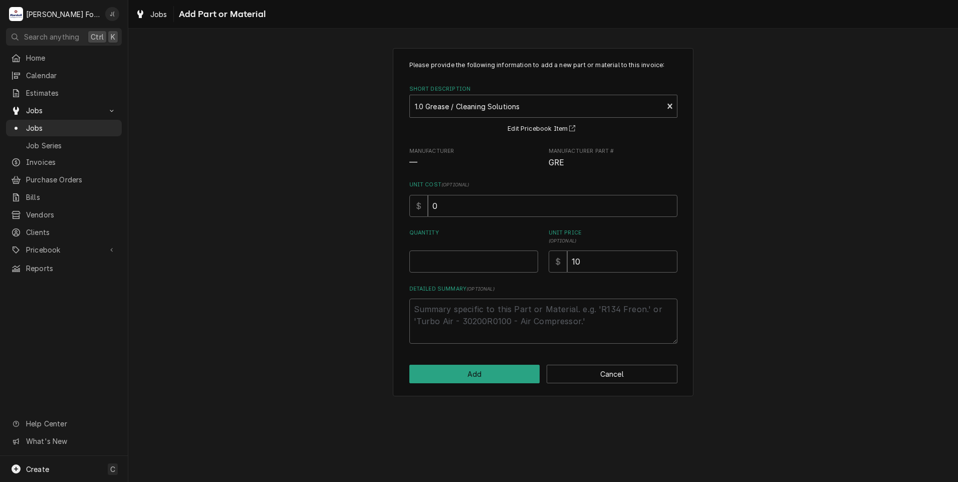
click at [471, 276] on div "Please provide the following information to add a new part or material to this …" at bounding box center [543, 202] width 268 height 283
click at [470, 263] on input "Quantity" at bounding box center [473, 262] width 129 height 22
type textarea "x"
type input "1"
click at [477, 371] on button "Add" at bounding box center [474, 374] width 131 height 19
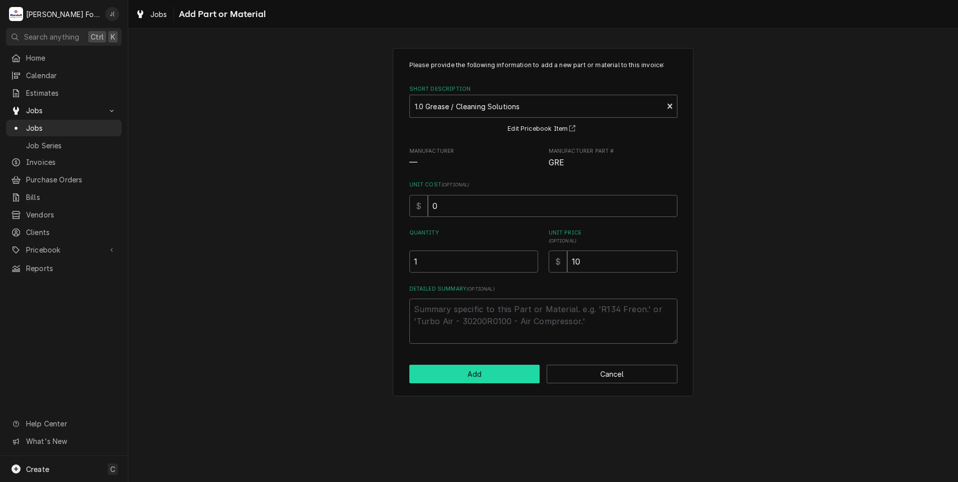
type textarea "x"
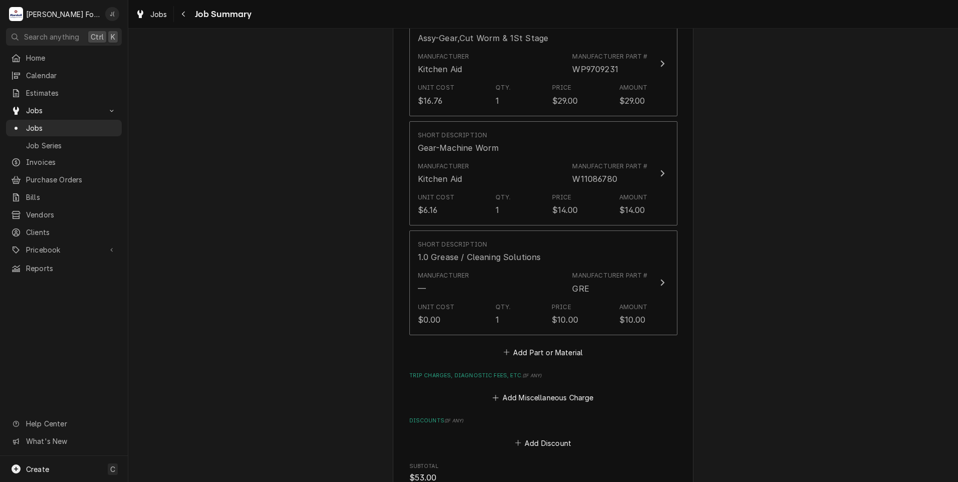
scroll to position [752, 0]
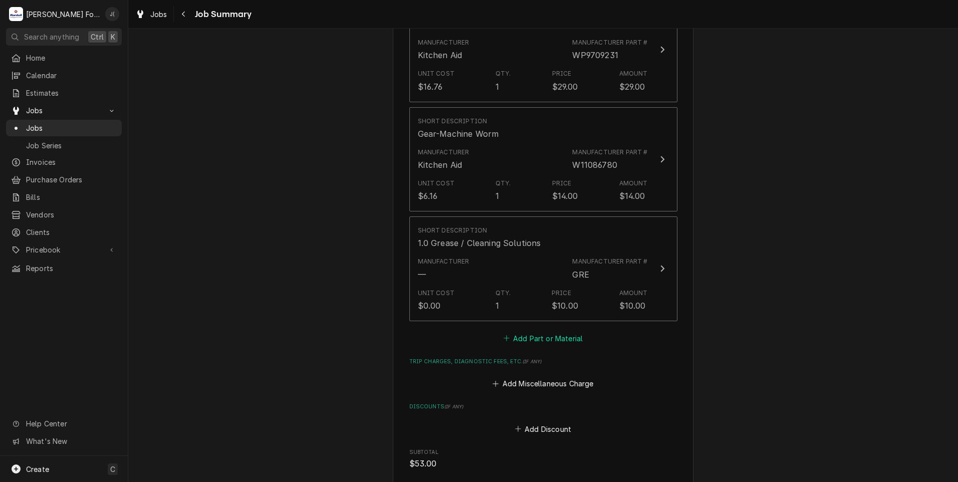
click at [534, 331] on button "Add Part or Material" at bounding box center [543, 338] width 83 height 14
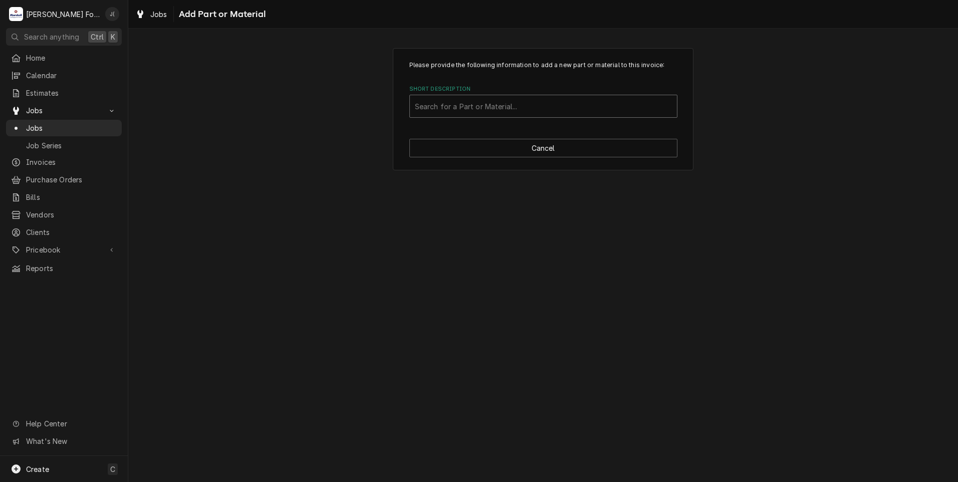
click at [479, 108] on div "Short Description" at bounding box center [543, 106] width 257 height 18
type input "SSDT"
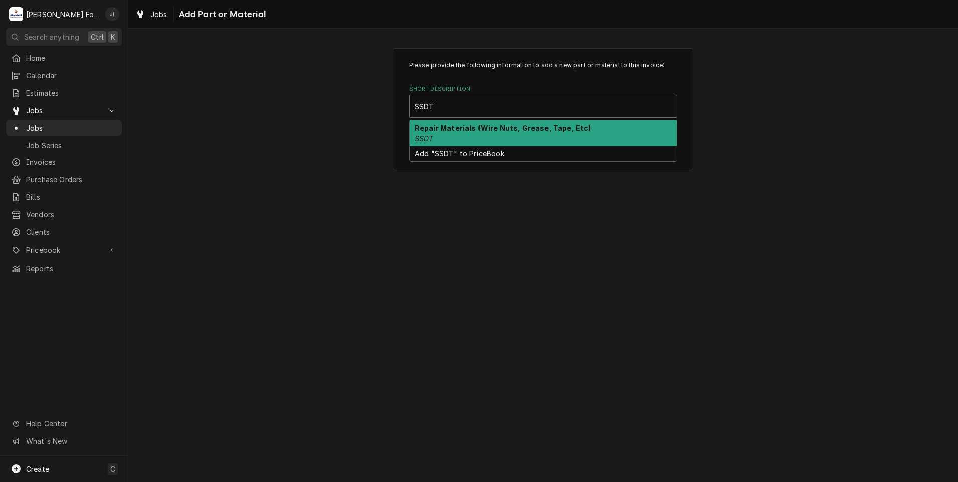
click at [463, 140] on div "Repair Materials (Wire Nuts, Grease, Tape, Etc) SSDT" at bounding box center [543, 133] width 267 height 26
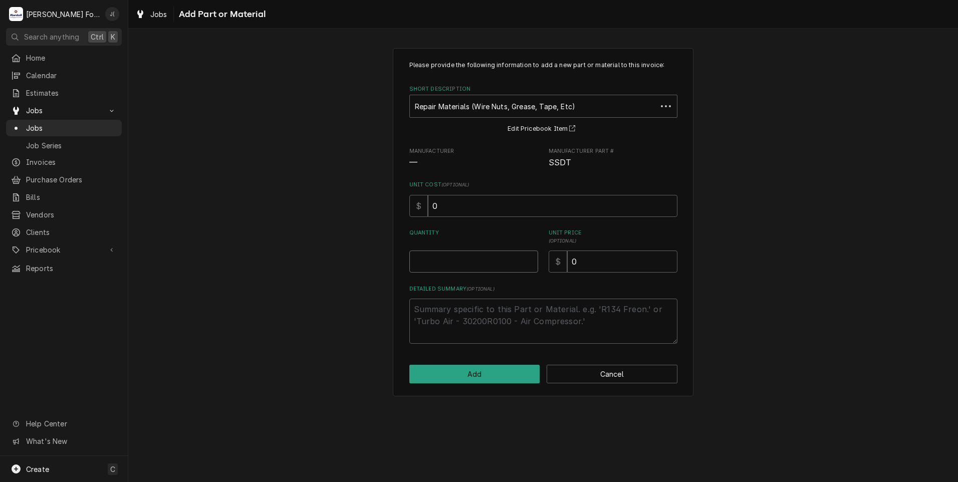
click at [469, 260] on input "Quantity" at bounding box center [473, 262] width 129 height 22
type textarea "x"
type input "1"
type textarea "x"
type input "2"
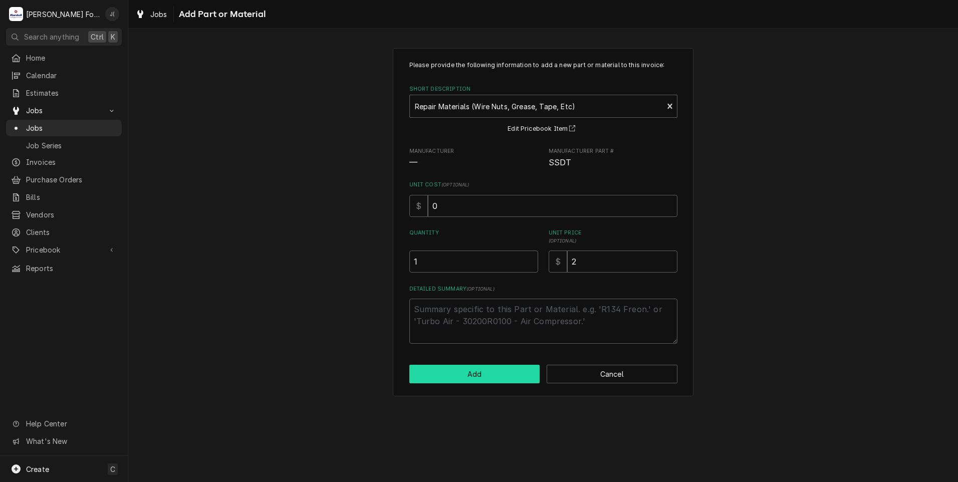
click at [484, 376] on button "Add" at bounding box center [474, 374] width 131 height 19
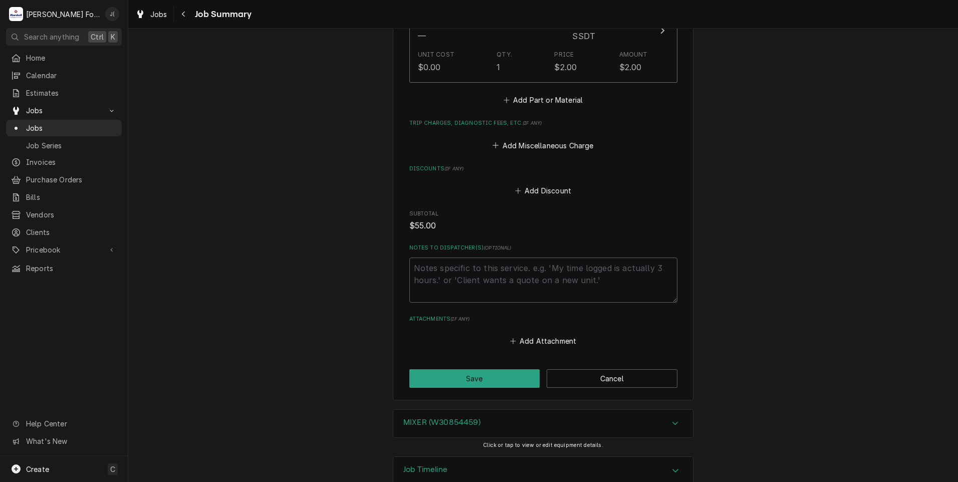
scroll to position [1109, 0]
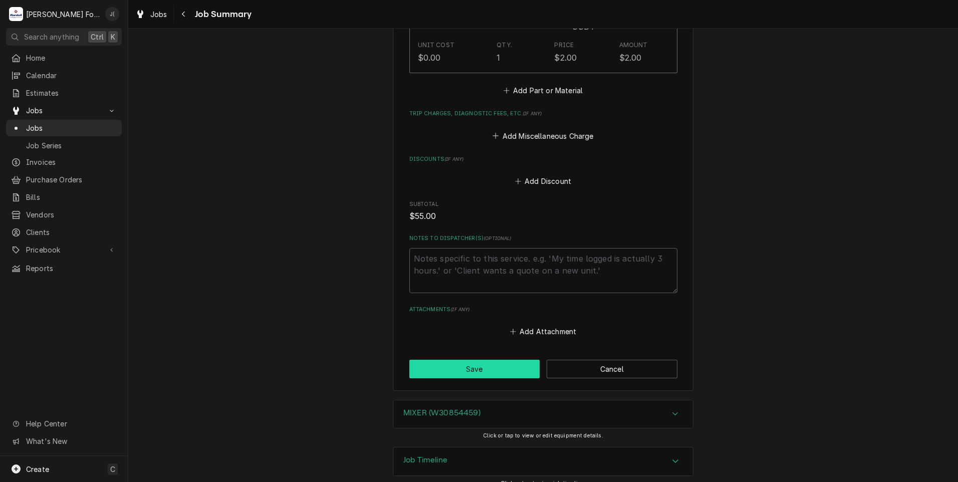
click at [470, 360] on button "Save" at bounding box center [474, 369] width 131 height 19
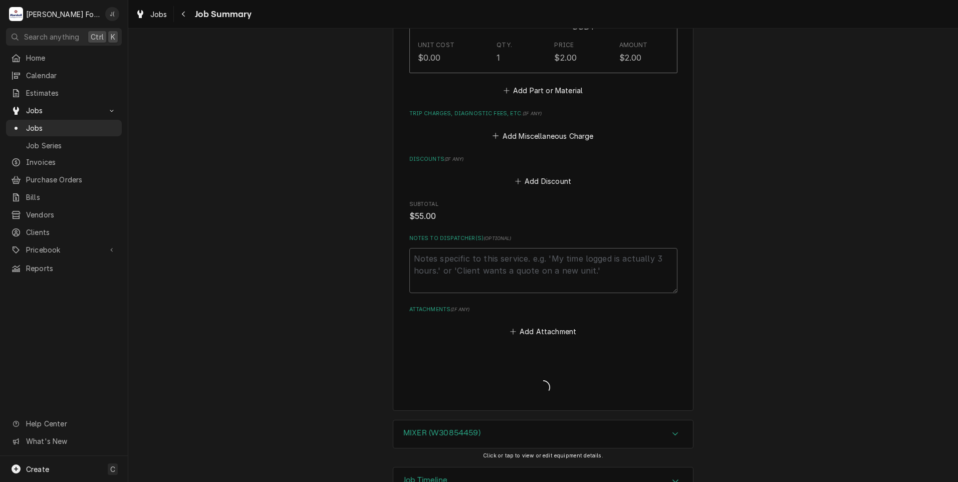
type textarea "x"
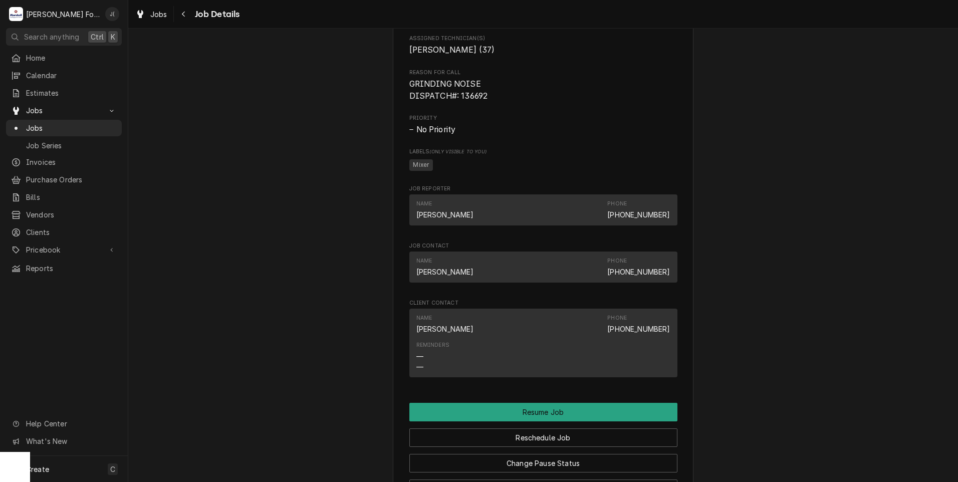
scroll to position [1002, 0]
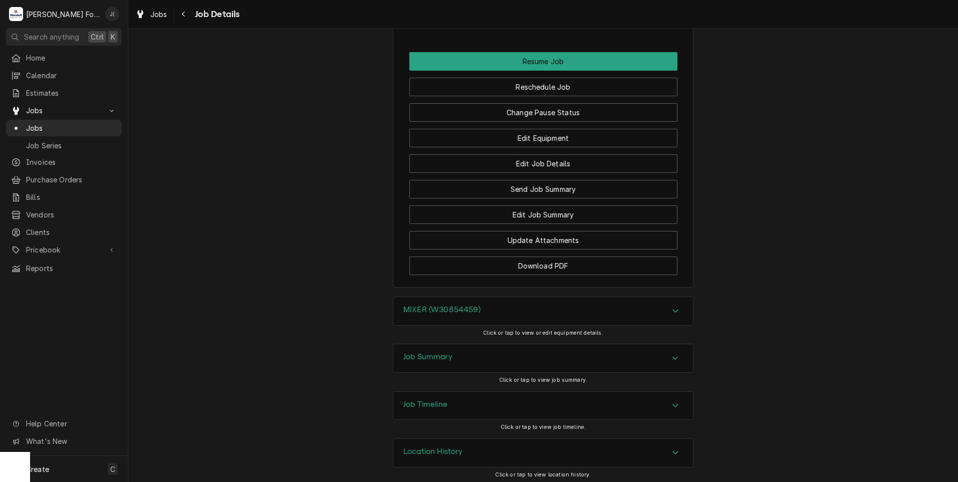
click at [418, 364] on div "Job Summary" at bounding box center [543, 358] width 300 height 28
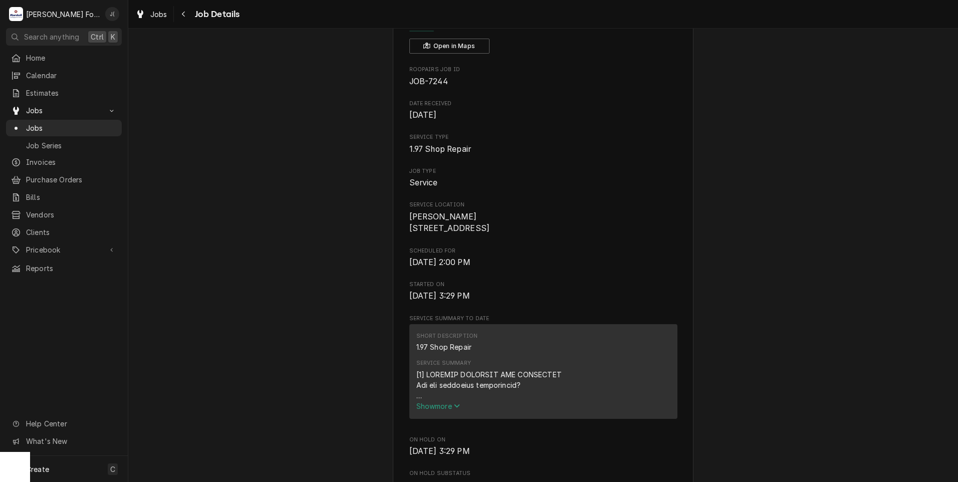
scroll to position [0, 0]
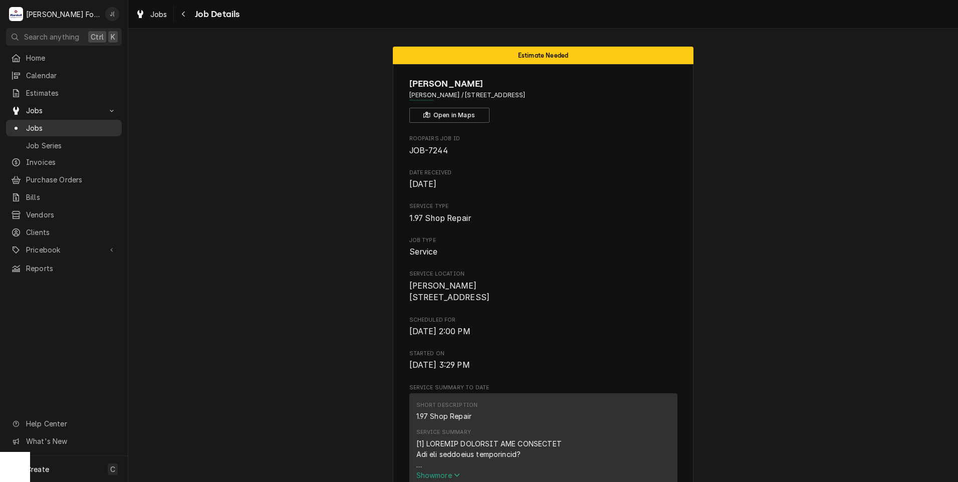
click at [39, 128] on span "Jobs" at bounding box center [71, 128] width 91 height 11
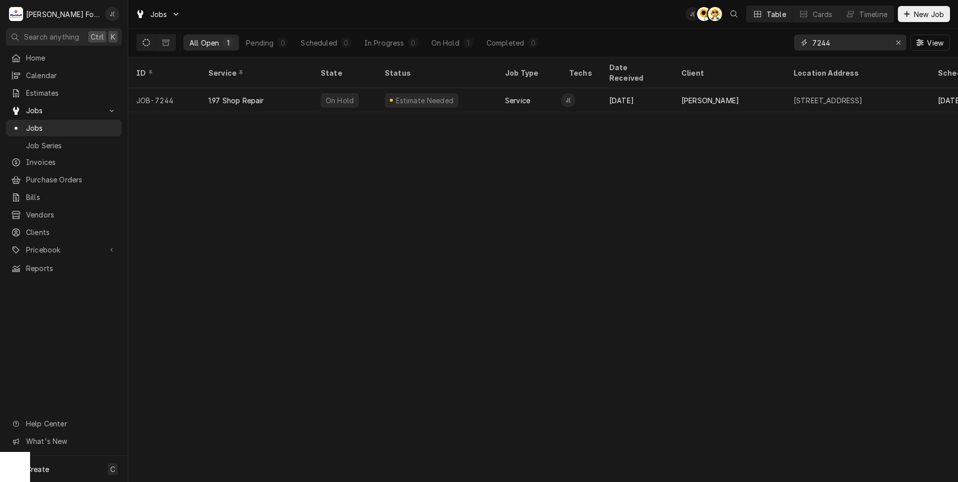
drag, startPoint x: 865, startPoint y: 43, endPoint x: 703, endPoint y: 40, distance: 161.9
click at [717, 43] on div "All Open 1 Pending 0 Scheduled 0 In Progress 0 On Hold 1 Completed 0 7244 View" at bounding box center [543, 43] width 814 height 28
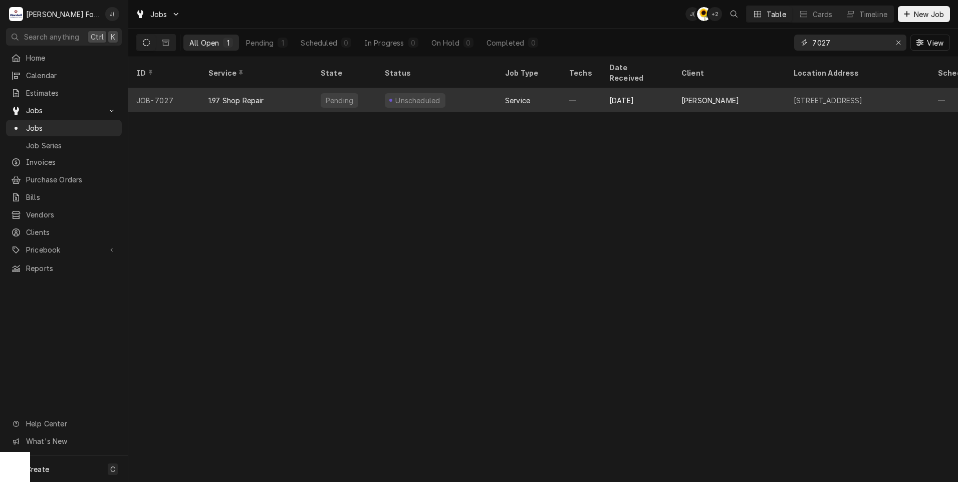
type input "7027"
click at [199, 90] on div "JOB-7027" at bounding box center [164, 100] width 72 height 24
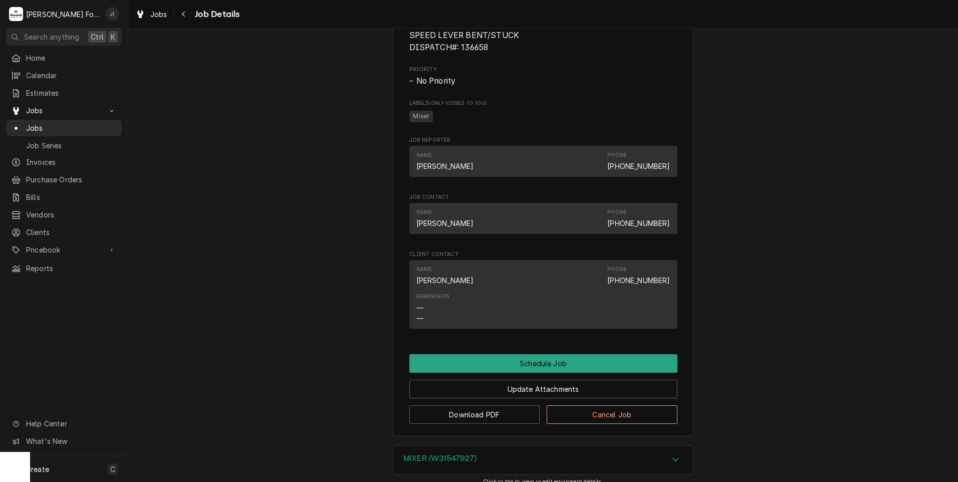
scroll to position [481, 0]
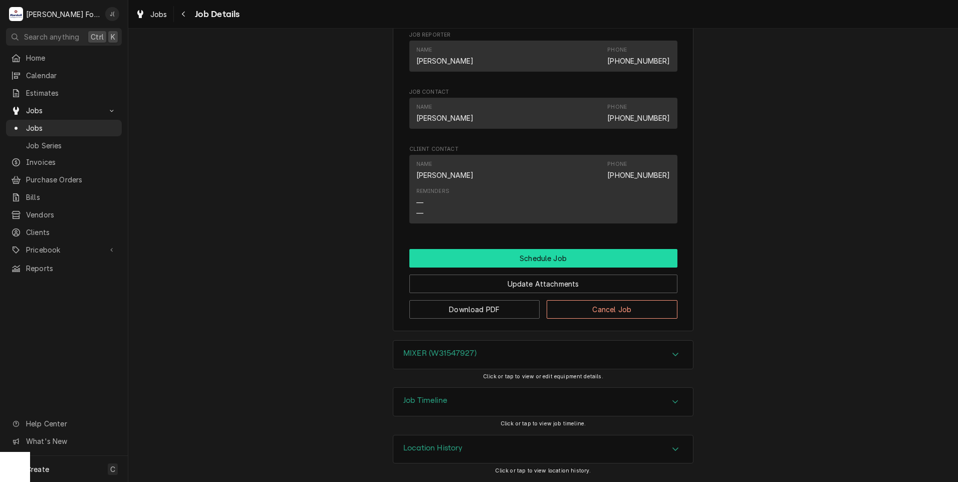
click at [536, 260] on button "Schedule Job" at bounding box center [543, 258] width 268 height 19
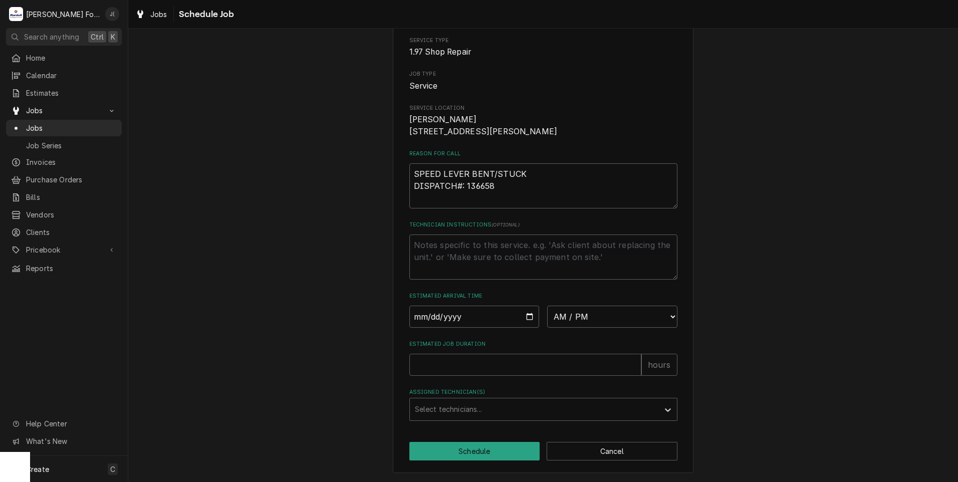
scroll to position [95, 0]
click at [503, 316] on input "Date" at bounding box center [474, 317] width 130 height 22
click at [526, 316] on input "Date" at bounding box center [474, 317] width 130 height 22
type input "2025-09-15"
type textarea "x"
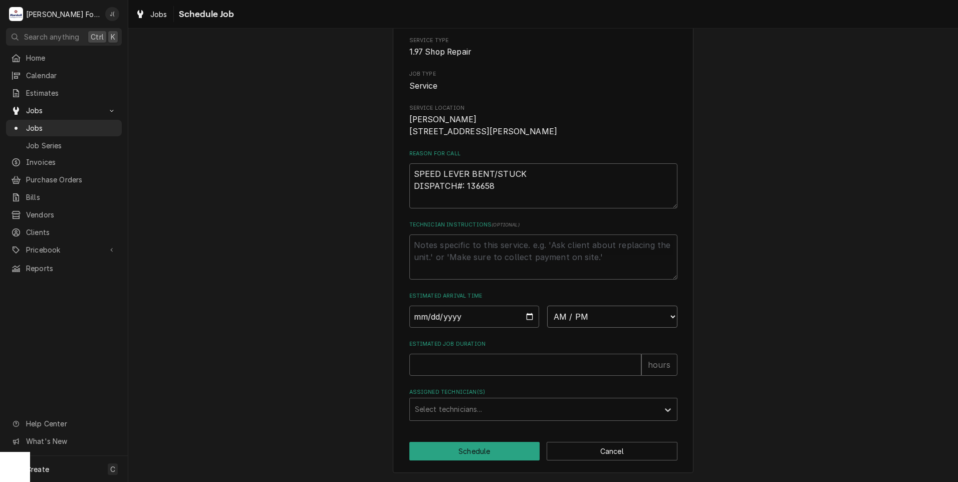
click at [661, 315] on select "AM / PM 6:00 AM 6:15 AM 6:30 AM 6:45 AM 7:00 AM 7:15 AM 7:30 AM 7:45 AM 8:00 AM…" at bounding box center [612, 317] width 130 height 22
select select "13:45:00"
click at [547, 306] on select "AM / PM 6:00 AM 6:15 AM 6:30 AM 6:45 AM 7:00 AM 7:15 AM 7:30 AM 7:45 AM 8:00 AM…" at bounding box center [612, 317] width 130 height 22
click at [473, 360] on input "Estimated Job Duration" at bounding box center [525, 365] width 232 height 22
type textarea "x"
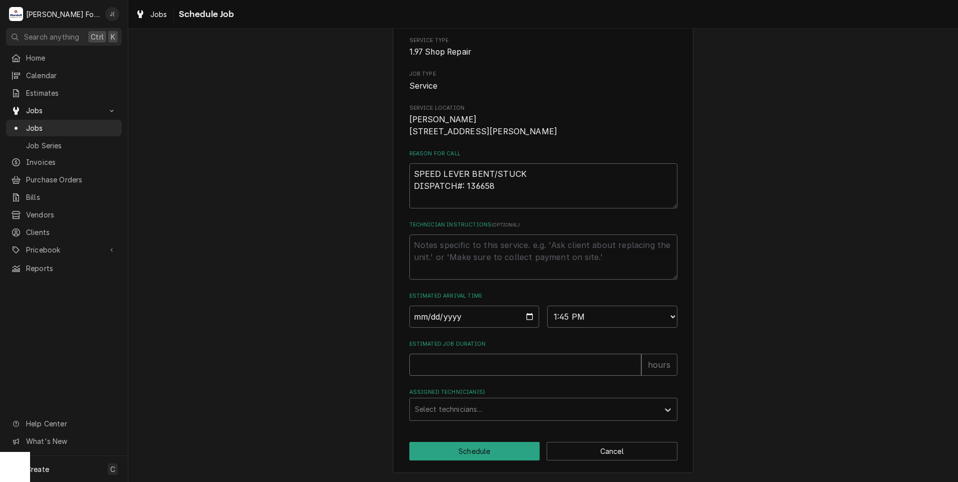
type input "1"
type textarea "x"
type input "1.5"
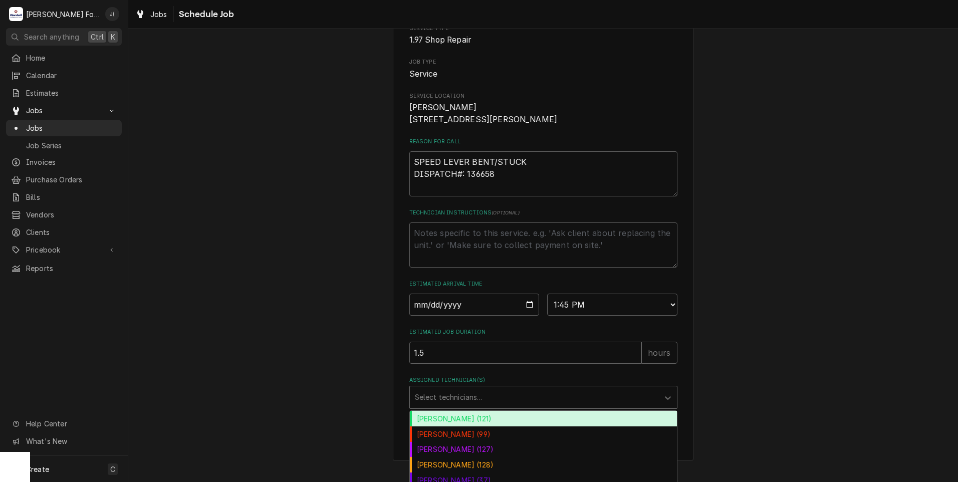
click at [474, 406] on div "Assigned Technician(s)" at bounding box center [534, 397] width 239 height 18
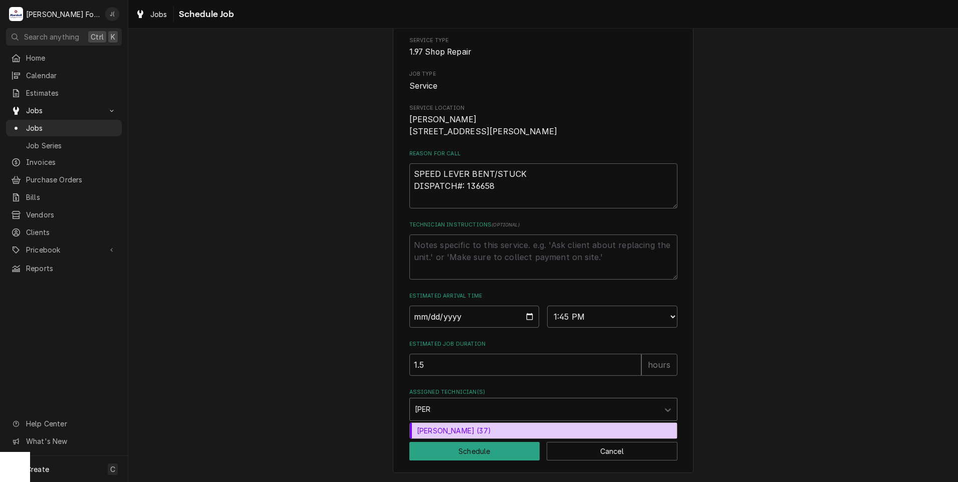
type input "JOSE"
click at [447, 430] on div "Jose DeMelo (37)" at bounding box center [543, 431] width 267 height 16
type textarea "x"
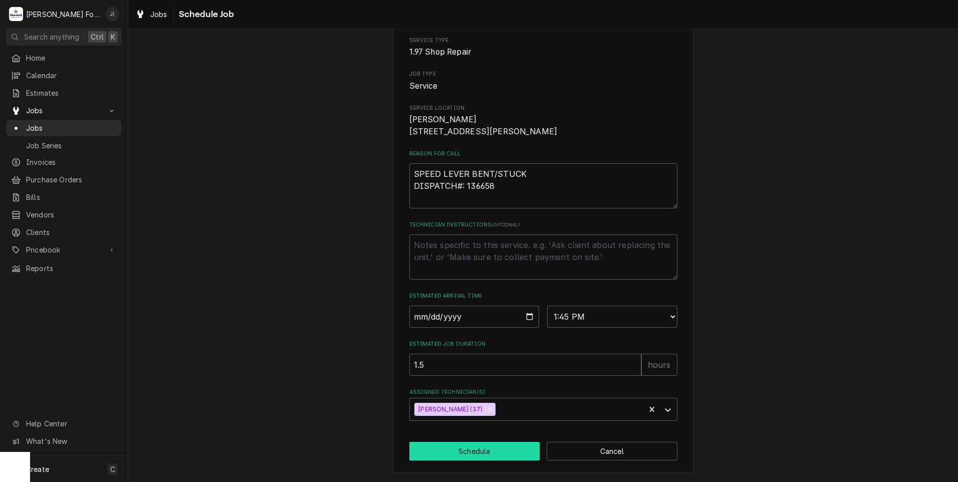
click at [483, 453] on button "Schedule" at bounding box center [474, 451] width 131 height 19
type textarea "x"
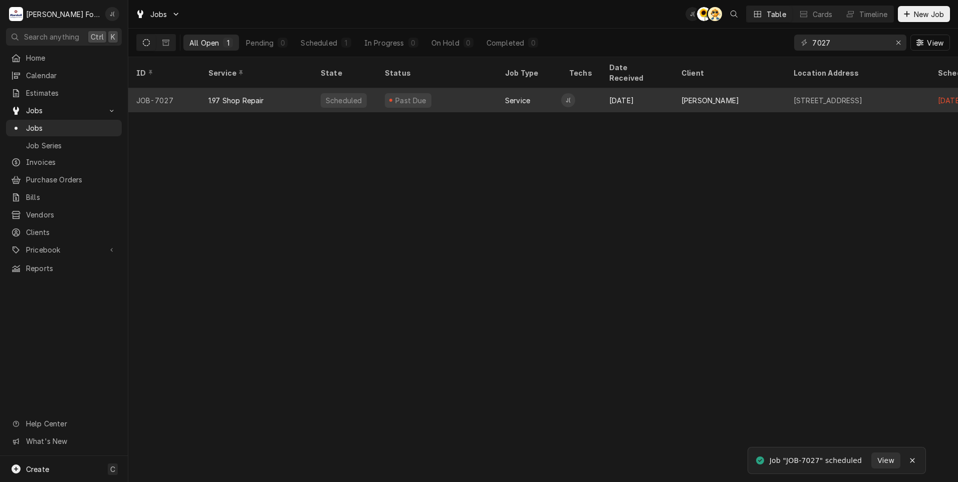
click at [480, 88] on div "Past Due" at bounding box center [437, 100] width 120 height 24
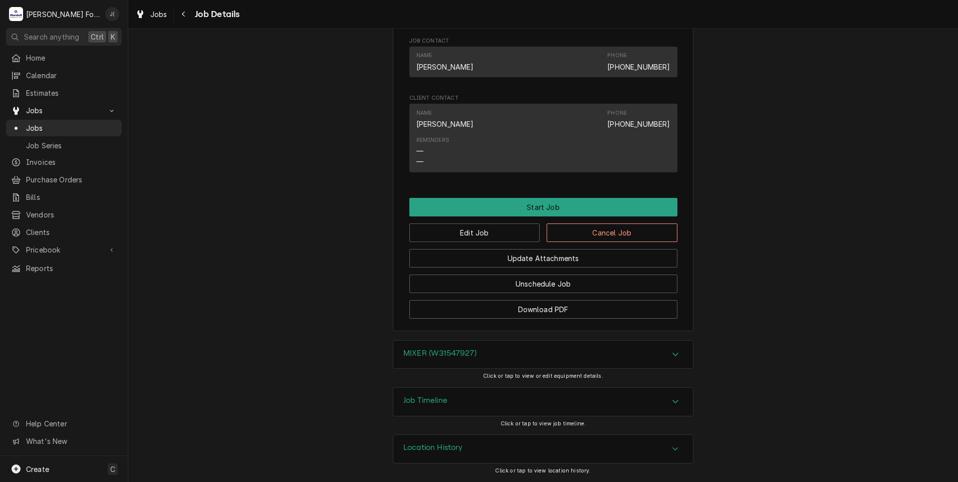
scroll to position [633, 0]
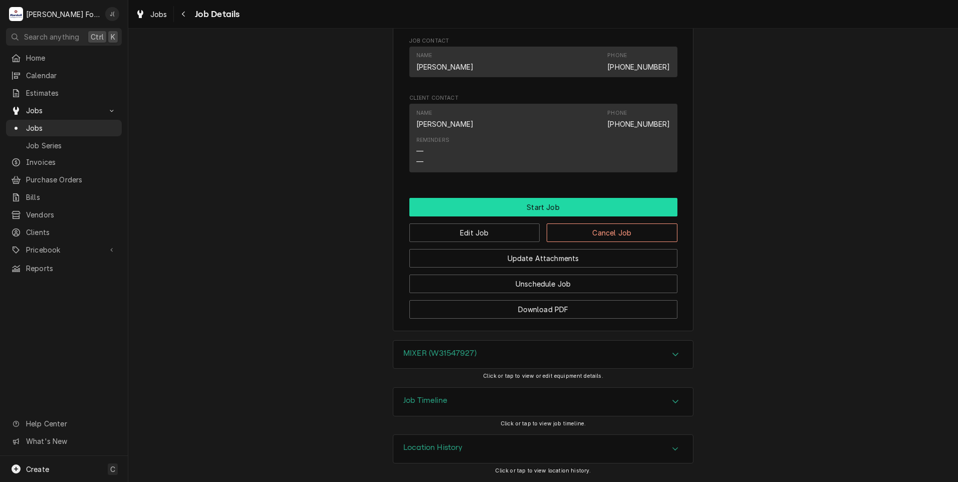
click at [571, 206] on button "Start Job" at bounding box center [543, 207] width 268 height 19
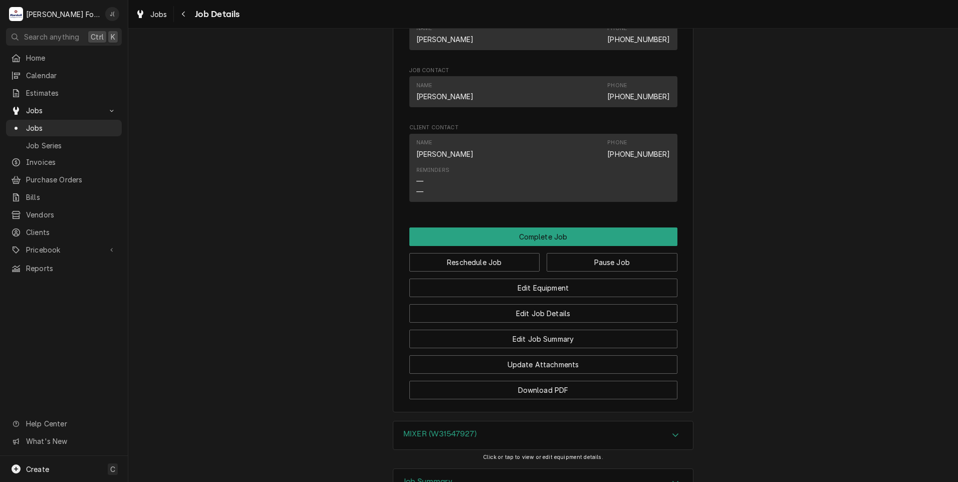
scroll to position [702, 0]
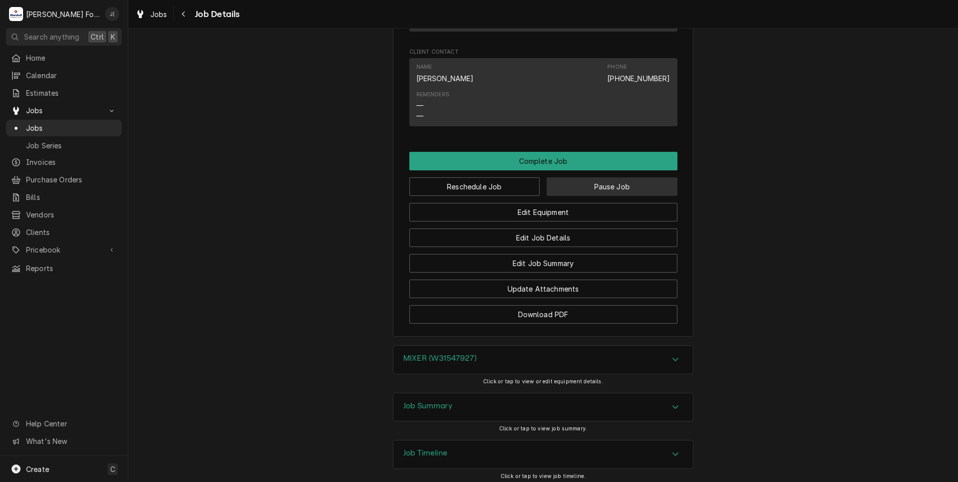
click at [589, 196] on button "Pause Job" at bounding box center [612, 186] width 131 height 19
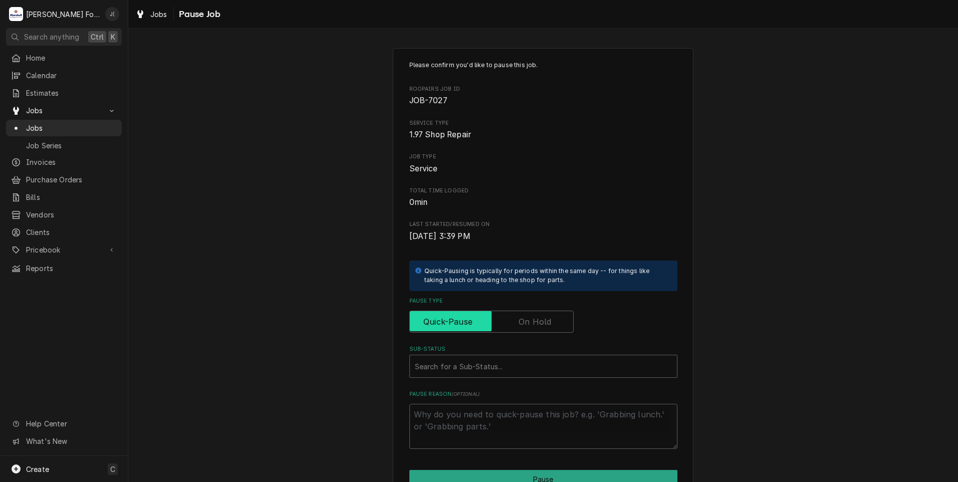
click at [512, 315] on input "Pause Type" at bounding box center [491, 322] width 155 height 22
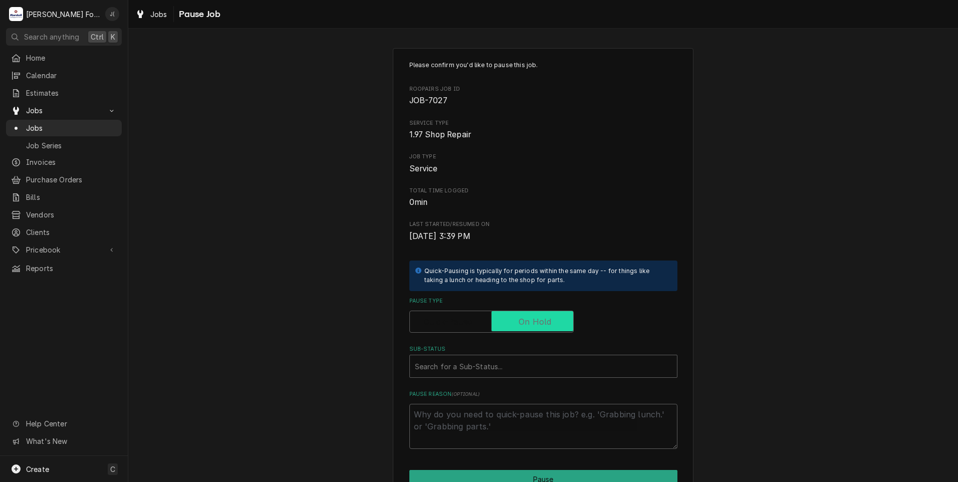
checkbox input "true"
click at [476, 368] on div "Sub-Status" at bounding box center [543, 366] width 257 height 18
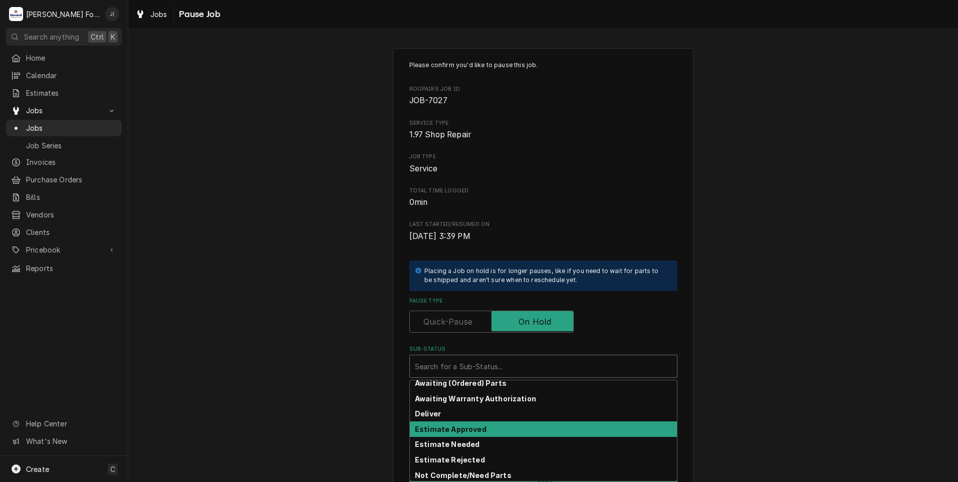
scroll to position [50, 0]
click at [466, 427] on strong "Estimate Needed" at bounding box center [447, 429] width 65 height 9
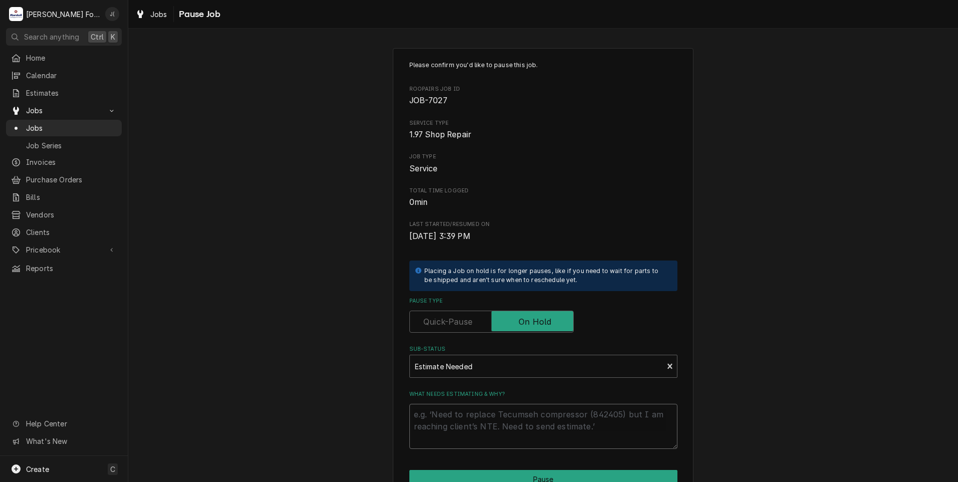
click at [456, 439] on textarea "What needs estimating & why?" at bounding box center [543, 426] width 268 height 45
type textarea "x"
type textarea "P"
type textarea "x"
type textarea "PR"
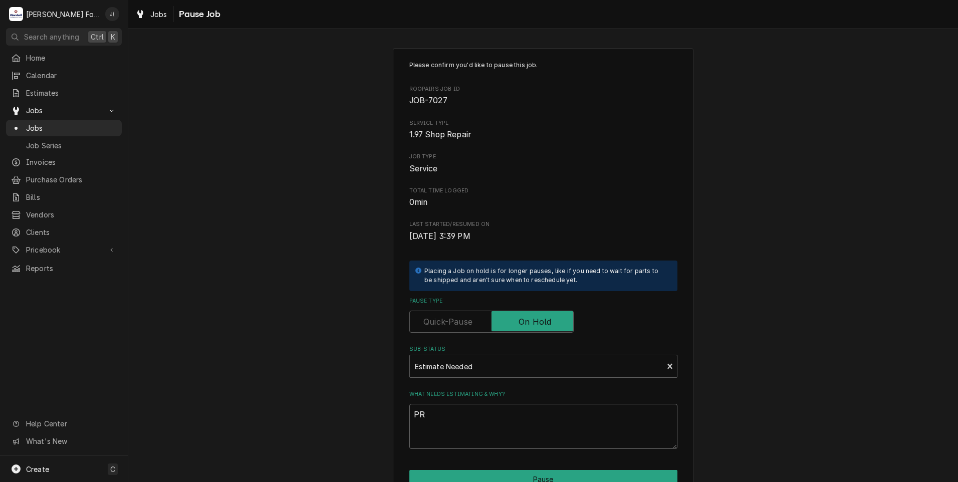
type textarea "x"
type textarea "PRI"
type textarea "x"
type textarea "PRIC"
type textarea "x"
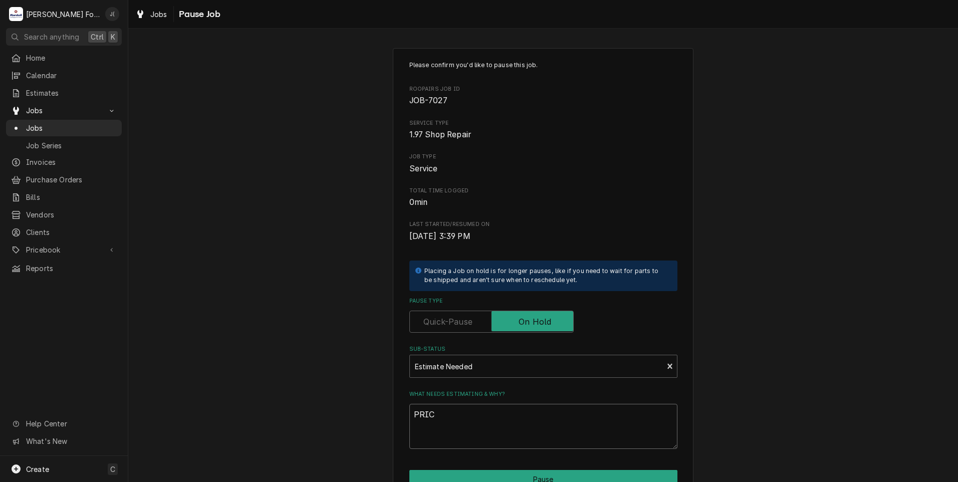
type textarea "PRICE"
type textarea "x"
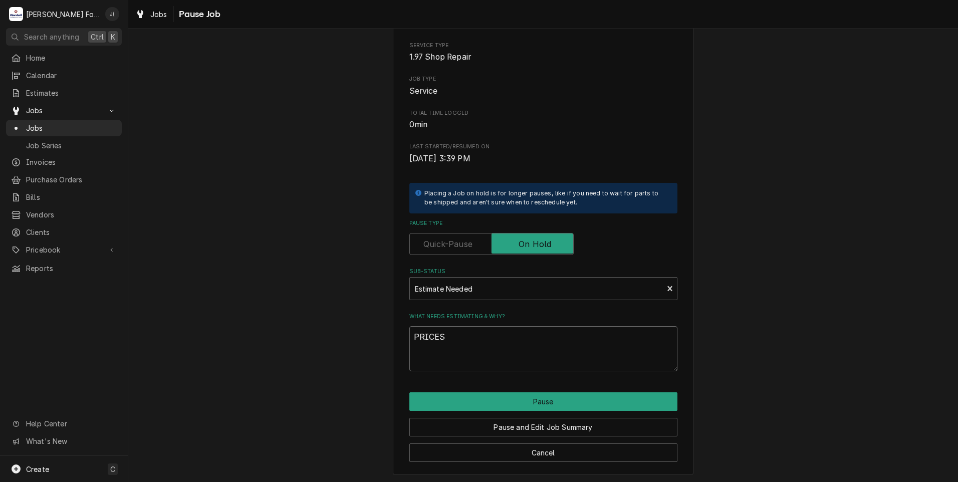
scroll to position [79, 0]
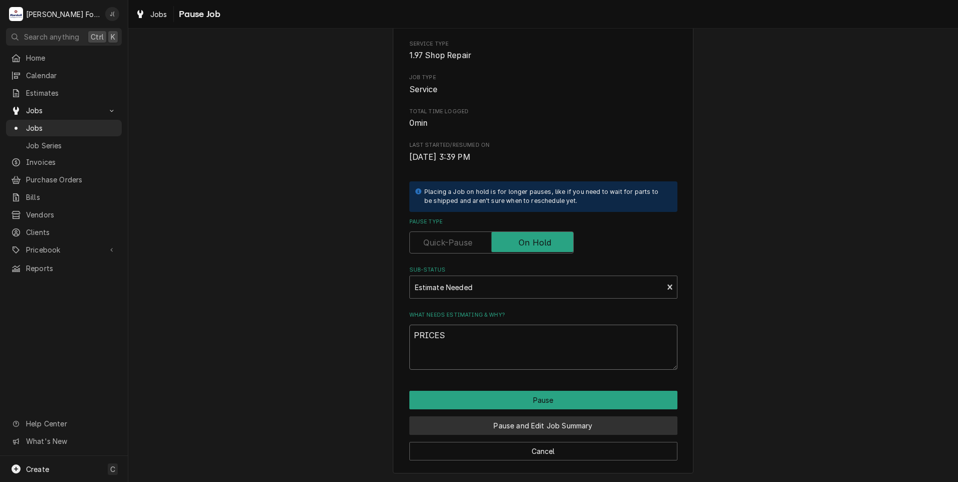
type textarea "PRICES"
click at [539, 427] on button "Pause and Edit Job Summary" at bounding box center [543, 425] width 268 height 19
type textarea "x"
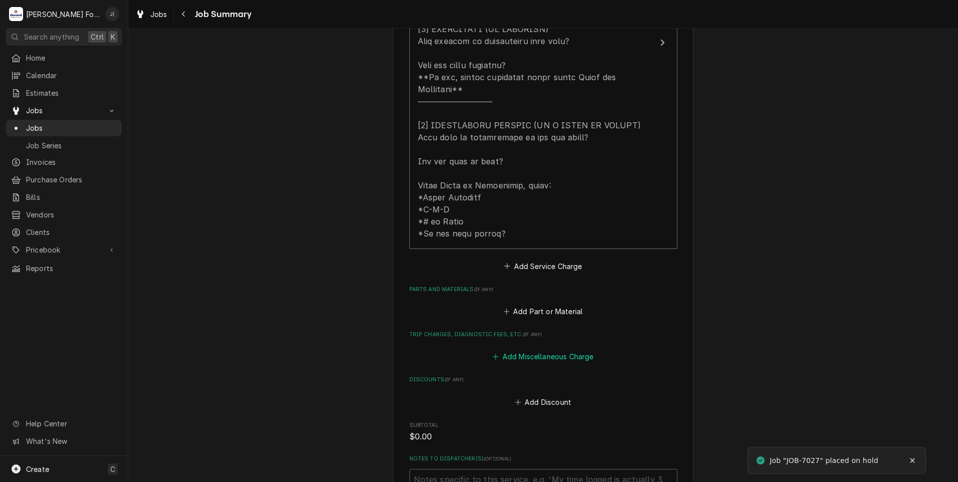
scroll to position [451, 0]
click at [536, 304] on button "Add Part or Material" at bounding box center [543, 311] width 83 height 14
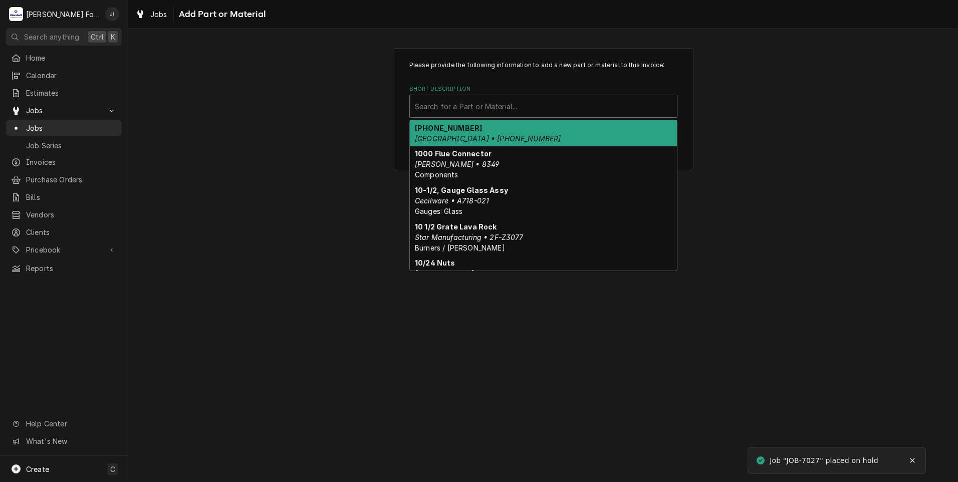
click at [430, 105] on div "Short Description" at bounding box center [543, 106] width 257 height 18
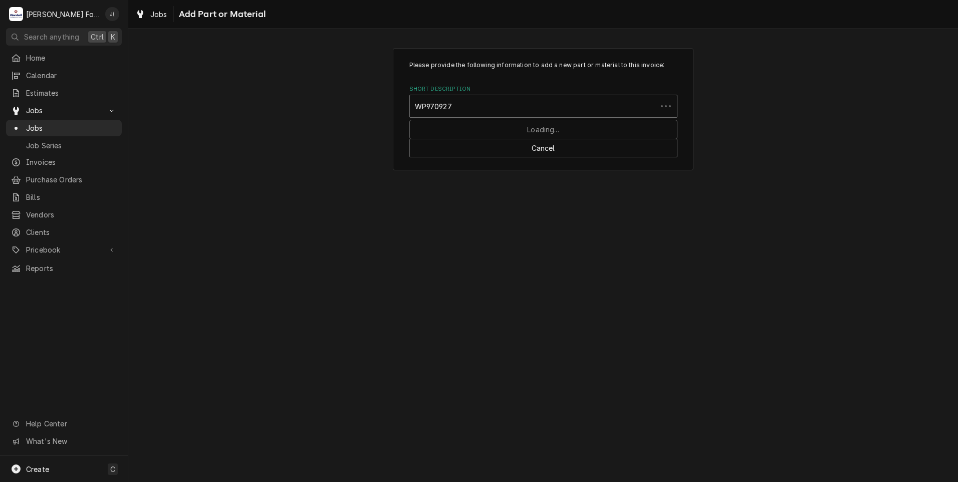
type input "WP9709276"
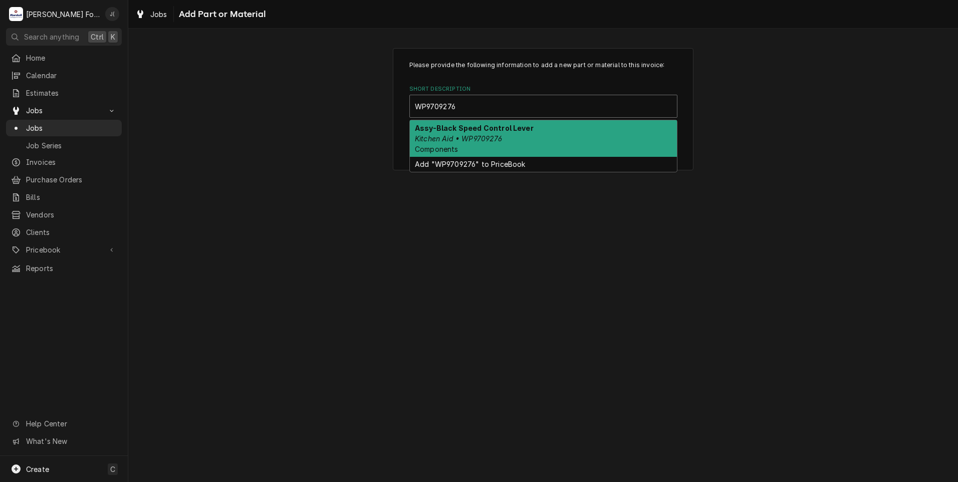
click at [453, 130] on strong "Assy-Black Speed Control Lever" at bounding box center [474, 128] width 119 height 9
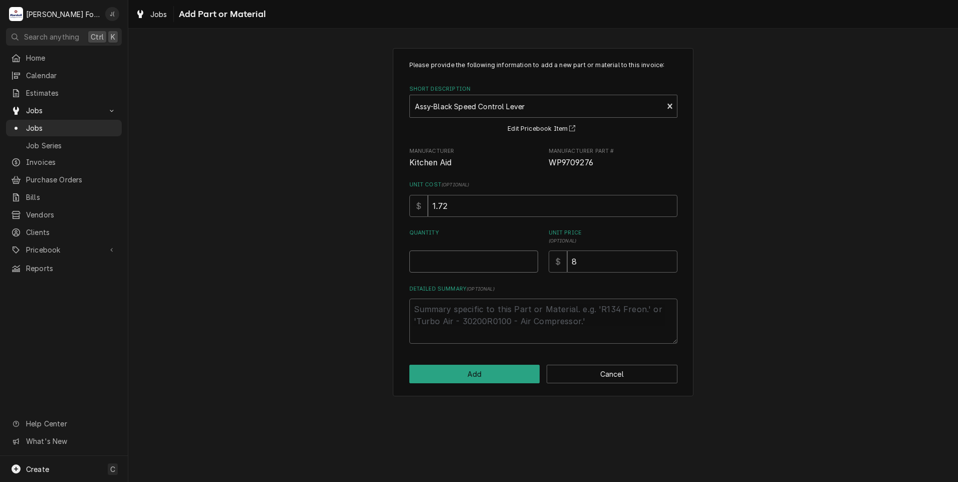
click at [463, 263] on input "Quantity" at bounding box center [473, 262] width 129 height 22
type textarea "x"
type input "1"
click at [512, 376] on button "Add" at bounding box center [474, 374] width 131 height 19
type textarea "x"
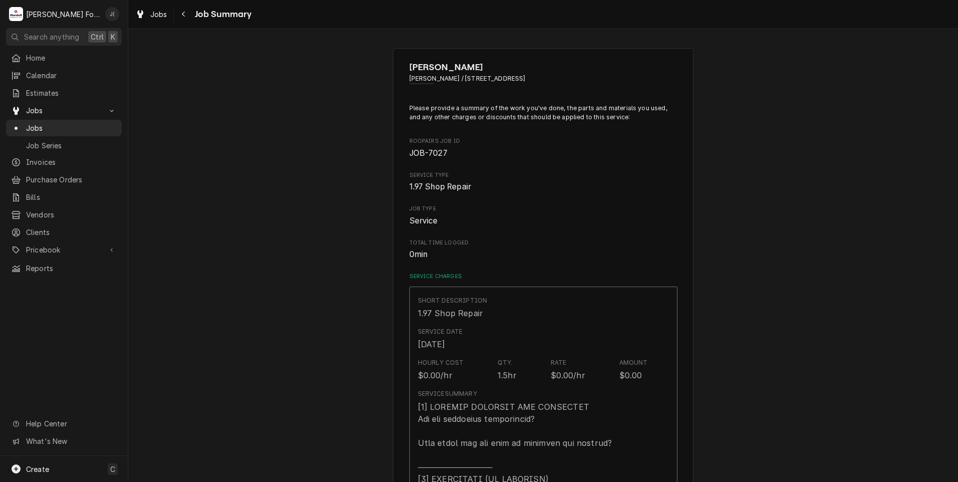
scroll to position [451, 0]
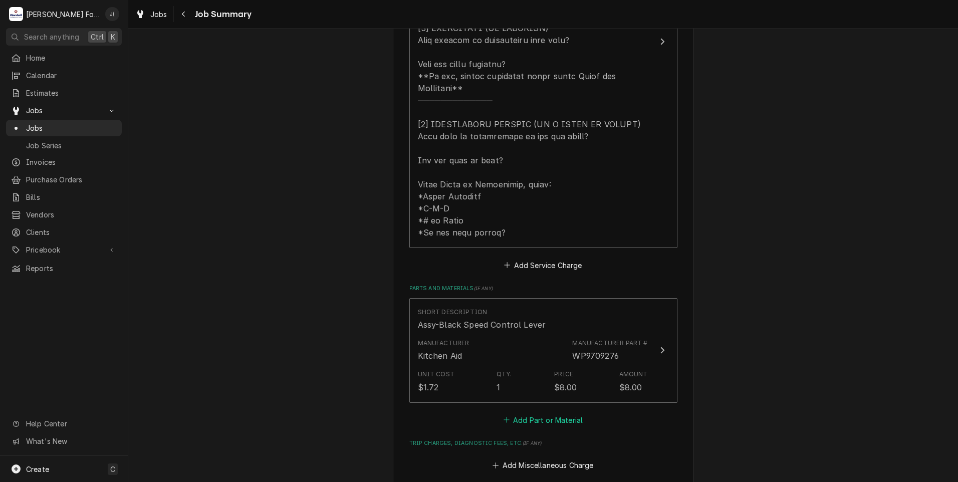
click at [515, 413] on button "Add Part or Material" at bounding box center [543, 420] width 83 height 14
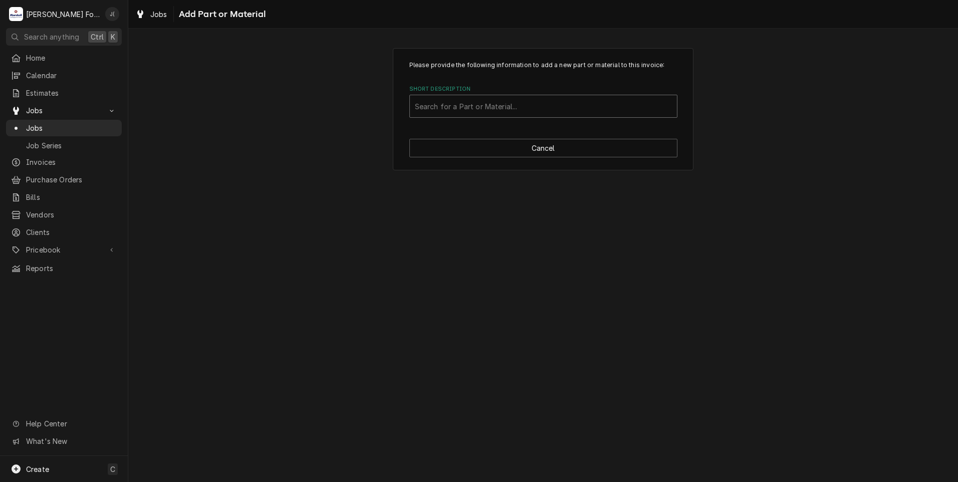
click at [485, 101] on div "Short Description" at bounding box center [543, 106] width 257 height 18
type input "GRE"
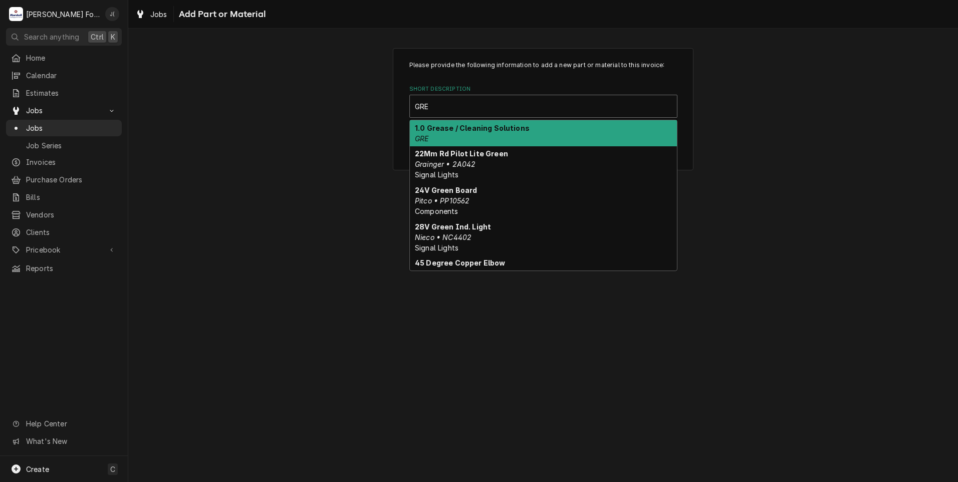
click at [436, 132] on div "1.0 Grease / Cleaning Solutions GRE" at bounding box center [543, 133] width 267 height 26
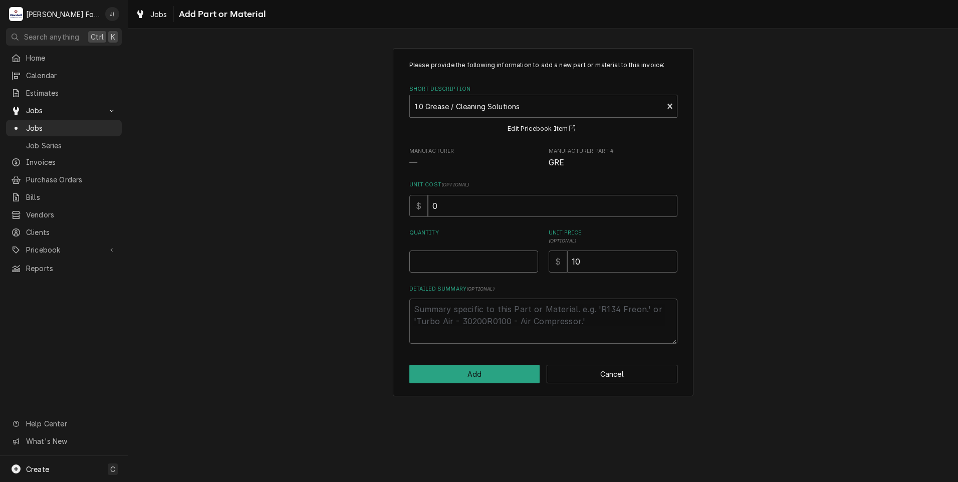
click at [490, 259] on input "Quantity" at bounding box center [473, 262] width 129 height 22
type textarea "x"
type input "1"
click at [483, 376] on button "Add" at bounding box center [474, 374] width 131 height 19
type textarea "x"
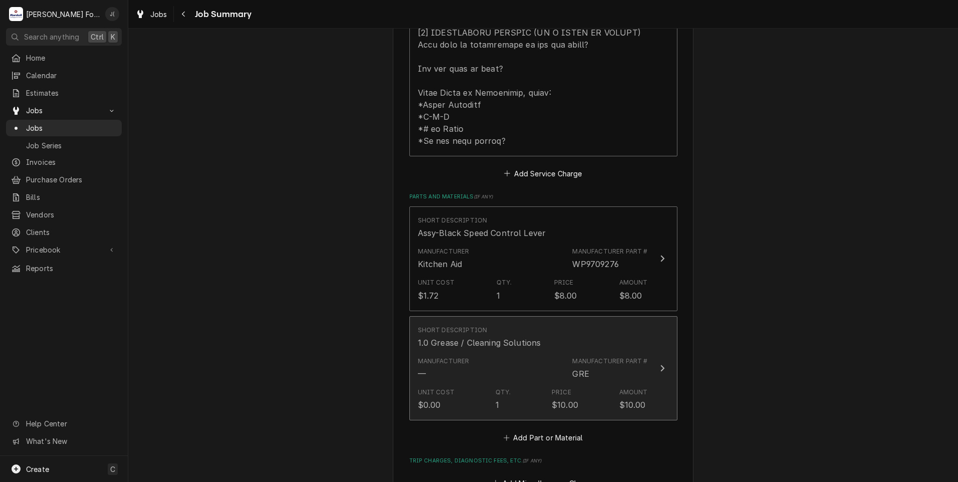
scroll to position [551, 0]
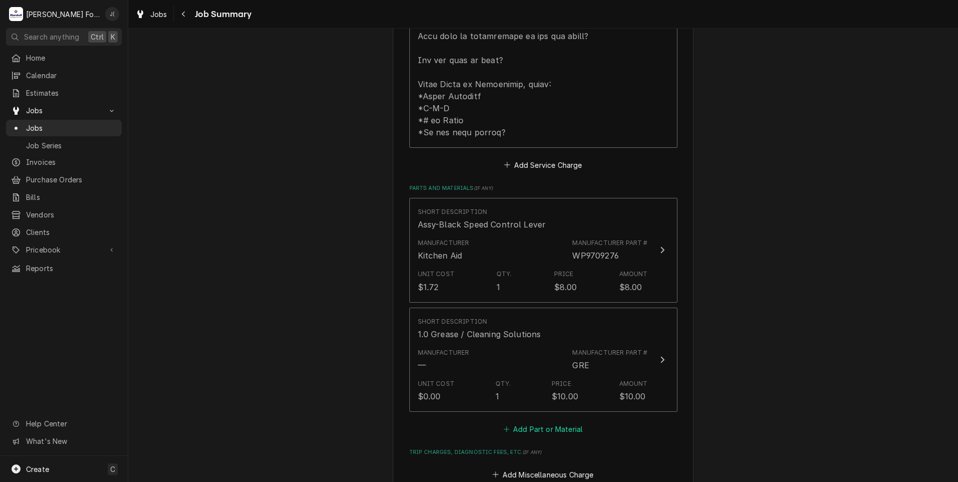
click at [571, 422] on button "Add Part or Material" at bounding box center [543, 429] width 83 height 14
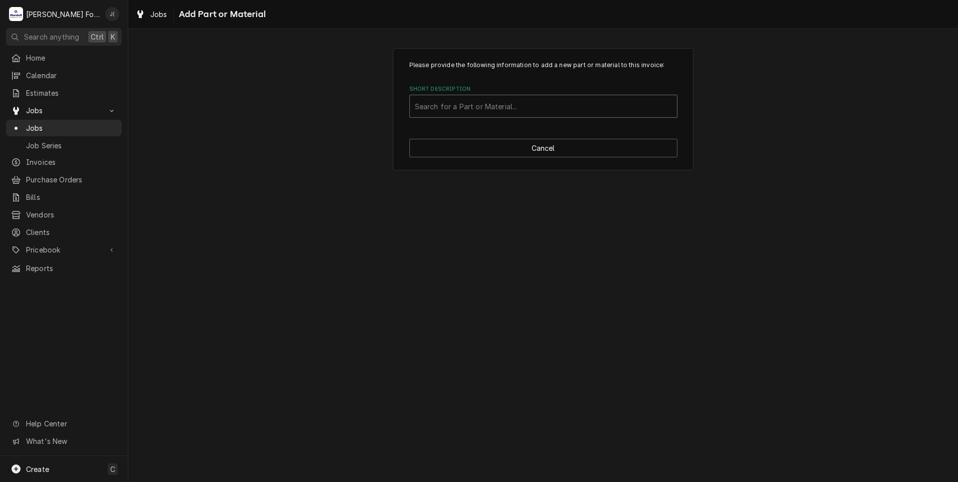
click at [527, 108] on div "Short Description" at bounding box center [543, 106] width 257 height 18
type input "SSDT"
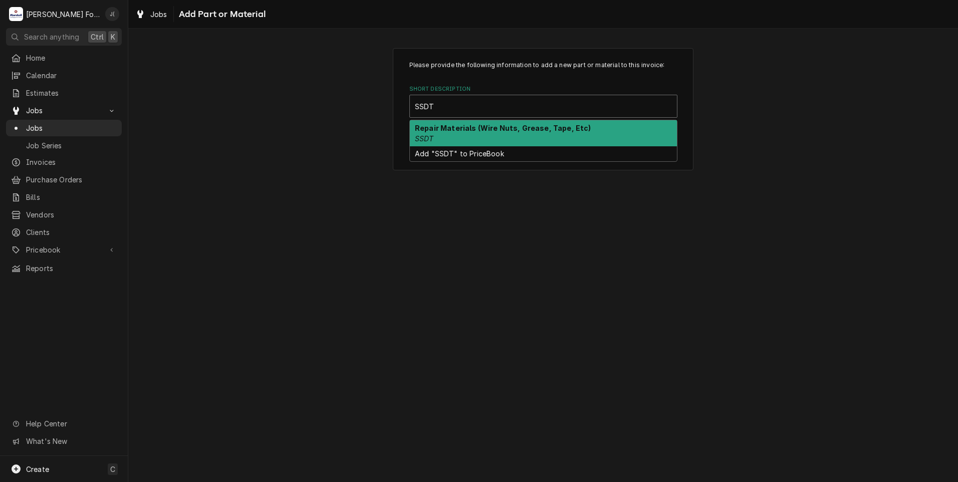
click at [505, 124] on strong "Repair Materials (Wire Nuts, Grease, Tape, Etc)" at bounding box center [503, 128] width 176 height 9
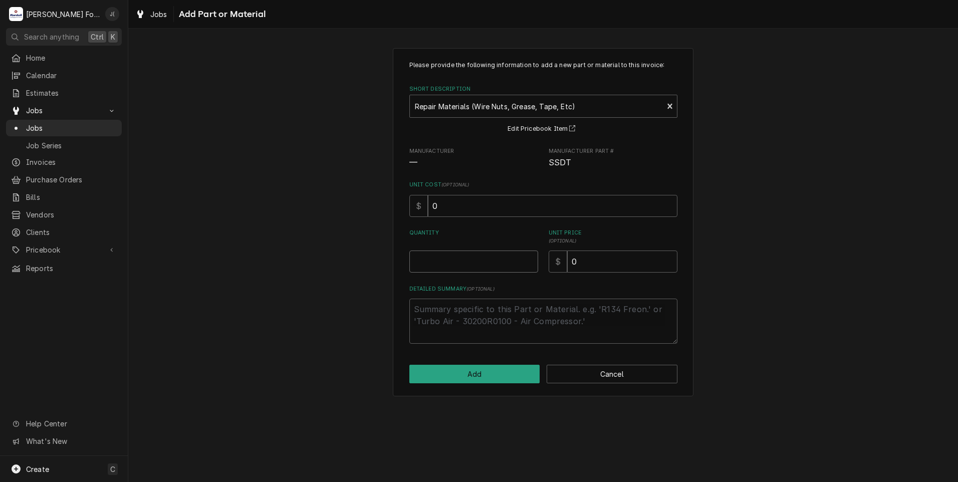
click at [428, 264] on input "Quantity" at bounding box center [473, 262] width 129 height 22
type textarea "x"
type input "1"
type textarea "x"
type input "2"
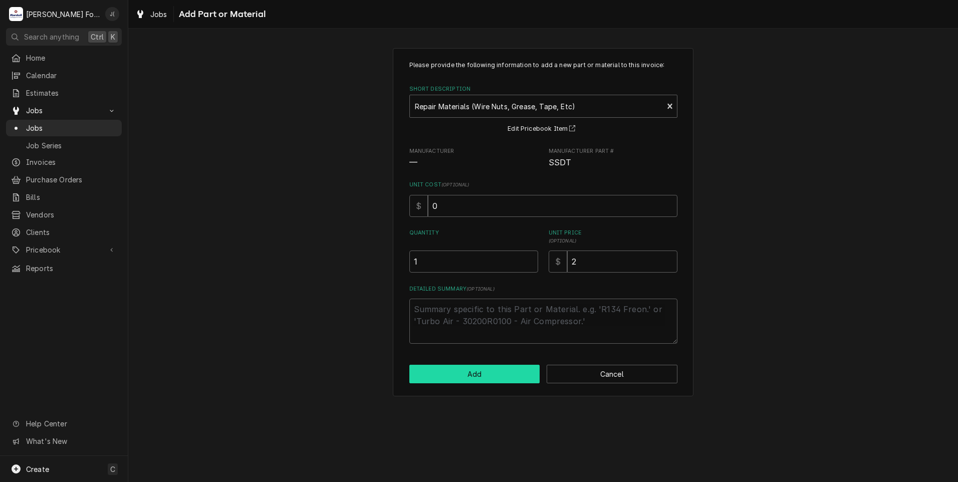
click at [470, 376] on button "Add" at bounding box center [474, 374] width 131 height 19
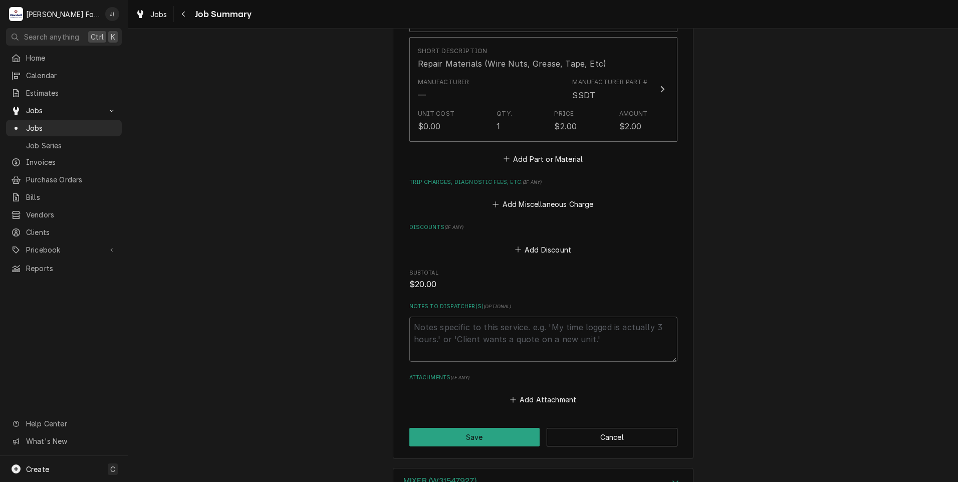
scroll to position [1000, 0]
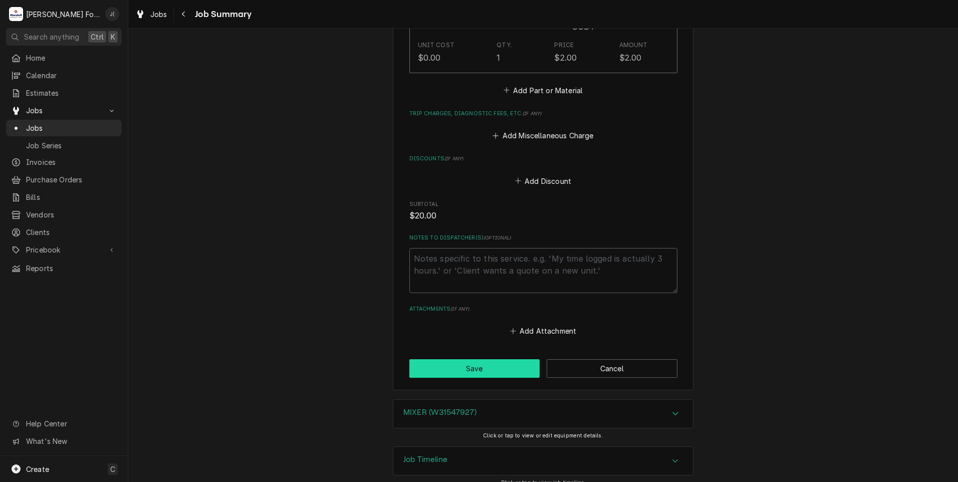
click at [430, 362] on button "Save" at bounding box center [474, 368] width 131 height 19
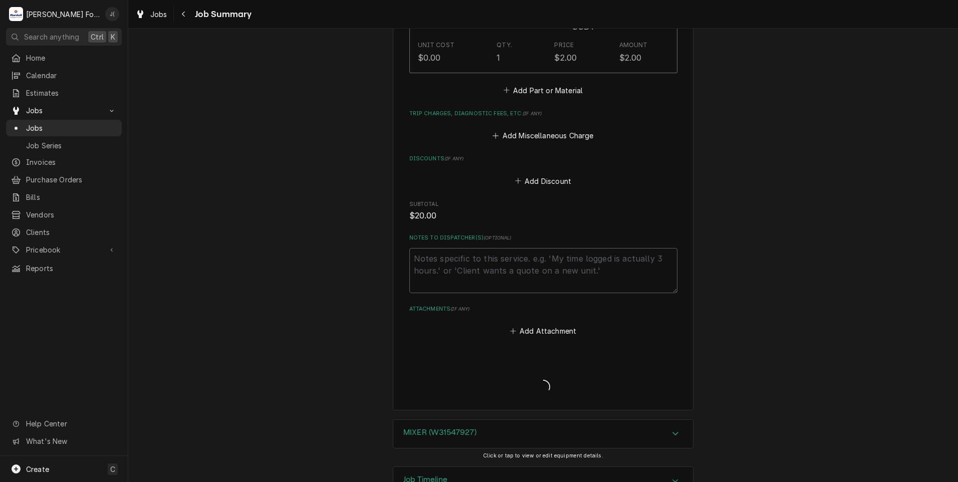
type textarea "x"
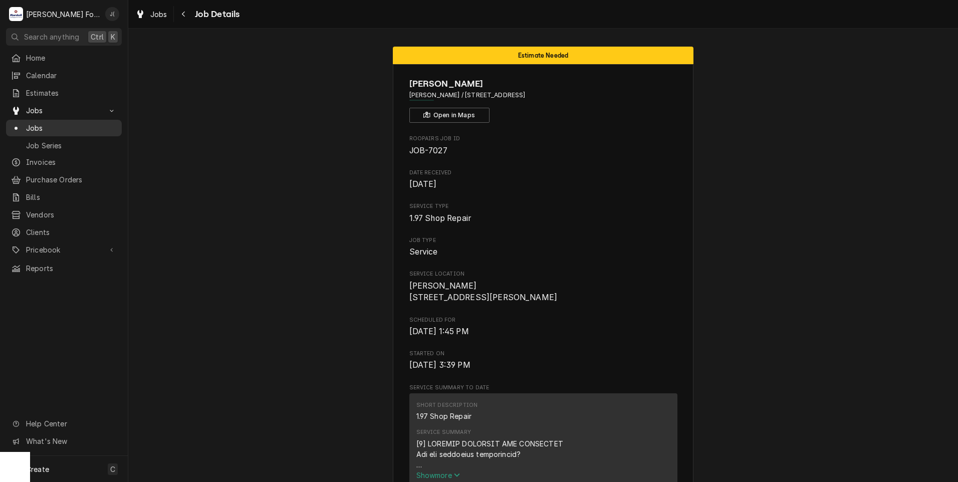
click at [66, 123] on span "Jobs" at bounding box center [71, 128] width 91 height 11
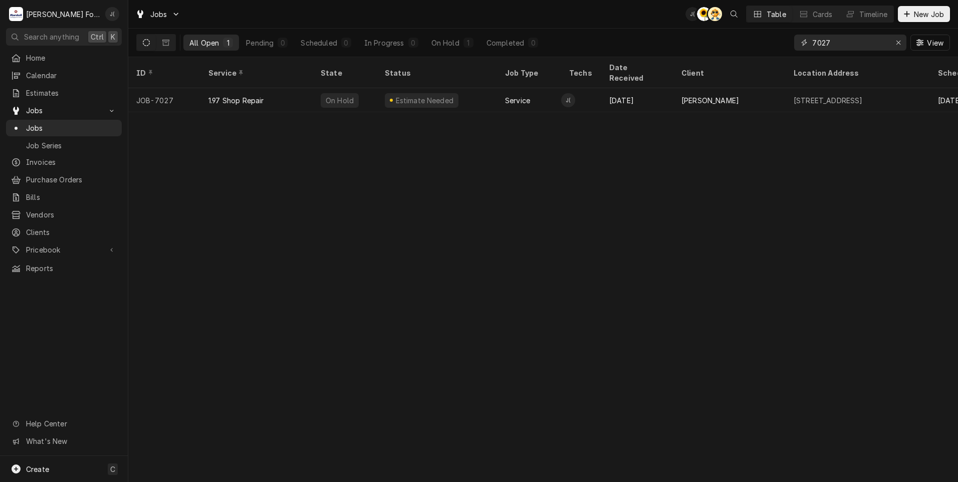
click at [899, 42] on icon "Erase input" at bounding box center [899, 42] width 6 height 7
click at [890, 43] on input "Dynamic Content Wrapper" at bounding box center [859, 43] width 94 height 16
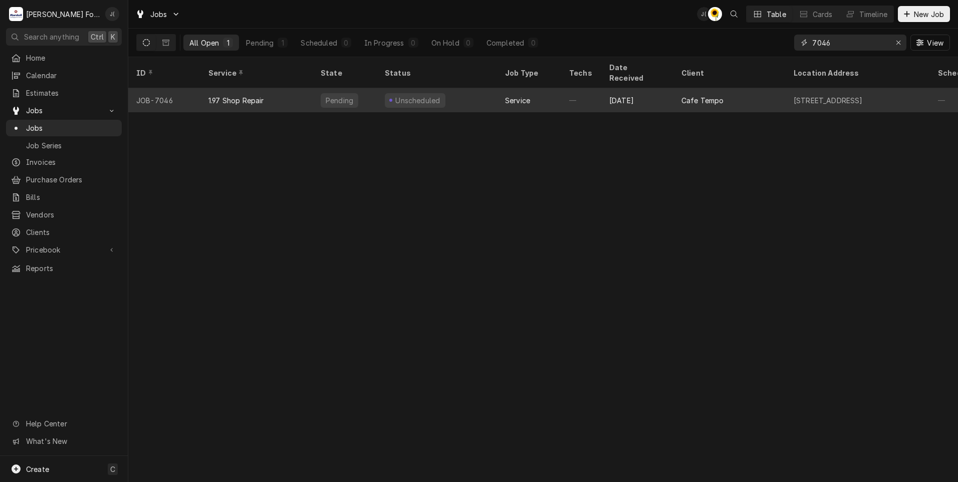
type input "7046"
click at [254, 95] on div "1.97 Shop Repair" at bounding box center [236, 100] width 56 height 11
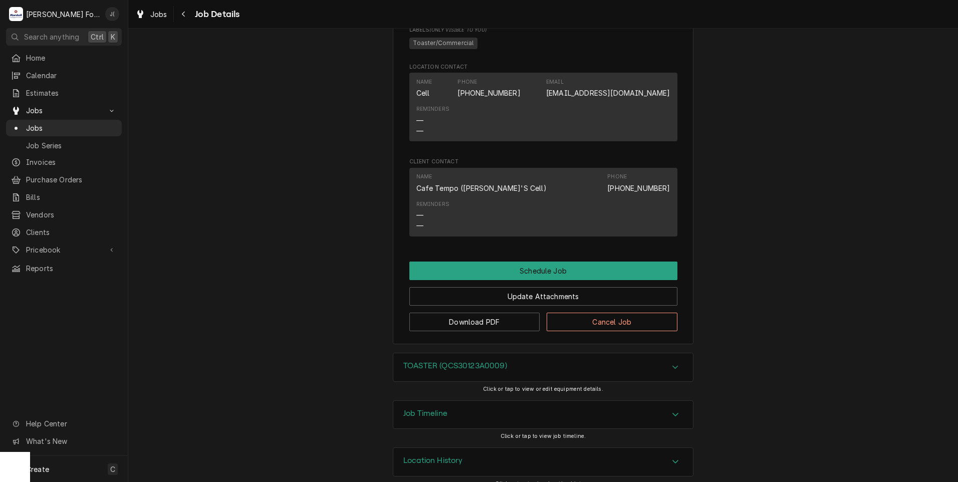
scroll to position [481, 0]
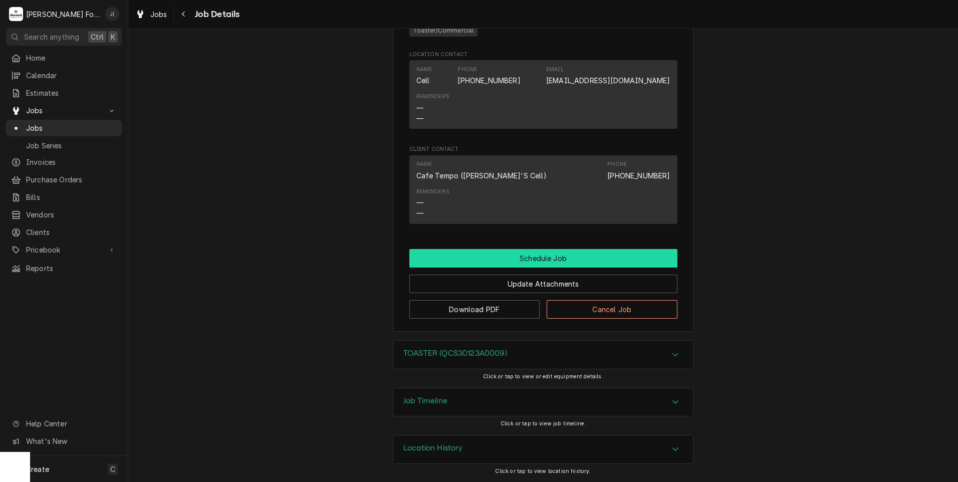
click at [511, 255] on button "Schedule Job" at bounding box center [543, 258] width 268 height 19
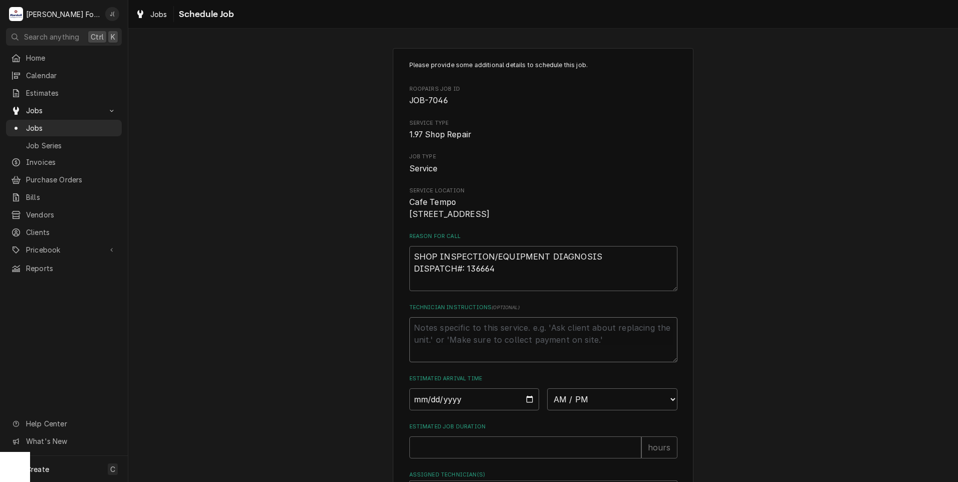
click at [440, 358] on textarea "Technician Instructions ( optional )" at bounding box center [543, 339] width 268 height 45
type textarea "x"
type textarea "J"
type textarea "x"
click at [473, 408] on input "Date" at bounding box center [474, 399] width 130 height 22
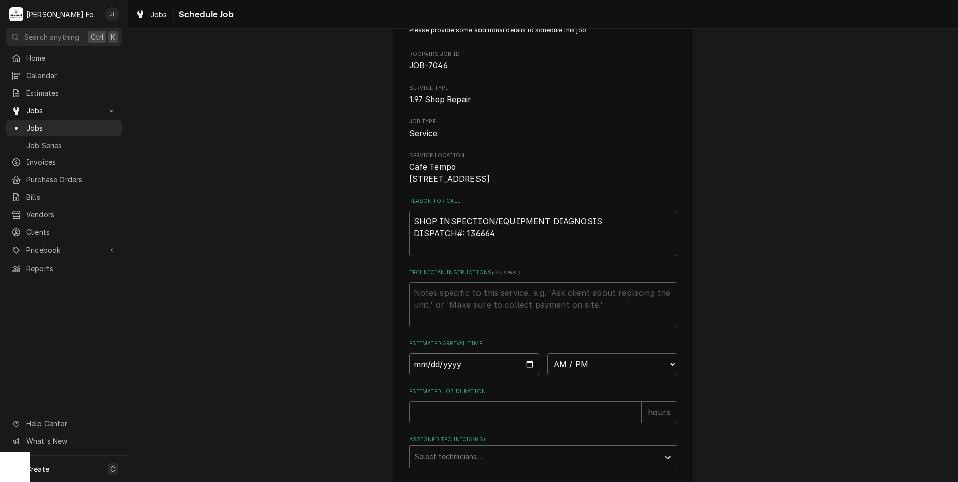
scroll to position [50, 0]
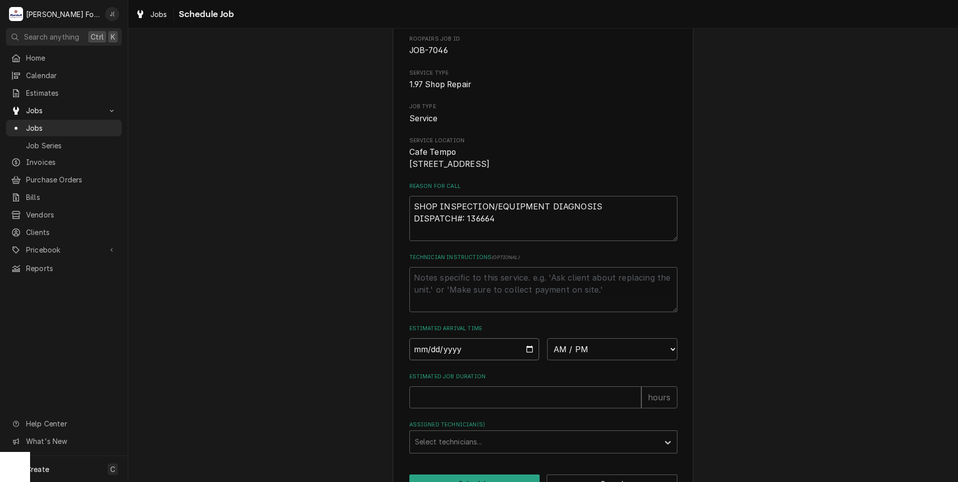
click at [488, 360] on input "Date" at bounding box center [474, 349] width 130 height 22
click at [524, 360] on input "Date" at bounding box center [474, 349] width 130 height 22
type input "[DATE]"
type textarea "x"
click at [597, 358] on select "AM / PM 6:00 AM 6:15 AM 6:30 AM 6:45 AM 7:00 AM 7:15 AM 7:30 AM 7:45 AM 8:00 AM…" at bounding box center [612, 349] width 130 height 22
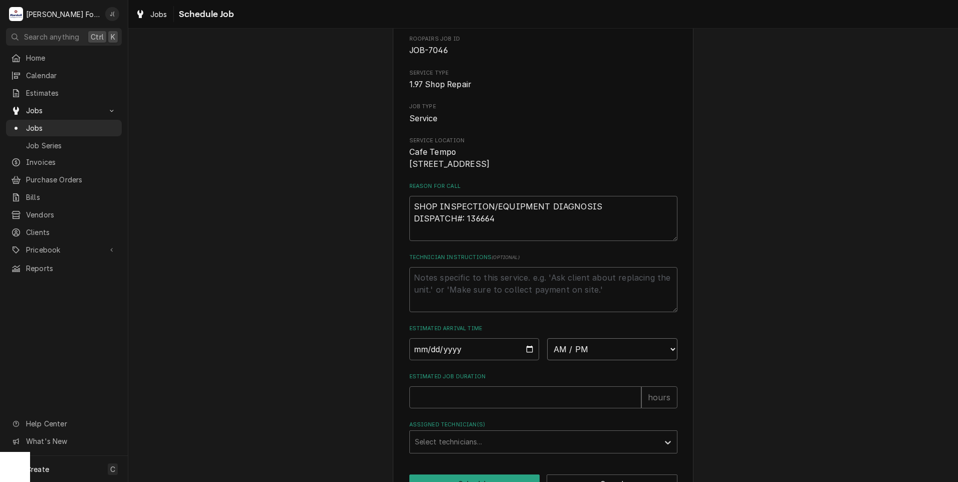
select select "13:30:00"
click at [547, 350] on select "AM / PM 6:00 AM 6:15 AM 6:30 AM 6:45 AM 7:00 AM 7:15 AM 7:30 AM 7:45 AM 8:00 AM…" at bounding box center [612, 349] width 130 height 22
click at [461, 408] on input "Estimated Job Duration" at bounding box center [525, 397] width 232 height 22
type textarea "x"
type input "1"
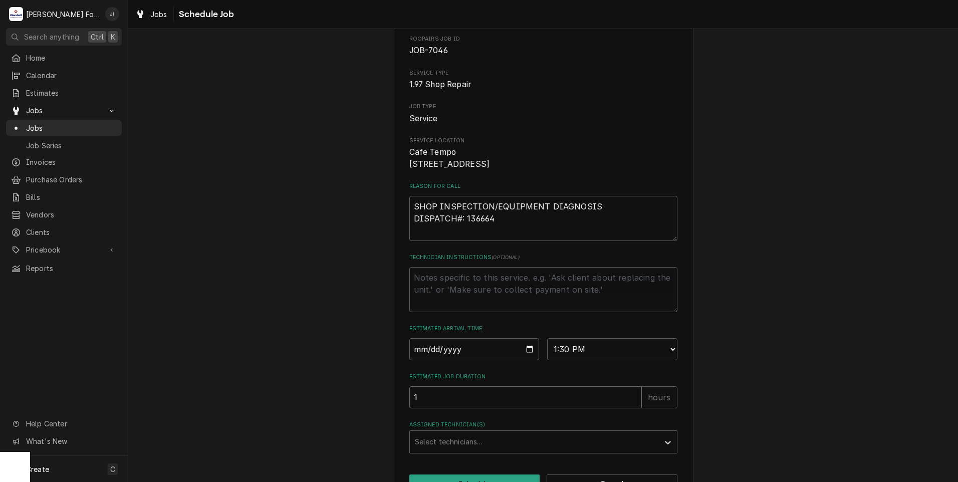
type textarea "x"
type input "1.5"
click at [462, 451] on div "Assigned Technician(s)" at bounding box center [534, 442] width 239 height 18
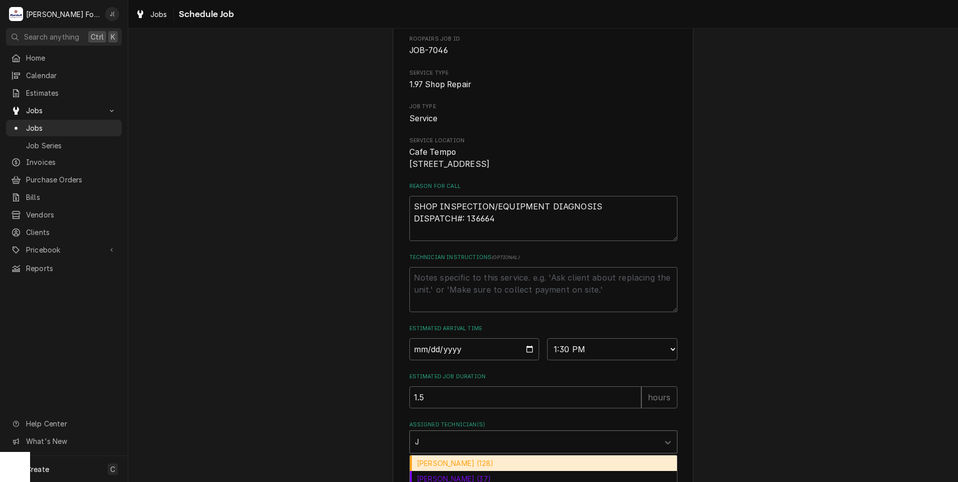
type input "[PERSON_NAME]"
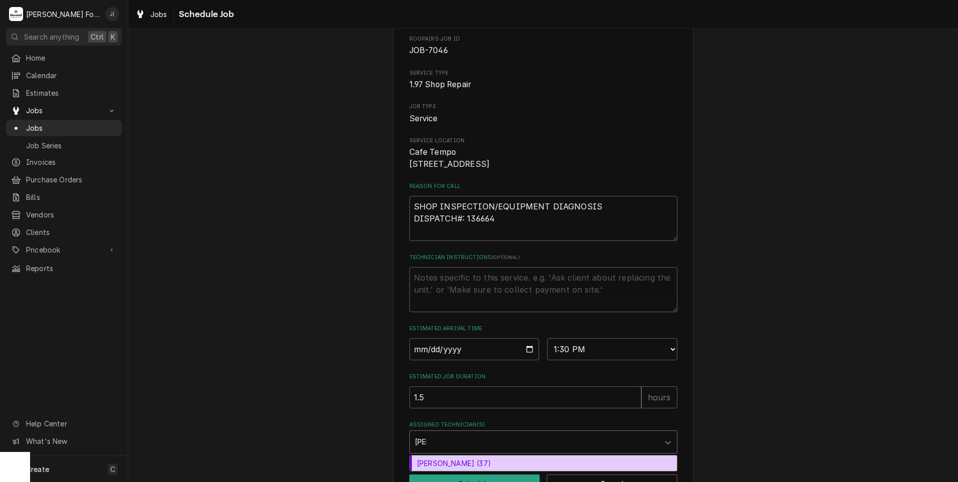
click at [463, 471] on div "[PERSON_NAME] (37)" at bounding box center [543, 464] width 267 height 16
type textarea "x"
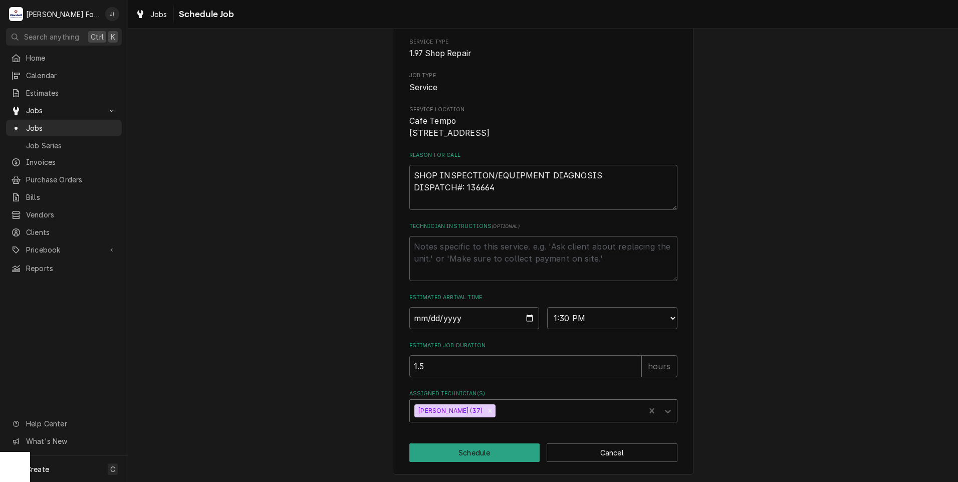
scroll to position [95, 0]
click at [458, 457] on button "Schedule" at bounding box center [474, 451] width 131 height 19
type textarea "x"
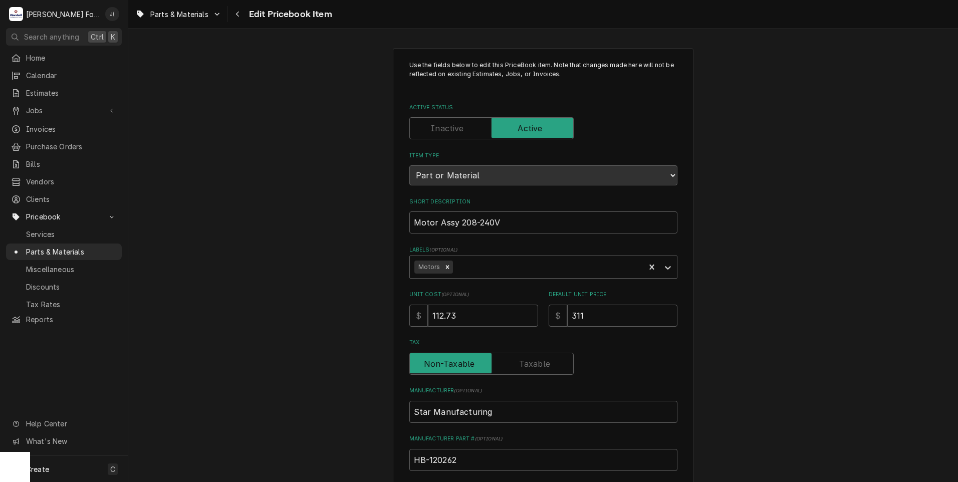
scroll to position [150, 0]
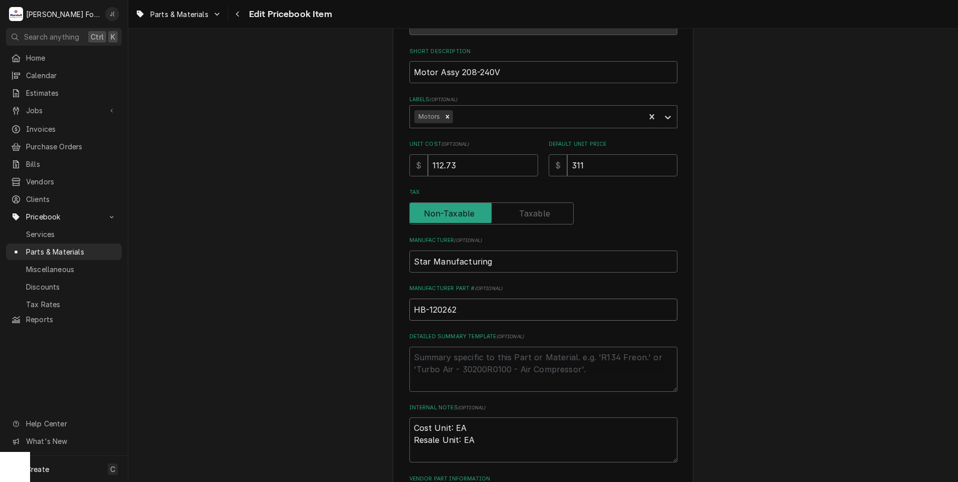
drag, startPoint x: 410, startPoint y: 307, endPoint x: 415, endPoint y: 310, distance: 5.4
click at [410, 307] on input "HB-120262" at bounding box center [543, 310] width 268 height 22
type textarea "x"
type input "SHB-120262"
drag, startPoint x: 602, startPoint y: 168, endPoint x: 189, endPoint y: 184, distance: 413.3
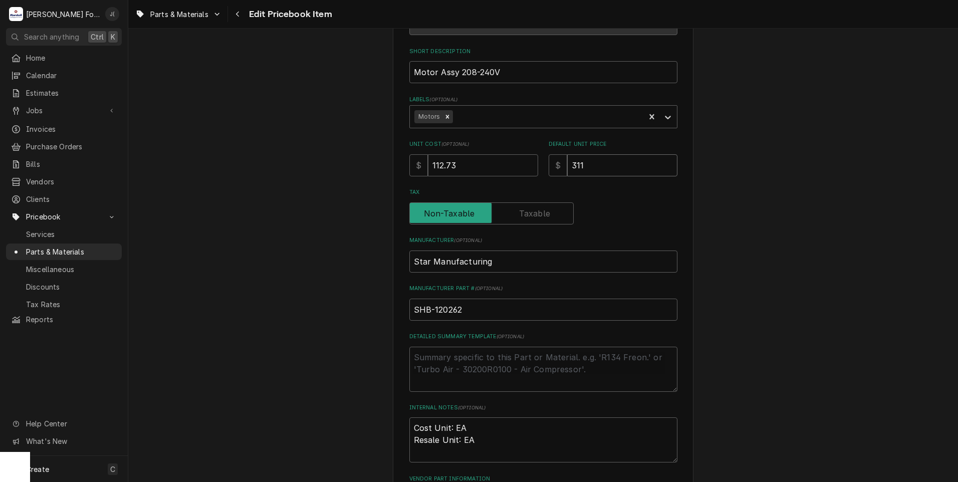
click at [346, 170] on div "Use the fields below to edit this PriceBook item. Note that changes made here w…" at bounding box center [543, 242] width 830 height 706
type textarea "x"
type input "4"
type textarea "x"
type input "41"
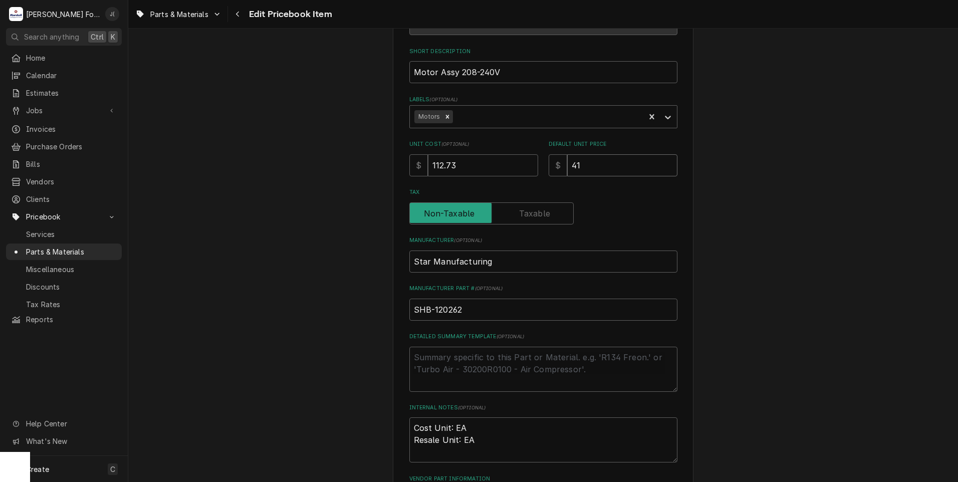
type textarea "x"
type input "410"
type textarea "x"
type input "410.0"
type textarea "x"
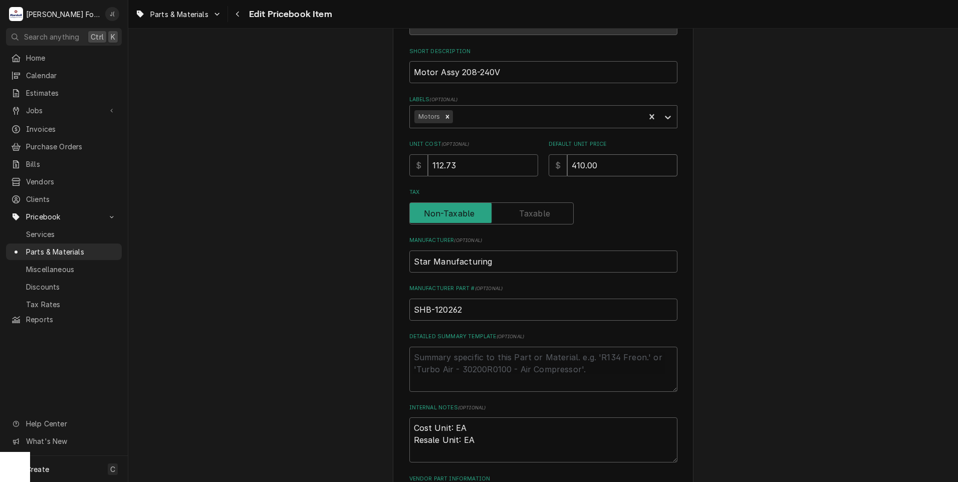
type input "410.00"
drag, startPoint x: 464, startPoint y: 166, endPoint x: 304, endPoint y: 165, distance: 159.4
click at [329, 162] on div "Use the fields below to edit this PriceBook item. Note that changes made here w…" at bounding box center [543, 242] width 830 height 706
type textarea "x"
type input "2"
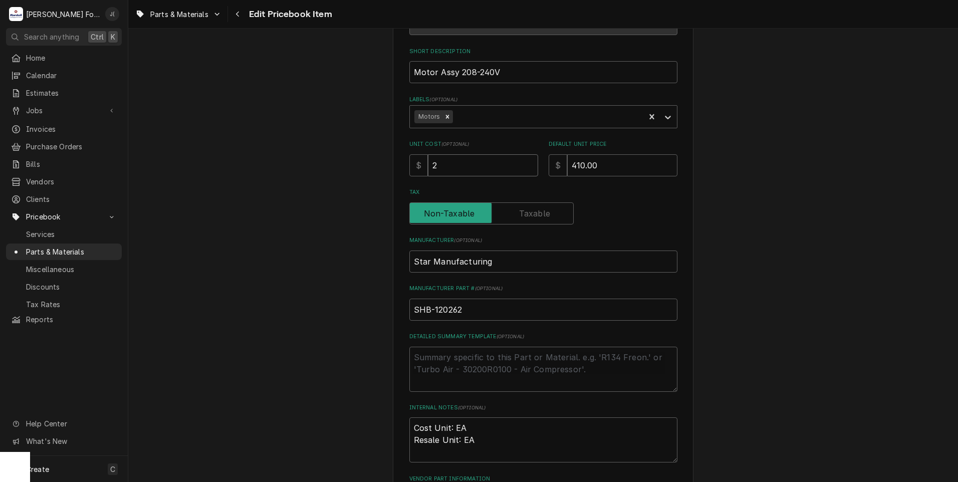
type textarea "x"
type input "20"
type textarea "x"
type input "205"
type textarea "x"
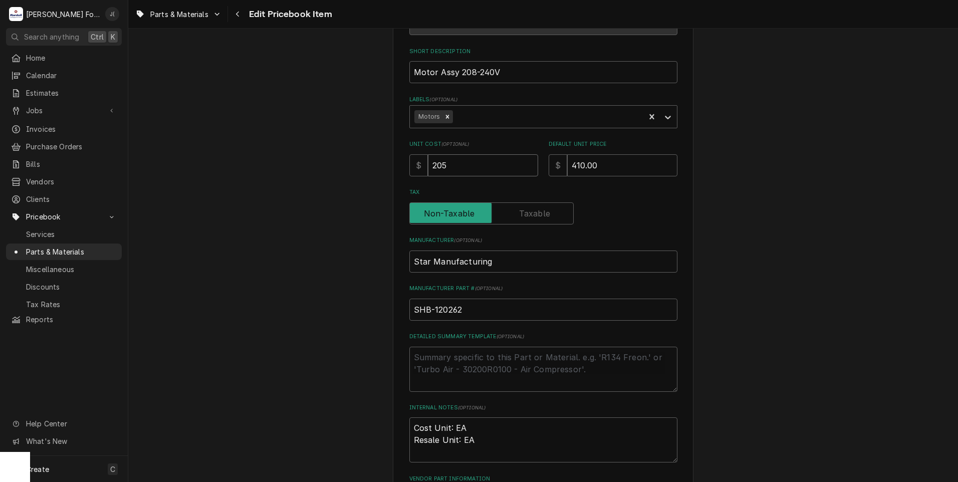
type input "205.0"
type textarea "x"
type input "205.00"
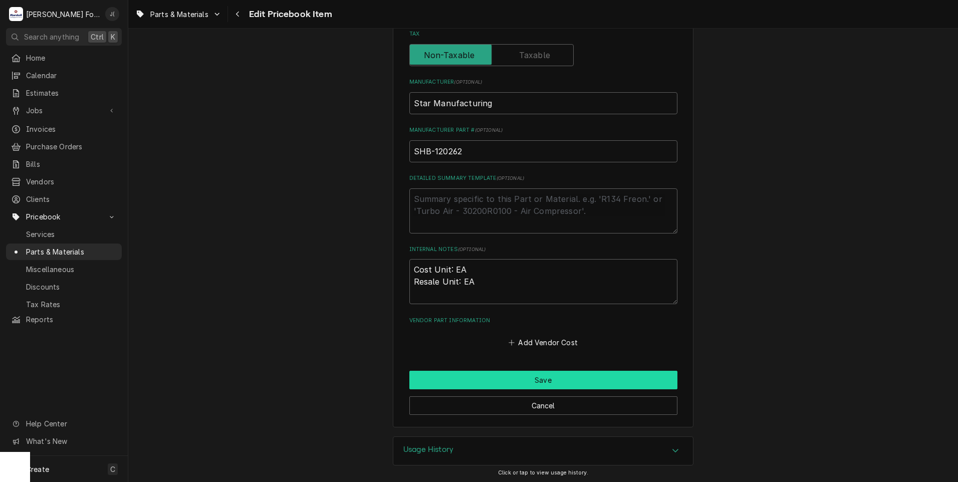
click at [534, 374] on button "Save" at bounding box center [543, 380] width 268 height 19
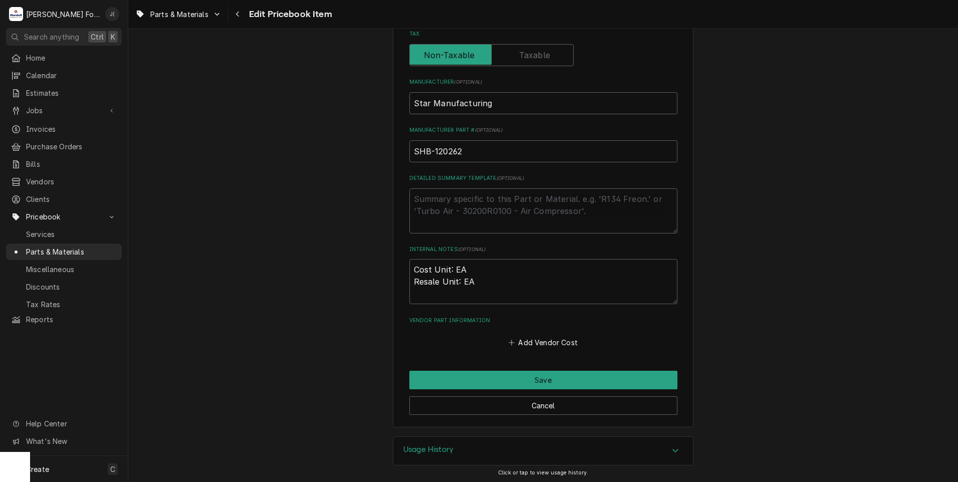
scroll to position [303, 0]
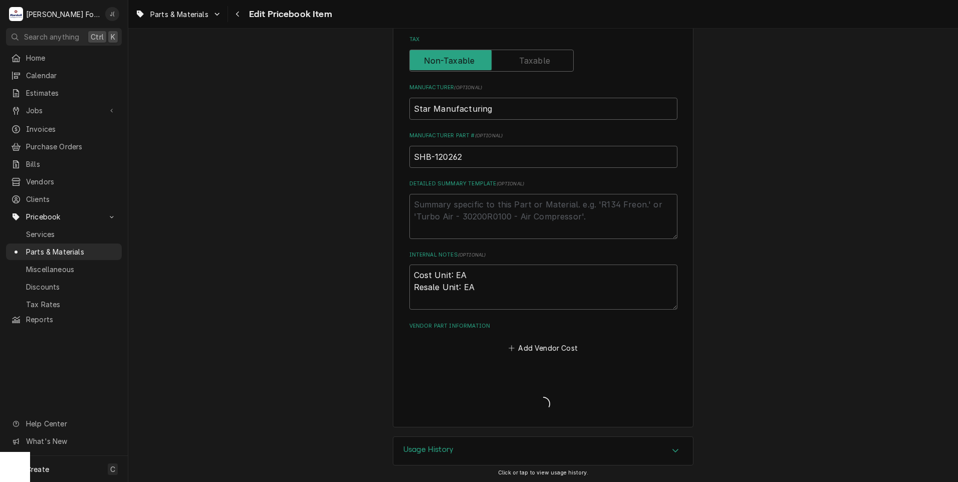
type textarea "x"
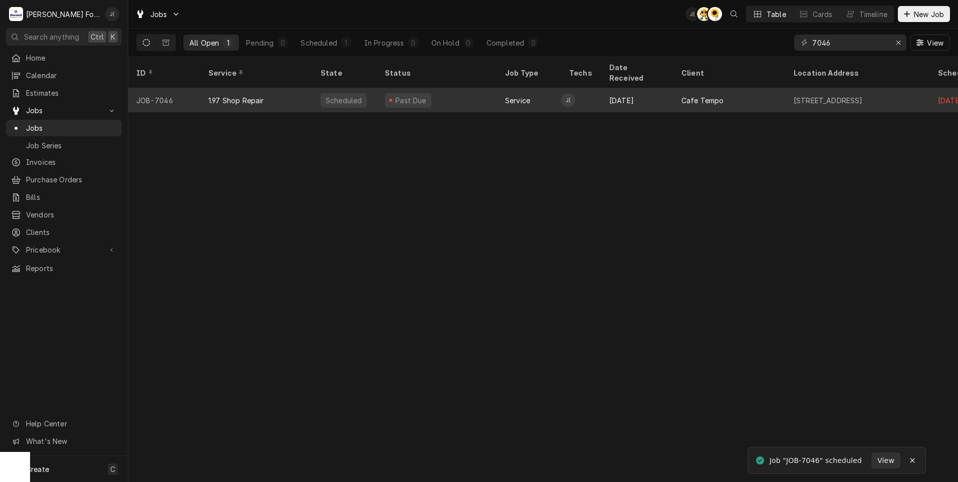
click at [473, 88] on div "Past Due" at bounding box center [437, 100] width 120 height 24
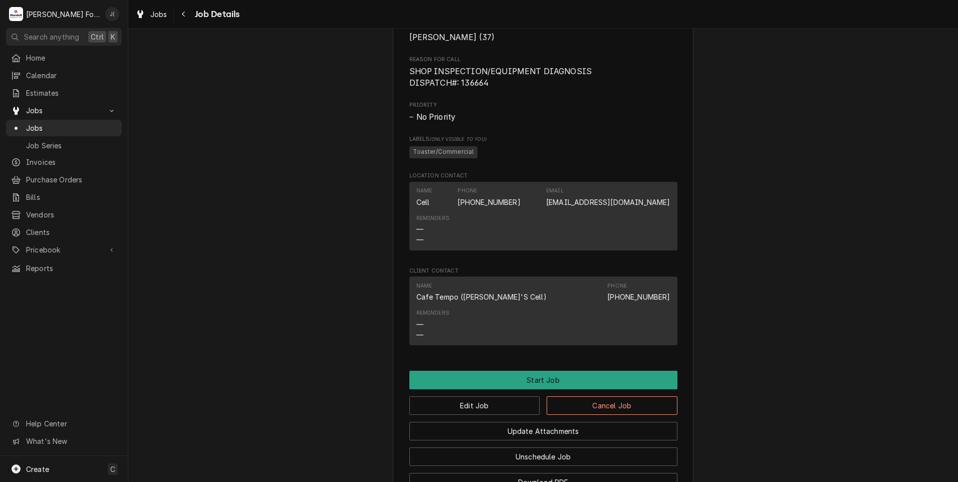
scroll to position [451, 0]
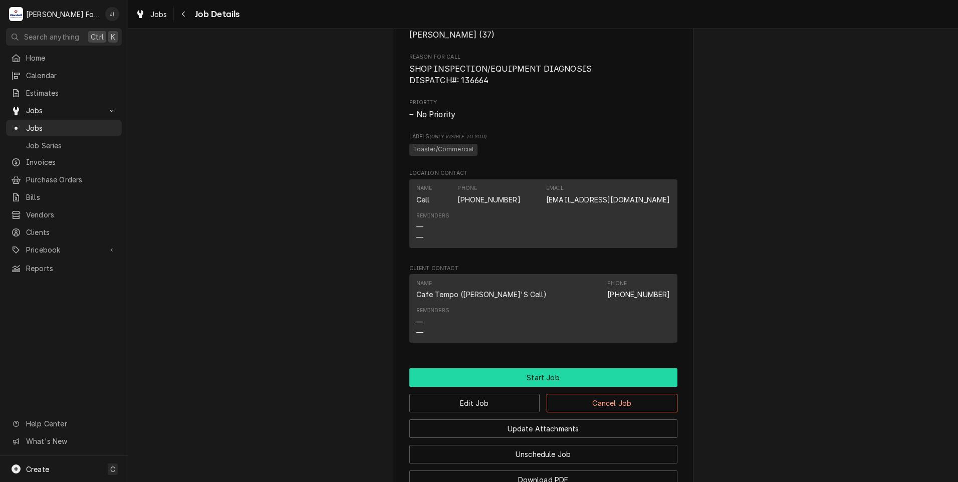
click at [501, 387] on button "Start Job" at bounding box center [543, 377] width 268 height 19
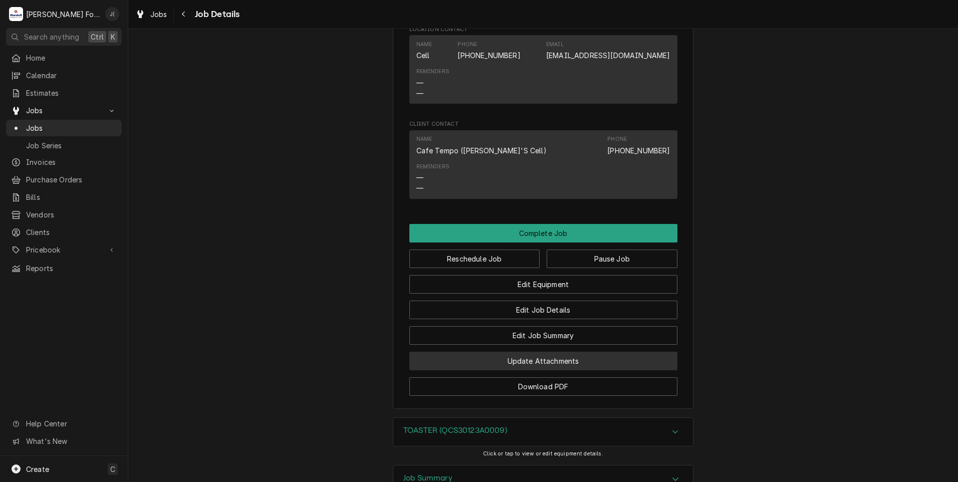
scroll to position [651, 0]
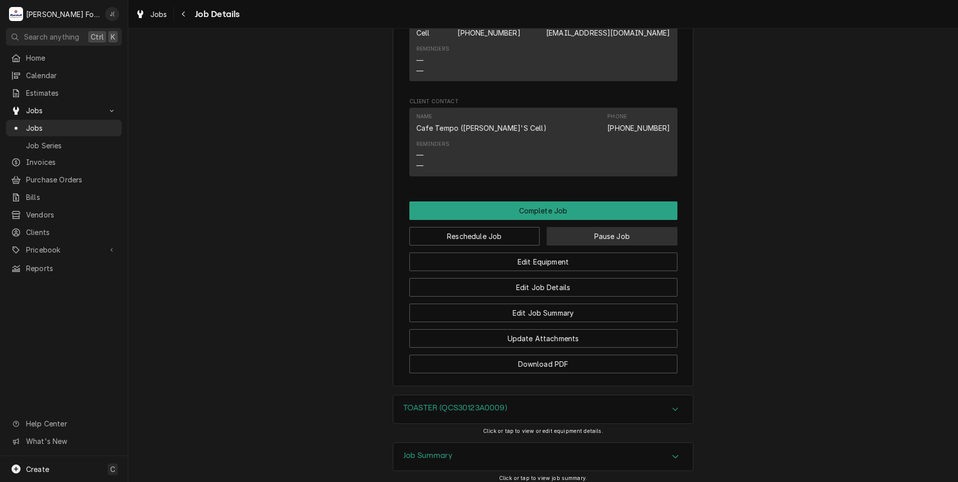
click at [572, 246] on button "Pause Job" at bounding box center [612, 236] width 131 height 19
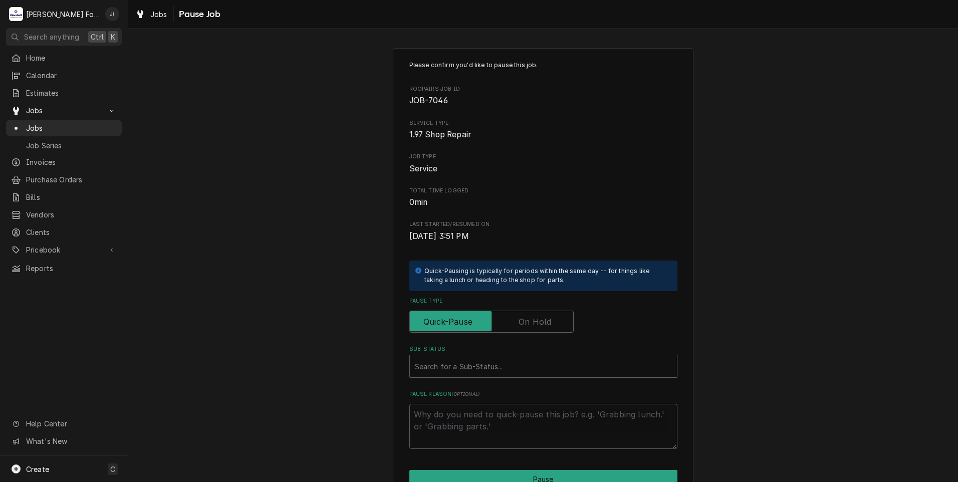
click at [530, 326] on label "Pause Type" at bounding box center [491, 322] width 164 height 22
click at [530, 326] on input "Pause Type" at bounding box center [491, 322] width 155 height 22
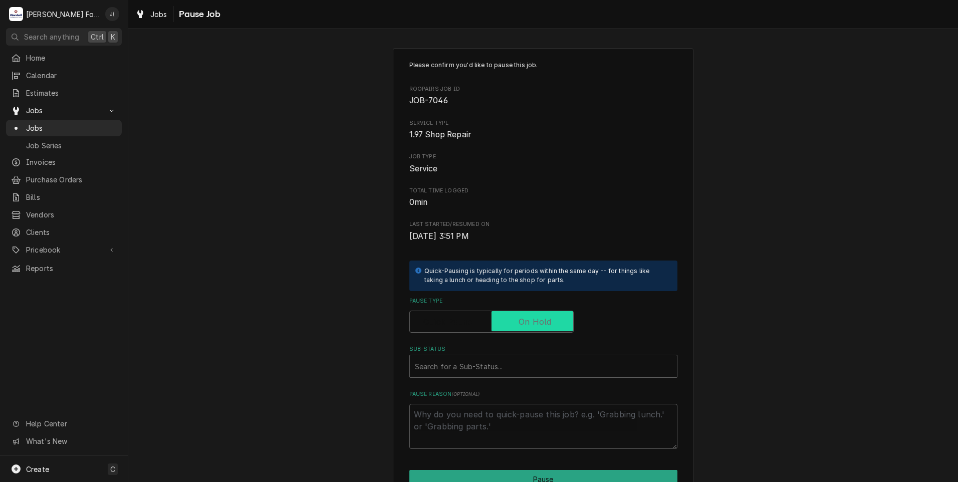
checkbox input "true"
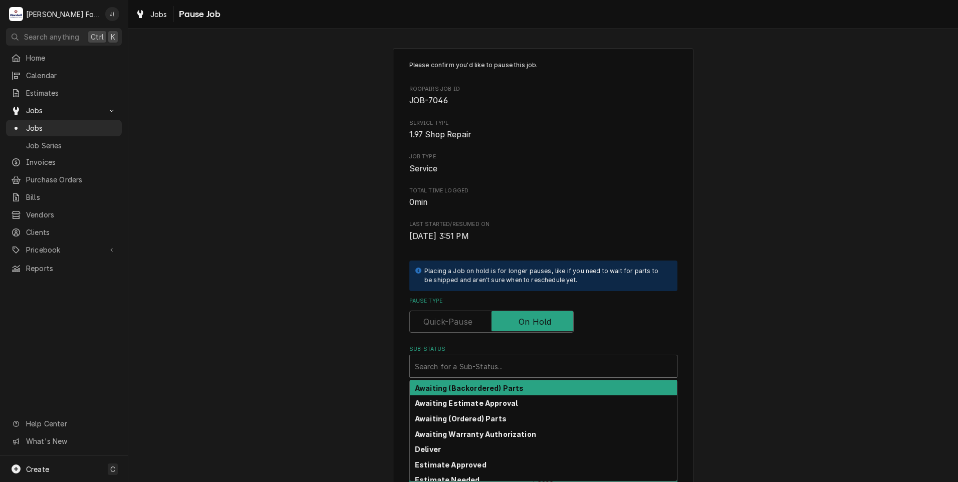
click at [485, 370] on div "Sub-Status" at bounding box center [543, 366] width 257 height 18
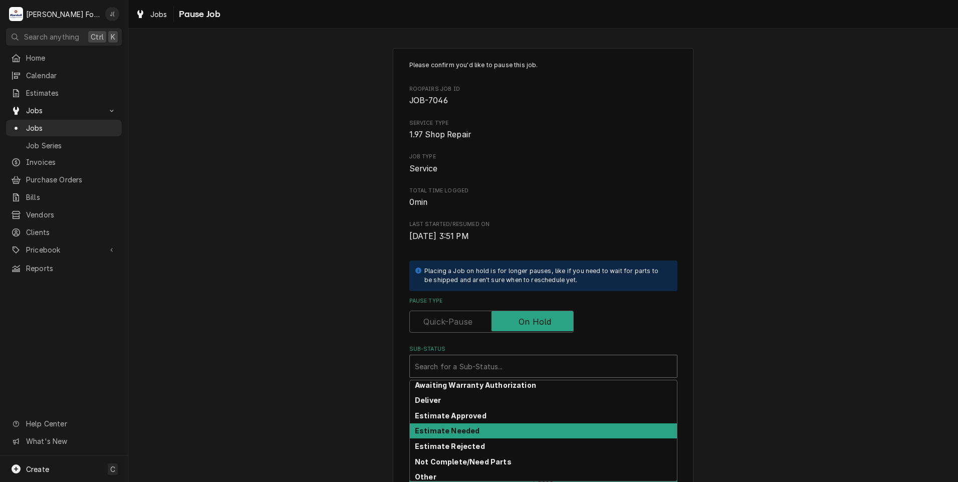
scroll to position [50, 0]
click at [461, 434] on div "Estimate Needed" at bounding box center [543, 430] width 267 height 16
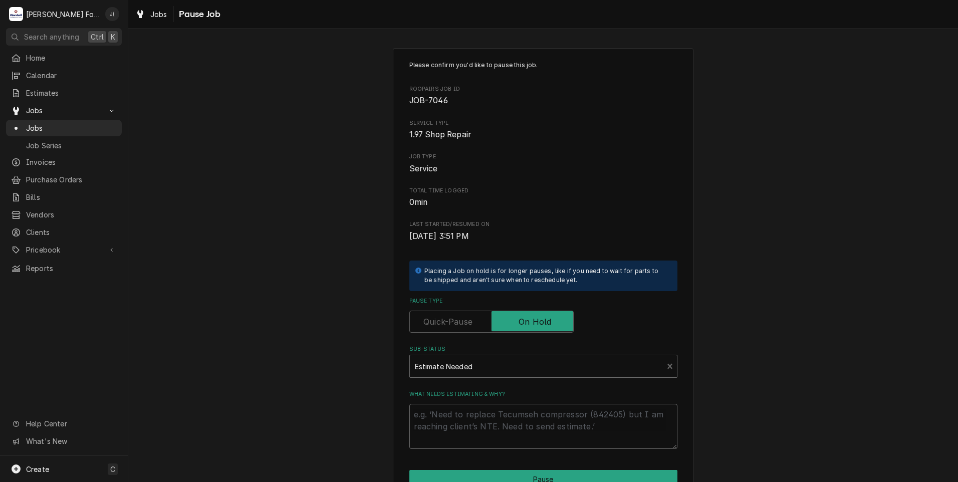
click at [461, 434] on textarea "What needs estimating & why?" at bounding box center [543, 426] width 268 height 45
type textarea "x"
type textarea "0"
type textarea "x"
type textarea "09"
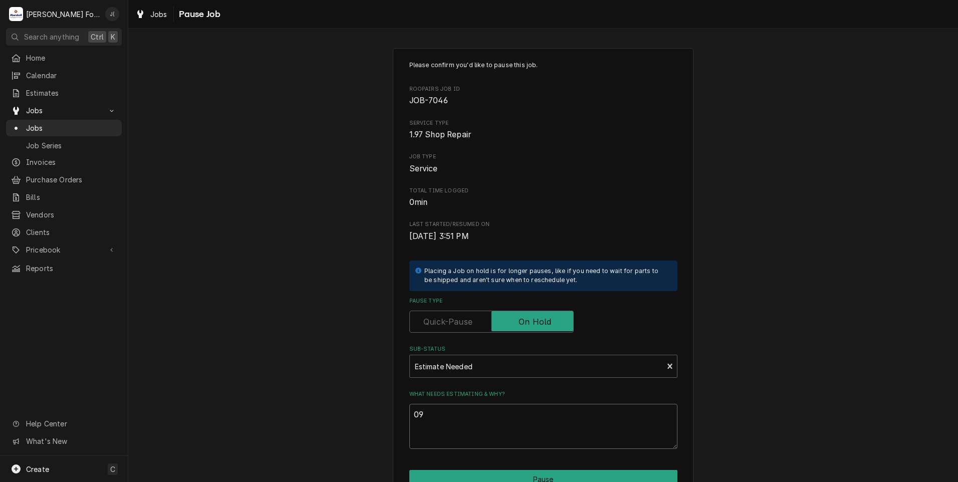
type textarea "x"
type textarea "09/"
type textarea "x"
type textarea "09"
type textarea "x"
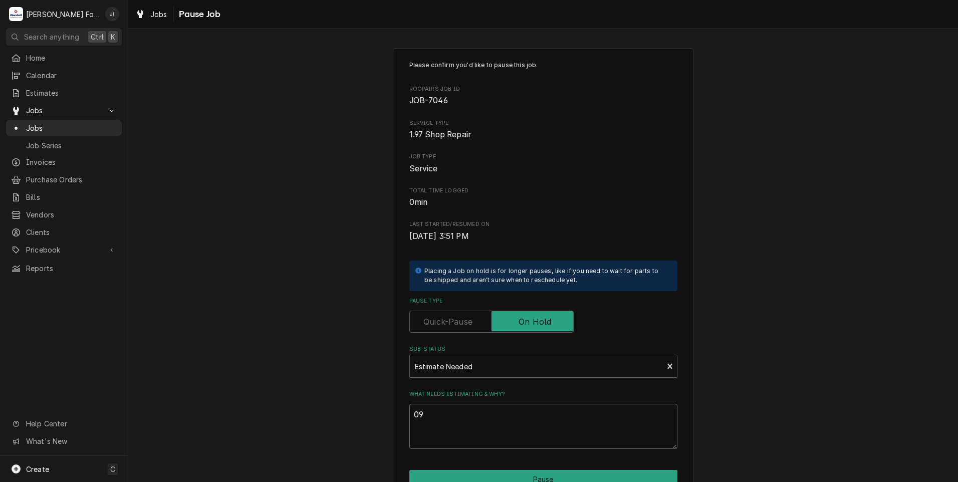
type textarea "0"
type textarea "x"
type textarea "P"
type textarea "x"
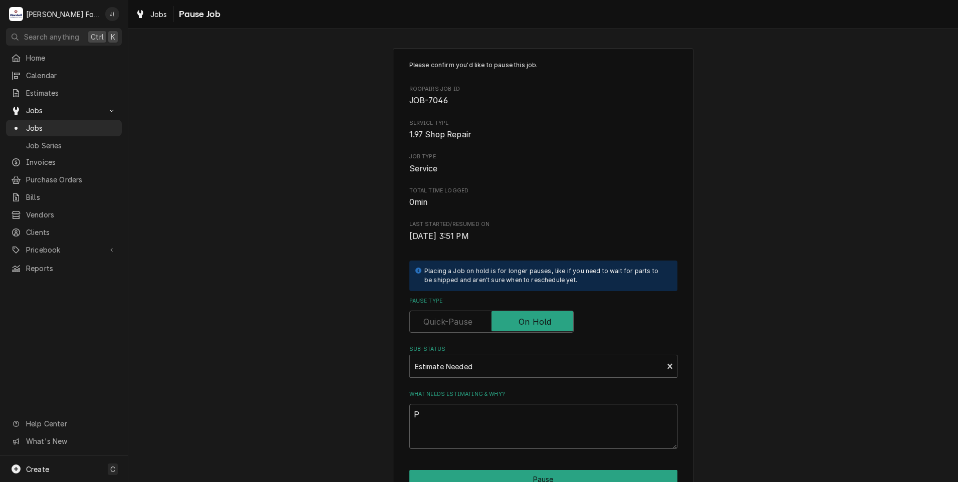
type textarea "PR"
type textarea "x"
type textarea "PRI"
type textarea "x"
type textarea "PRIC"
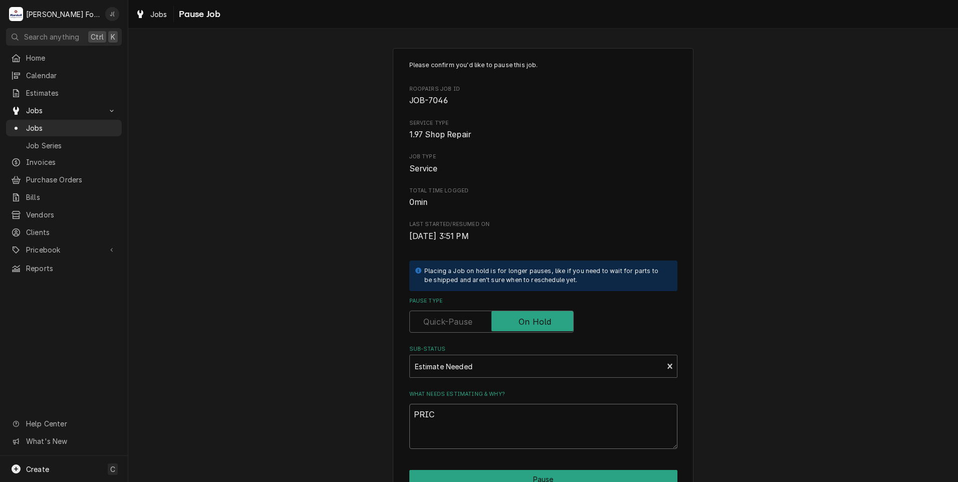
type textarea "x"
type textarea "PRICE"
type textarea "x"
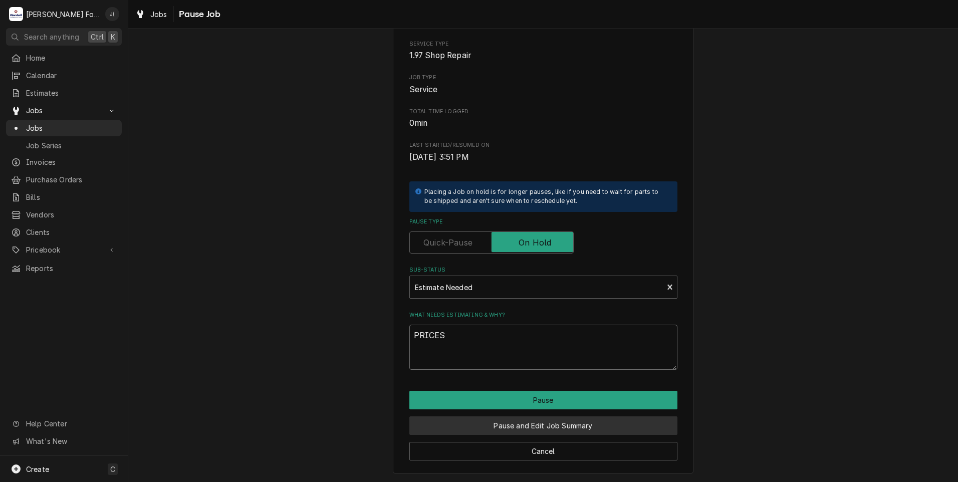
type textarea "PRICES"
click at [471, 423] on button "Pause and Edit Job Summary" at bounding box center [543, 425] width 268 height 19
type textarea "x"
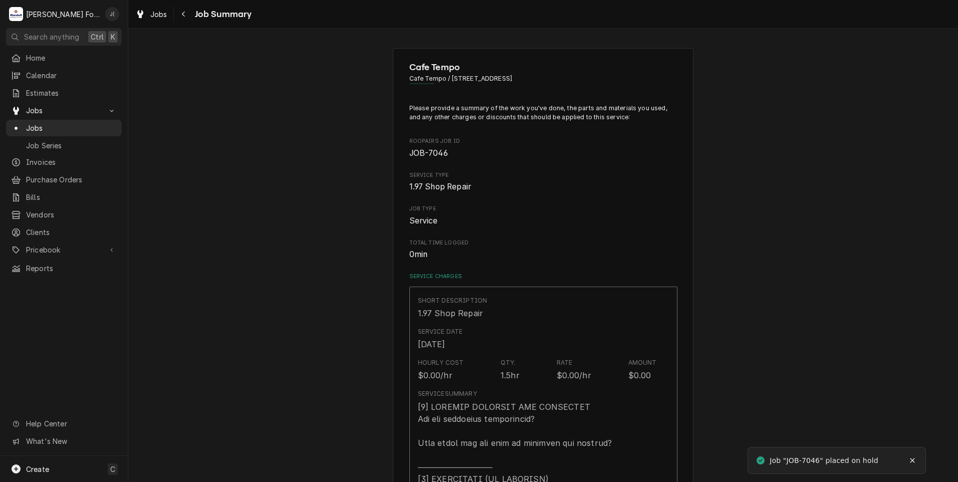
type textarea "x"
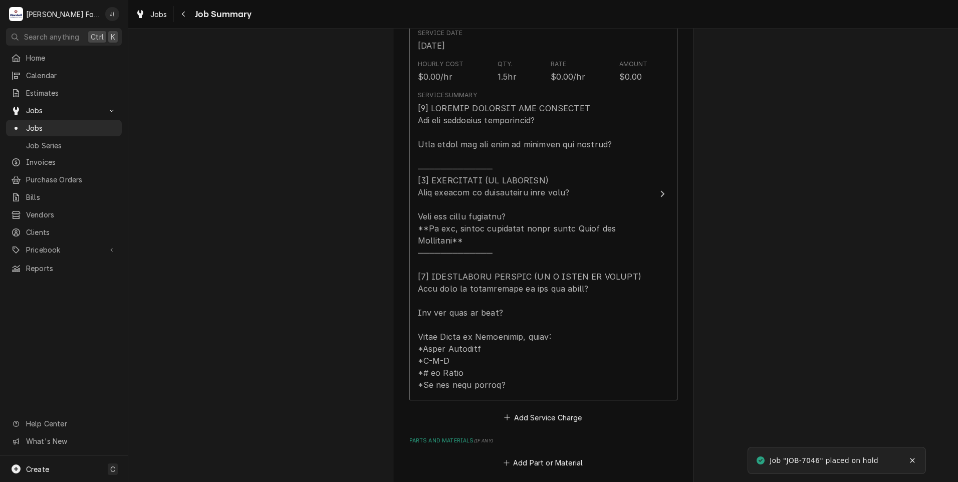
scroll to position [351, 0]
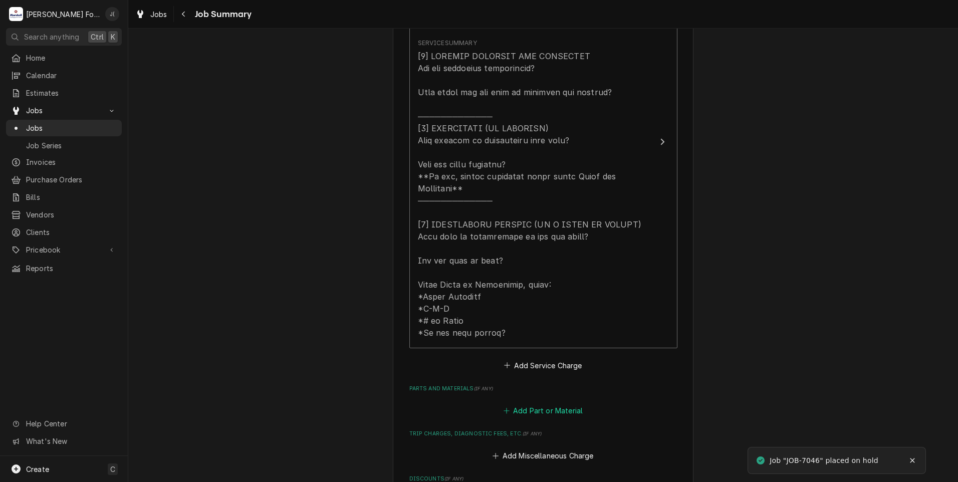
click at [524, 404] on button "Add Part or Material" at bounding box center [543, 411] width 83 height 14
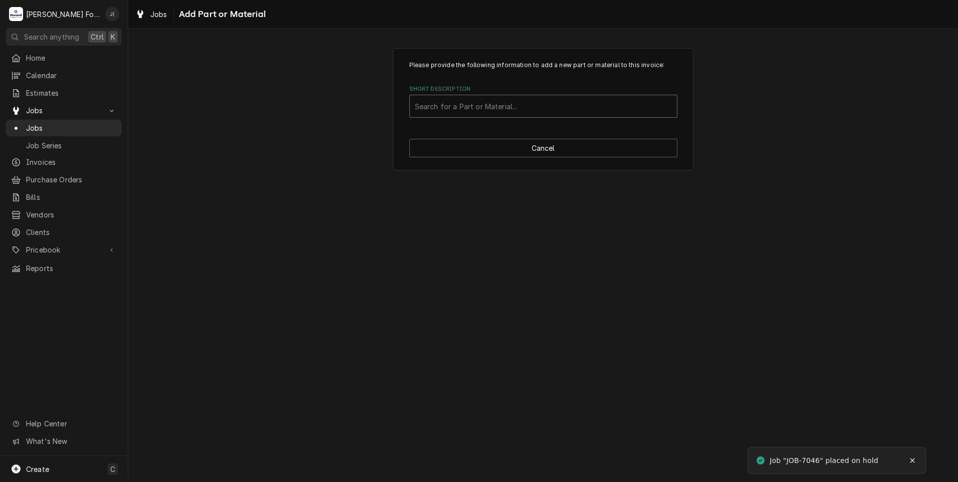
click at [471, 103] on div "Short Description" at bounding box center [543, 106] width 257 height 18
type input "SHB-120262"
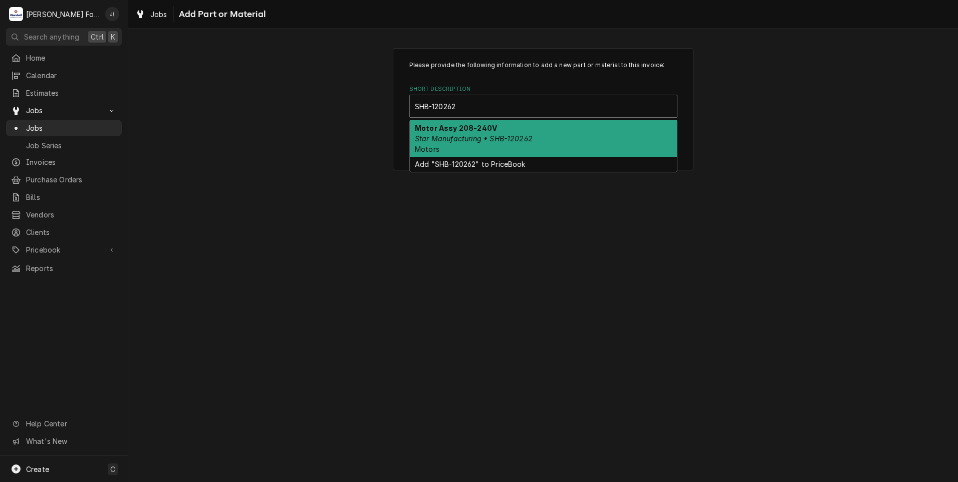
click at [497, 139] on em "Star Manufacturing • SHB-120262" at bounding box center [474, 138] width 118 height 9
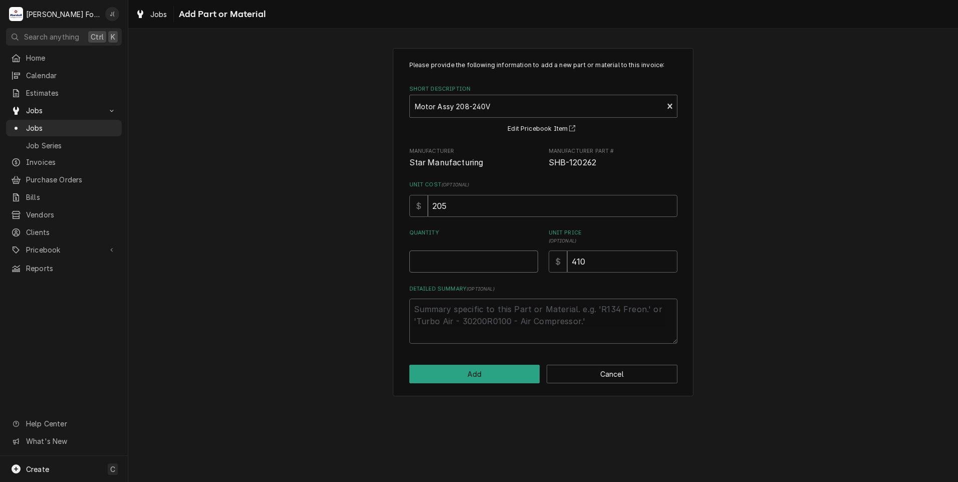
click at [498, 259] on input "Quantity" at bounding box center [473, 262] width 129 height 22
type textarea "x"
type input "1"
click at [524, 378] on button "Add" at bounding box center [474, 374] width 131 height 19
type textarea "x"
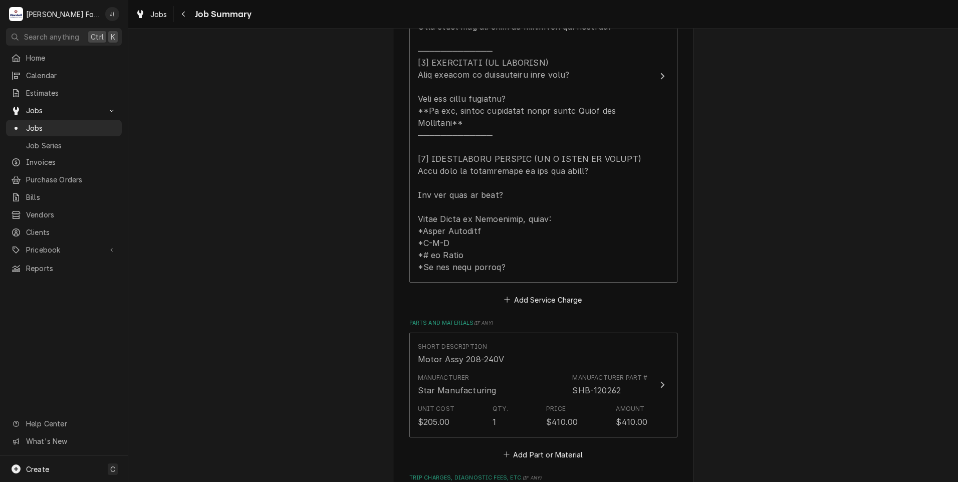
scroll to position [501, 0]
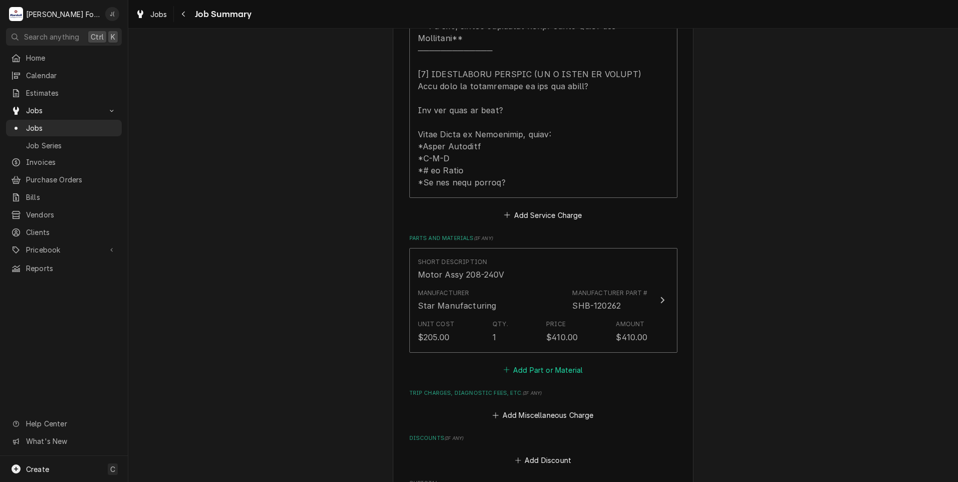
click at [516, 363] on button "Add Part or Material" at bounding box center [543, 370] width 83 height 14
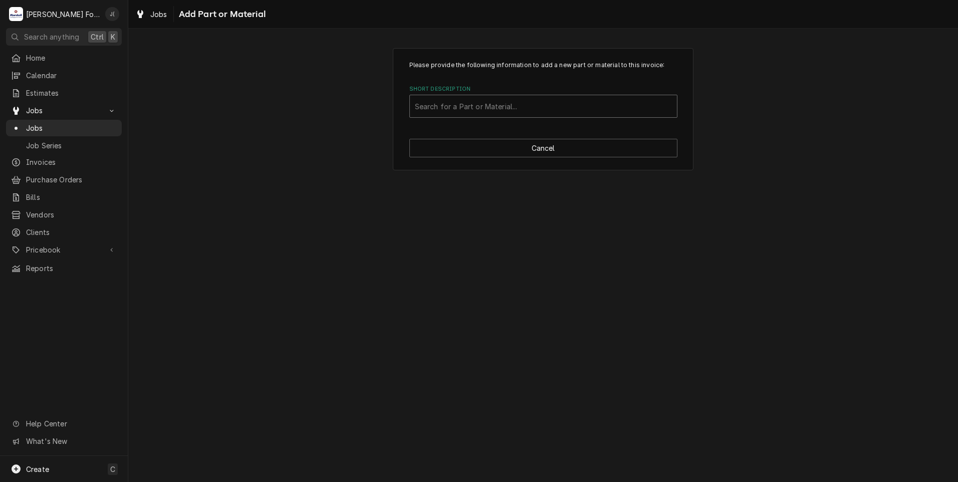
click at [497, 104] on div "Short Description" at bounding box center [543, 106] width 257 height 18
type input "SSDT"
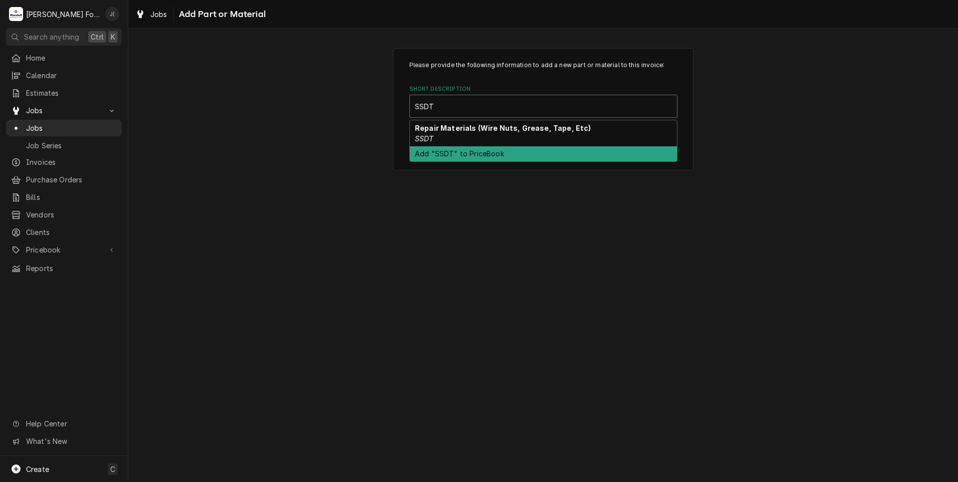
click at [476, 148] on div "Add "SSDT" to PriceBook" at bounding box center [543, 154] width 267 height 16
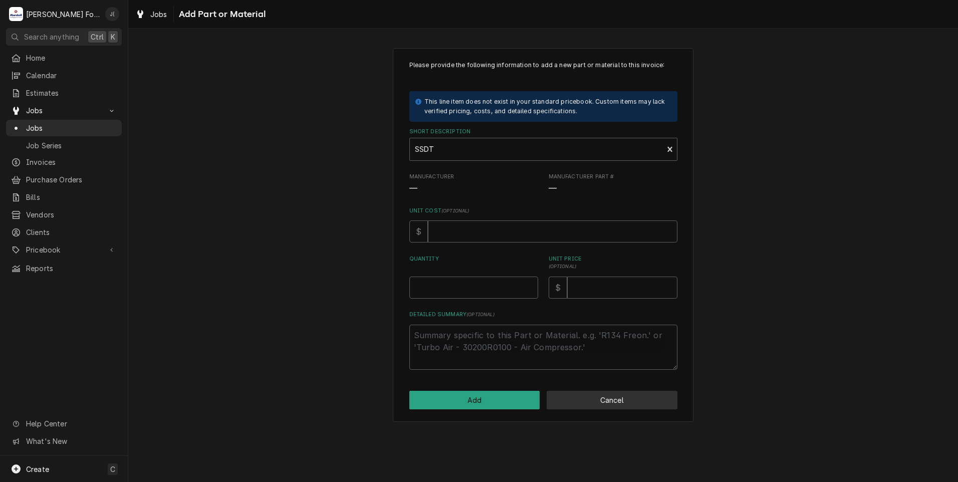
click at [598, 397] on button "Cancel" at bounding box center [612, 400] width 131 height 19
type textarea "x"
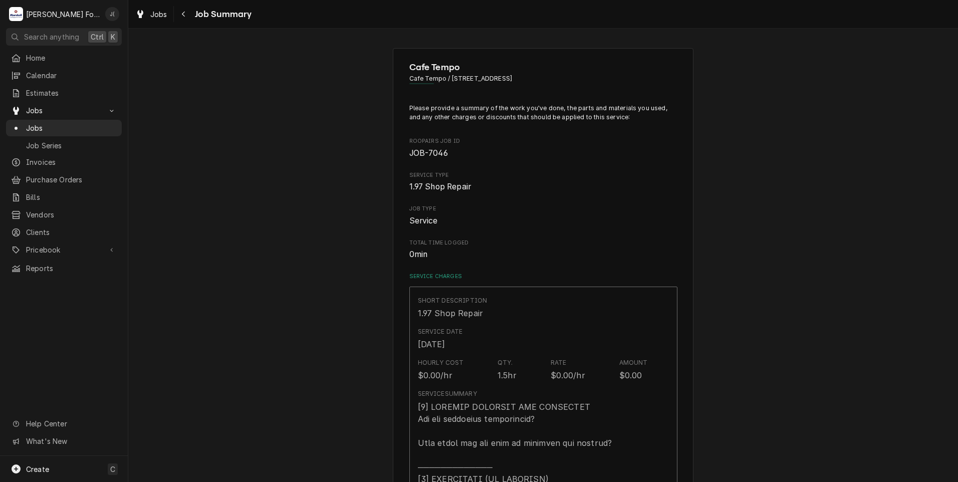
scroll to position [501, 0]
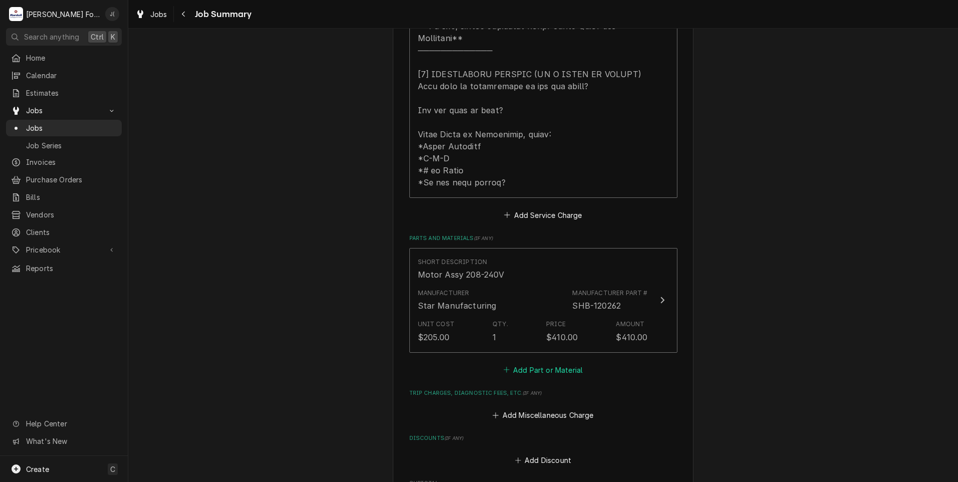
click at [536, 363] on button "Add Part or Material" at bounding box center [543, 370] width 83 height 14
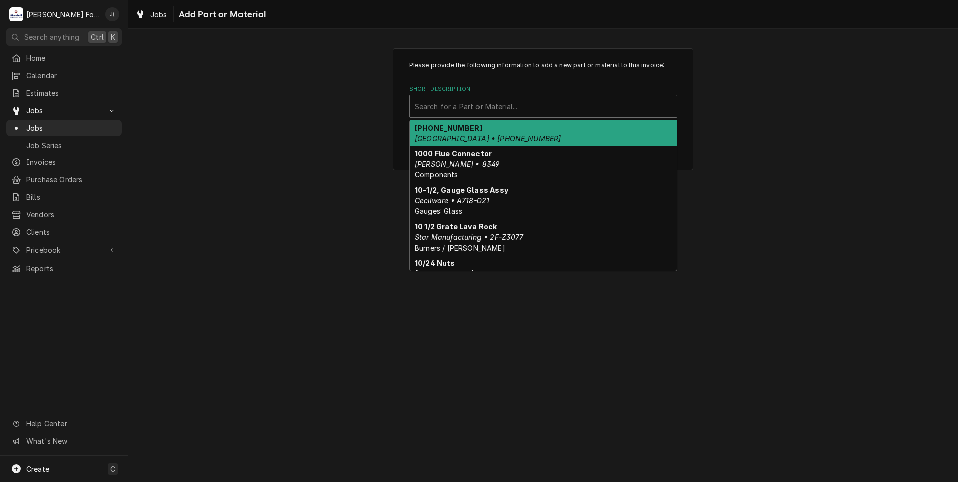
click at [460, 99] on div "Short Description" at bounding box center [543, 106] width 257 height 18
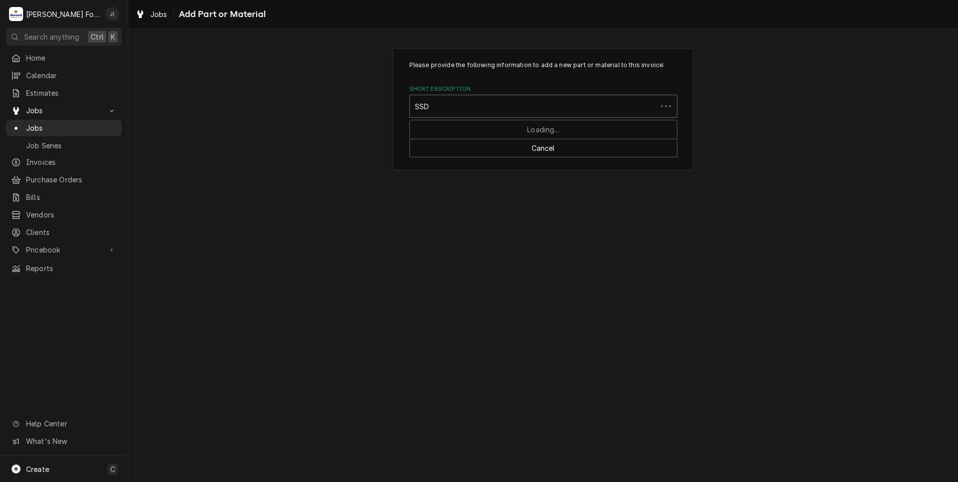
type input "SSDT"
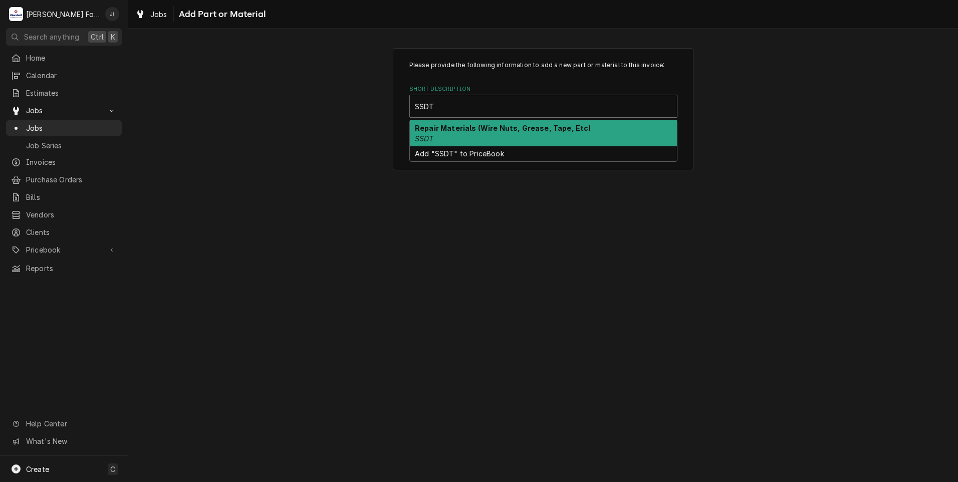
click at [456, 132] on div "Repair Materials (Wire Nuts, Grease, Tape, Etc) SSDT" at bounding box center [543, 133] width 267 height 26
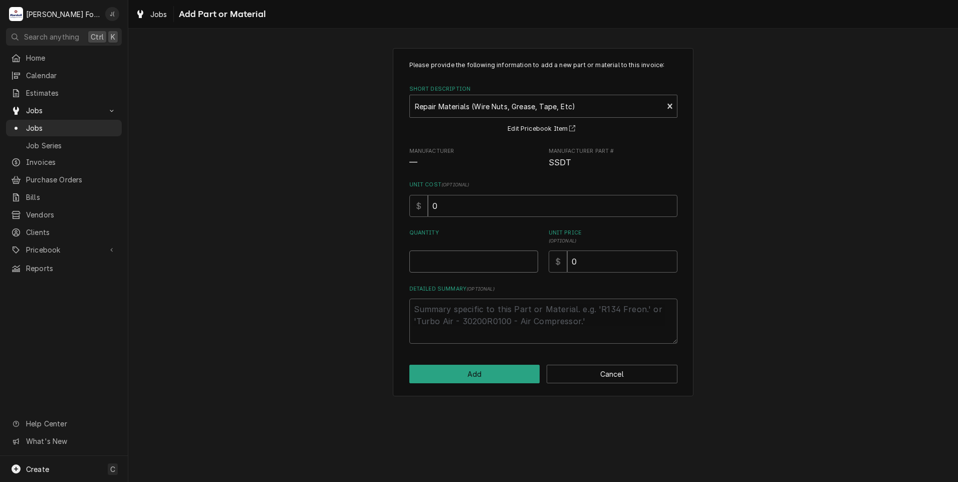
click at [490, 272] on input "Quantity" at bounding box center [473, 262] width 129 height 22
type textarea "x"
type input "1"
type textarea "x"
type input "1"
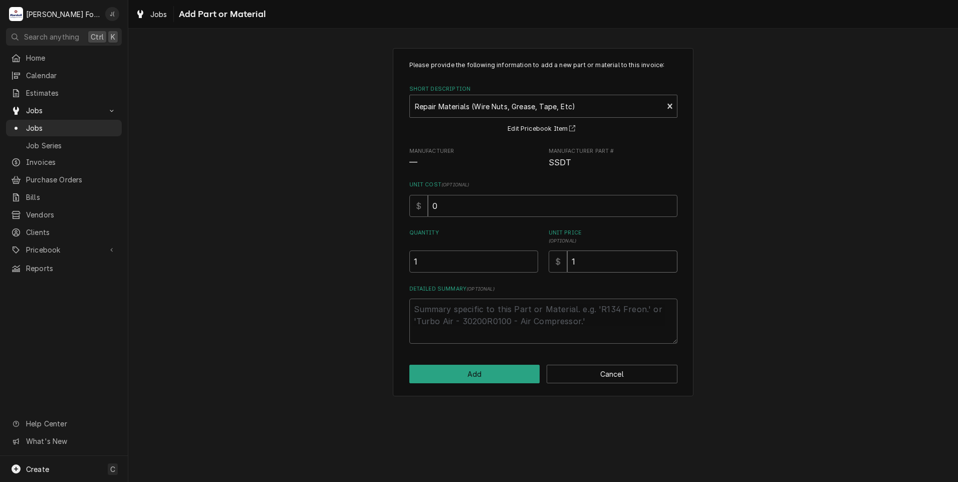
type textarea "x"
type input "10"
click at [451, 381] on button "Add" at bounding box center [474, 374] width 131 height 19
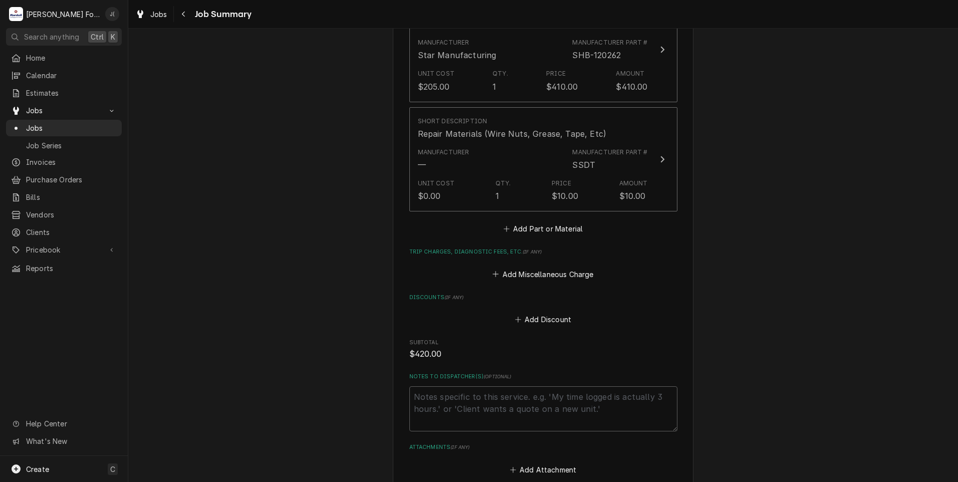
scroll to position [890, 0]
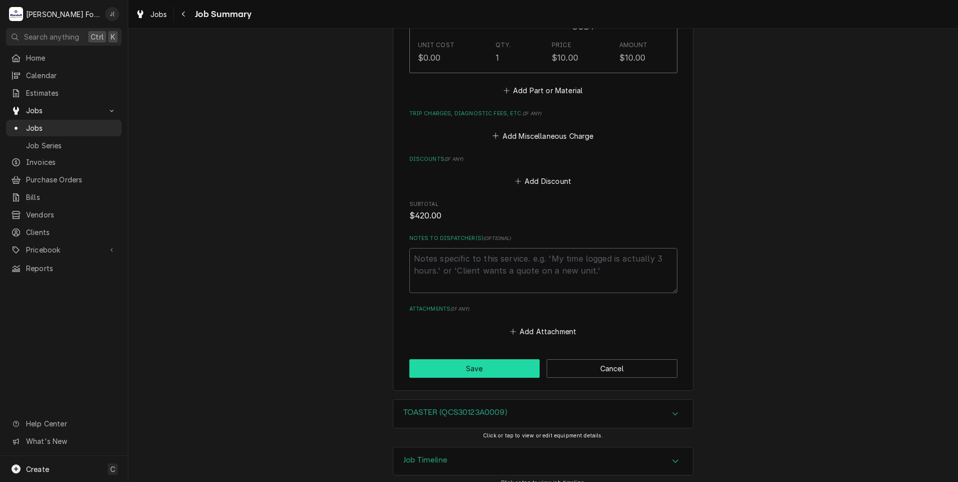
click at [435, 359] on button "Save" at bounding box center [474, 368] width 131 height 19
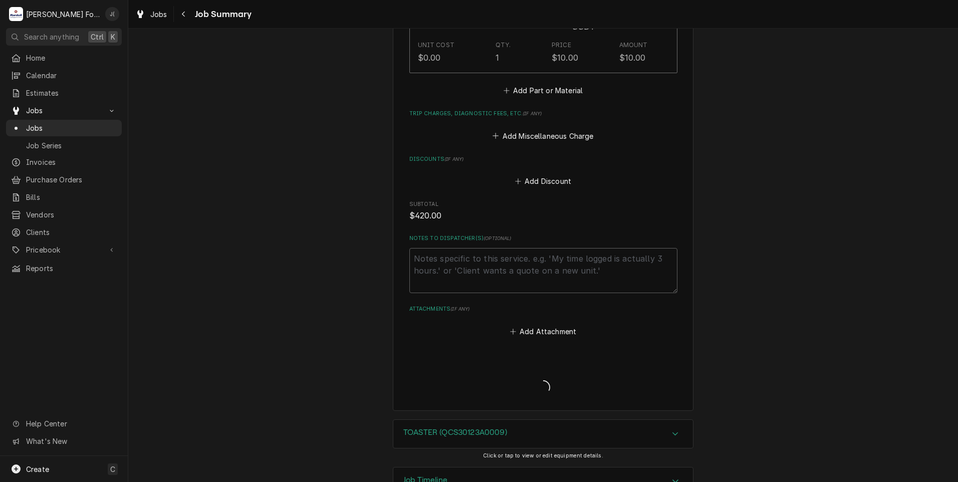
type textarea "x"
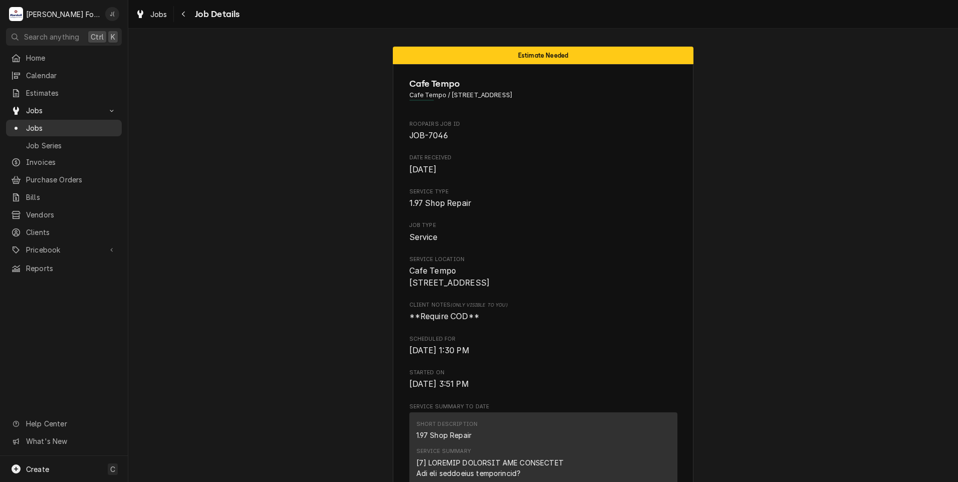
click at [62, 124] on span "Jobs" at bounding box center [71, 128] width 91 height 11
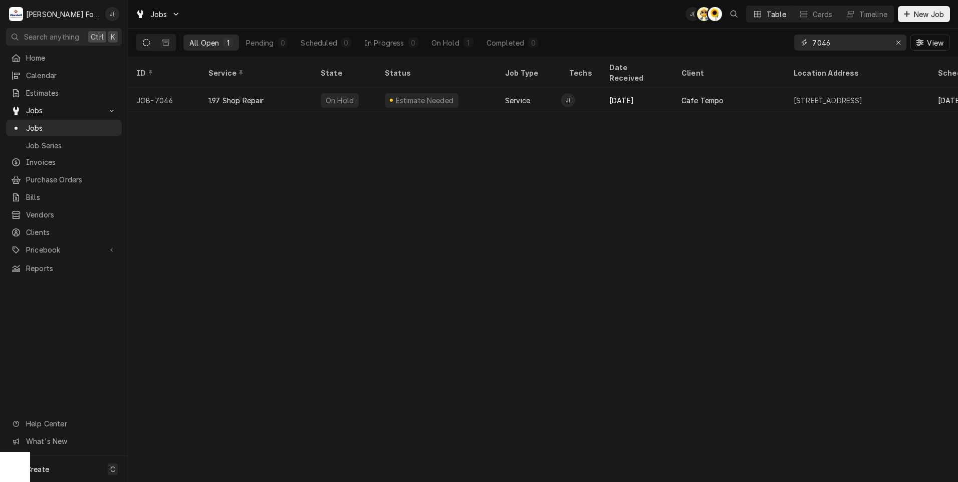
click at [846, 41] on input "7046" at bounding box center [849, 43] width 75 height 16
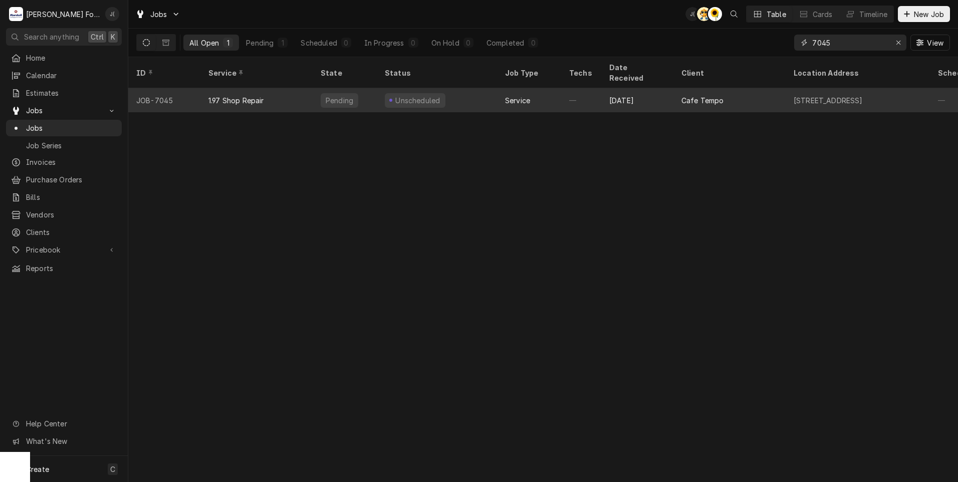
type input "7045"
click at [280, 88] on div "1.97 Shop Repair" at bounding box center [256, 100] width 112 height 24
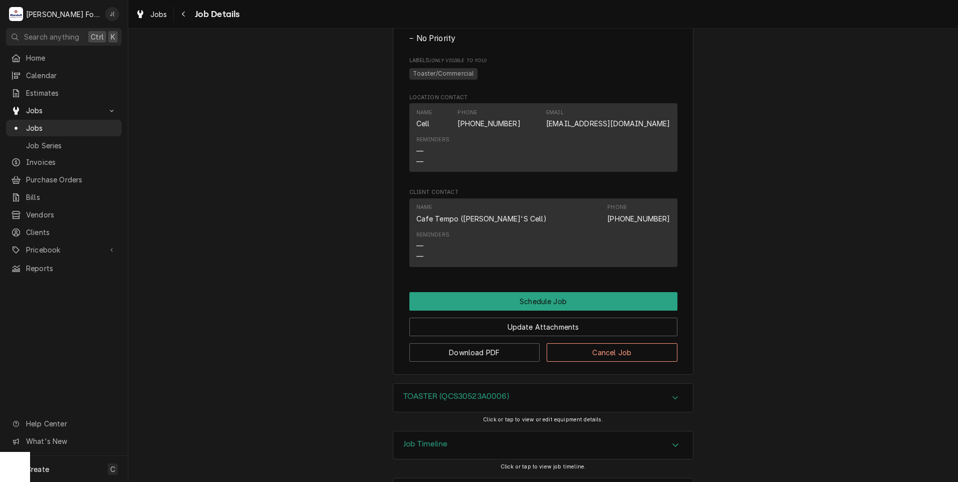
scroll to position [481, 0]
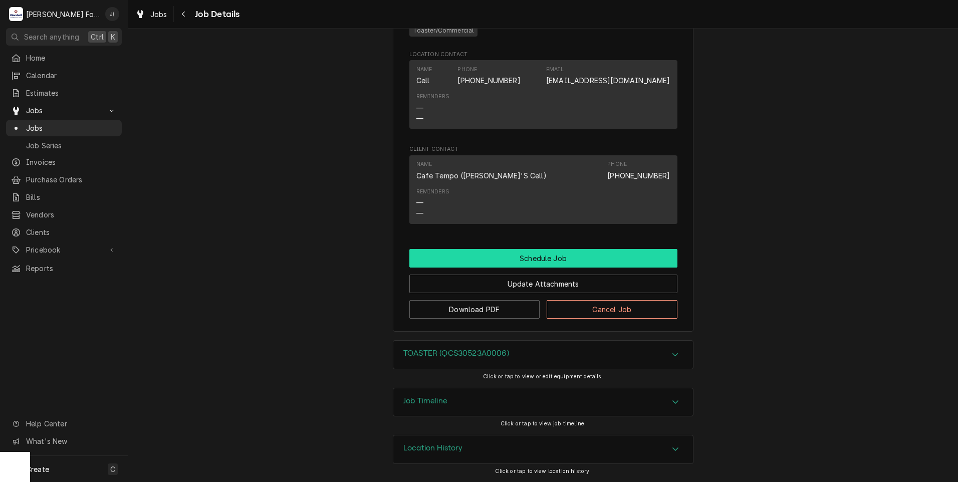
click at [558, 259] on button "Schedule Job" at bounding box center [543, 258] width 268 height 19
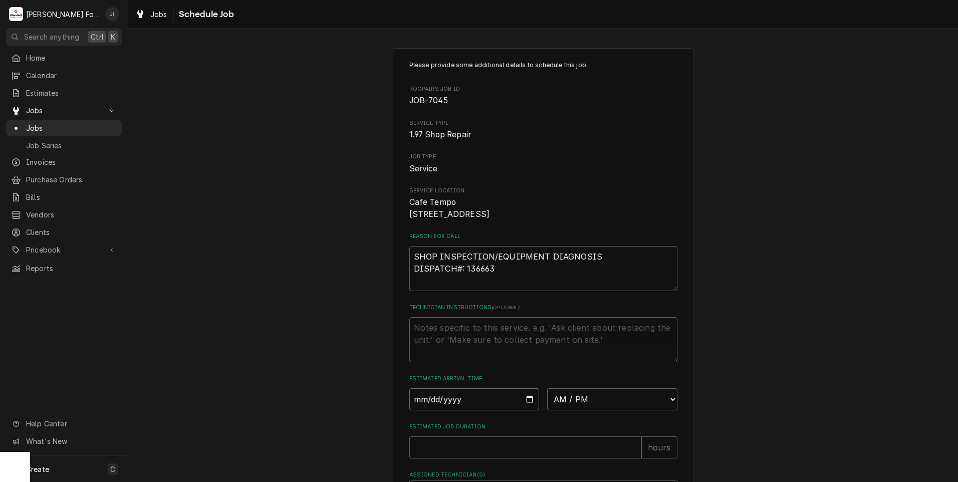
click at [495, 410] on input "Date" at bounding box center [474, 399] width 130 height 22
click at [526, 410] on input "Date" at bounding box center [474, 399] width 130 height 22
type input "[DATE]"
type textarea "x"
click at [669, 410] on select "AM / PM 6:00 AM 6:15 AM 6:30 AM 6:45 AM 7:00 AM 7:15 AM 7:30 AM 7:45 AM 8:00 AM…" at bounding box center [612, 399] width 130 height 22
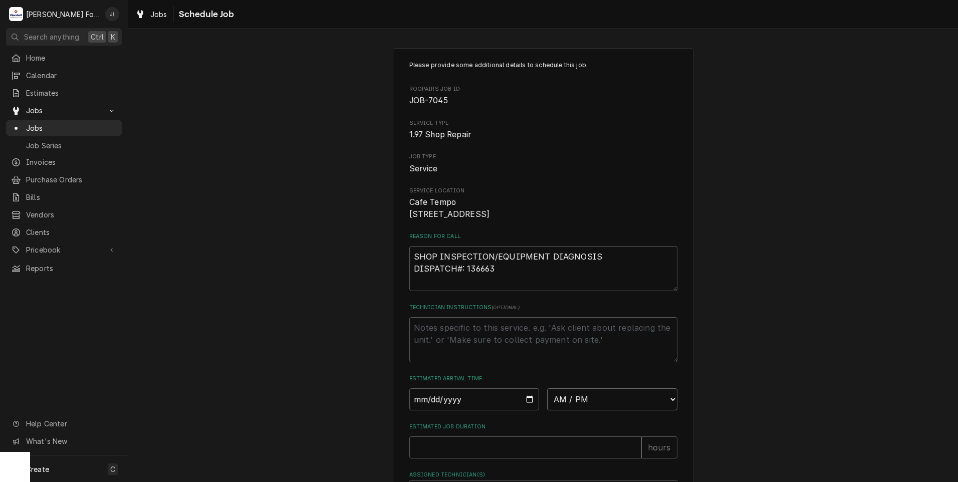
select select "13:30:00"
click at [547, 400] on select "AM / PM 6:00 AM 6:15 AM 6:30 AM 6:45 AM 7:00 AM 7:15 AM 7:30 AM 7:45 AM 8:00 AM…" at bounding box center [612, 399] width 130 height 22
click at [520, 456] on input "Estimated Job Duration" at bounding box center [525, 447] width 232 height 22
type textarea "x"
type input "1"
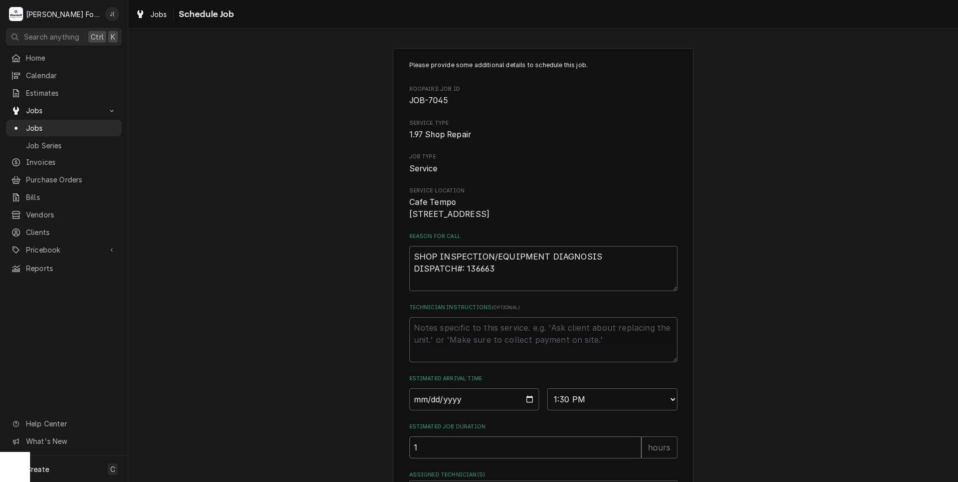
type textarea "x"
type input "1.5"
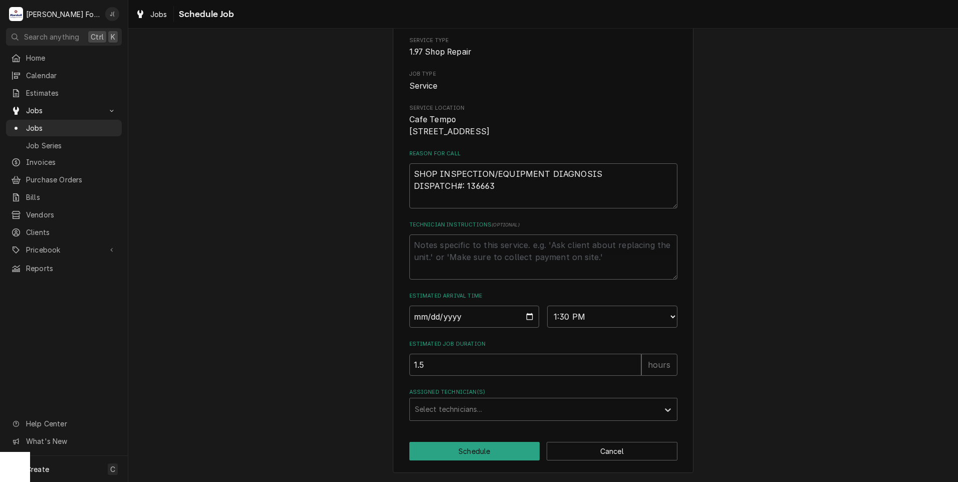
scroll to position [95, 0]
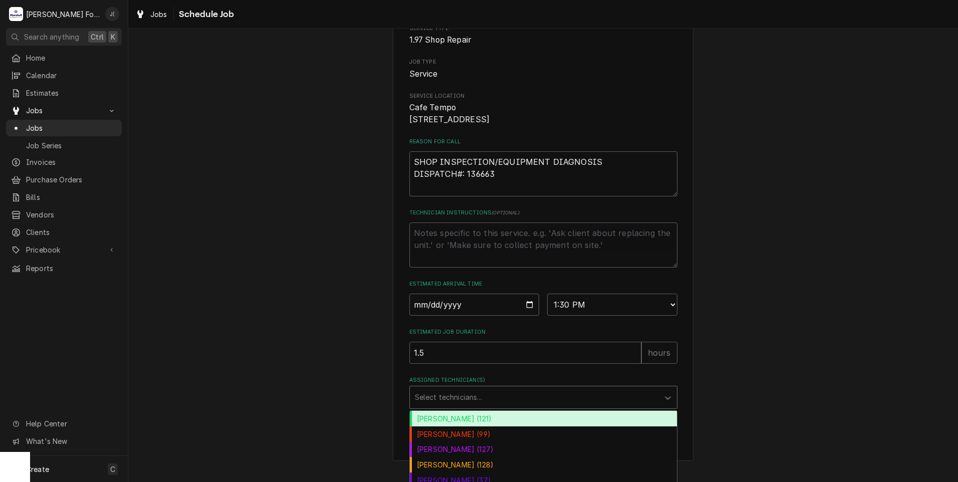
click at [459, 402] on div "Assigned Technician(s)" at bounding box center [534, 397] width 239 height 18
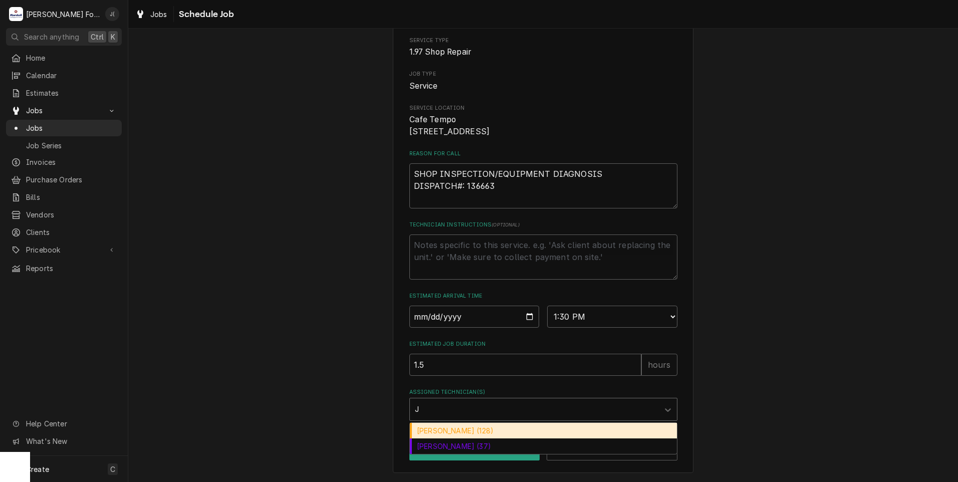
type input "[PERSON_NAME]"
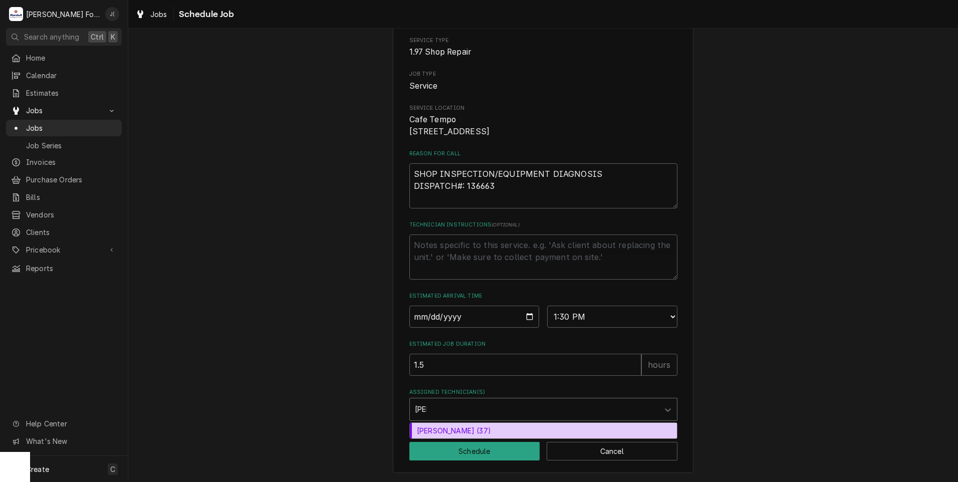
click at [436, 428] on div "[PERSON_NAME] (37)" at bounding box center [543, 431] width 267 height 16
type textarea "x"
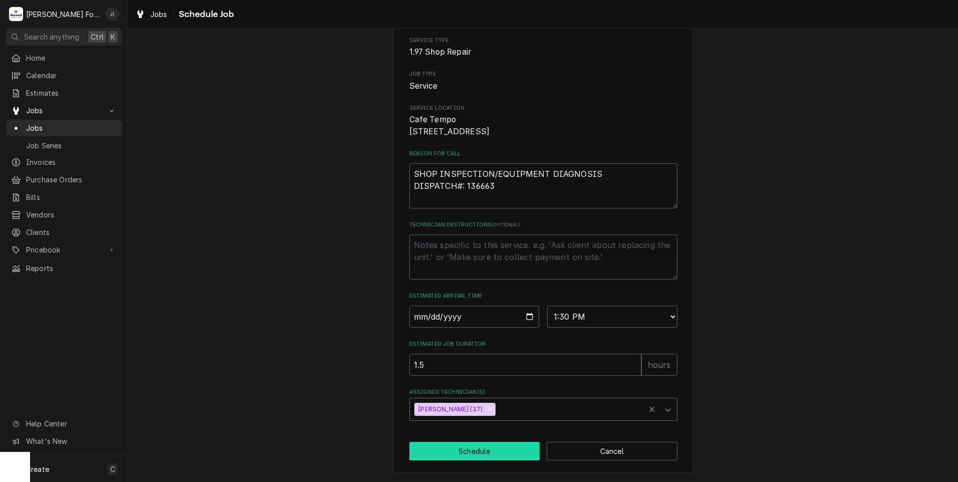
click at [455, 453] on button "Schedule" at bounding box center [474, 451] width 131 height 19
type textarea "x"
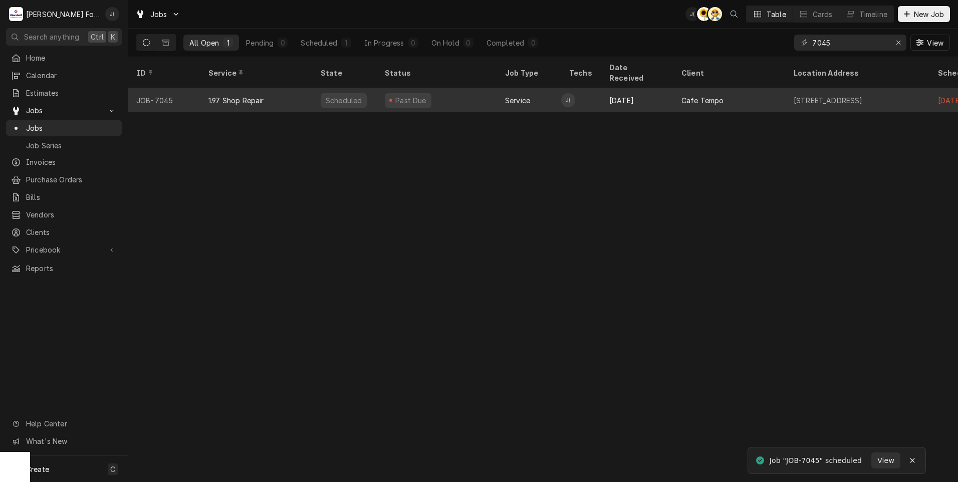
click at [459, 91] on div "Past Due" at bounding box center [437, 100] width 120 height 24
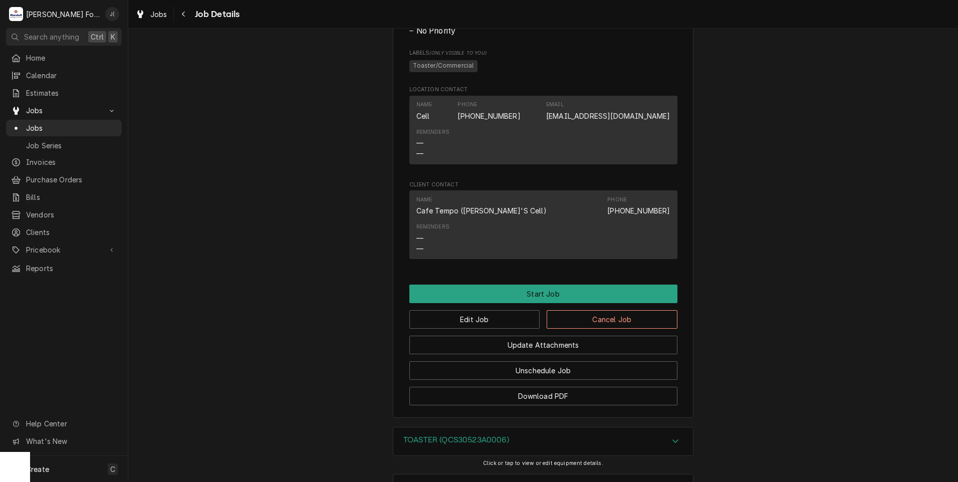
scroll to position [551, 0]
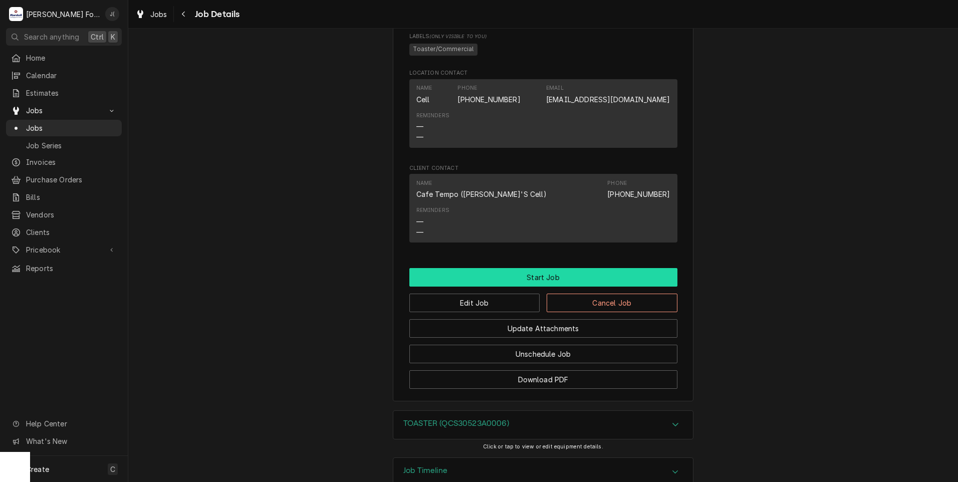
click at [498, 287] on button "Start Job" at bounding box center [543, 277] width 268 height 19
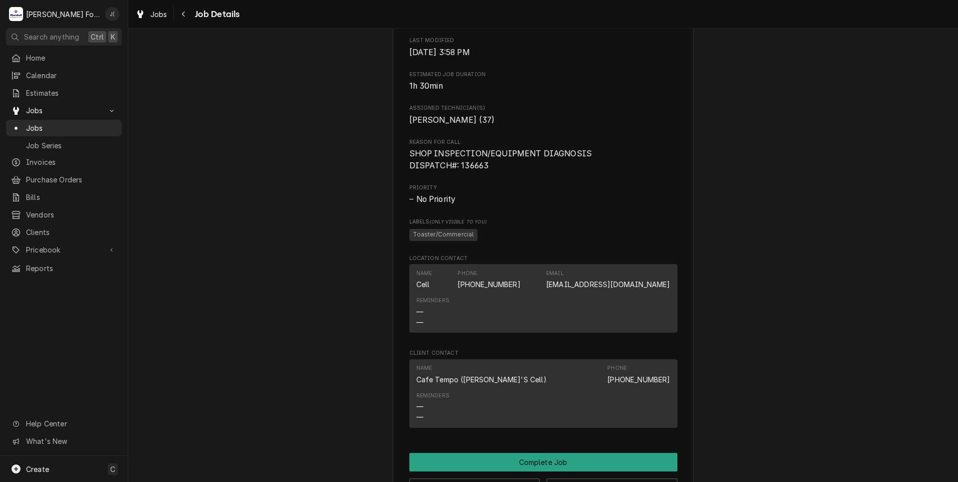
scroll to position [501, 0]
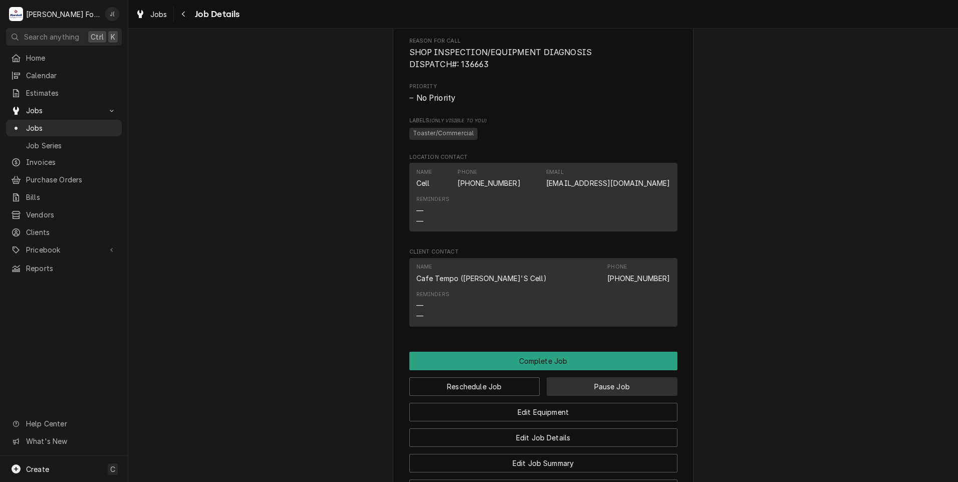
click at [629, 396] on button "Pause Job" at bounding box center [612, 386] width 131 height 19
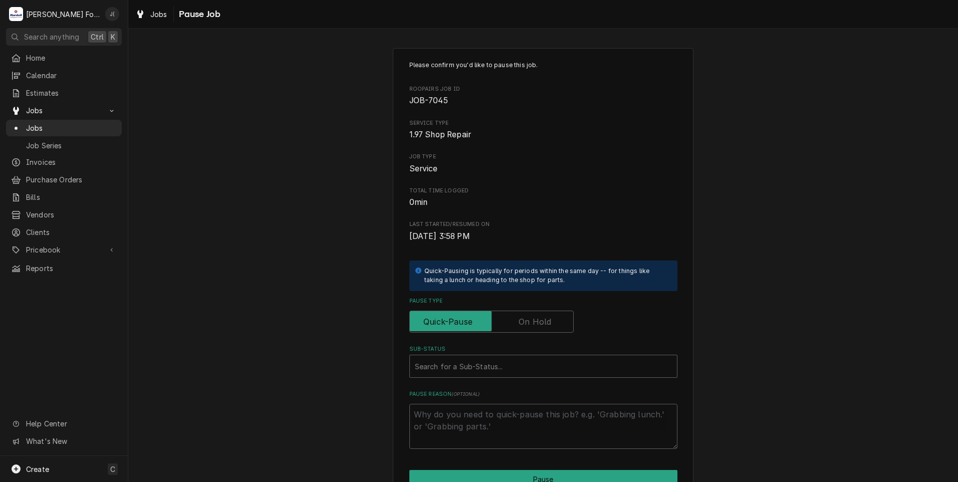
click at [531, 322] on label "Pause Type" at bounding box center [491, 322] width 164 height 22
click at [531, 322] on input "Pause Type" at bounding box center [491, 322] width 155 height 22
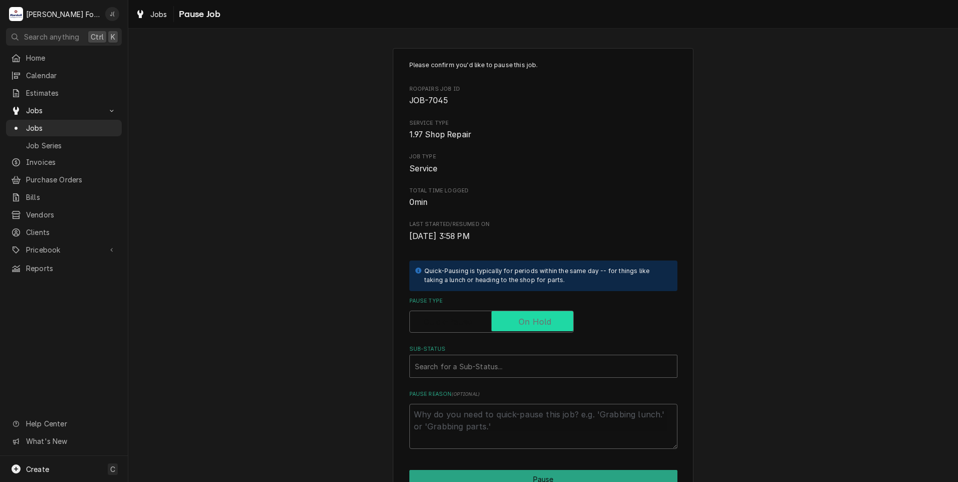
checkbox input "true"
click at [516, 366] on div "Sub-Status" at bounding box center [543, 366] width 257 height 18
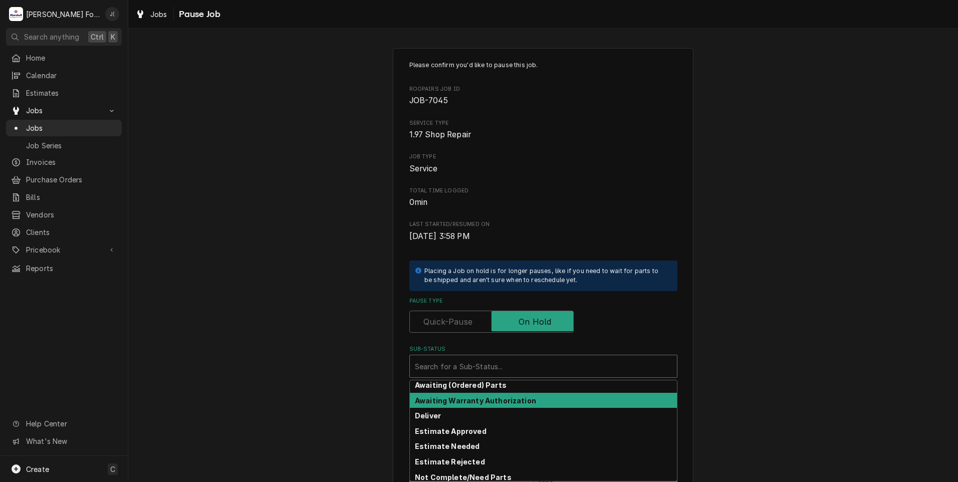
scroll to position [50, 0]
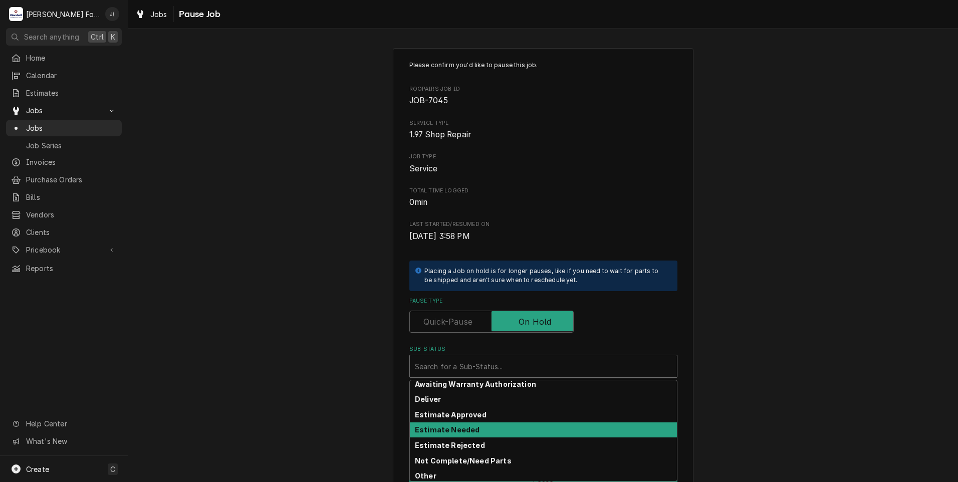
click at [474, 427] on div "Estimate Needed" at bounding box center [543, 430] width 267 height 16
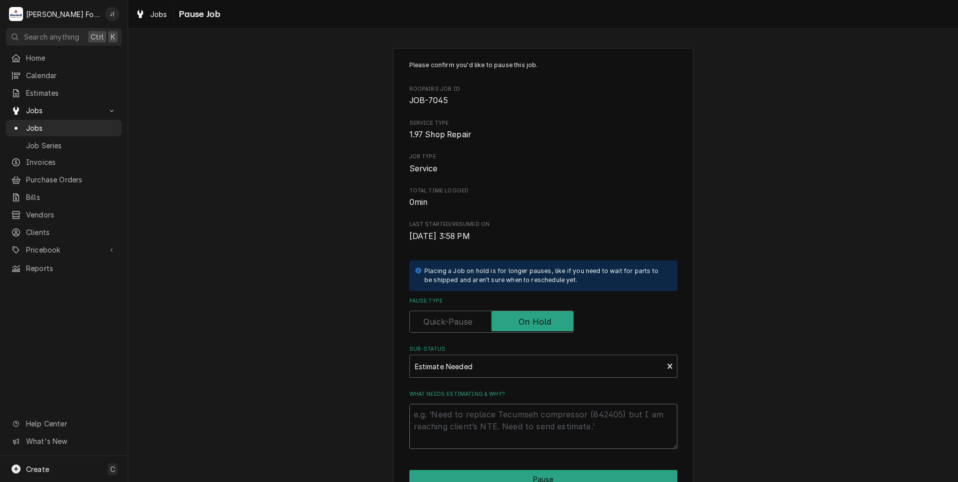
click at [473, 437] on textarea "What needs estimating & why?" at bounding box center [543, 426] width 268 height 45
type textarea "x"
type textarea "P"
type textarea "x"
type textarea "PR"
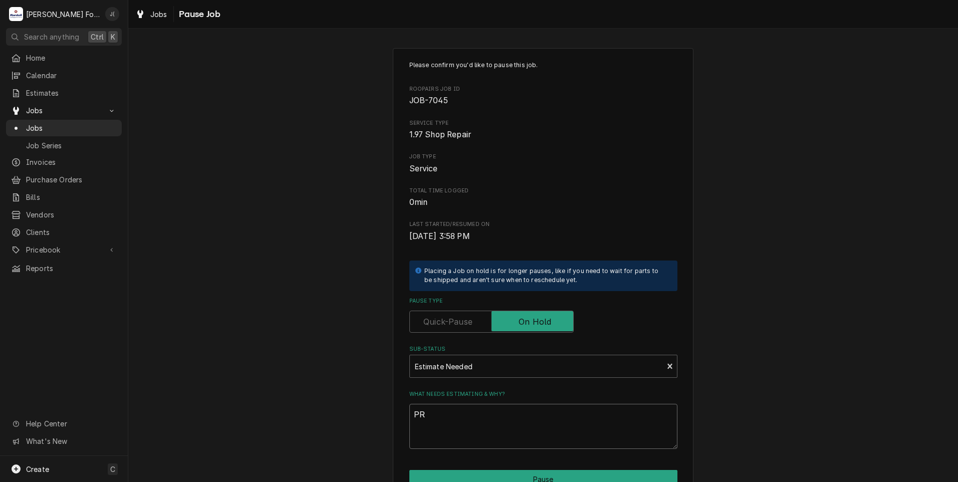
type textarea "x"
type textarea "PRI"
type textarea "x"
type textarea "PRIC"
type textarea "x"
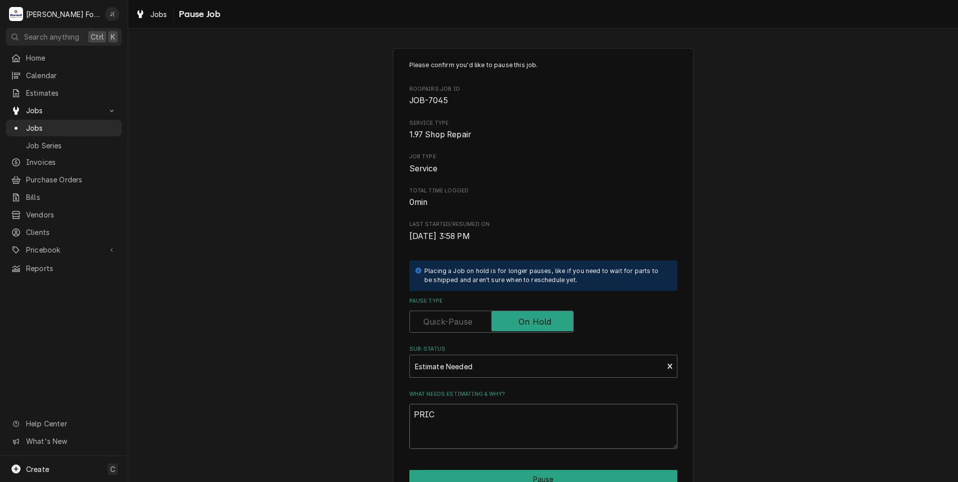
type textarea "PRICE"
type textarea "x"
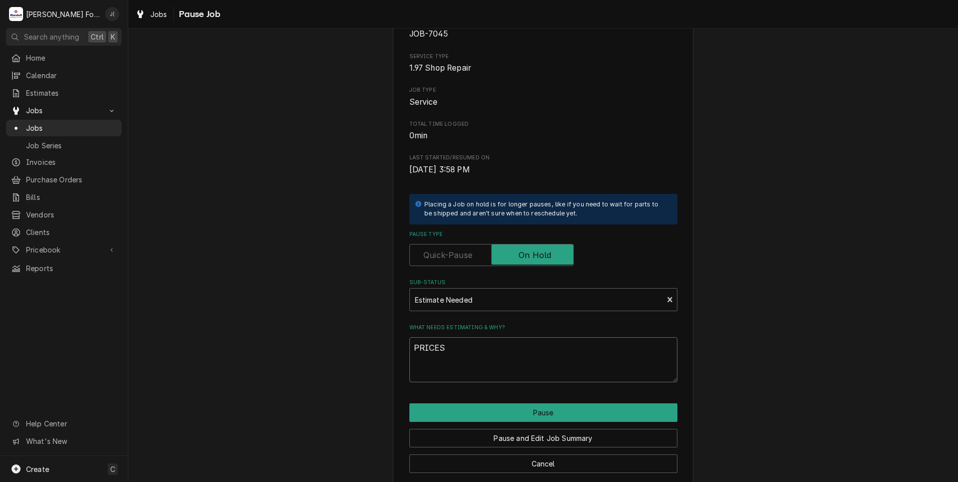
scroll to position [79, 0]
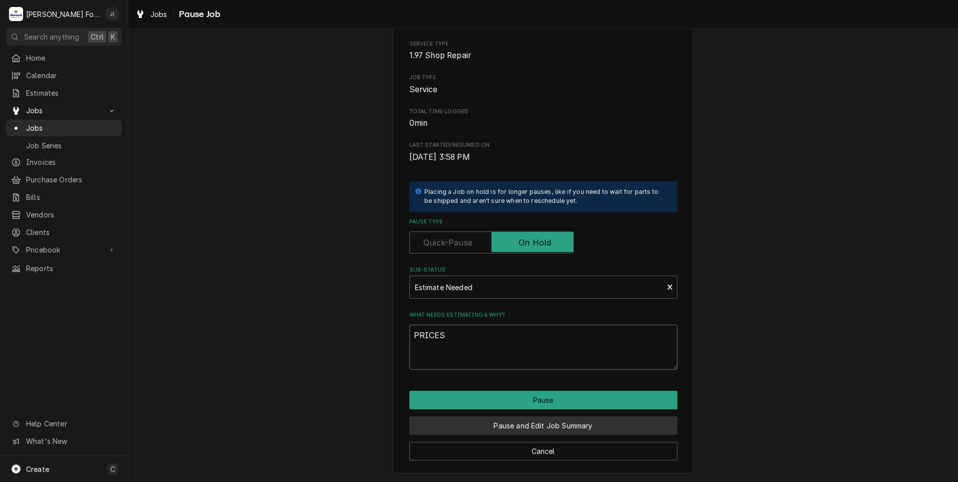
type textarea "PRICES"
click at [520, 428] on button "Pause and Edit Job Summary" at bounding box center [543, 425] width 268 height 19
type textarea "x"
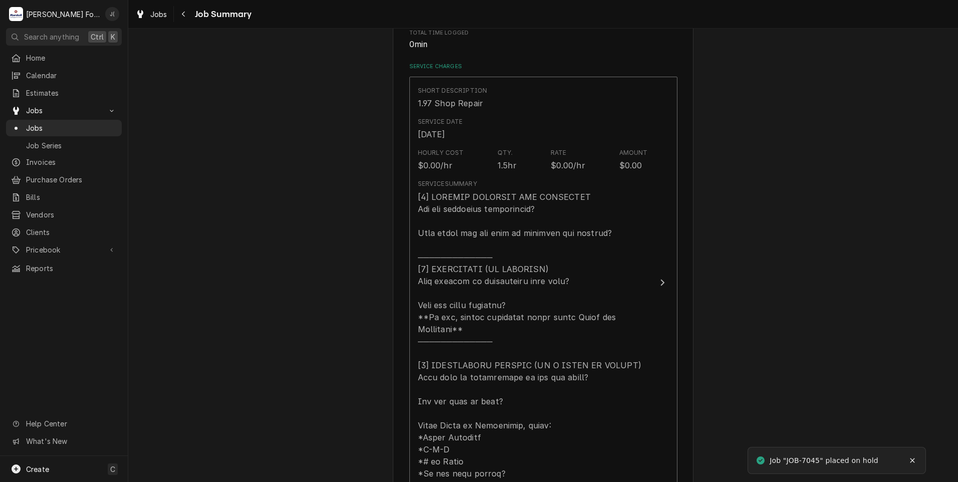
scroll to position [401, 0]
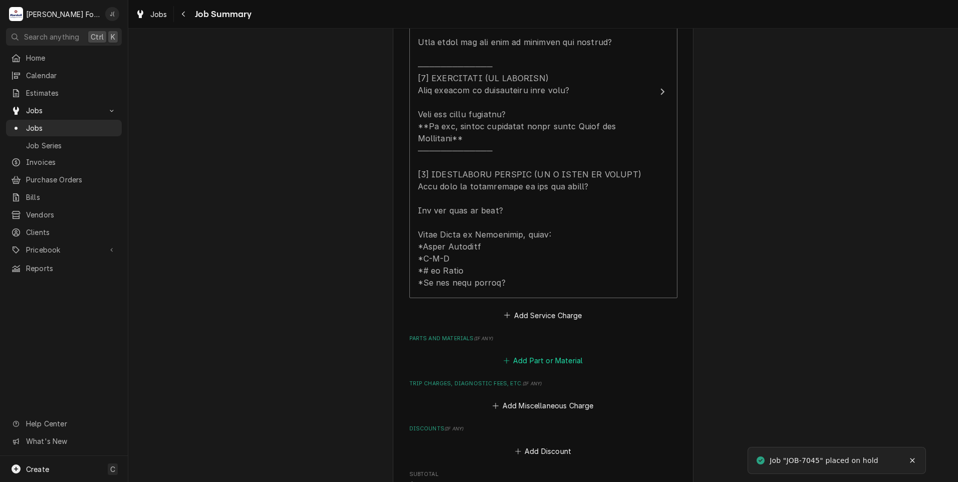
click at [562, 354] on button "Add Part or Material" at bounding box center [543, 361] width 83 height 14
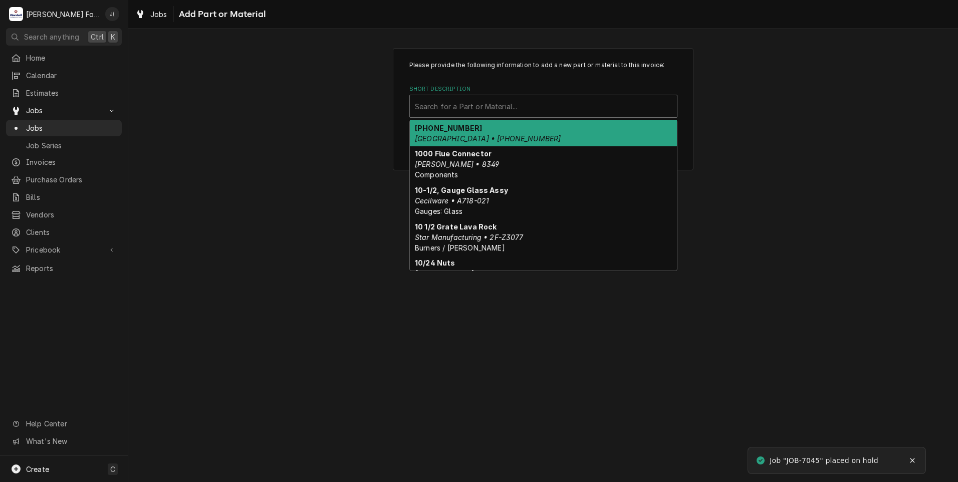
click at [518, 109] on div "Short Description" at bounding box center [543, 106] width 257 height 18
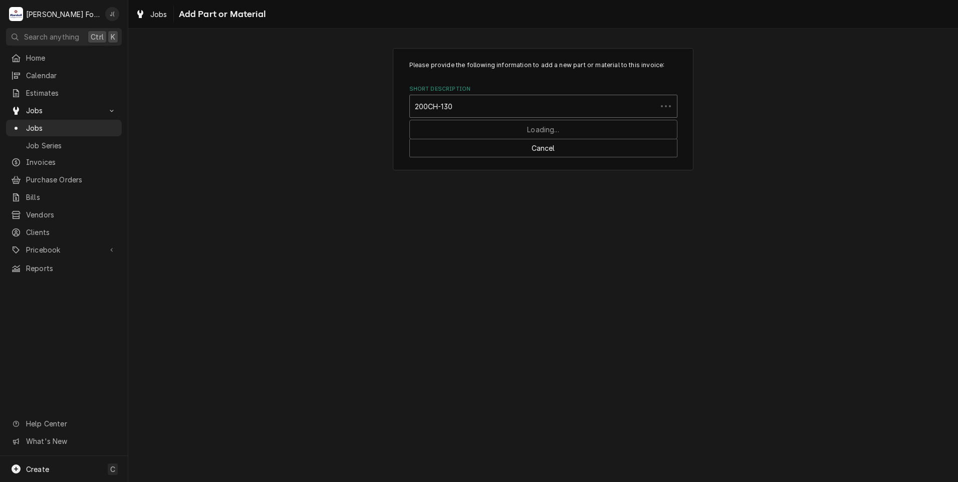
type input "200CH-1307"
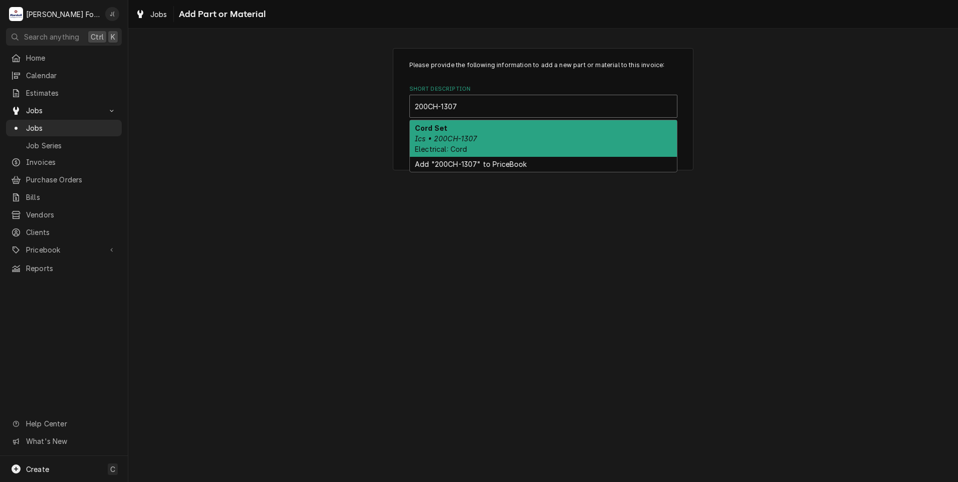
click at [524, 140] on div "Cord Set Ics • 200CH-1307 Electrical: Cord" at bounding box center [543, 138] width 267 height 37
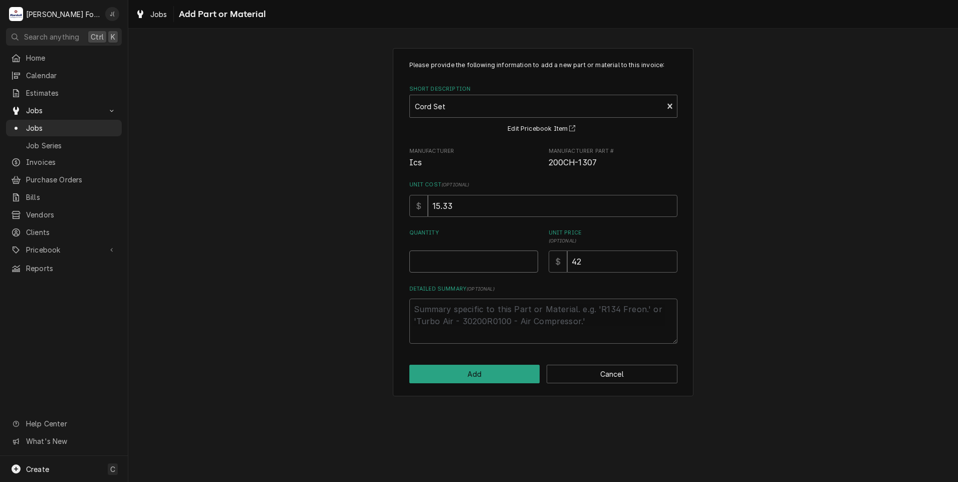
click at [461, 265] on input "Quantity" at bounding box center [473, 262] width 129 height 22
type textarea "x"
type input "1"
click at [490, 373] on button "Add" at bounding box center [474, 374] width 131 height 19
type textarea "x"
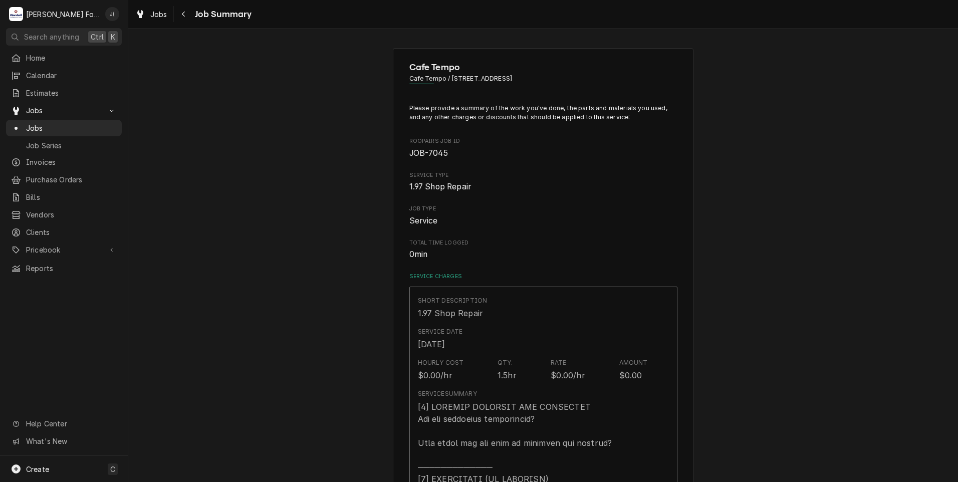
scroll to position [401, 0]
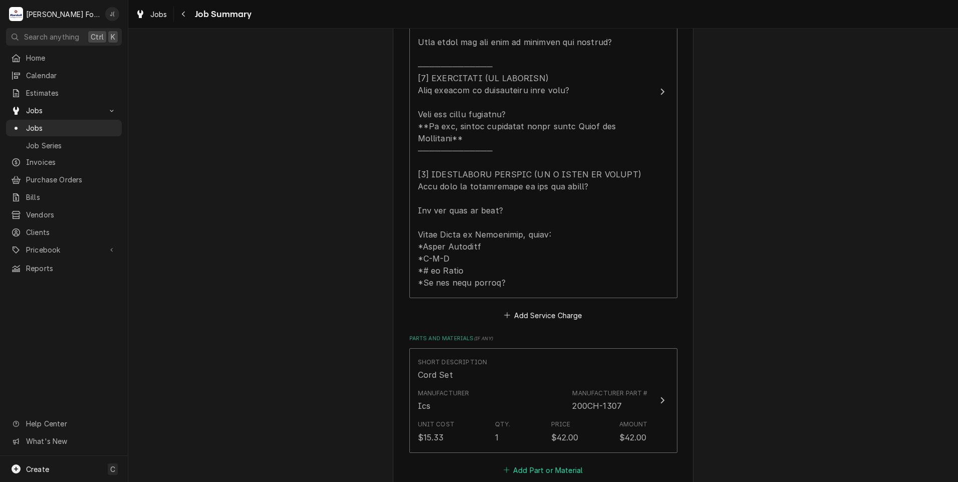
click at [528, 463] on button "Add Part or Material" at bounding box center [543, 470] width 83 height 14
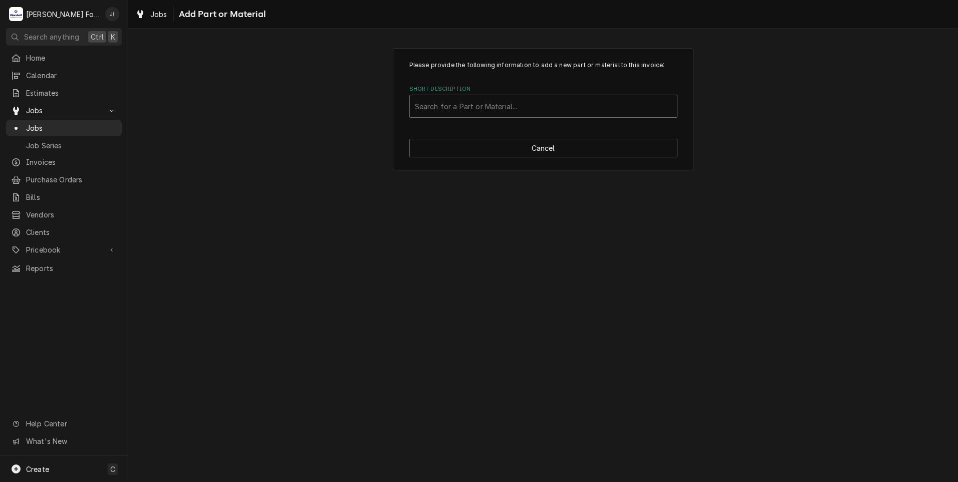
click at [460, 105] on div "Short Description" at bounding box center [543, 106] width 257 height 18
type input "SHB-1202"
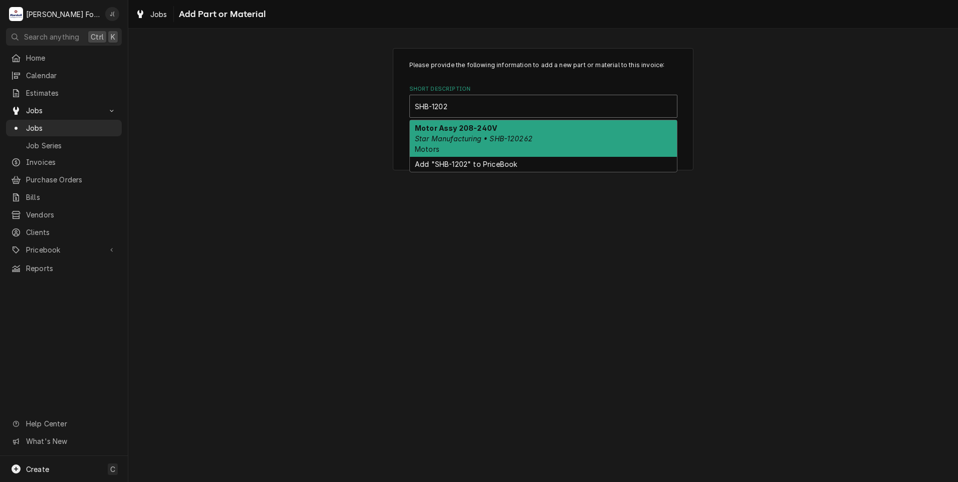
click at [540, 135] on div "Motor Assy 208-240V Star Manufacturing • SHB-120262 Motors" at bounding box center [543, 138] width 267 height 37
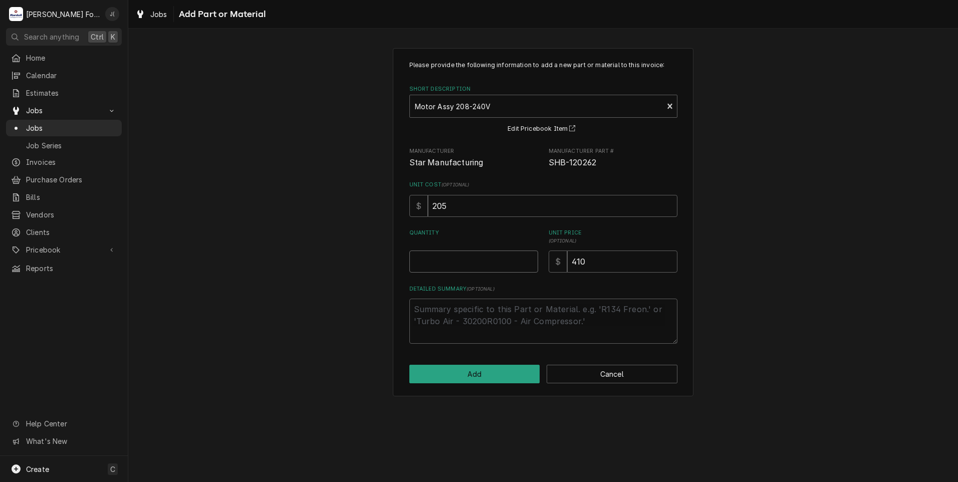
click at [467, 266] on input "Quantity" at bounding box center [473, 262] width 129 height 22
type textarea "x"
type input "1"
click at [482, 369] on button "Add" at bounding box center [474, 374] width 131 height 19
type textarea "x"
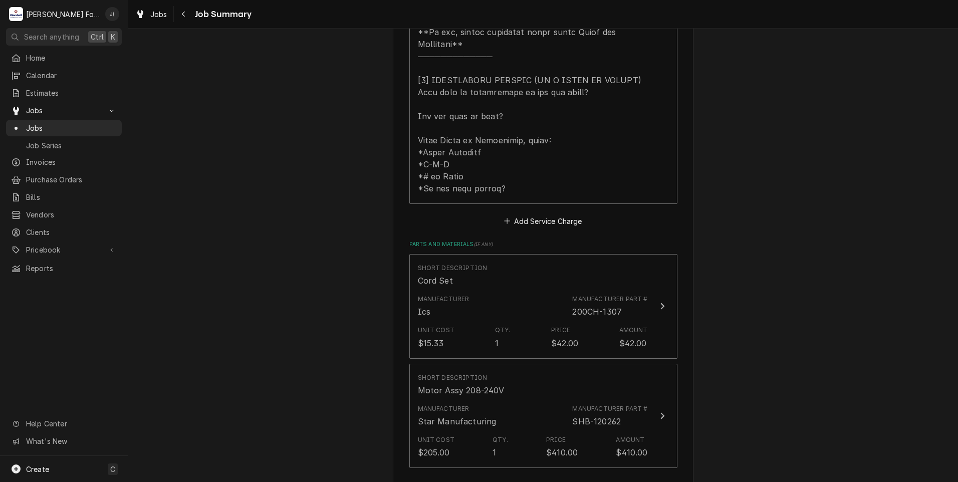
scroll to position [501, 0]
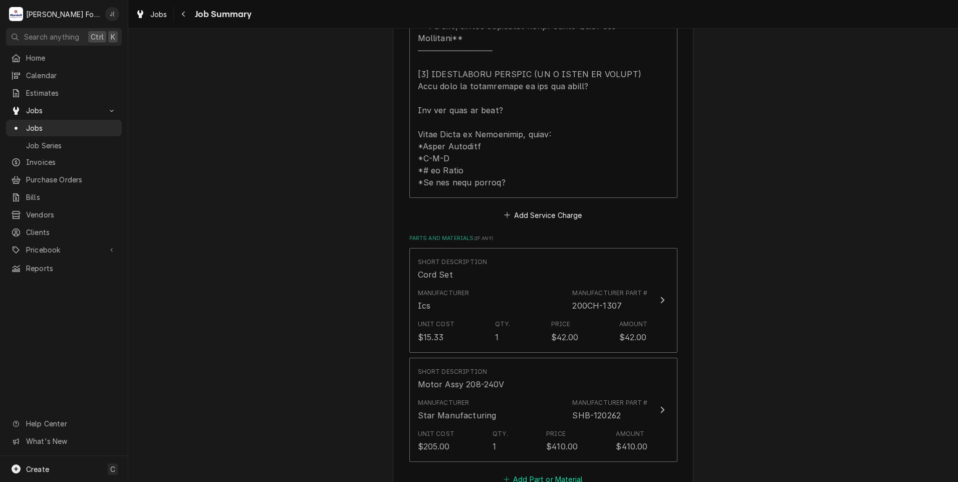
click at [529, 473] on button "Add Part or Material" at bounding box center [543, 480] width 83 height 14
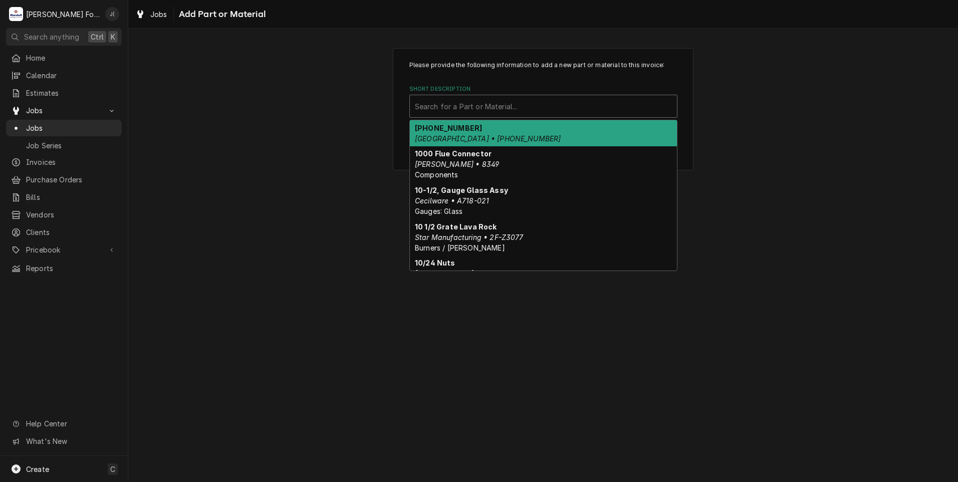
click at [453, 100] on div "Short Description" at bounding box center [543, 106] width 257 height 18
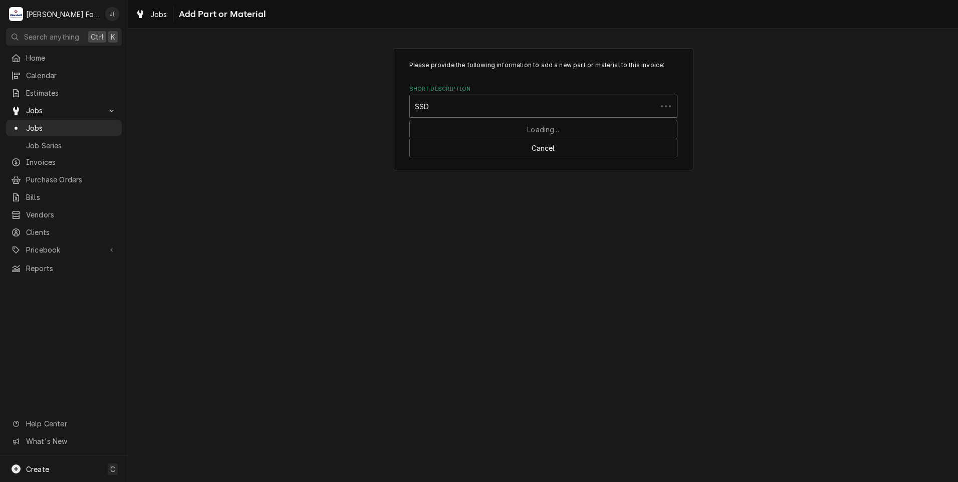
type input "SSDT"
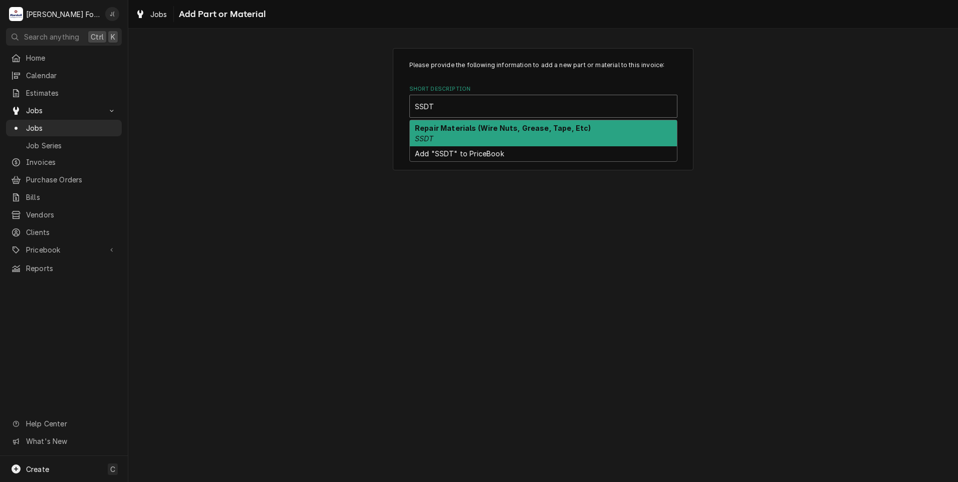
click at [455, 128] on strong "Repair Materials (Wire Nuts, Grease, Tape, Etc)" at bounding box center [503, 128] width 176 height 9
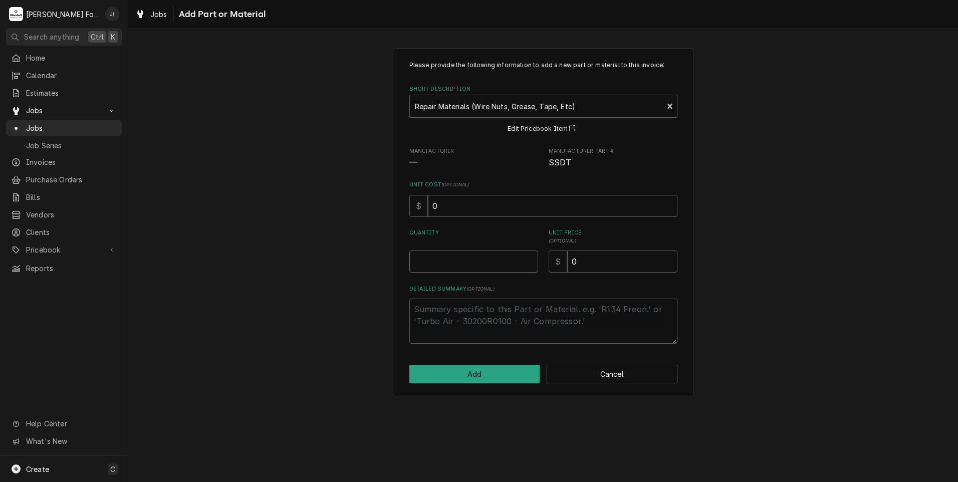
click at [480, 258] on input "Quantity" at bounding box center [473, 262] width 129 height 22
type textarea "x"
type input "1"
type textarea "x"
type input "1"
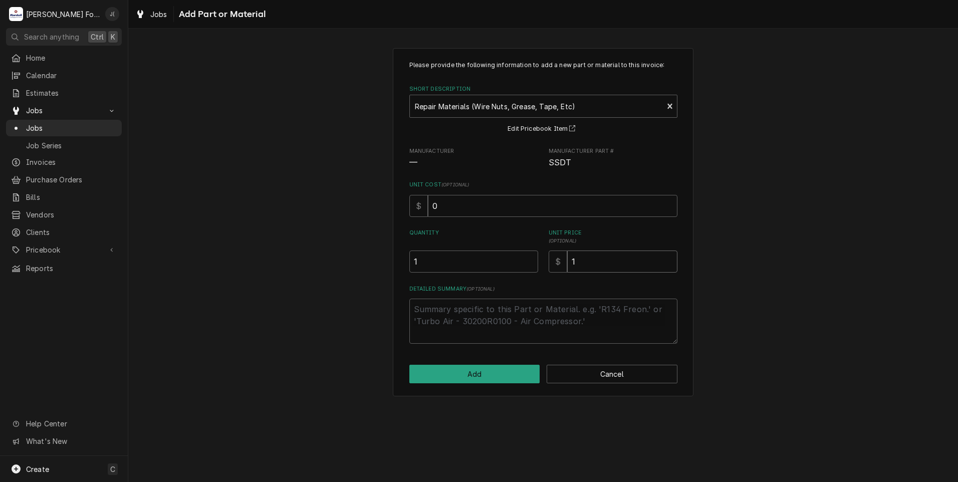
type textarea "x"
type input "10"
click at [455, 376] on button "Add" at bounding box center [474, 374] width 131 height 19
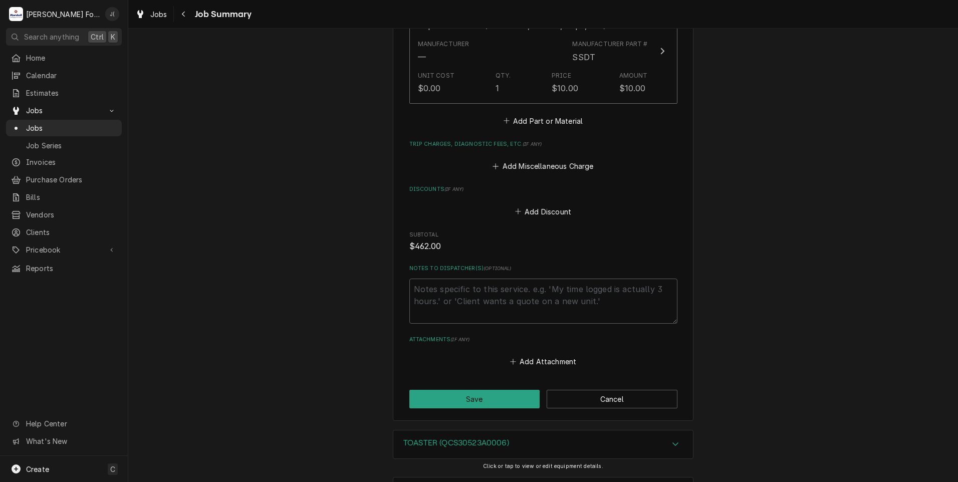
scroll to position [1000, 0]
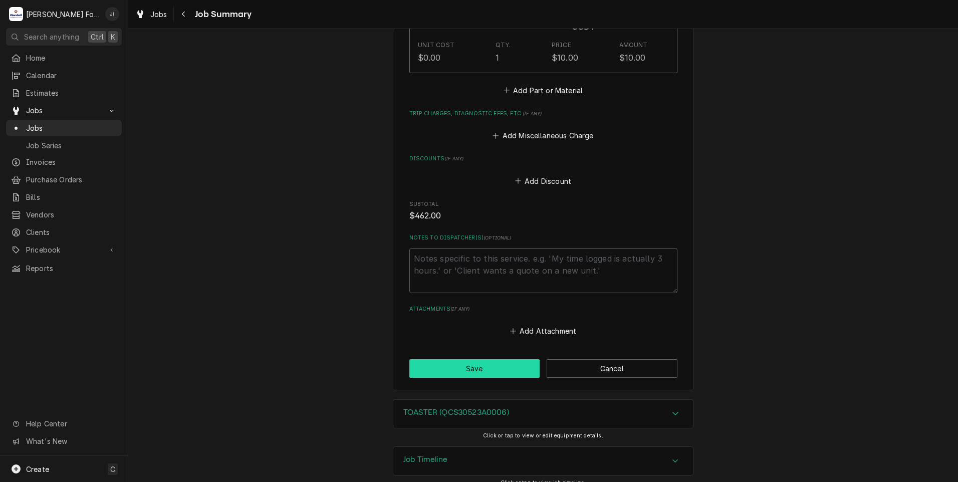
click at [478, 359] on button "Save" at bounding box center [474, 368] width 131 height 19
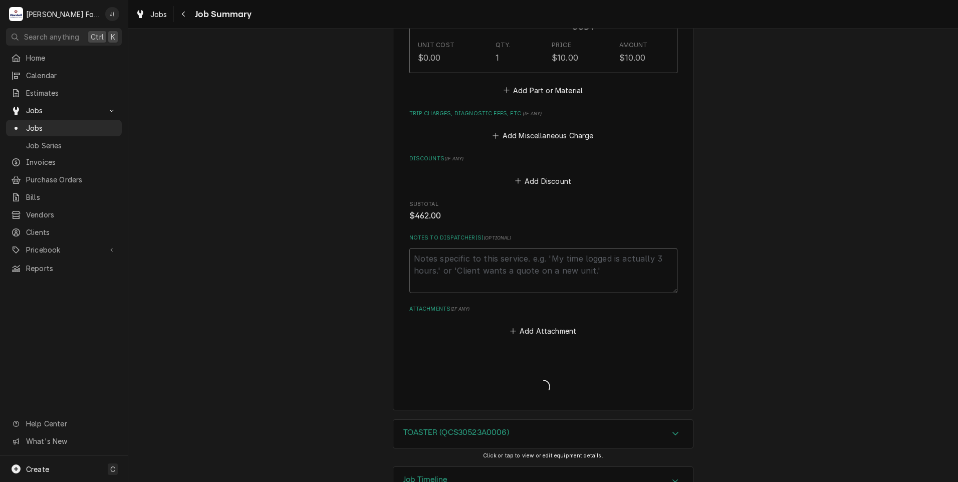
type textarea "x"
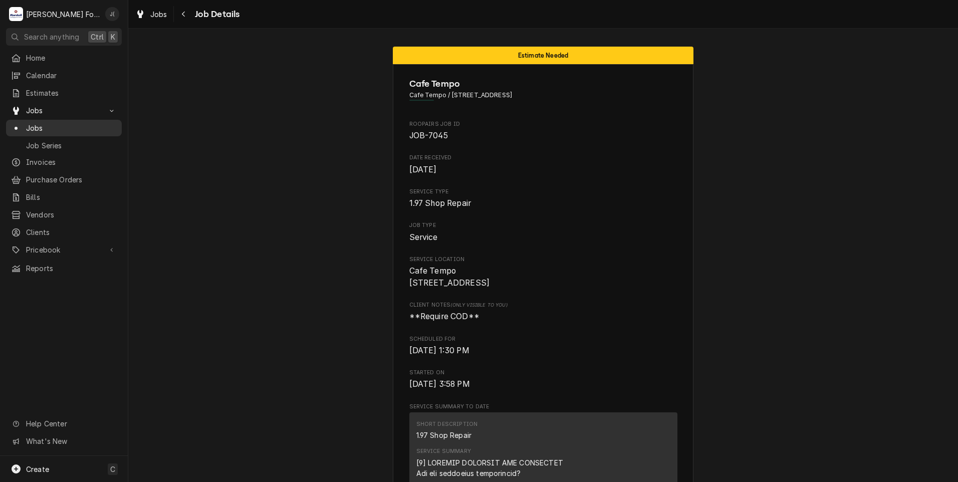
click at [74, 123] on span "Jobs" at bounding box center [71, 128] width 91 height 11
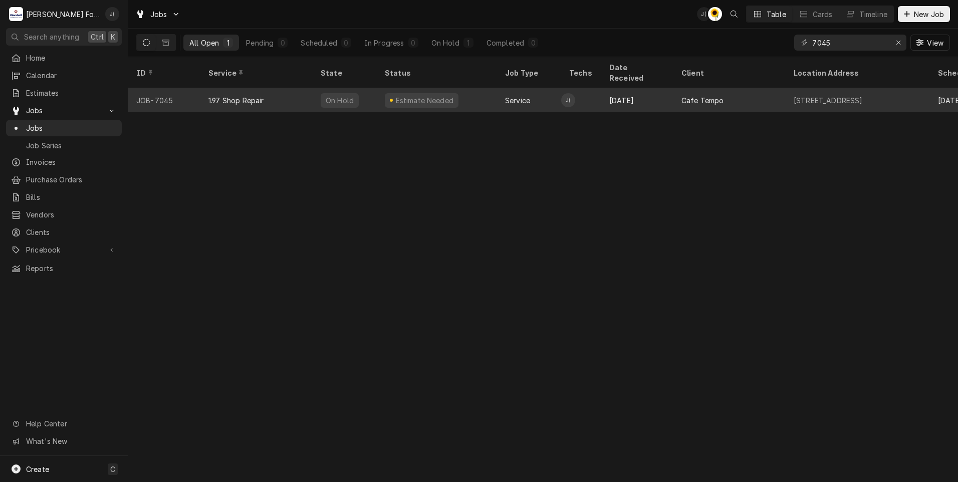
click at [255, 94] on div "1.97 Shop Repair" at bounding box center [256, 100] width 112 height 24
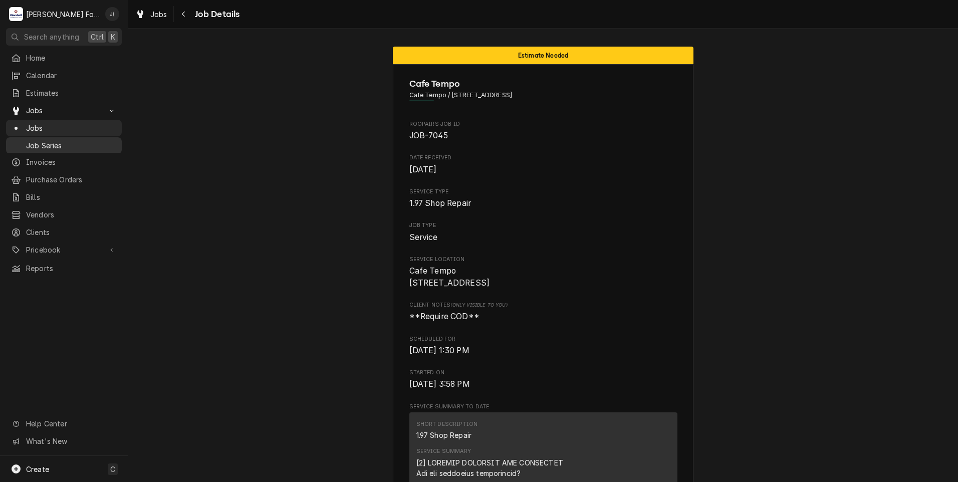
click at [43, 142] on span "Job Series" at bounding box center [71, 145] width 91 height 11
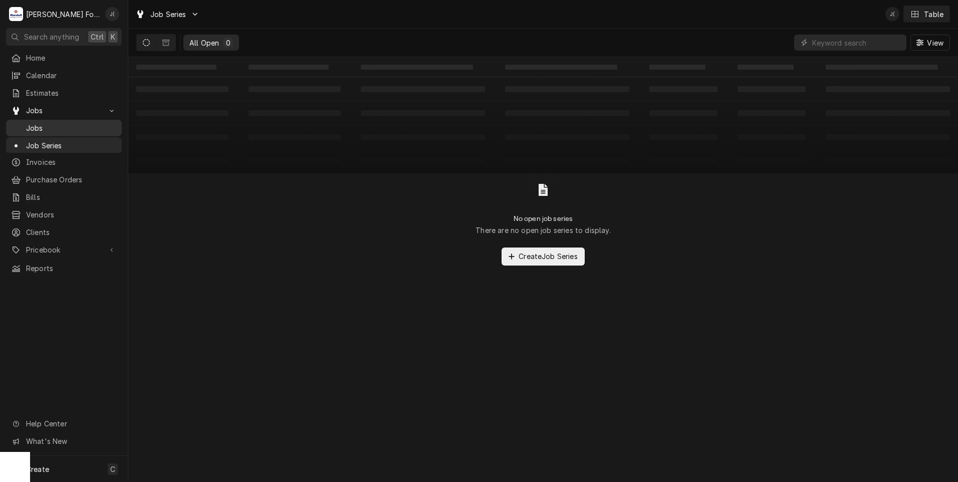
click at [48, 127] on span "Jobs" at bounding box center [71, 128] width 91 height 11
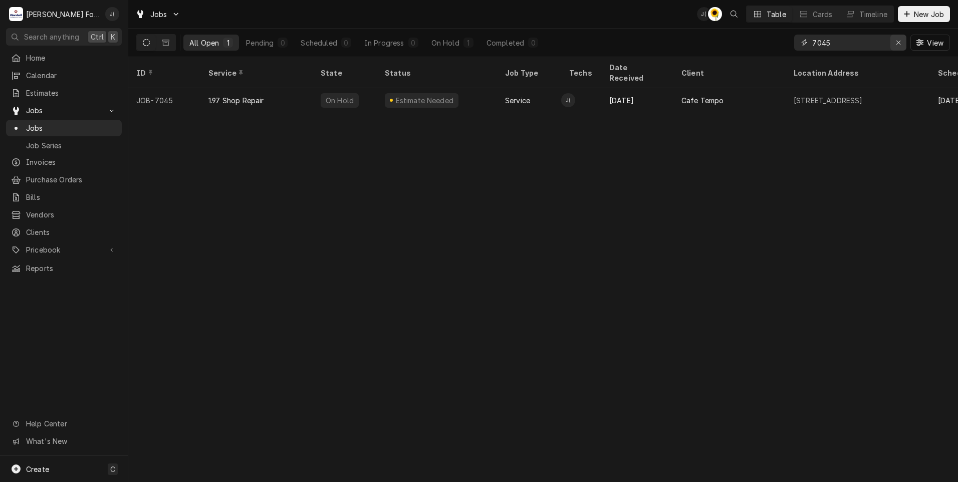
click at [900, 42] on icon "Erase input" at bounding box center [899, 42] width 6 height 7
click at [884, 42] on input "Dynamic Content Wrapper" at bounding box center [859, 43] width 94 height 16
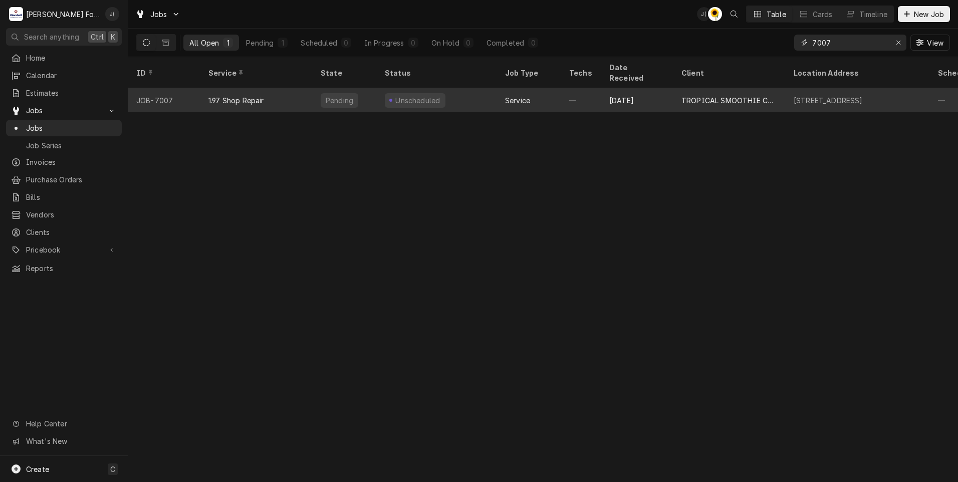
type input "7007"
click at [221, 95] on div "1.97 Shop Repair" at bounding box center [236, 100] width 56 height 11
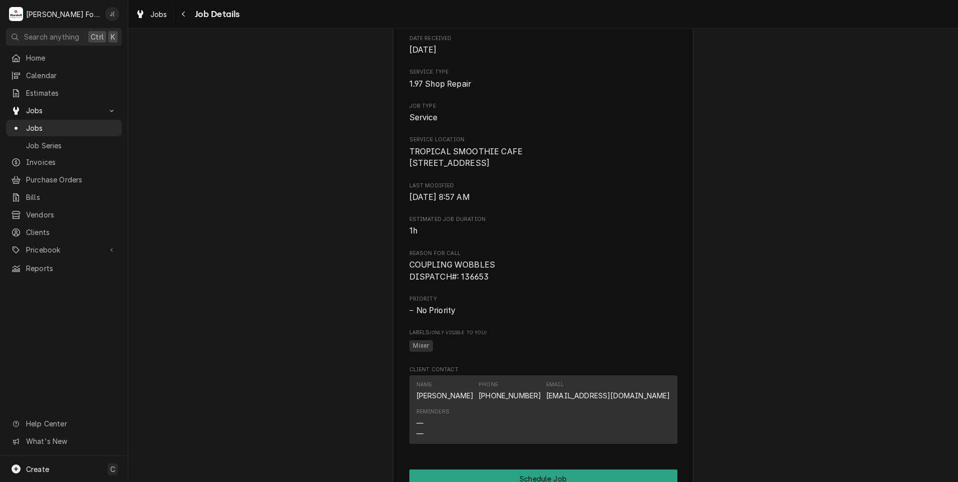
scroll to position [351, 0]
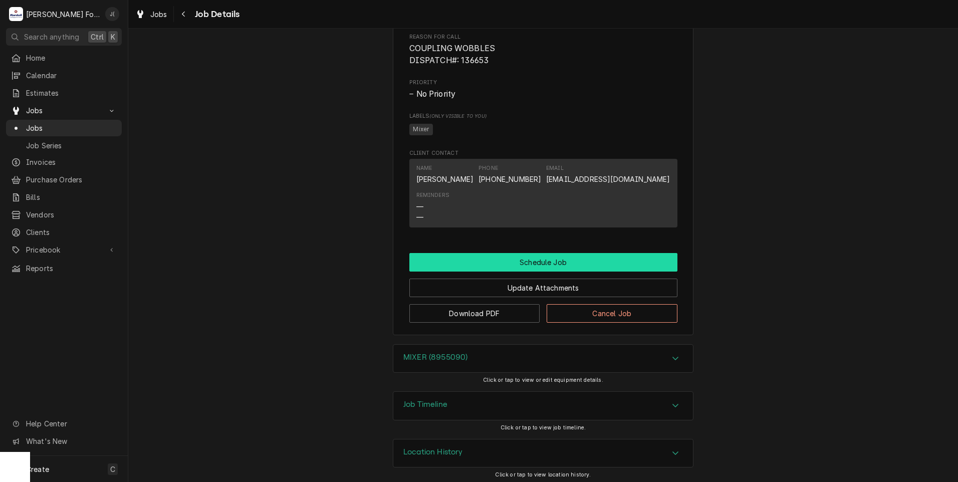
click at [481, 269] on button "Schedule Job" at bounding box center [543, 262] width 268 height 19
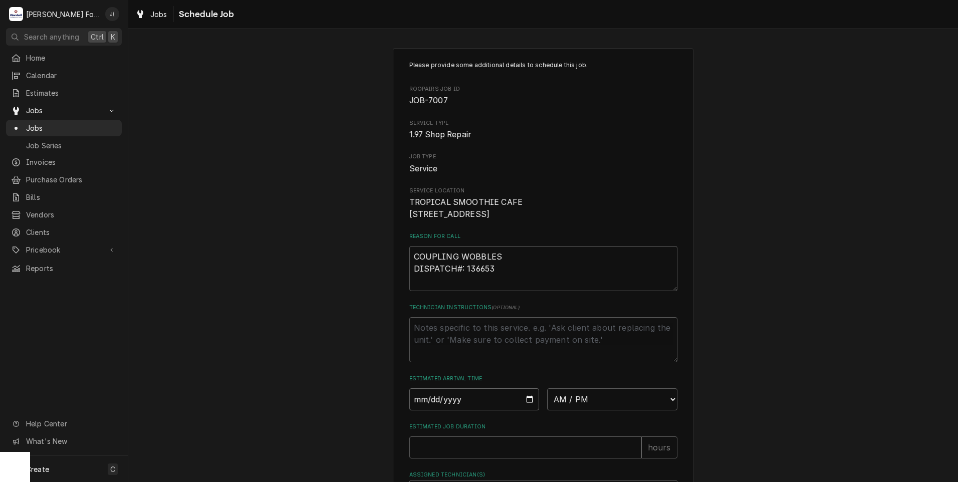
click at [529, 410] on input "Date" at bounding box center [474, 399] width 130 height 22
type textarea "x"
type input "[DATE]"
click at [652, 410] on select "AM / PM 6:00 AM 6:15 AM 6:30 AM 6:45 AM 7:00 AM 7:15 AM 7:30 AM 7:45 AM 8:00 AM…" at bounding box center [612, 399] width 130 height 22
select select "13:15:00"
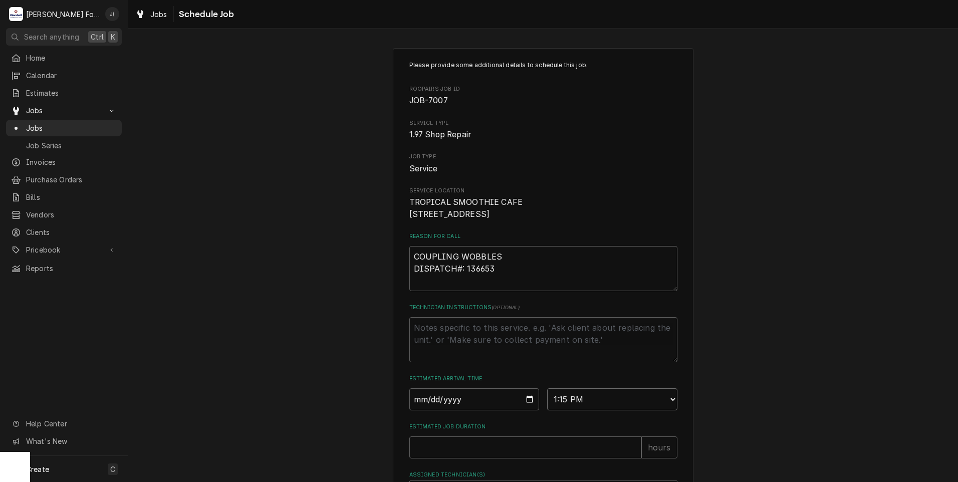
click at [547, 400] on select "AM / PM 6:00 AM 6:15 AM 6:30 AM 6:45 AM 7:00 AM 7:15 AM 7:30 AM 7:45 AM 8:00 AM…" at bounding box center [612, 399] width 130 height 22
click at [464, 453] on input "Estimated Job Duration" at bounding box center [525, 447] width 232 height 22
type textarea "x"
type input "1"
type textarea "x"
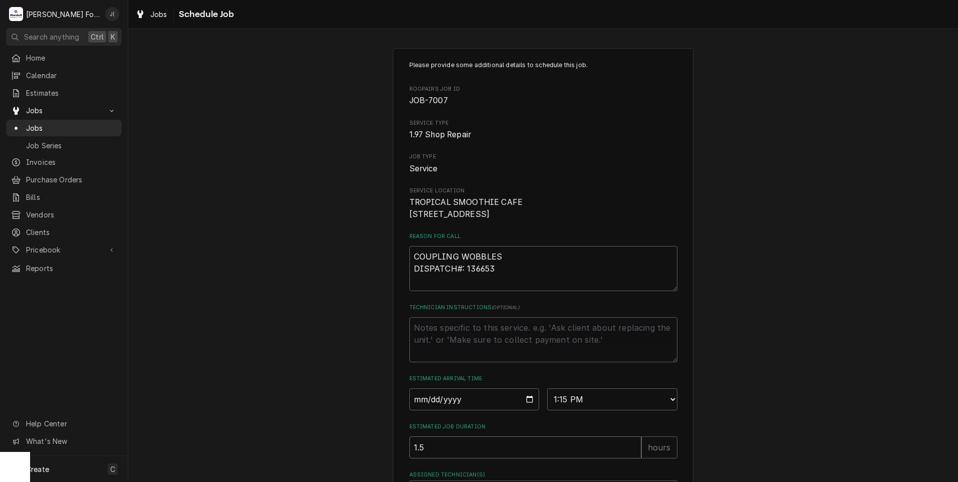
type input "1.5"
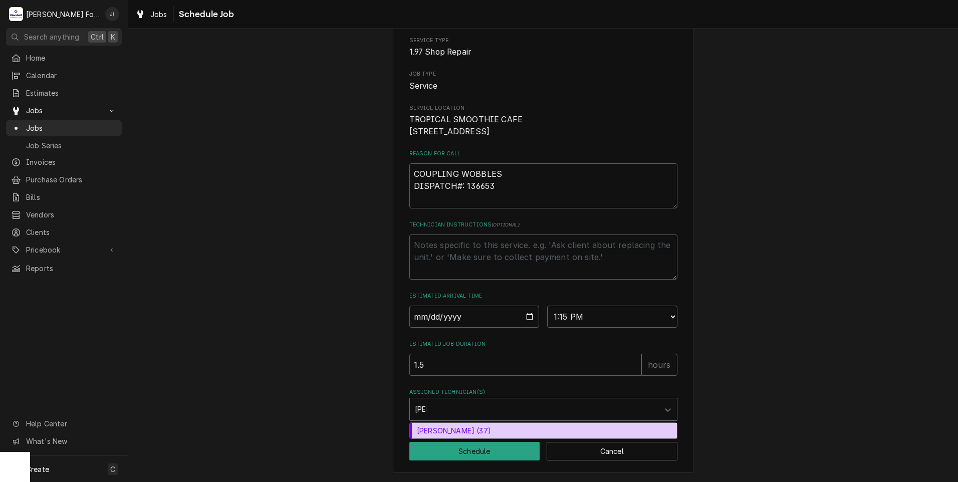
type input "[PERSON_NAME]"
type textarea "x"
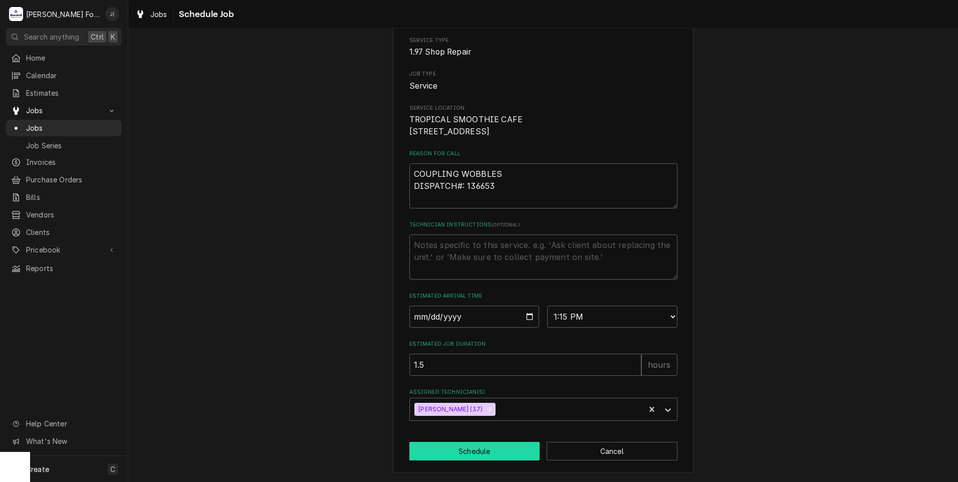
click at [466, 451] on button "Schedule" at bounding box center [474, 451] width 131 height 19
type textarea "x"
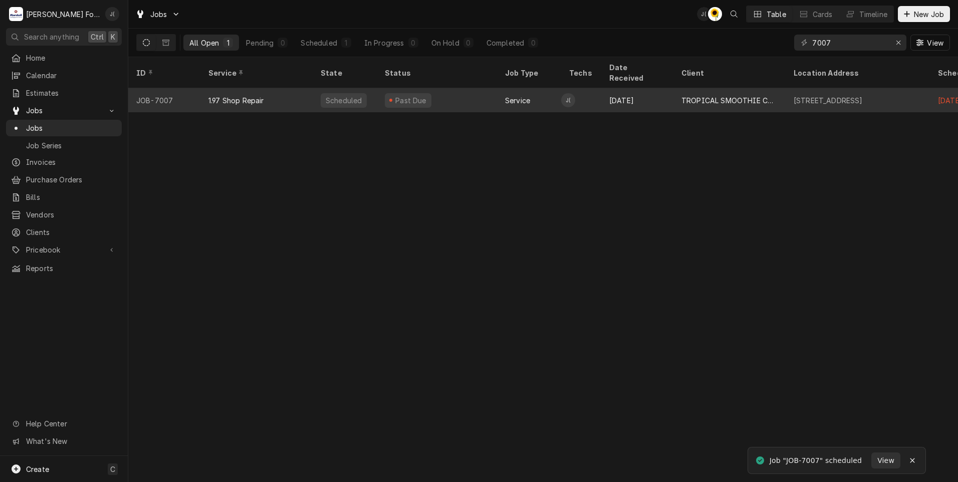
click at [467, 88] on div "Past Due" at bounding box center [437, 100] width 120 height 24
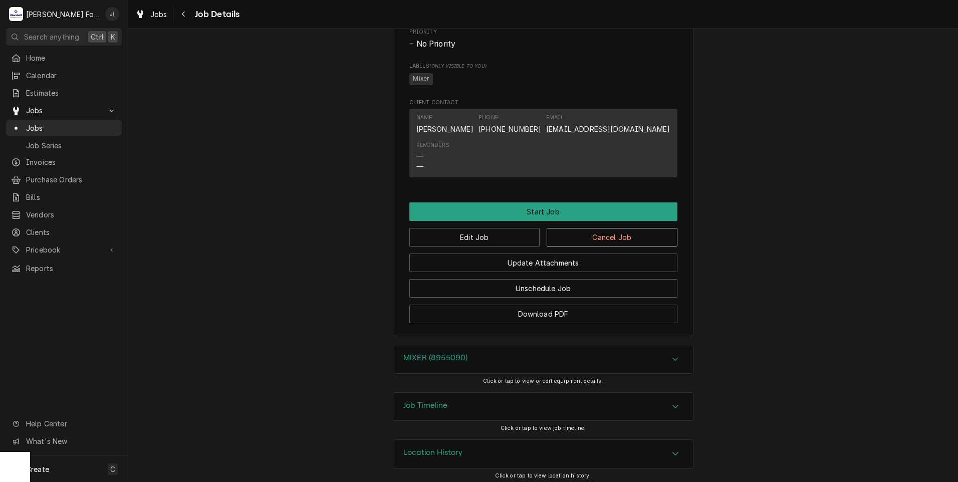
scroll to position [519, 0]
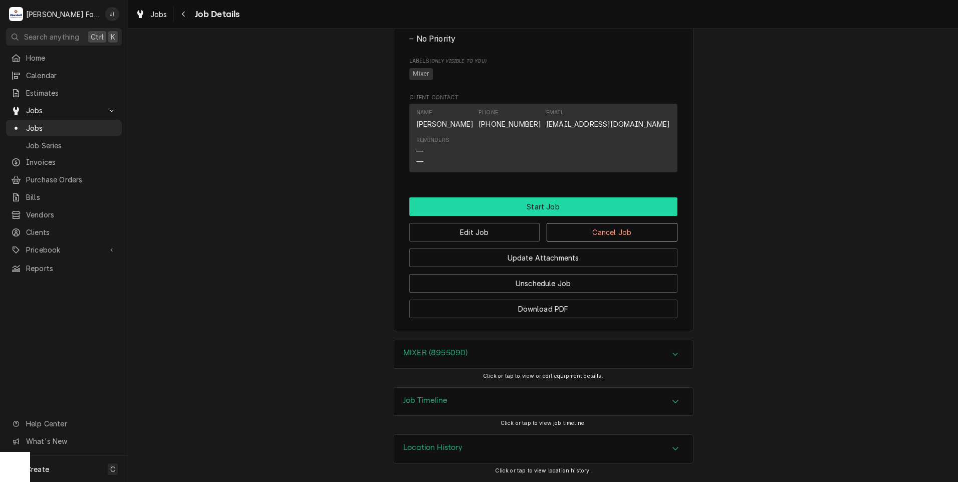
click at [526, 207] on button "Start Job" at bounding box center [543, 206] width 268 height 19
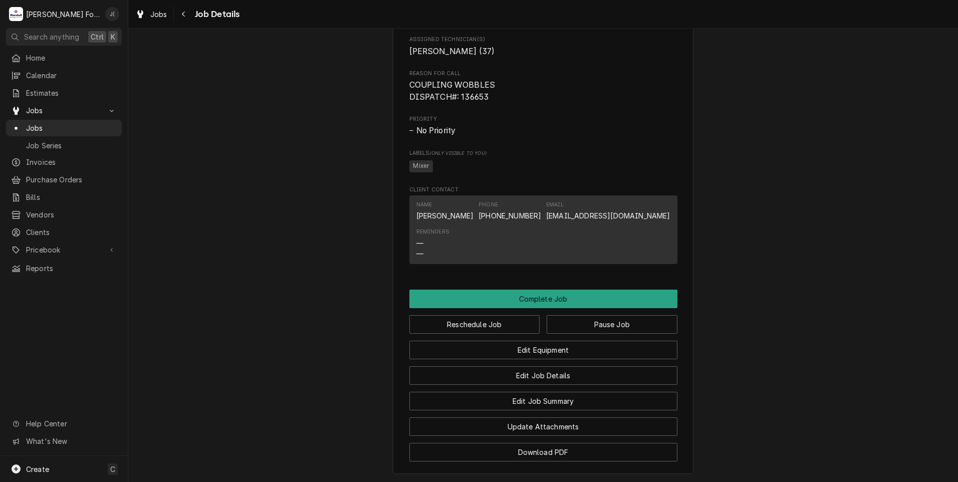
scroll to position [551, 0]
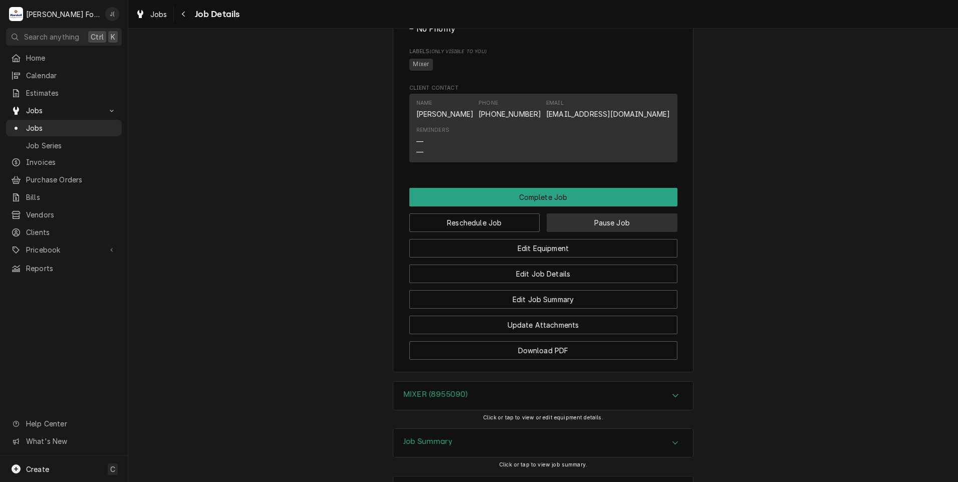
click at [588, 232] on button "Pause Job" at bounding box center [612, 222] width 131 height 19
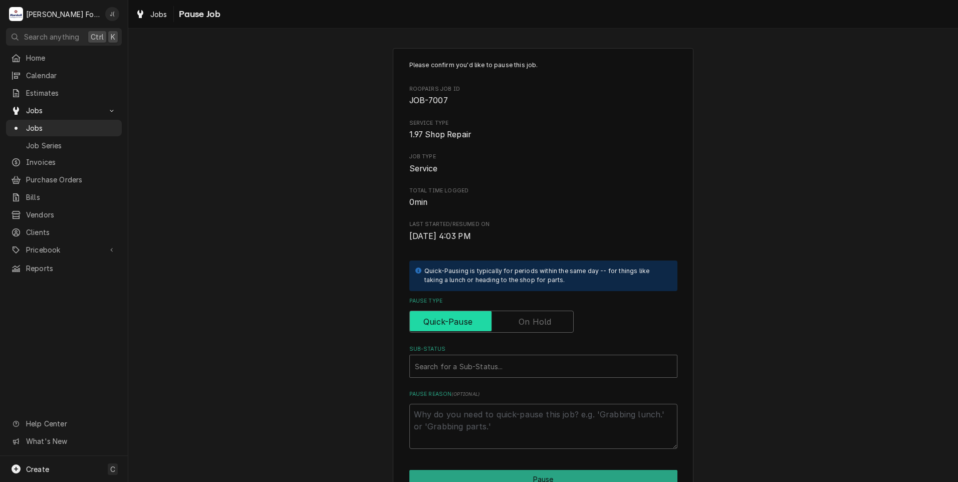
click at [509, 324] on input "Pause Type" at bounding box center [491, 322] width 155 height 22
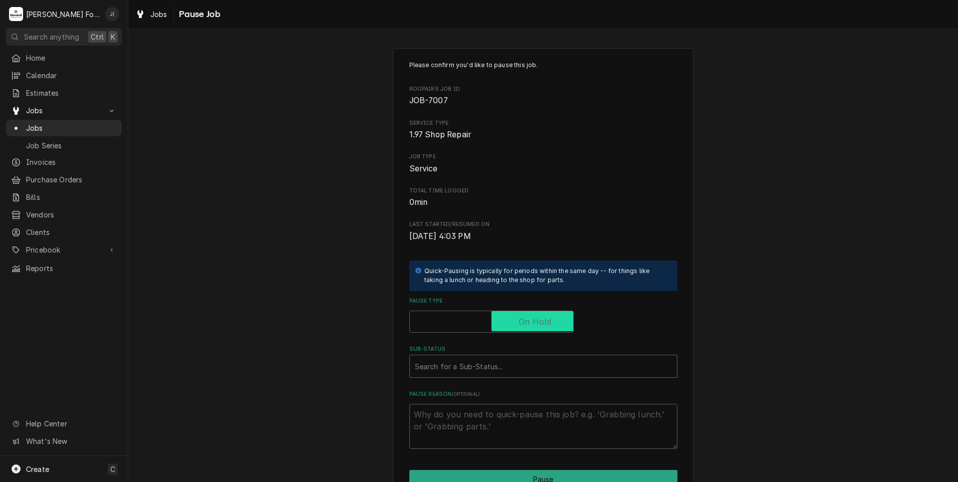
checkbox input "true"
click at [469, 373] on div "Sub-Status" at bounding box center [543, 366] width 257 height 18
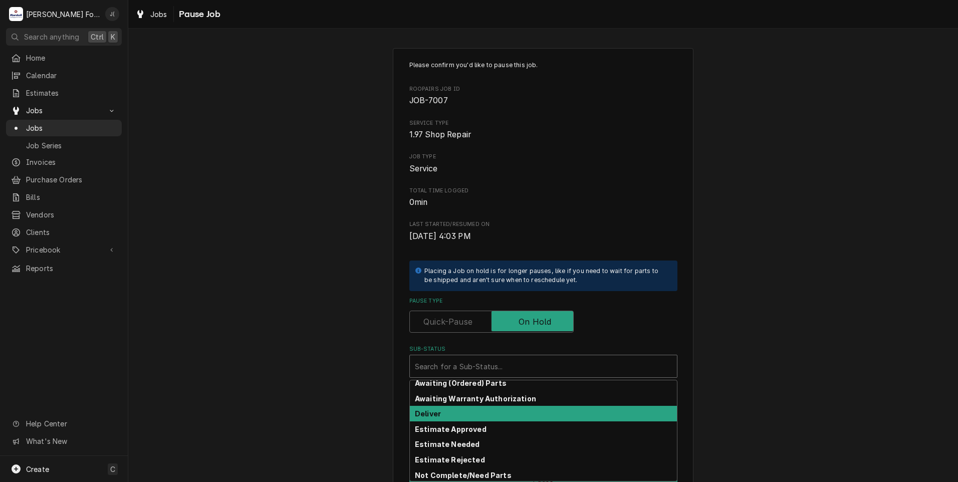
scroll to position [50, 0]
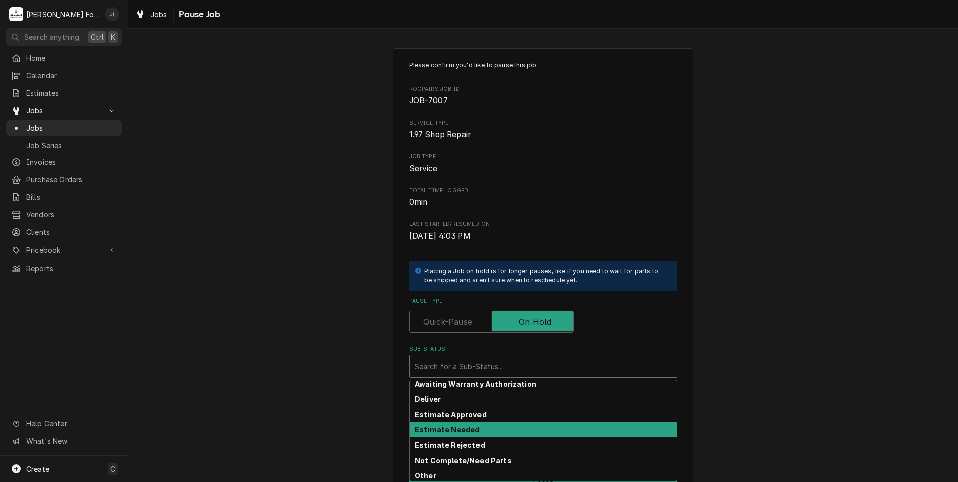
click at [444, 435] on div "Estimate Needed" at bounding box center [543, 430] width 267 height 16
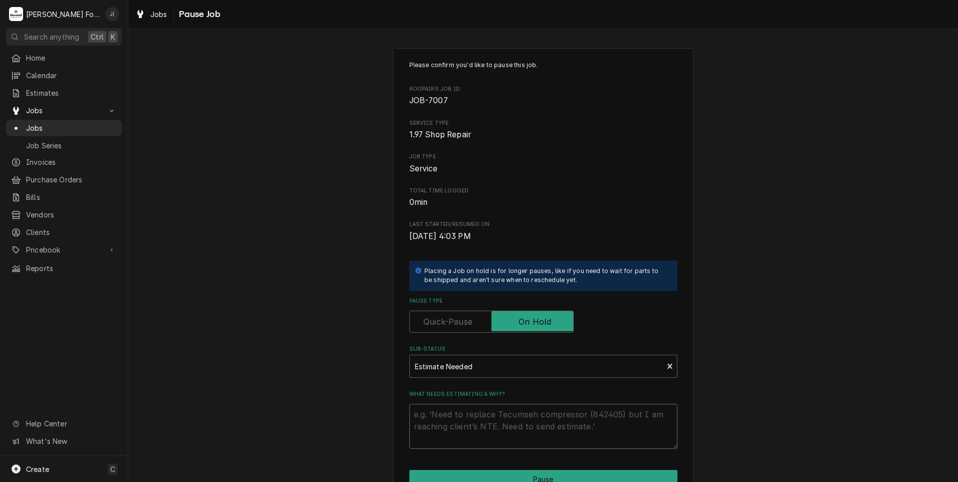
click at [446, 445] on textarea "What needs estimating & why?" at bounding box center [543, 426] width 268 height 45
type textarea "x"
type textarea "P"
type textarea "x"
type textarea "PR"
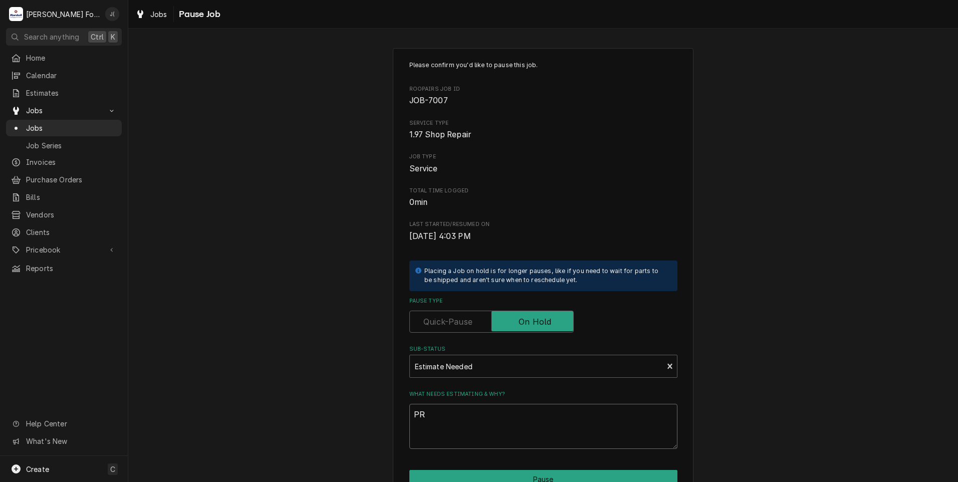
type textarea "x"
type textarea "PRI"
type textarea "x"
type textarea "PRIC"
type textarea "x"
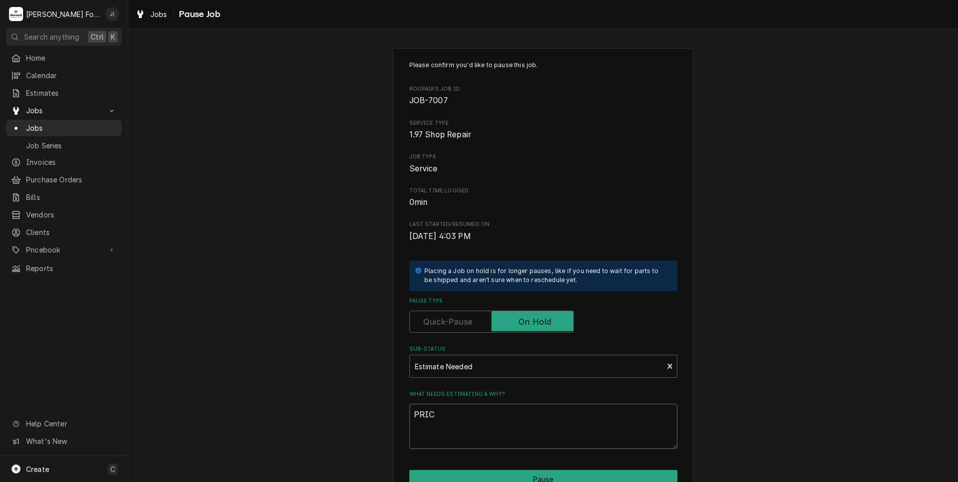
type textarea "PRICE"
type textarea "x"
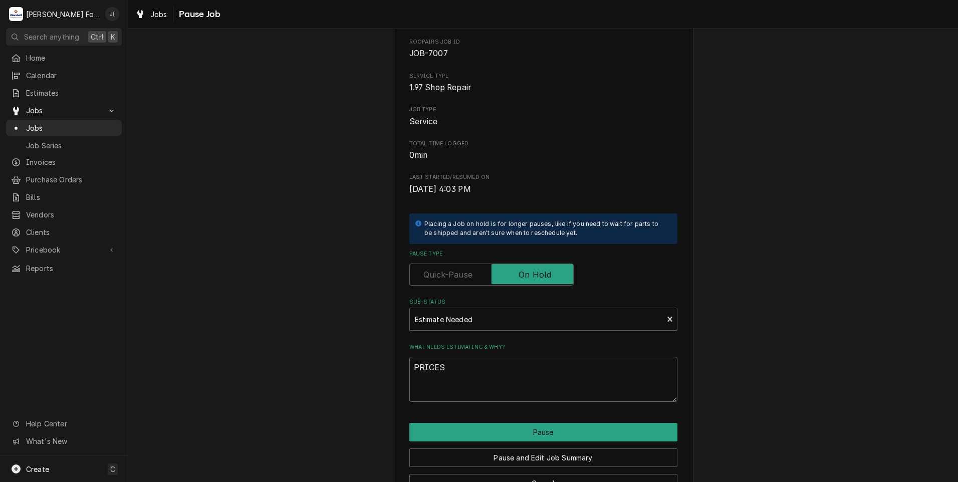
scroll to position [79, 0]
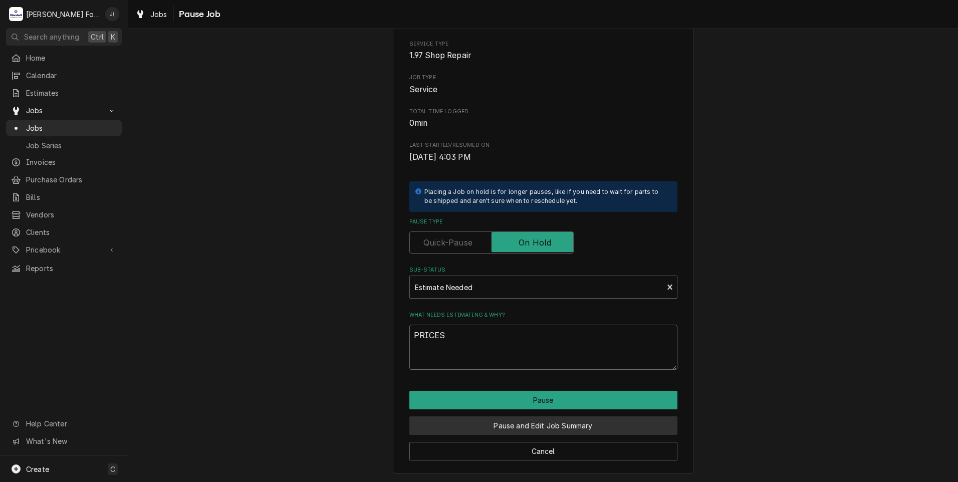
type textarea "PRICES"
click at [496, 426] on button "Pause and Edit Job Summary" at bounding box center [543, 425] width 268 height 19
type textarea "x"
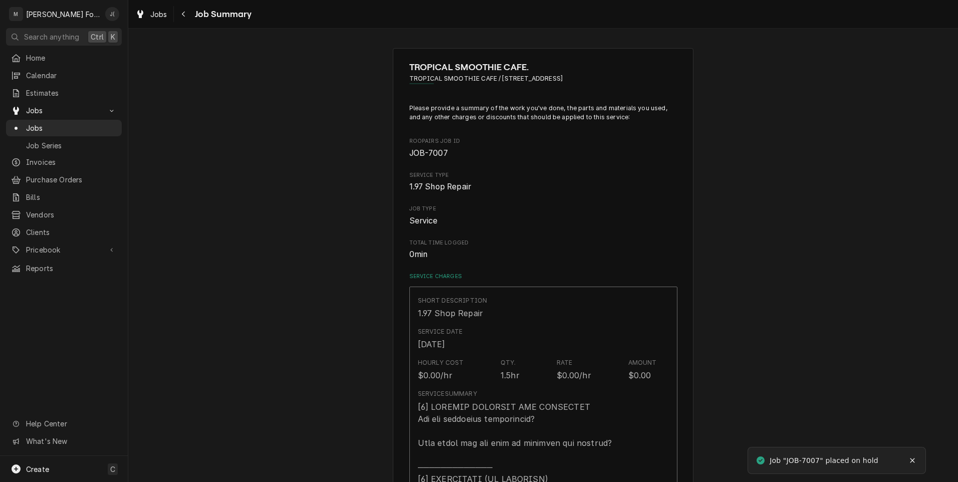
type textarea "x"
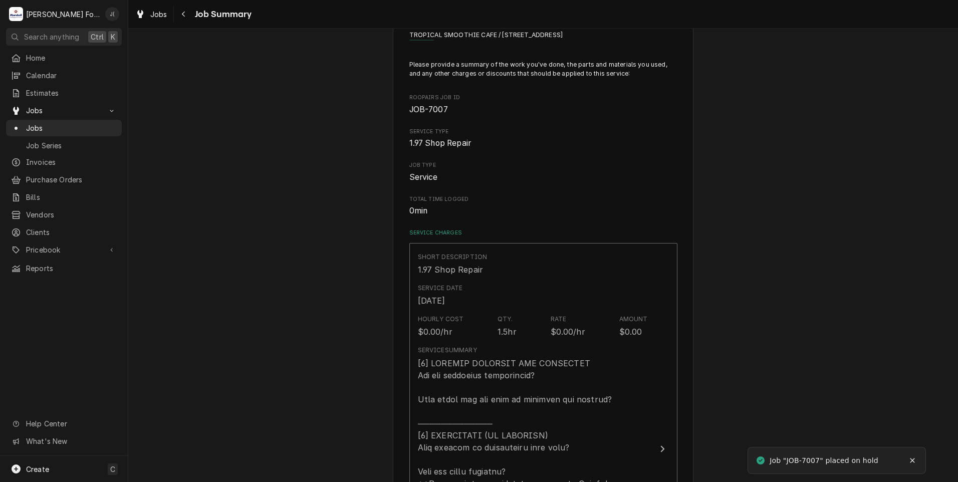
scroll to position [351, 0]
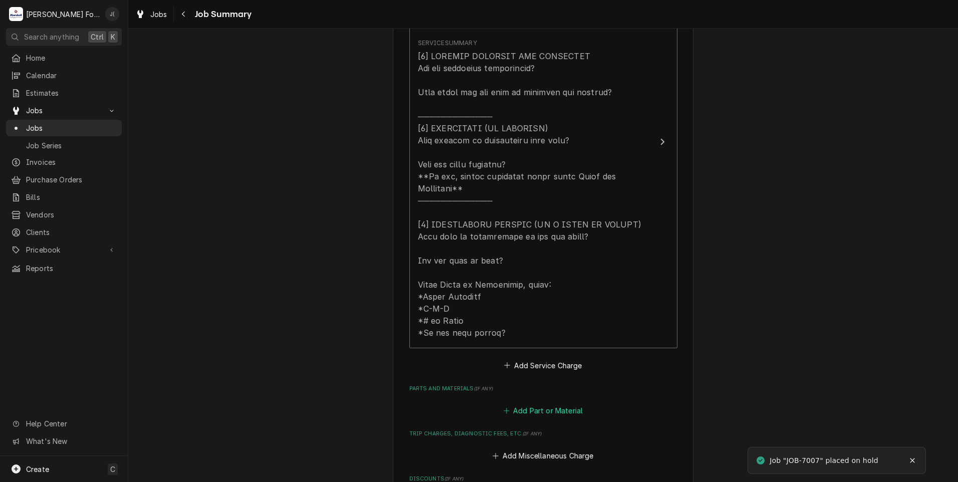
click at [516, 404] on button "Add Part or Material" at bounding box center [543, 411] width 83 height 14
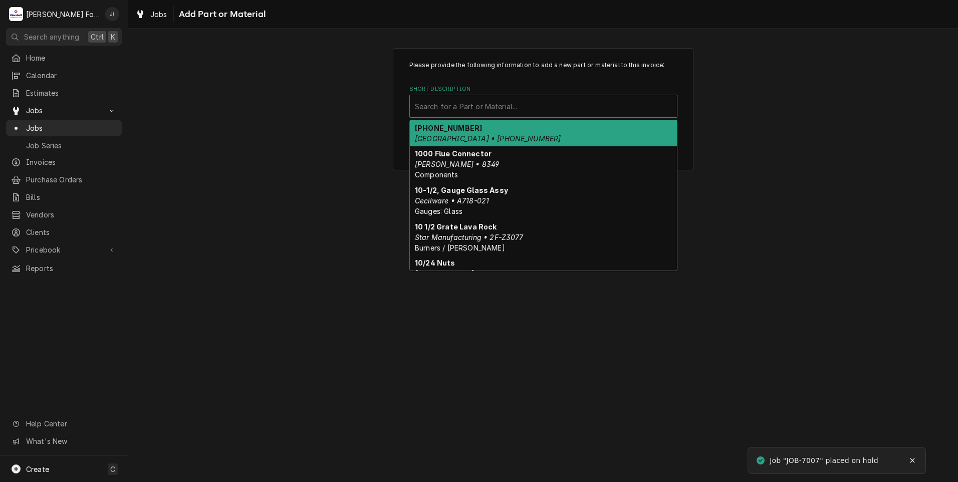
click at [508, 104] on div "Short Description" at bounding box center [543, 106] width 257 height 18
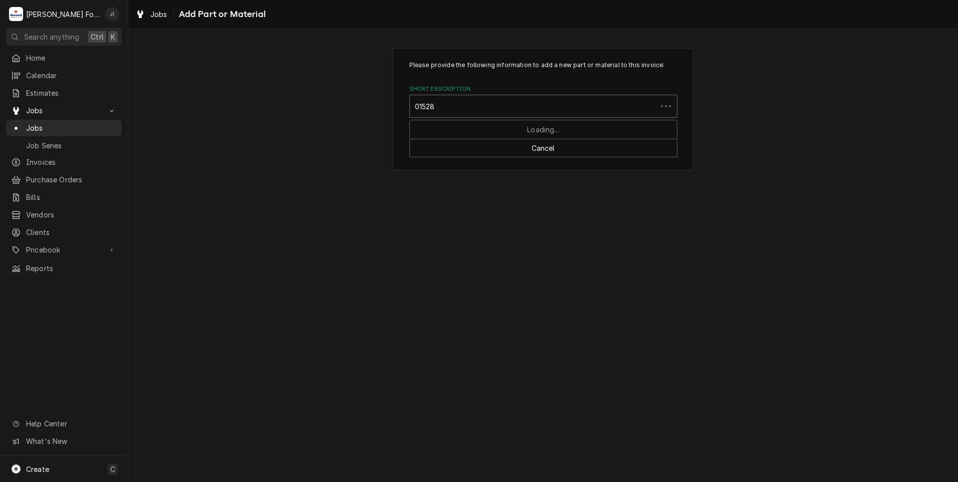
type input "015287"
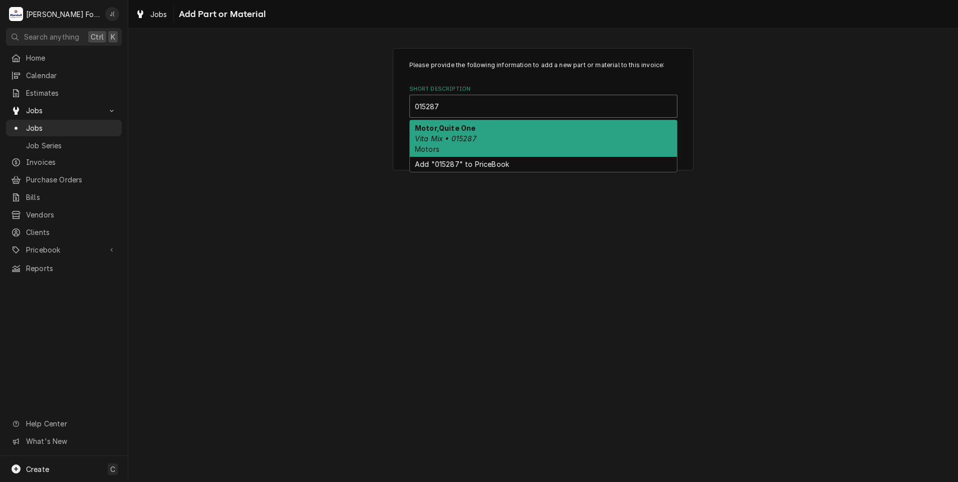
click at [468, 139] on em "Vita Mix • 015287" at bounding box center [446, 138] width 62 height 9
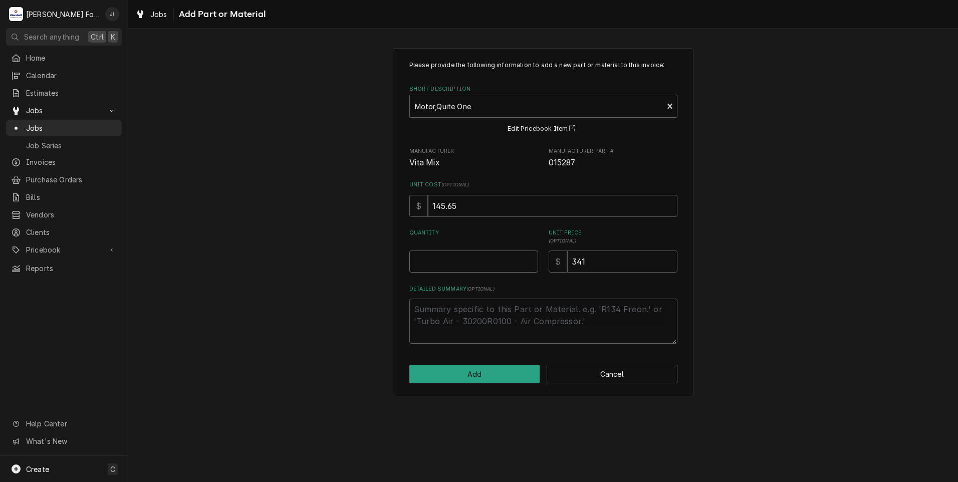
click at [498, 257] on input "Quantity" at bounding box center [473, 262] width 129 height 22
type textarea "x"
type input "1"
click at [466, 381] on button "Add" at bounding box center [474, 374] width 131 height 19
type textarea "x"
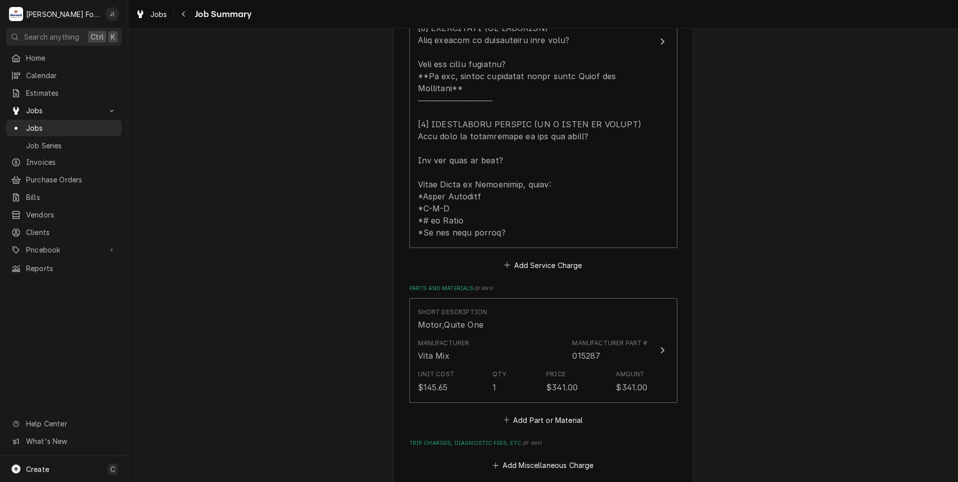
scroll to position [501, 0]
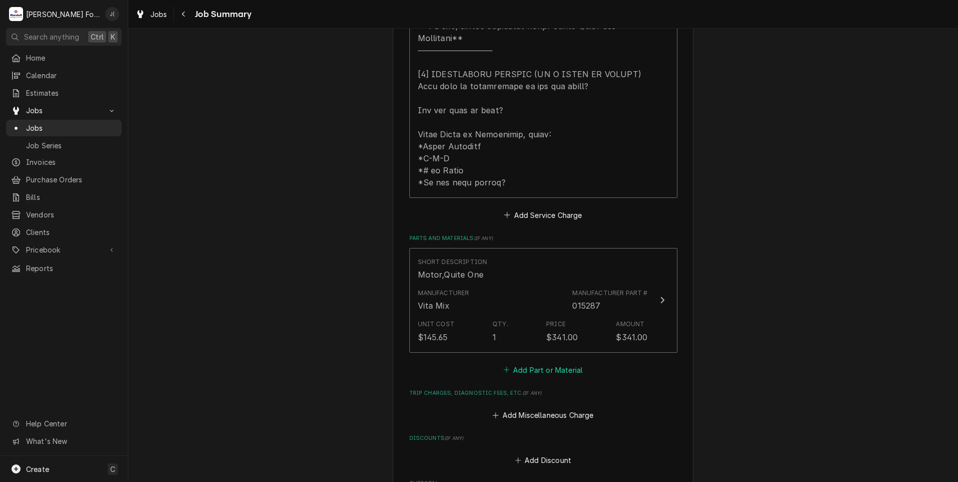
click at [561, 364] on button "Add Part or Material" at bounding box center [543, 370] width 83 height 14
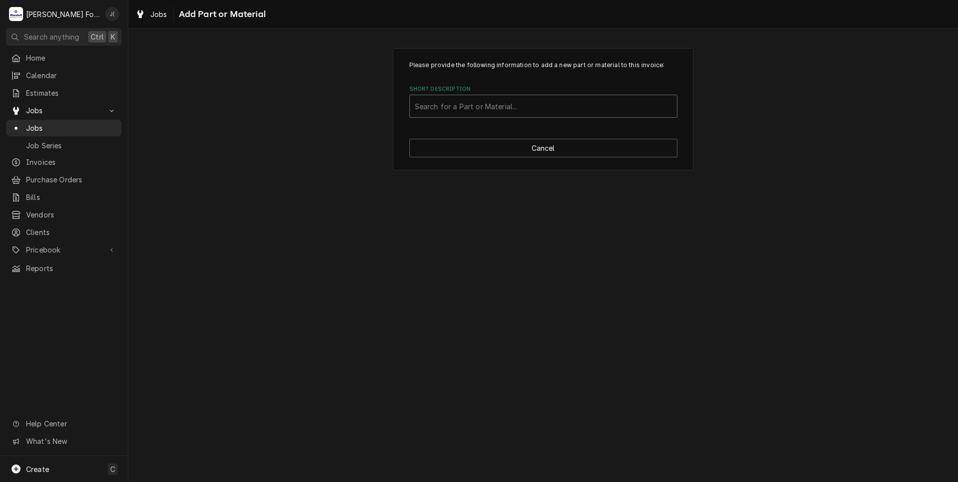
click at [518, 108] on div "Short Description" at bounding box center [543, 106] width 257 height 18
type input "000891"
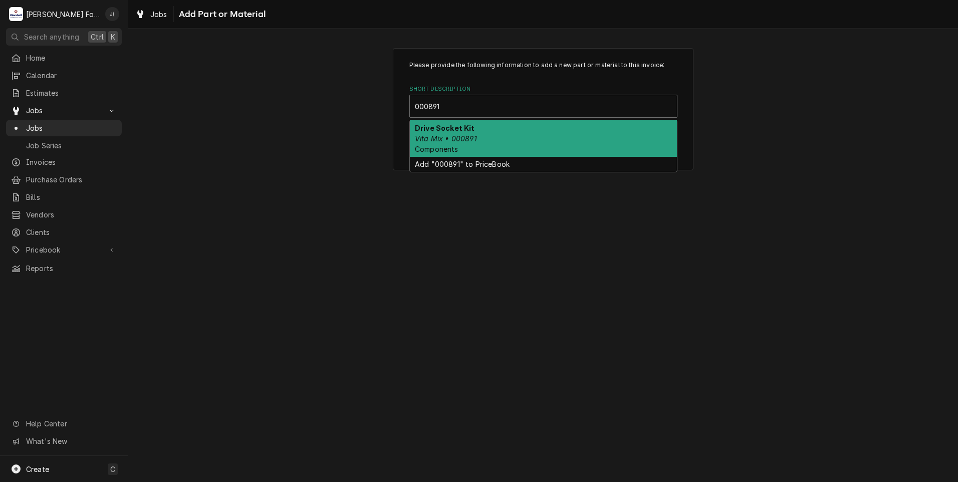
click at [474, 144] on div "Drive Socket Kit Vita Mix • 000891 Components" at bounding box center [543, 138] width 267 height 37
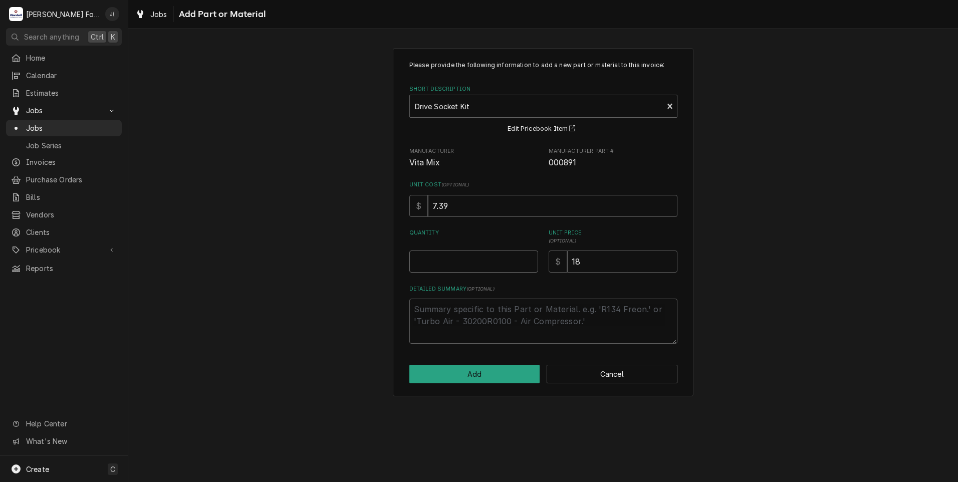
click at [497, 267] on input "Quantity" at bounding box center [473, 262] width 129 height 22
type textarea "x"
type input "1"
click at [509, 374] on button "Add" at bounding box center [474, 374] width 131 height 19
type textarea "x"
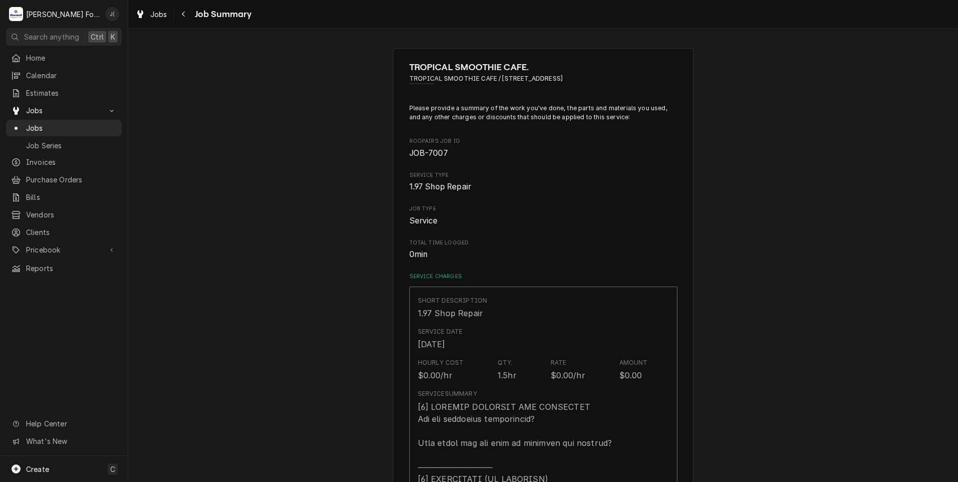
scroll to position [501, 0]
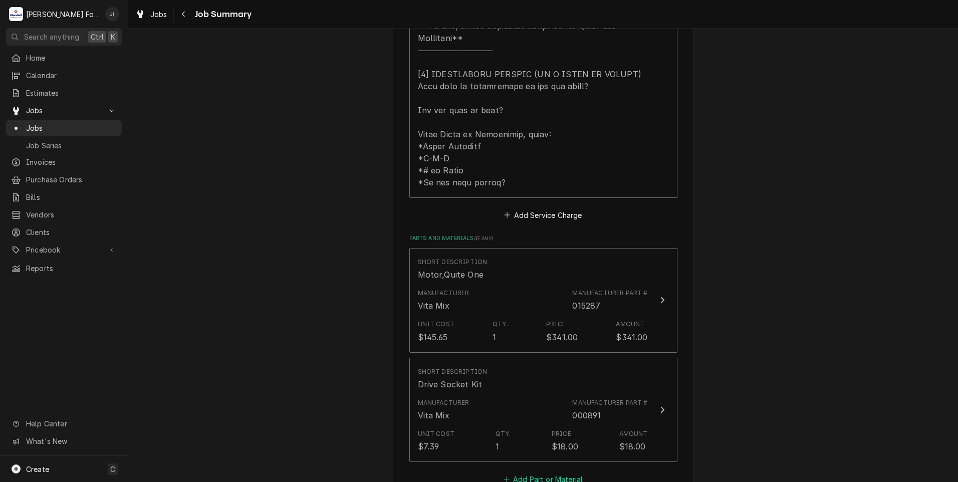
click at [529, 473] on button "Add Part or Material" at bounding box center [543, 480] width 83 height 14
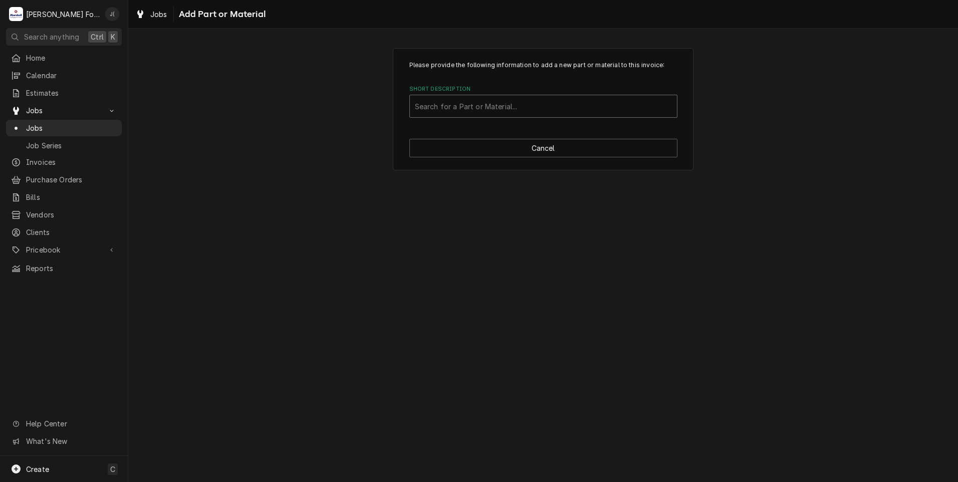
click at [464, 104] on div "Short Description" at bounding box center [543, 106] width 257 height 18
type input "SSDT"
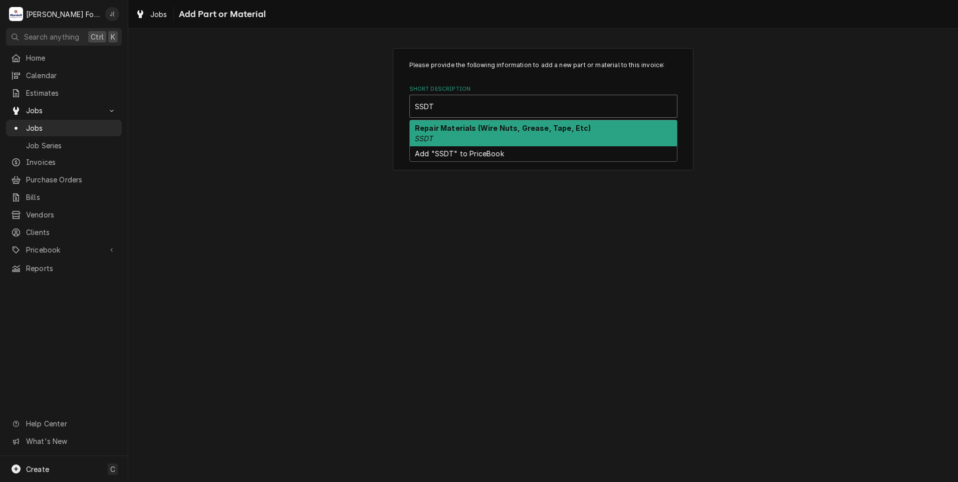
click at [447, 135] on div "Repair Materials (Wire Nuts, Grease, Tape, Etc) SSDT" at bounding box center [543, 133] width 267 height 26
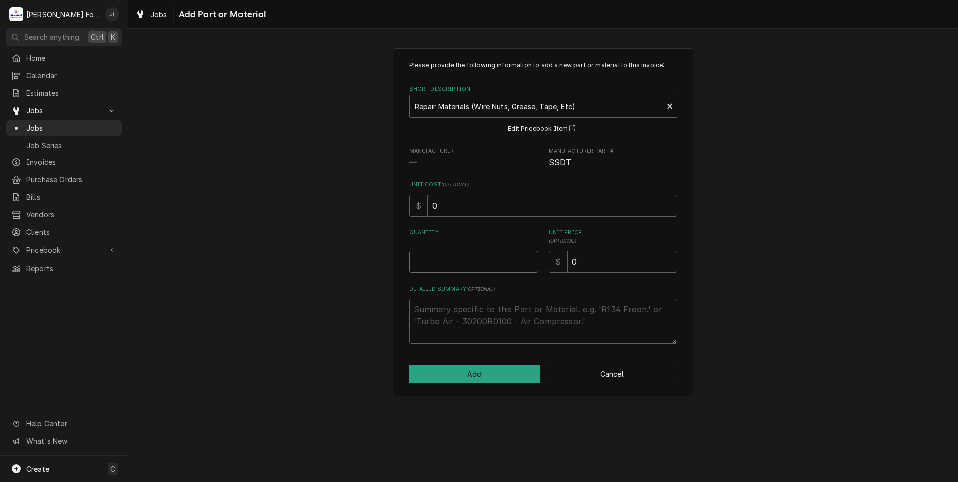
click at [449, 269] on input "Quantity" at bounding box center [473, 262] width 129 height 22
type textarea "x"
type input "1"
type textarea "x"
type input "8"
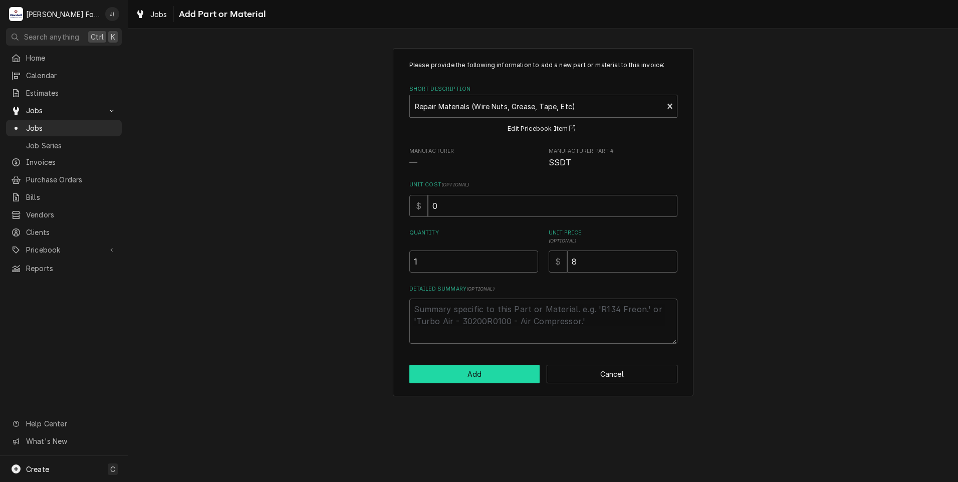
click at [503, 376] on button "Add" at bounding box center [474, 374] width 131 height 19
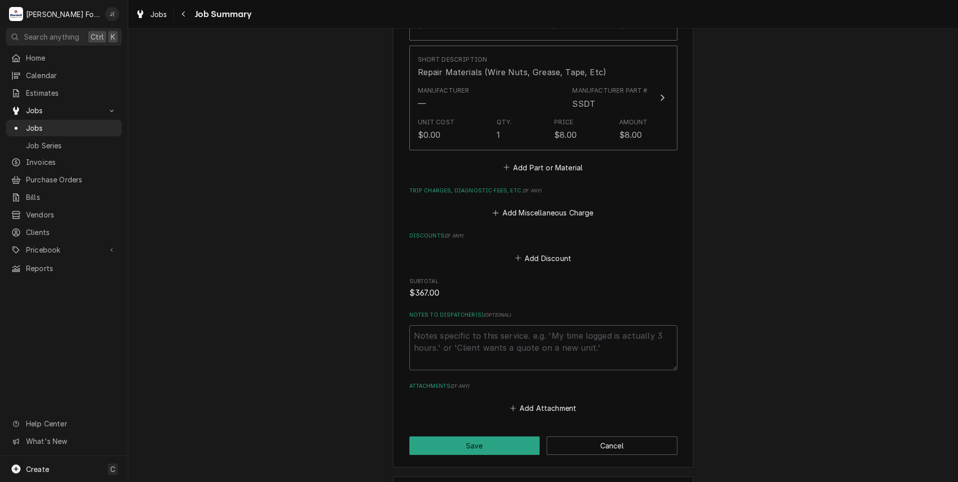
scroll to position [1000, 0]
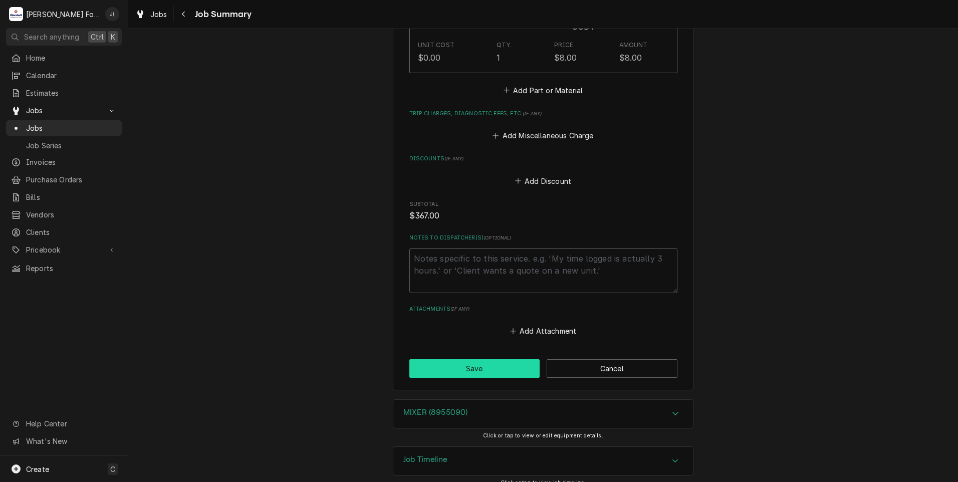
click at [443, 362] on button "Save" at bounding box center [474, 368] width 131 height 19
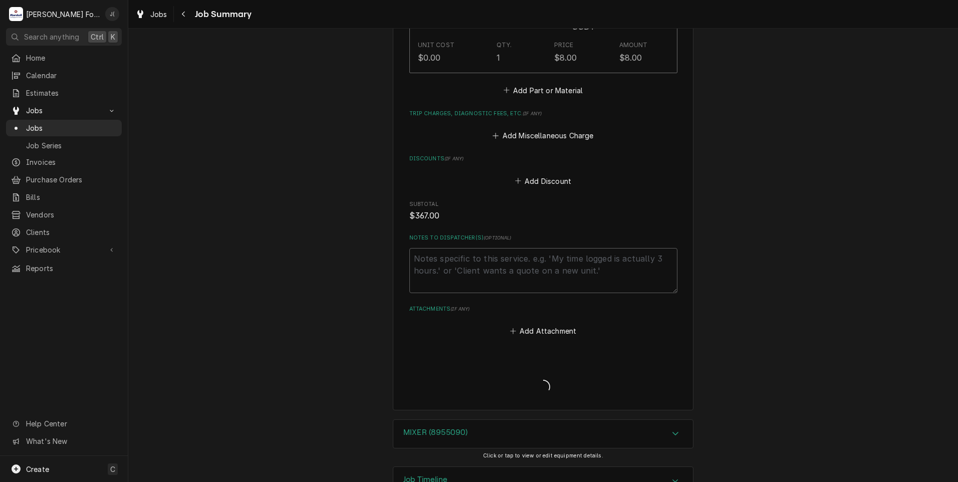
type textarea "x"
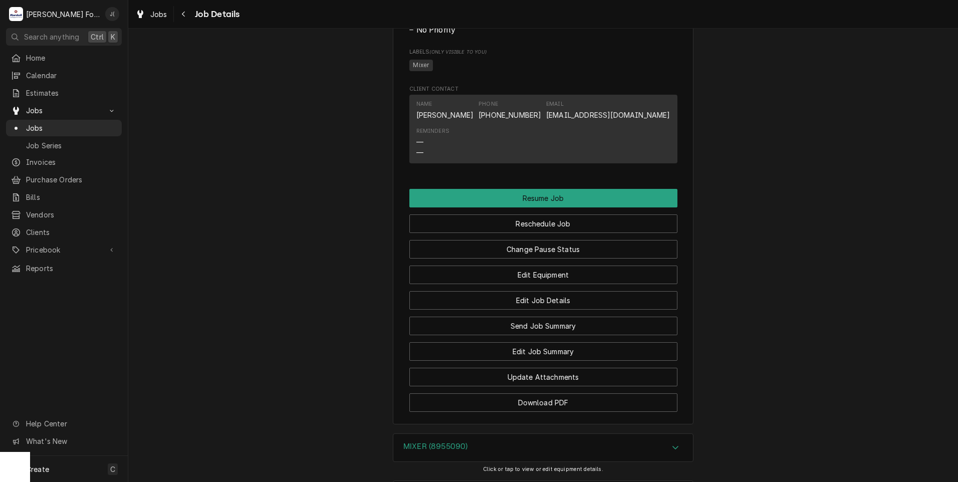
scroll to position [752, 0]
click at [522, 258] on button "Change Pause Status" at bounding box center [543, 249] width 268 height 19
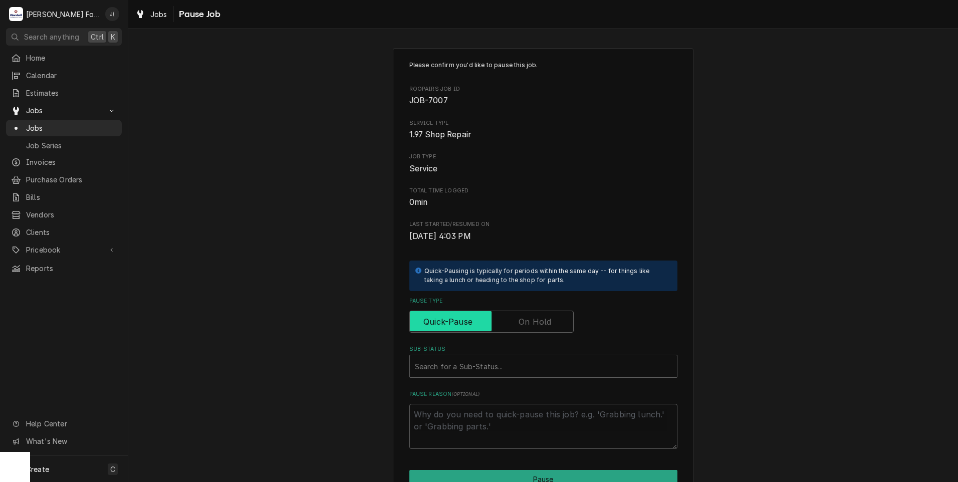
click at [513, 321] on input "Pause Type" at bounding box center [491, 322] width 155 height 22
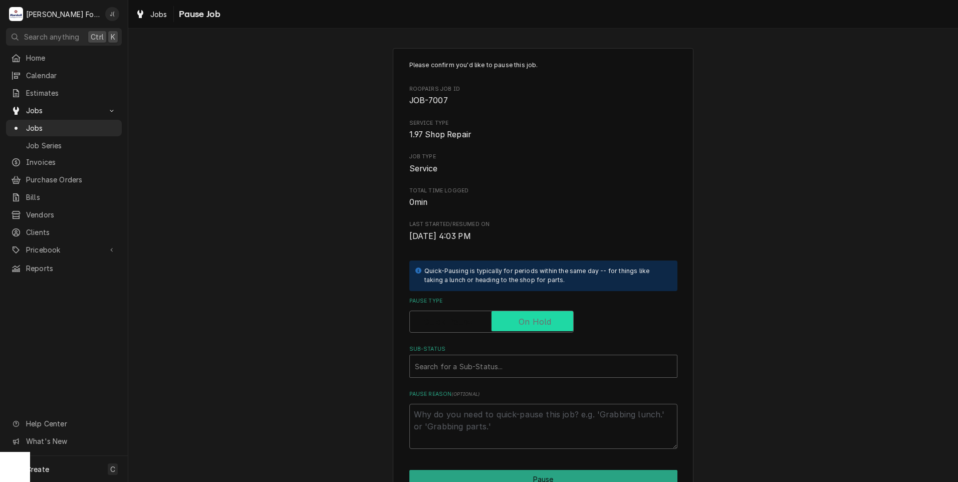
checkbox input "true"
click at [462, 377] on div "Search for a Sub-Status..." at bounding box center [543, 366] width 267 height 22
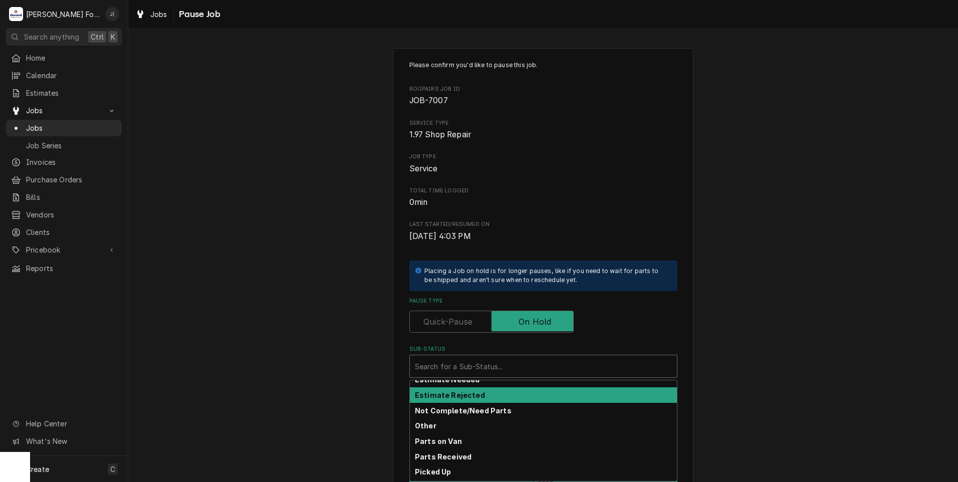
scroll to position [50, 0]
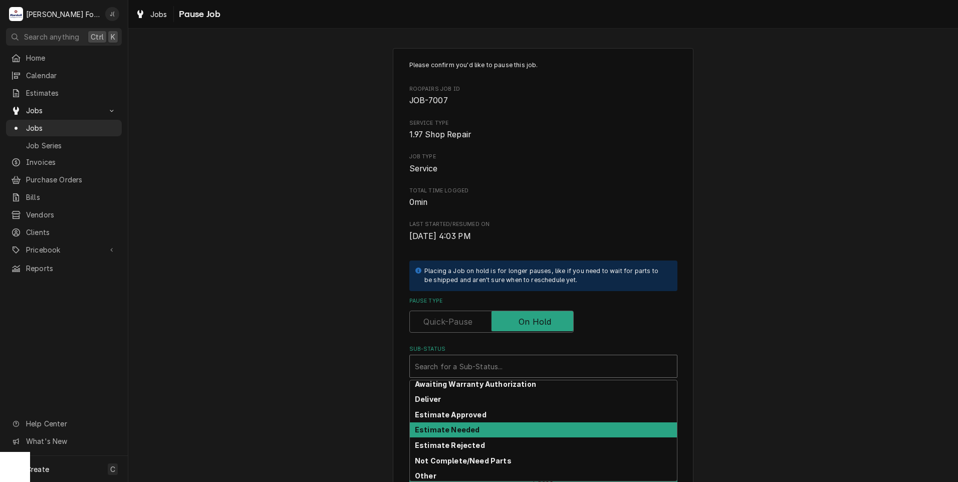
click at [461, 427] on strong "Estimate Needed" at bounding box center [447, 429] width 65 height 9
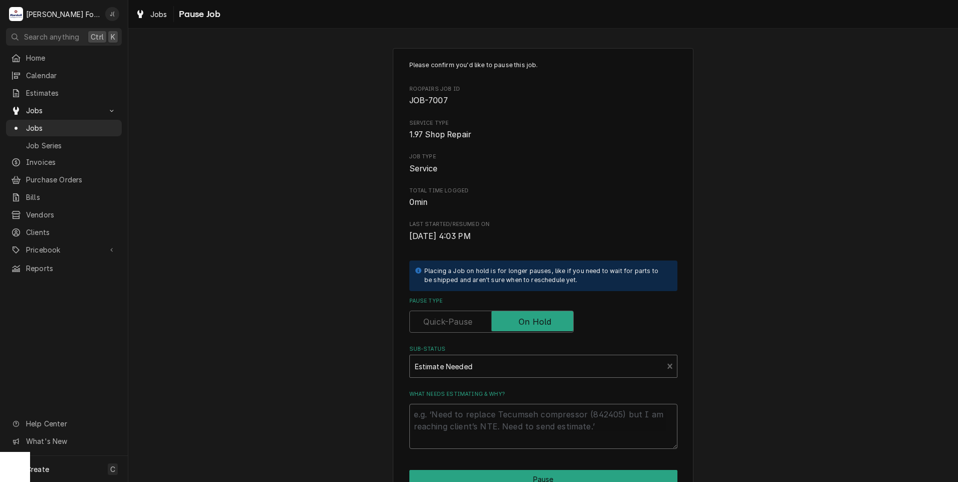
click at [460, 427] on textarea "What needs estimating & why?" at bounding box center [543, 426] width 268 height 45
type textarea "x"
type textarea "P"
type textarea "x"
type textarea "PR"
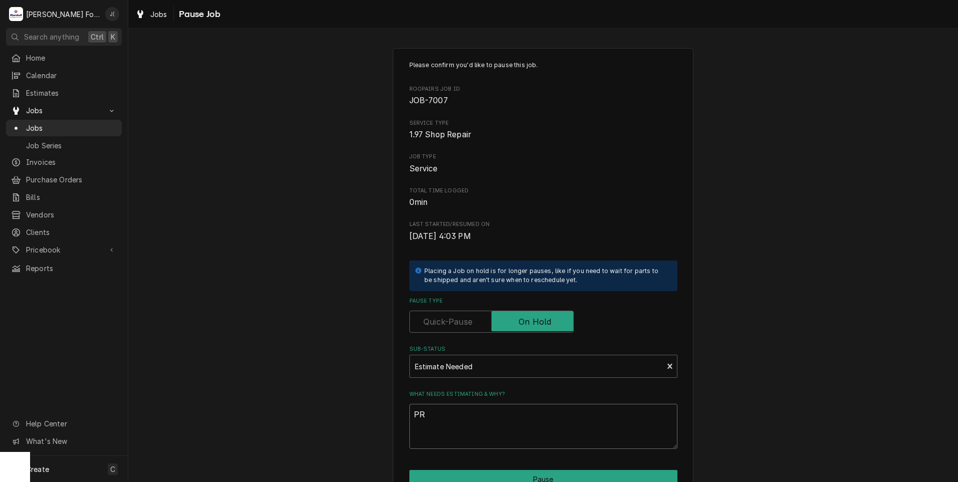
type textarea "x"
type textarea "PRI"
type textarea "x"
type textarea "PRIC"
type textarea "x"
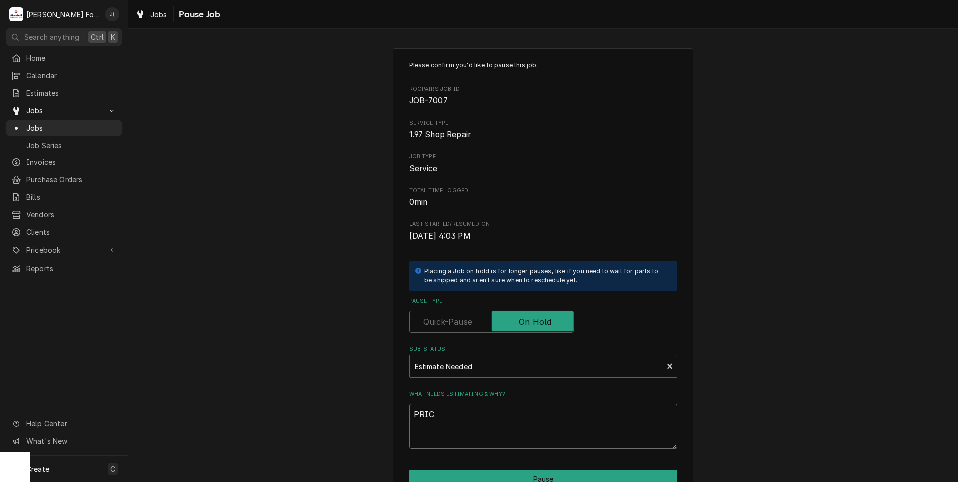
type textarea "PRICE"
type textarea "x"
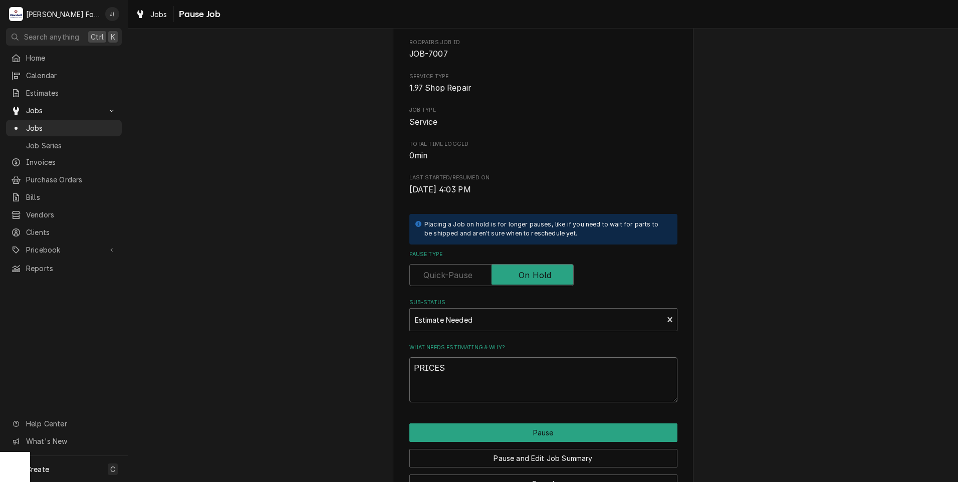
scroll to position [79, 0]
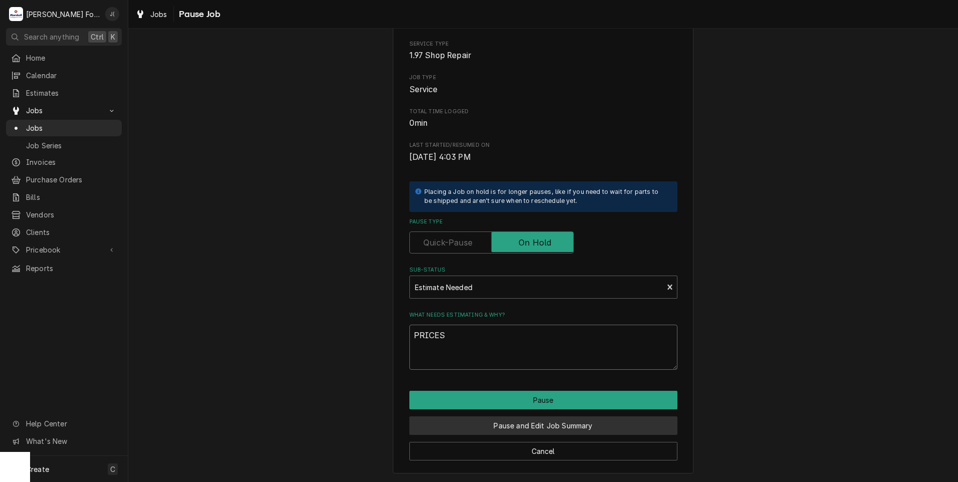
type textarea "PRICES"
click at [522, 431] on button "Pause and Edit Job Summary" at bounding box center [543, 425] width 268 height 19
type textarea "x"
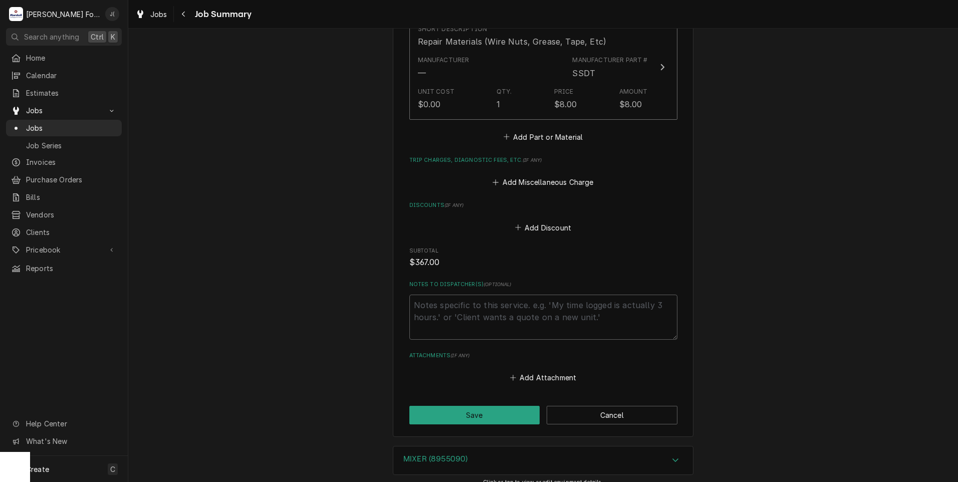
scroll to position [1000, 0]
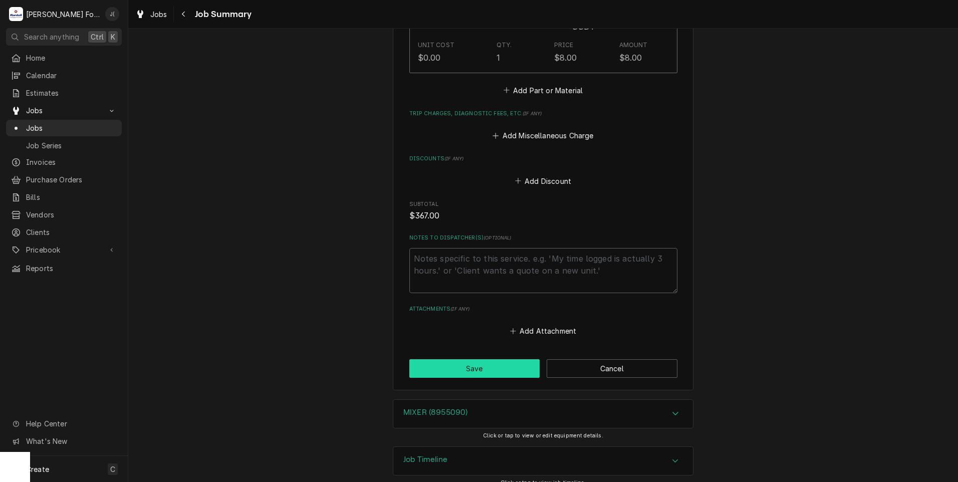
click at [436, 361] on button "Save" at bounding box center [474, 368] width 131 height 19
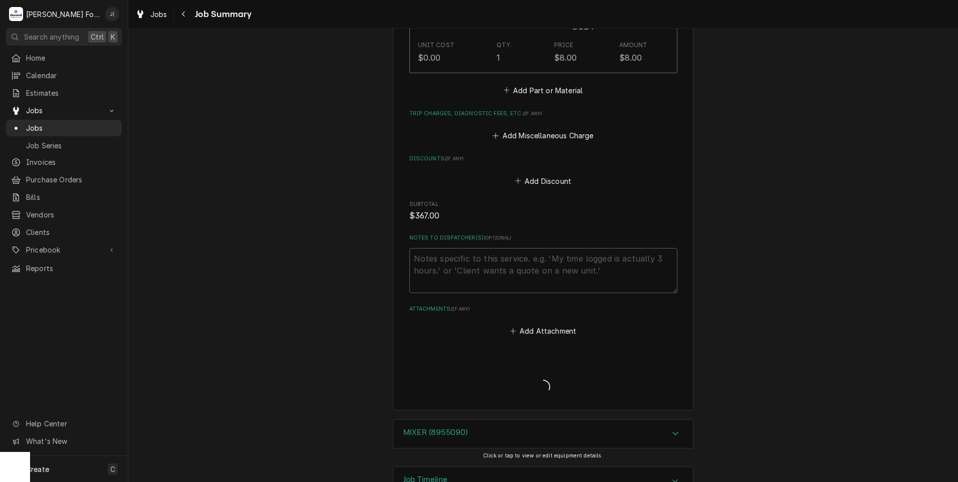
type textarea "x"
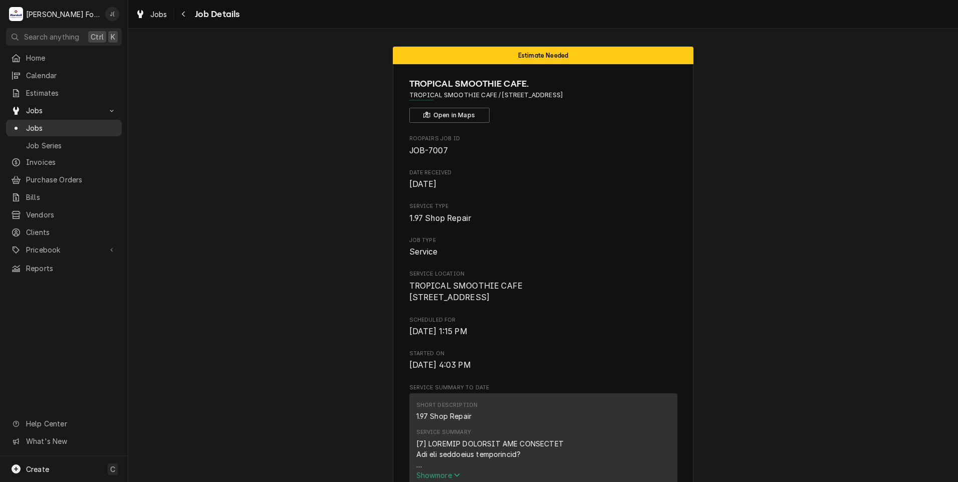
click at [58, 123] on span "Jobs" at bounding box center [71, 128] width 91 height 11
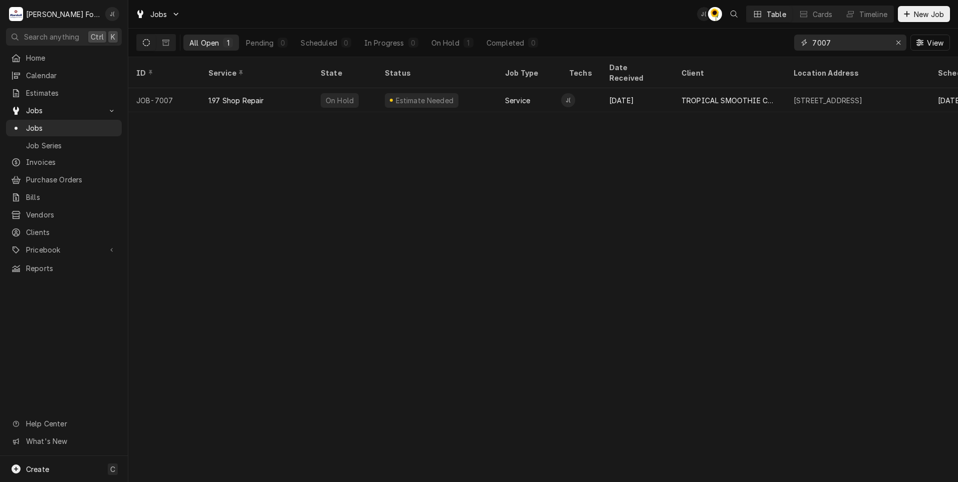
drag, startPoint x: 838, startPoint y: 39, endPoint x: 750, endPoint y: 45, distance: 88.4
click at [758, 44] on div "All Open 1 Pending 0 Scheduled 0 In Progress 0 On Hold 1 Completed 0 7007 View" at bounding box center [543, 43] width 814 height 28
type input "7"
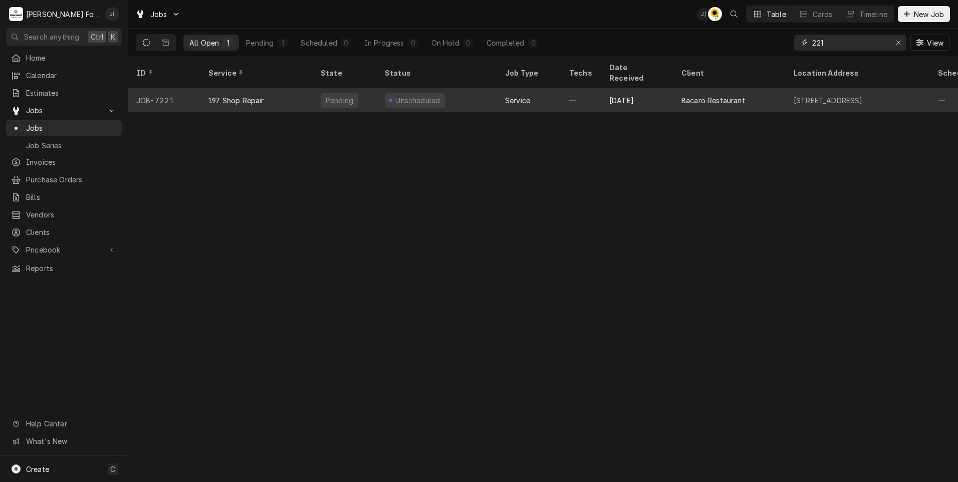
type input "221"
click at [234, 95] on div "1.97 Shop Repair" at bounding box center [236, 100] width 56 height 11
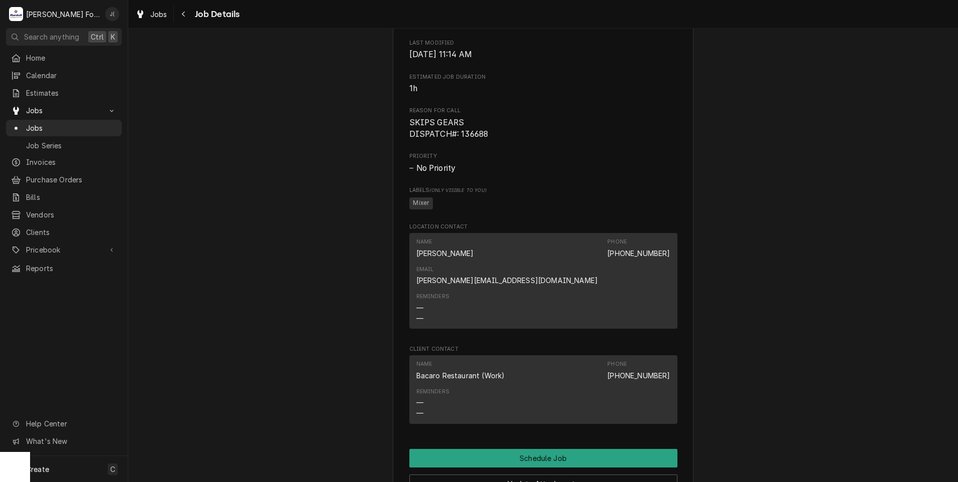
scroll to position [451, 0]
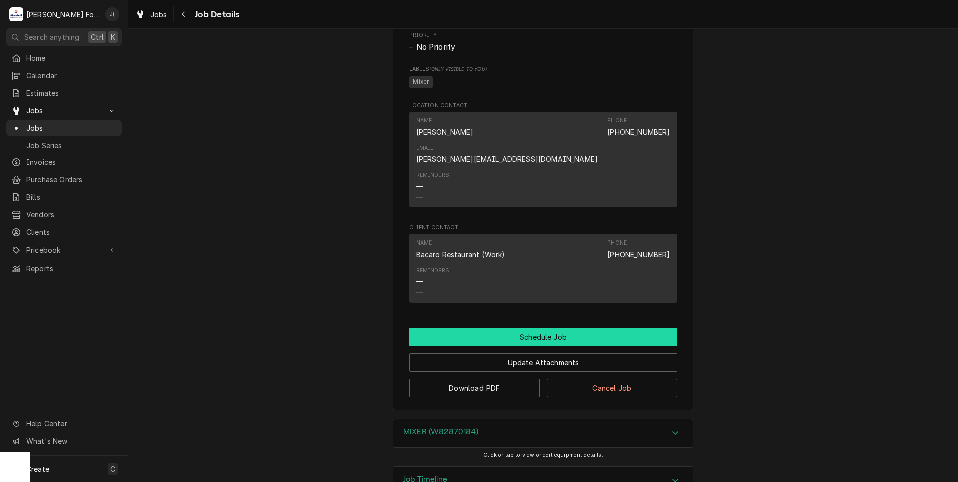
click at [458, 328] on button "Schedule Job" at bounding box center [543, 337] width 268 height 19
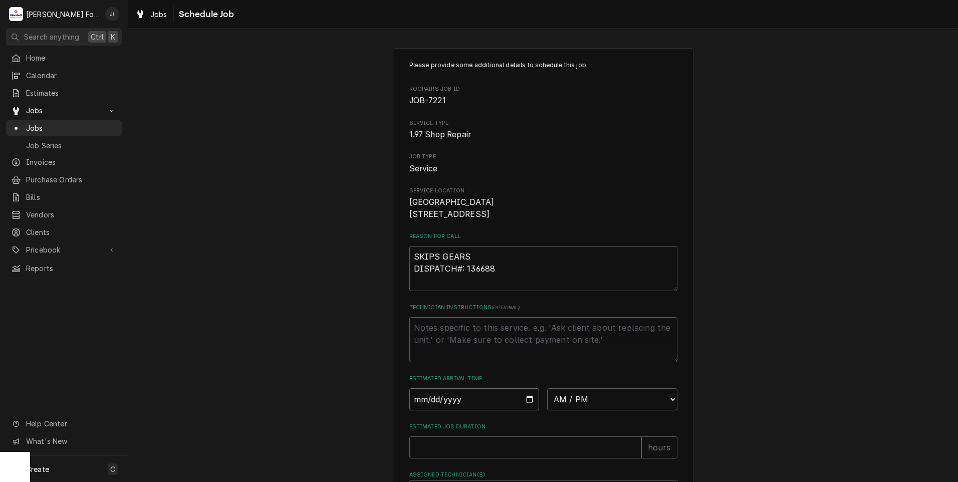
click at [524, 410] on input "Date" at bounding box center [474, 399] width 130 height 22
type input "2025-09-15"
type textarea "x"
click at [611, 407] on select "AM / PM 6:00 AM 6:15 AM 6:30 AM 6:45 AM 7:00 AM 7:15 AM 7:30 AM 7:45 AM 8:00 AM…" at bounding box center [612, 399] width 130 height 22
select select "13:00:00"
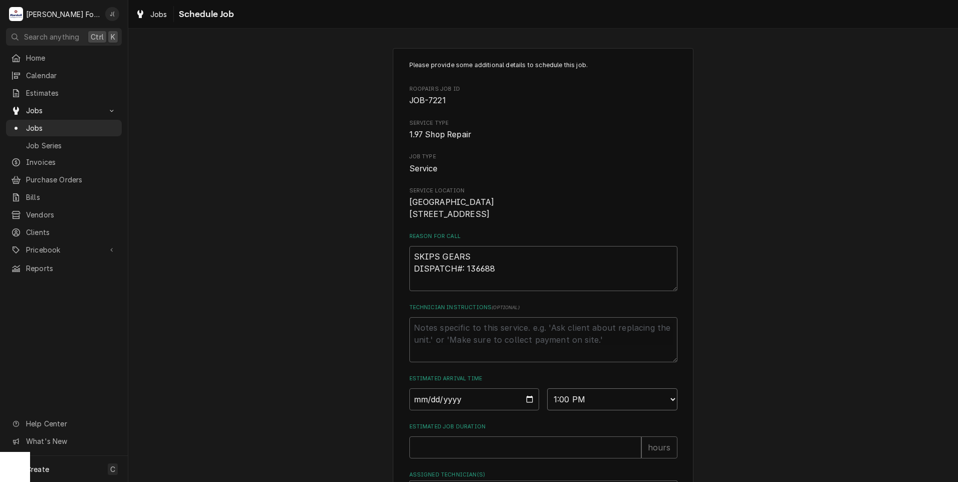
click at [547, 400] on select "AM / PM 6:00 AM 6:15 AM 6:30 AM 6:45 AM 7:00 AM 7:15 AM 7:30 AM 7:45 AM 8:00 AM…" at bounding box center [612, 399] width 130 height 22
click at [489, 458] on input "Estimated Job Duration" at bounding box center [525, 447] width 232 height 22
type textarea "x"
type input "1"
type textarea "x"
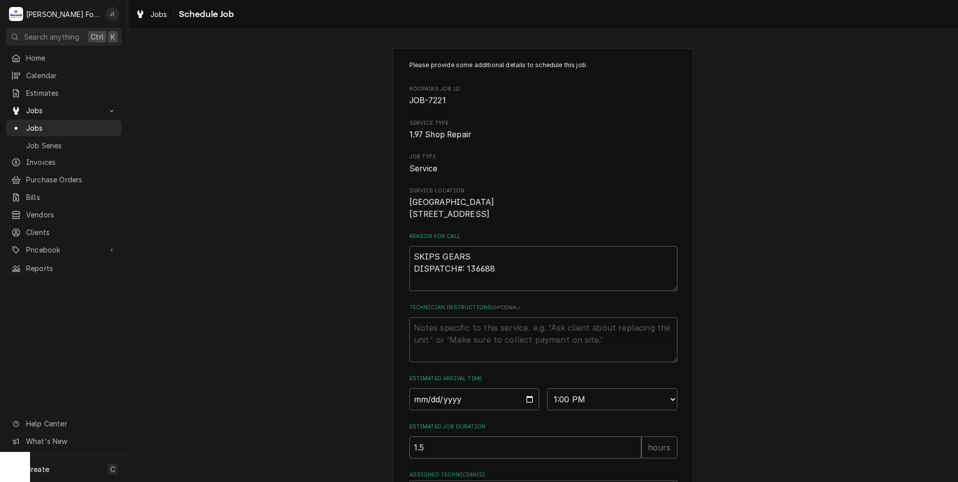
type input "1.5"
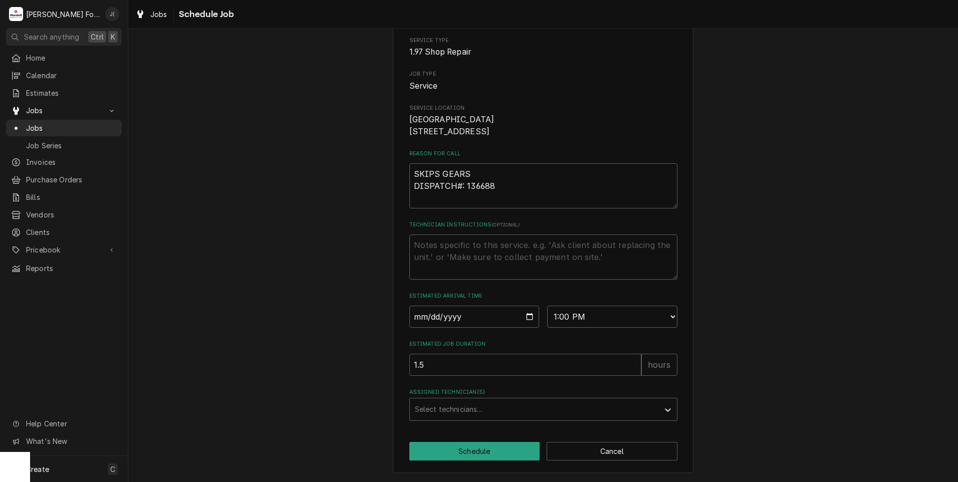
scroll to position [95, 0]
click at [458, 410] on div "Assigned Technician(s)" at bounding box center [534, 409] width 239 height 18
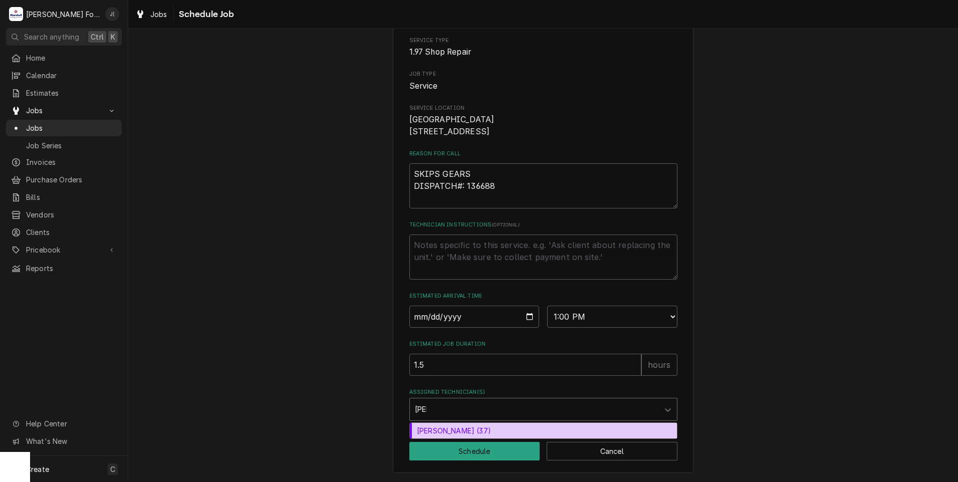
type input "JOS"
click at [457, 425] on div "Jose DeMelo (37)" at bounding box center [543, 431] width 267 height 16
type textarea "x"
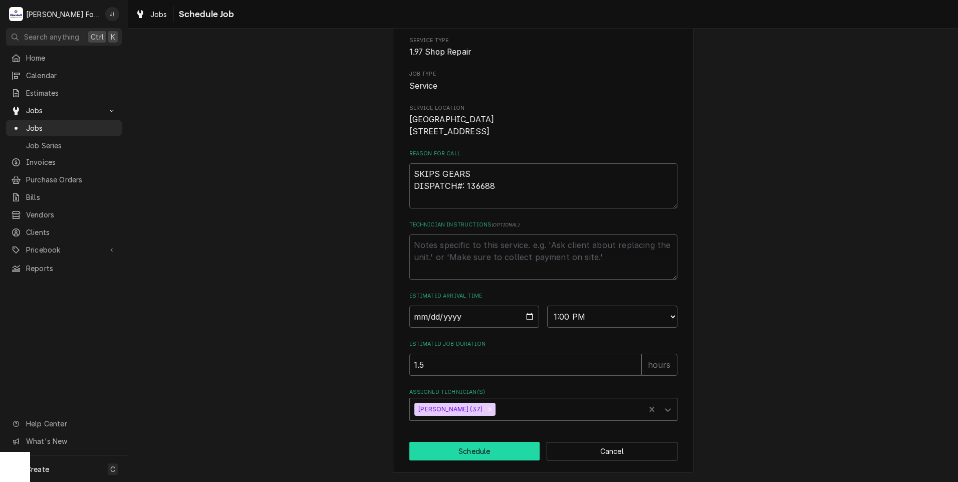
click at [490, 455] on button "Schedule" at bounding box center [474, 451] width 131 height 19
type textarea "x"
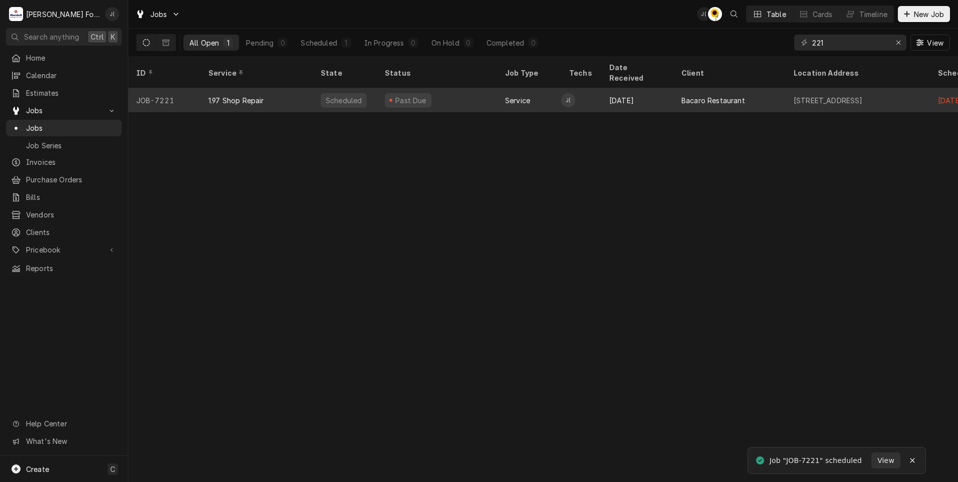
click at [436, 88] on div "Past Due" at bounding box center [437, 100] width 120 height 24
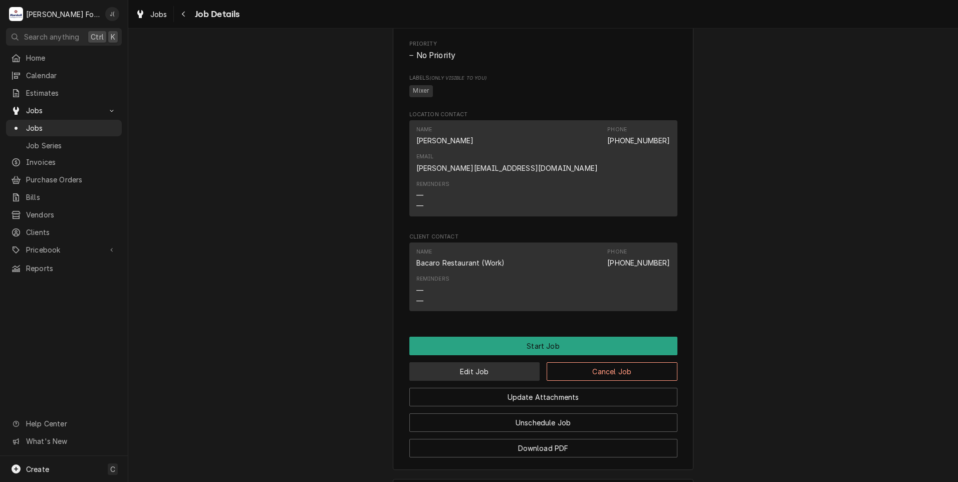
scroll to position [551, 0]
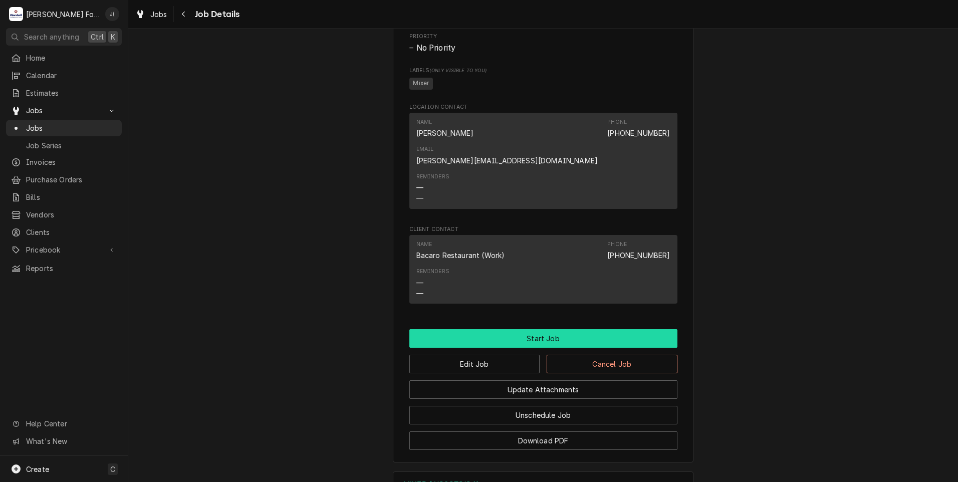
click at [545, 329] on button "Start Job" at bounding box center [543, 338] width 268 height 19
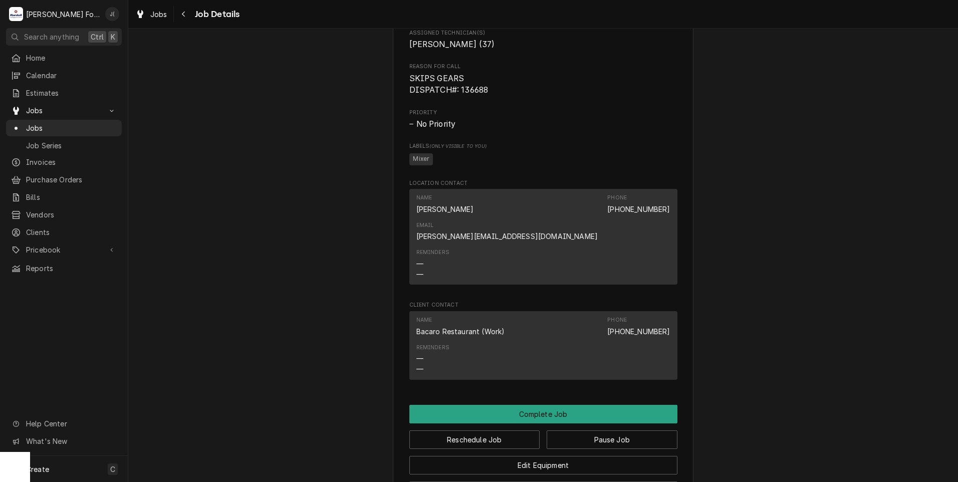
scroll to position [601, 0]
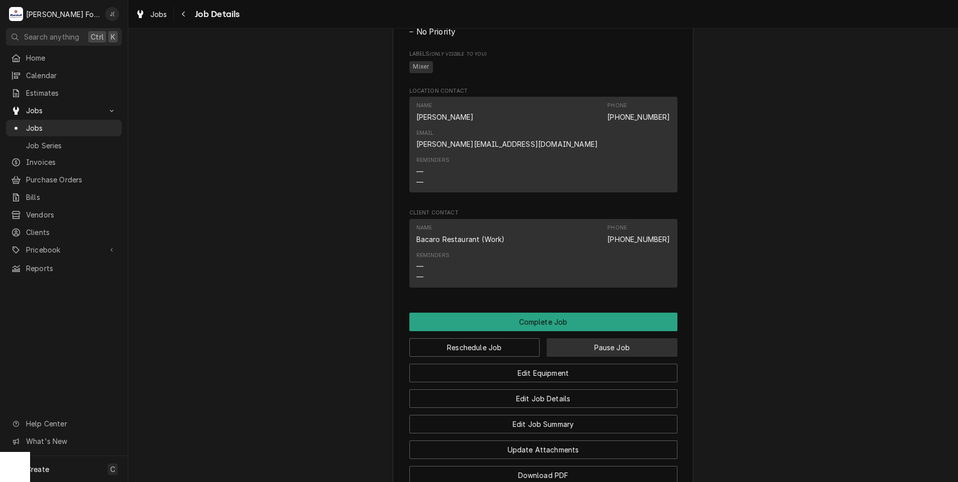
click at [603, 338] on button "Pause Job" at bounding box center [612, 347] width 131 height 19
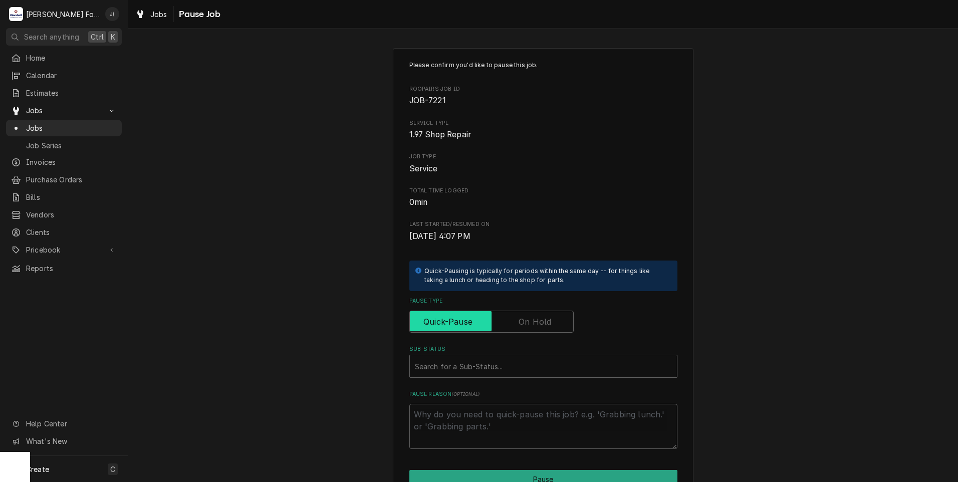
click at [516, 320] on input "Pause Type" at bounding box center [491, 322] width 155 height 22
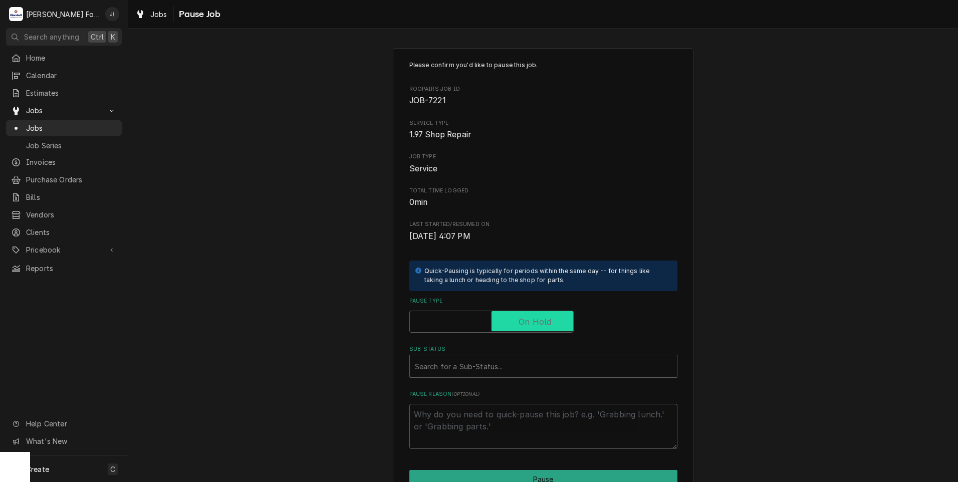
checkbox input "true"
click at [503, 367] on div "Sub-Status" at bounding box center [543, 366] width 257 height 18
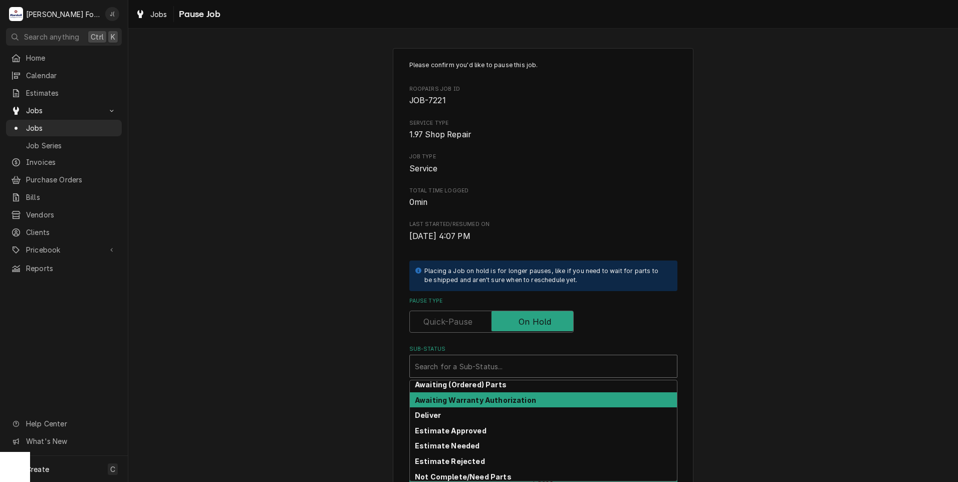
scroll to position [50, 0]
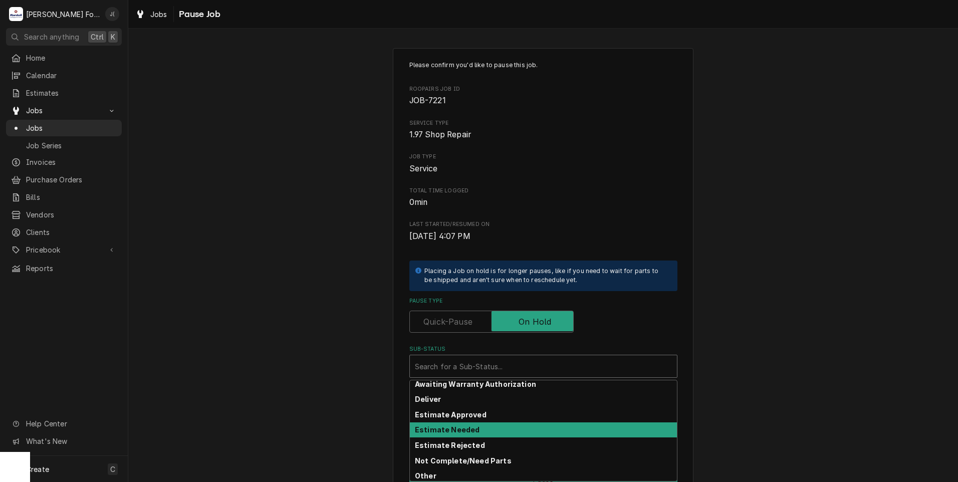
click at [475, 422] on div "Estimate Needed" at bounding box center [543, 430] width 267 height 16
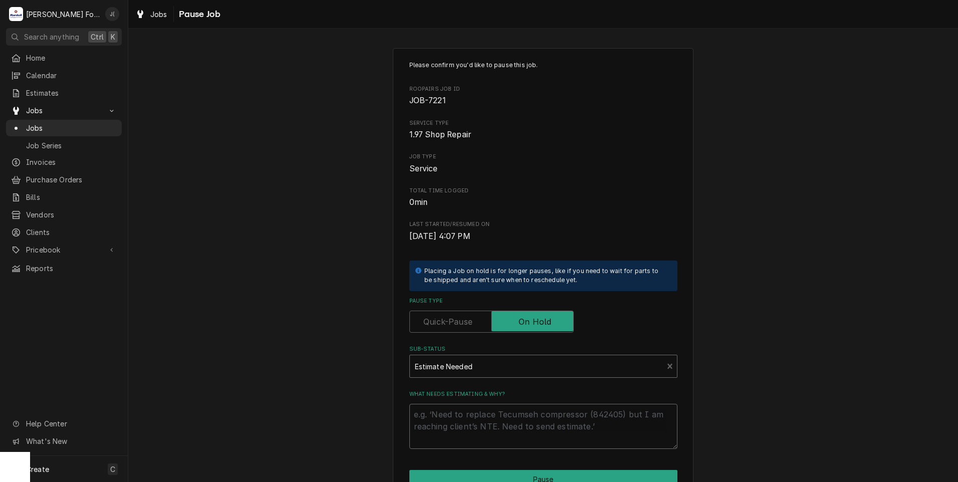
click at [473, 427] on textarea "What needs estimating & why?" at bounding box center [543, 426] width 268 height 45
type textarea "x"
type textarea "P"
type textarea "x"
type textarea "PR"
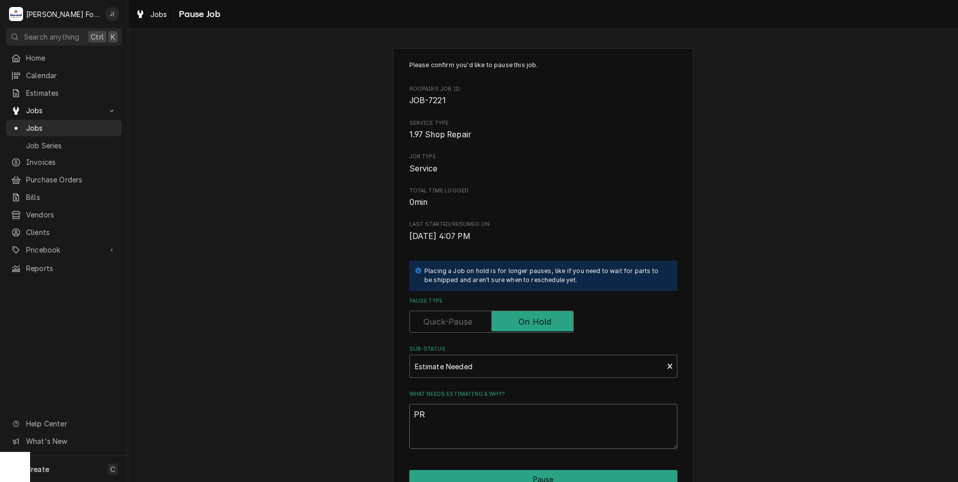
type textarea "x"
type textarea "PRI"
type textarea "x"
type textarea "PRIC"
type textarea "x"
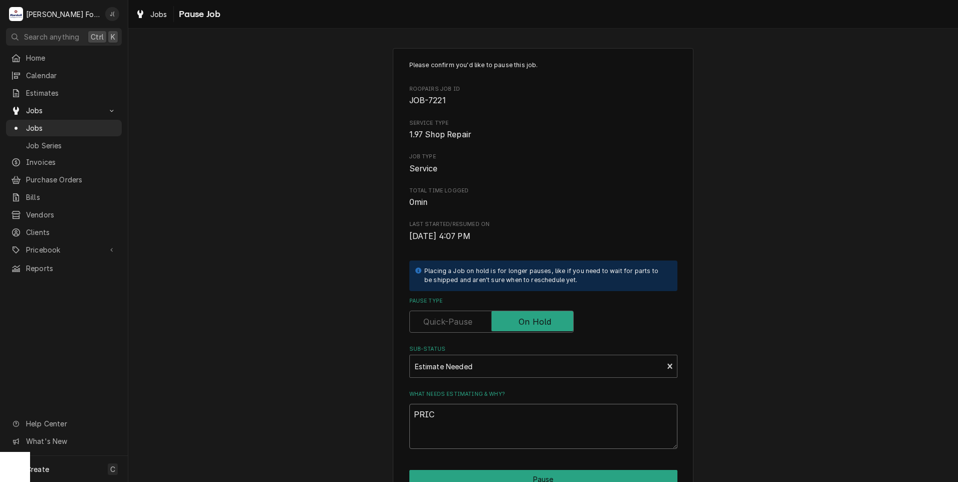
type textarea "PRICE"
type textarea "x"
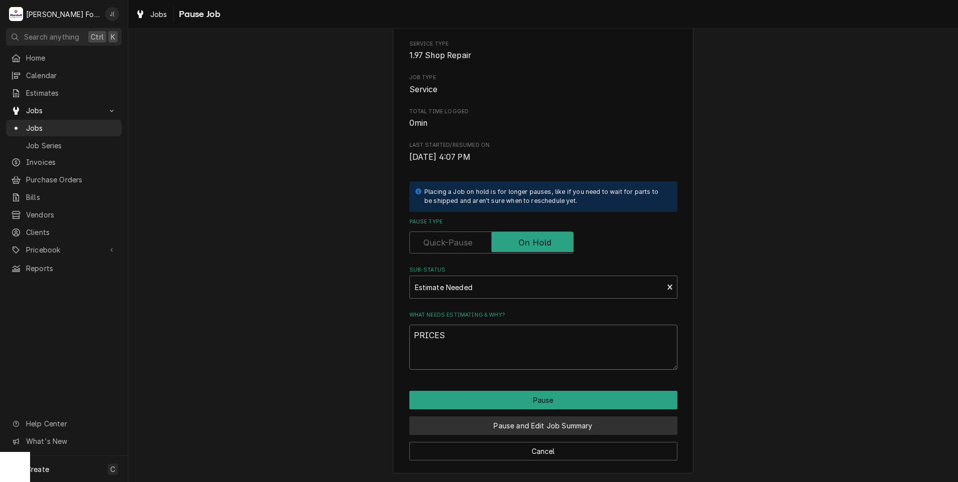
type textarea "PRICES"
click at [513, 429] on button "Pause and Edit Job Summary" at bounding box center [543, 425] width 268 height 19
type textarea "x"
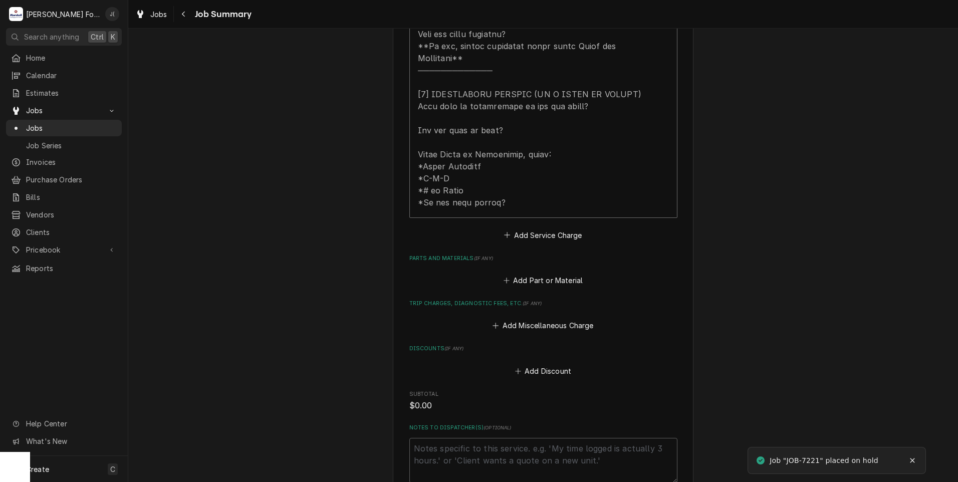
scroll to position [501, 0]
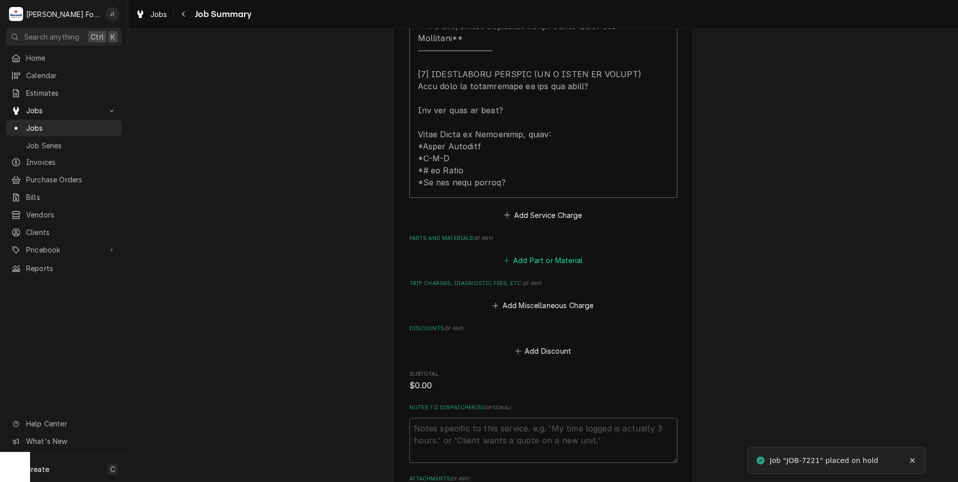
click at [525, 254] on button "Add Part or Material" at bounding box center [543, 261] width 83 height 14
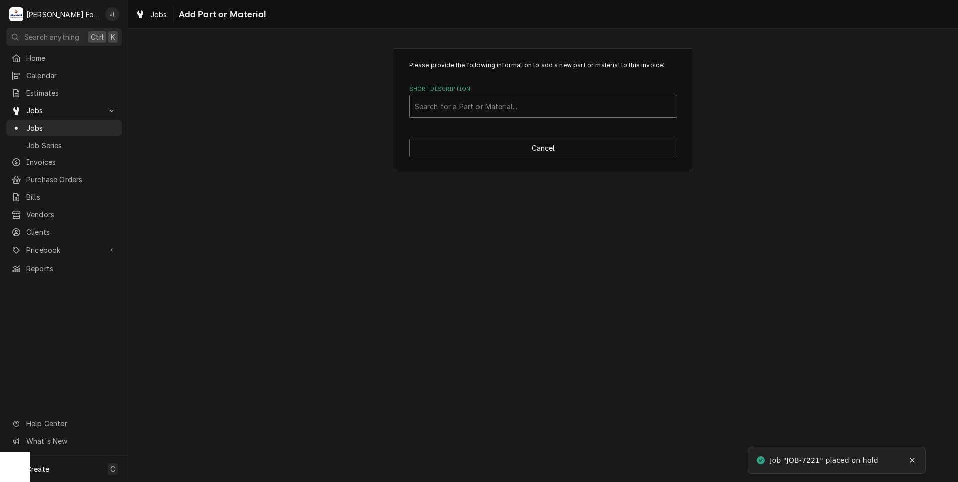
click at [517, 102] on div "Short Description" at bounding box center [543, 106] width 257 height 18
type input "WP9709276"
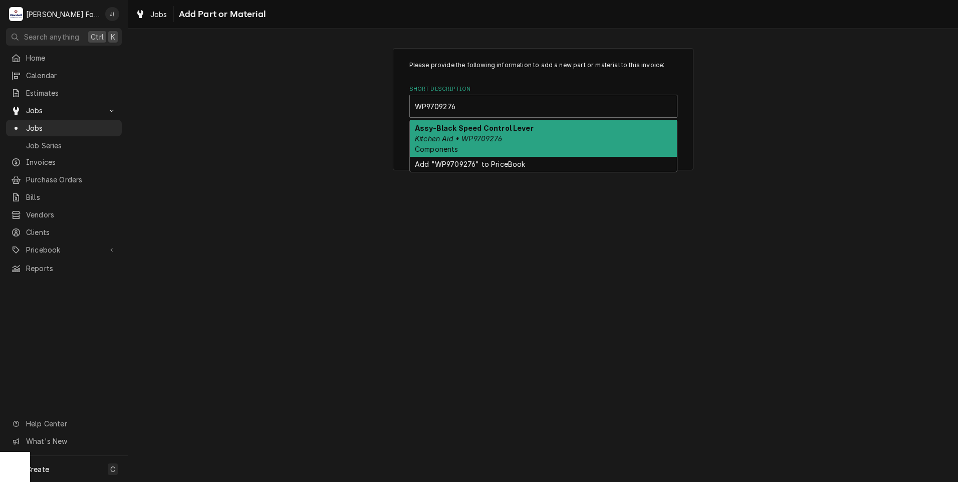
click at [506, 137] on div "Assy-Black Speed Control Lever Kitchen Aid • WP9709276 Components" at bounding box center [543, 138] width 267 height 37
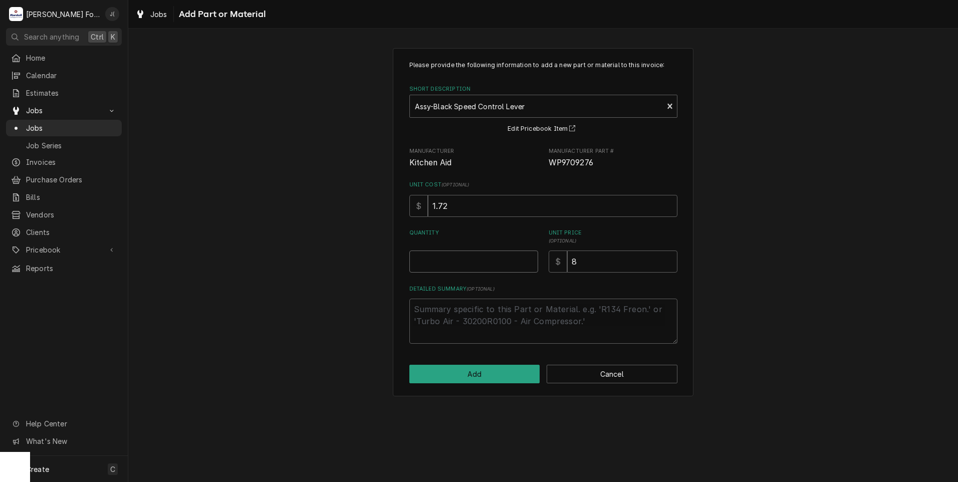
click at [487, 259] on input "Quantity" at bounding box center [473, 262] width 129 height 22
type textarea "x"
type input "1"
click at [505, 372] on button "Add" at bounding box center [474, 374] width 131 height 19
type textarea "x"
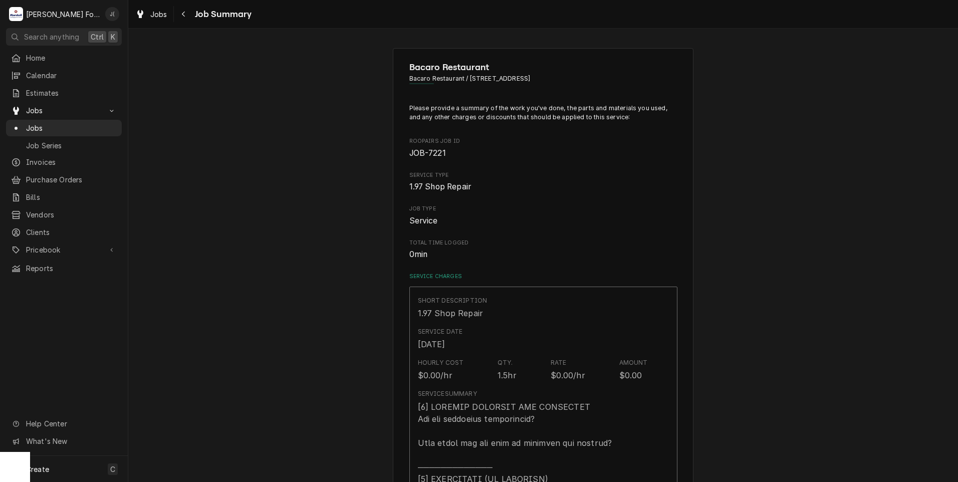
scroll to position [501, 0]
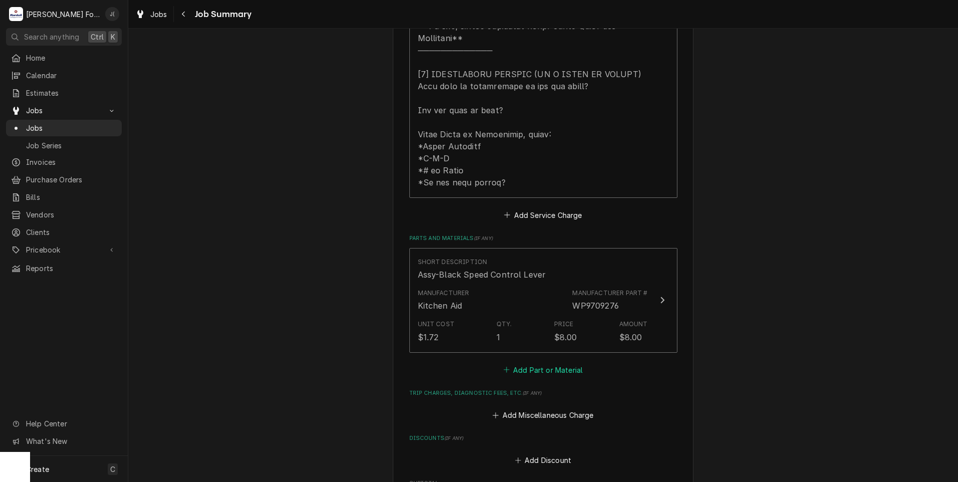
click at [530, 363] on button "Add Part or Material" at bounding box center [543, 370] width 83 height 14
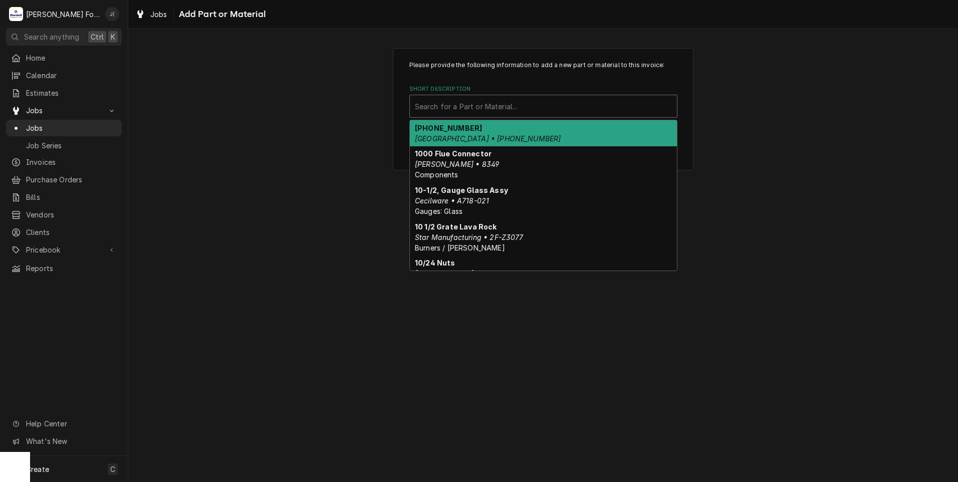
click at [507, 102] on div "Short Description" at bounding box center [543, 106] width 257 height 18
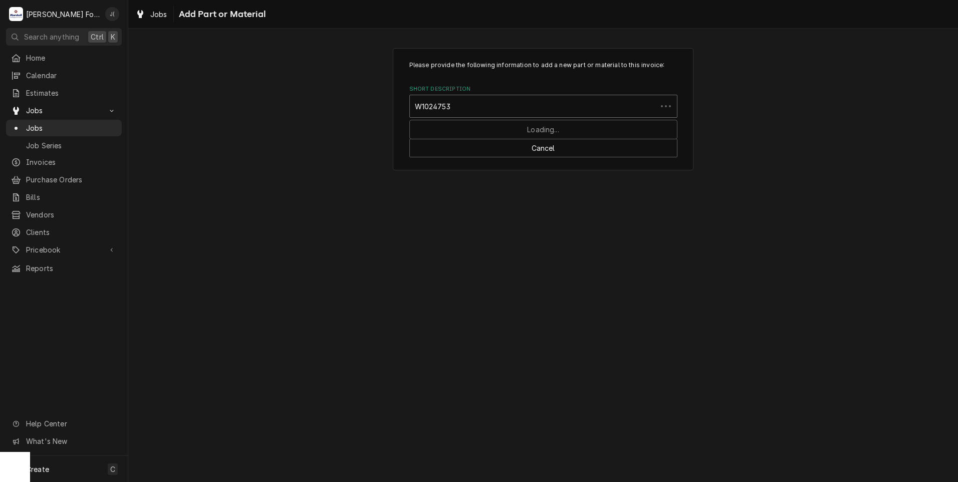
type input "W10247536"
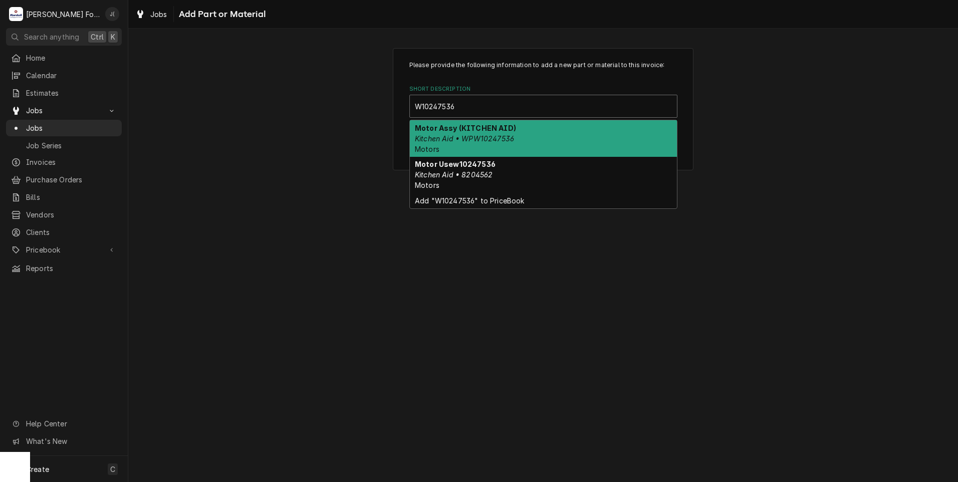
click at [510, 123] on div "Motor Assy (KITCHEN AID) Kitchen Aid • WPW10247536 Motors" at bounding box center [543, 138] width 267 height 37
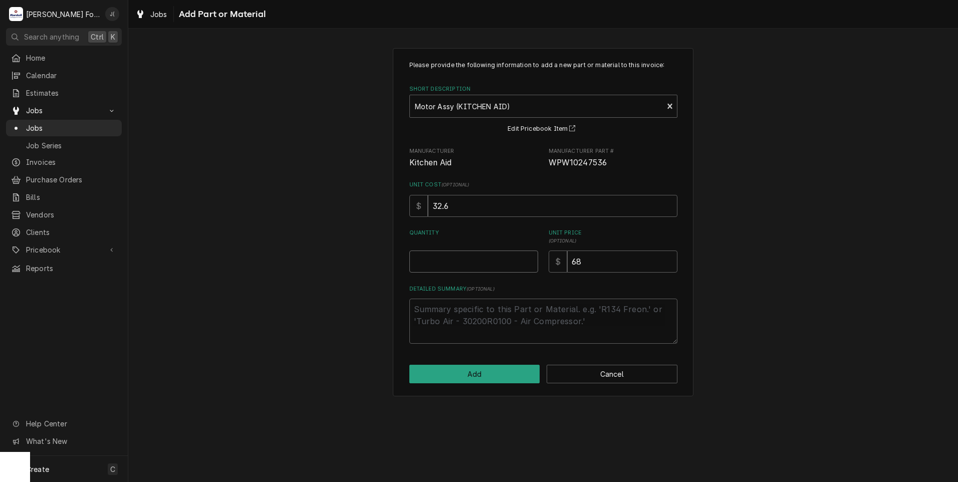
click at [487, 257] on input "Quantity" at bounding box center [473, 262] width 129 height 22
type textarea "x"
type input "1"
click at [507, 371] on button "Add" at bounding box center [474, 374] width 131 height 19
type textarea "x"
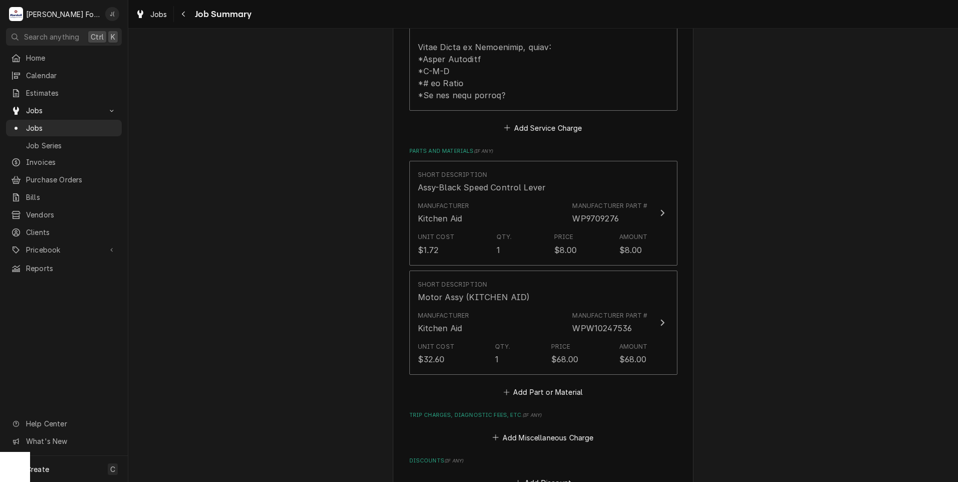
scroll to position [601, 0]
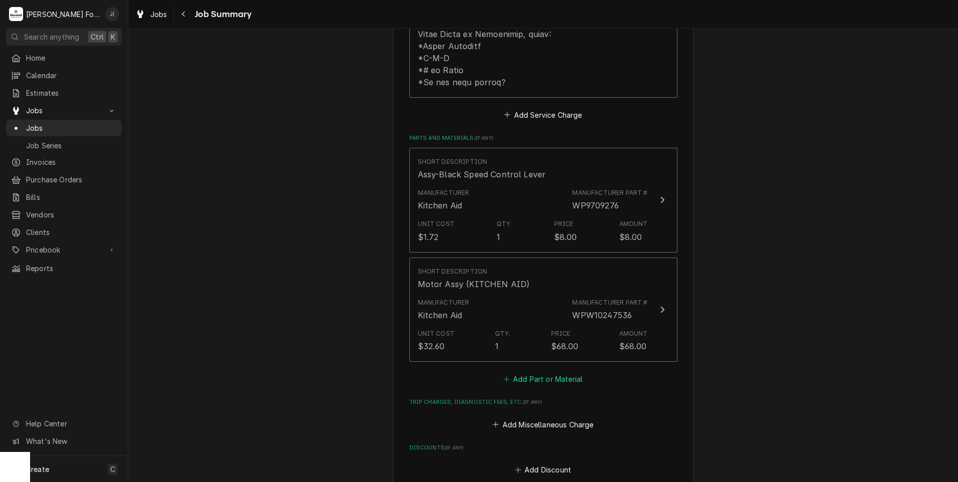
click at [541, 372] on button "Add Part or Material" at bounding box center [543, 379] width 83 height 14
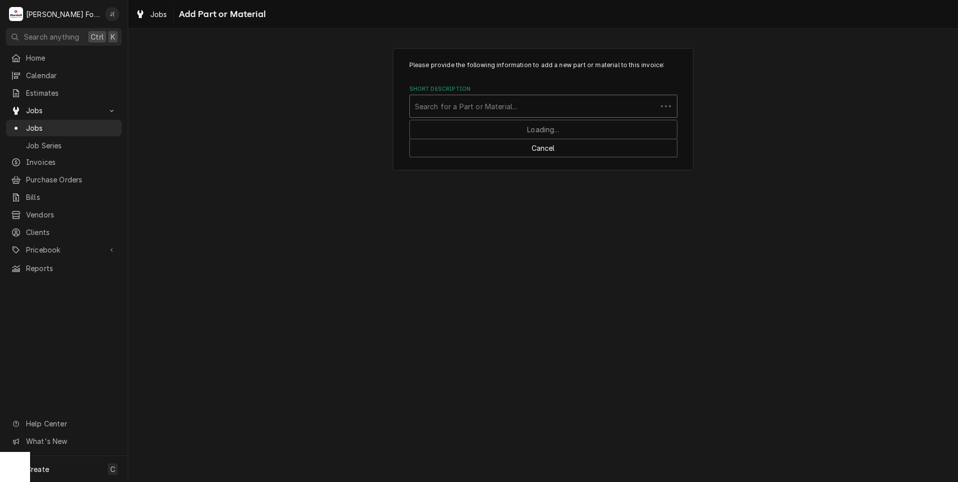
click at [510, 102] on div "Short Description" at bounding box center [533, 106] width 237 height 18
type input "SSDT"
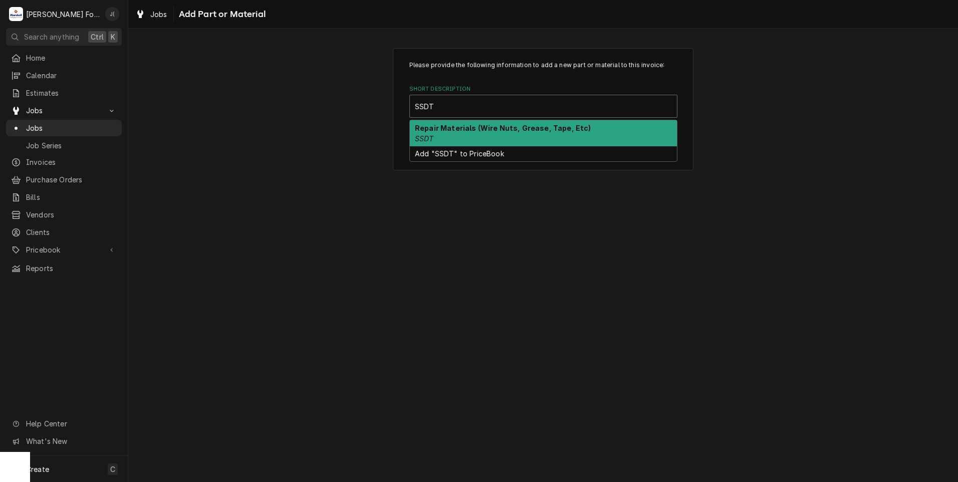
click at [453, 137] on div "Repair Materials (Wire Nuts, Grease, Tape, Etc) SSDT" at bounding box center [543, 133] width 267 height 26
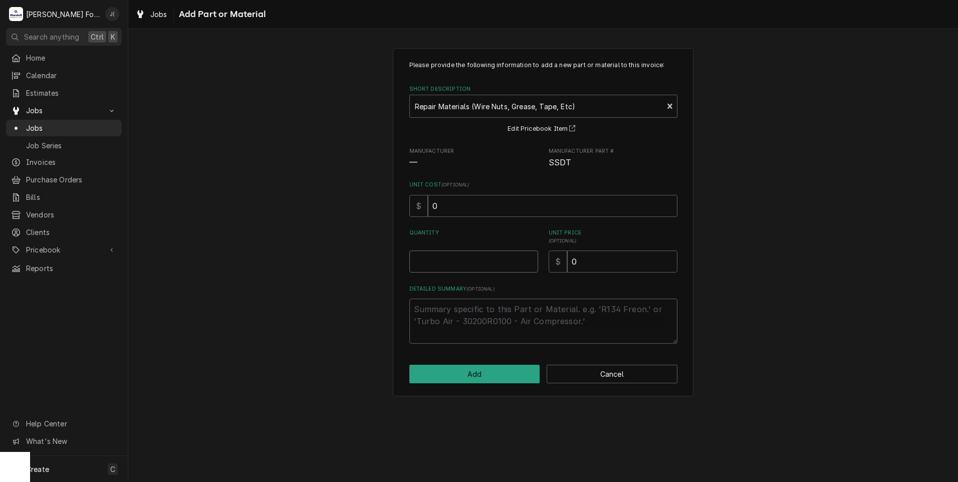
click at [463, 261] on input "Quantity" at bounding box center [473, 262] width 129 height 22
type textarea "x"
type input "1"
type textarea "x"
type input "2"
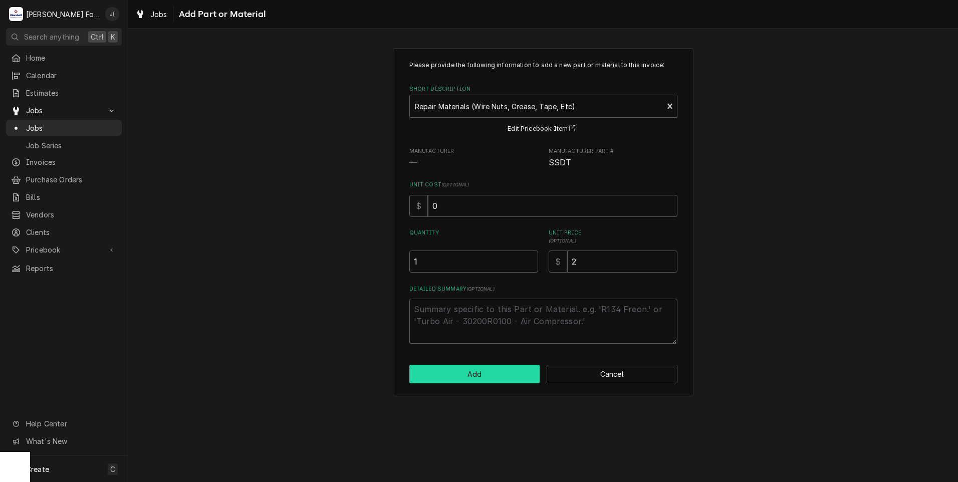
click at [486, 379] on button "Add" at bounding box center [474, 374] width 131 height 19
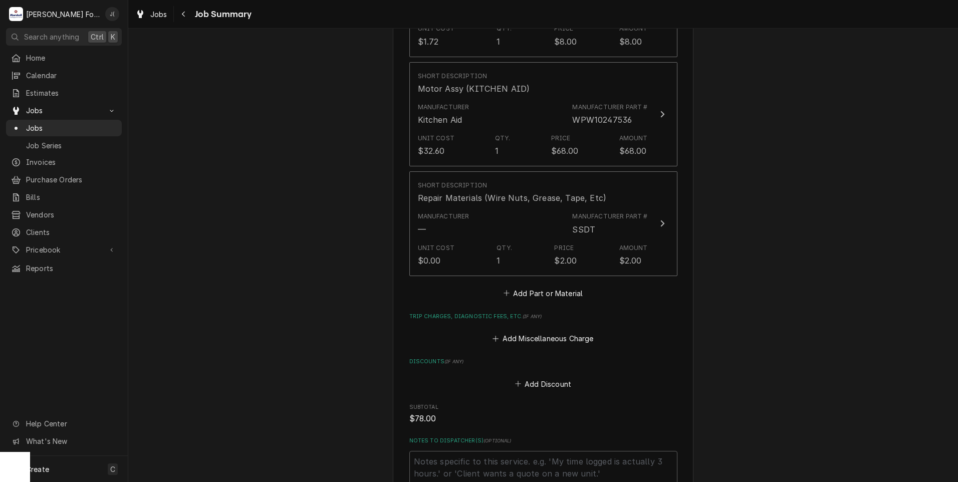
scroll to position [1000, 0]
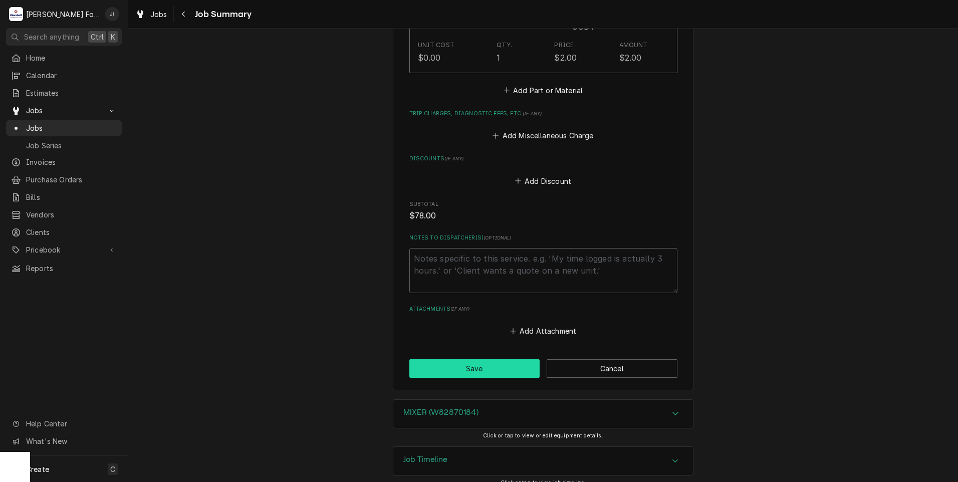
click at [426, 359] on button "Save" at bounding box center [474, 368] width 131 height 19
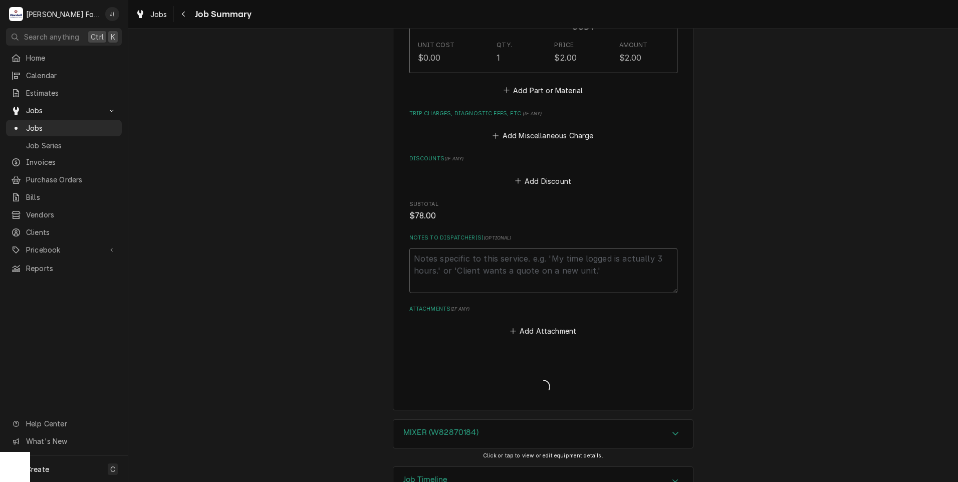
type textarea "x"
